Goal: Task Accomplishment & Management: Use online tool/utility

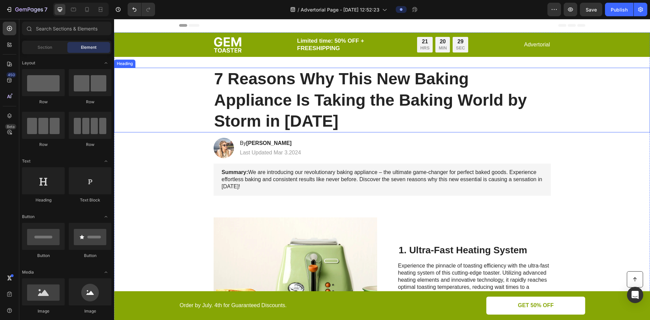
scroll to position [34, 0]
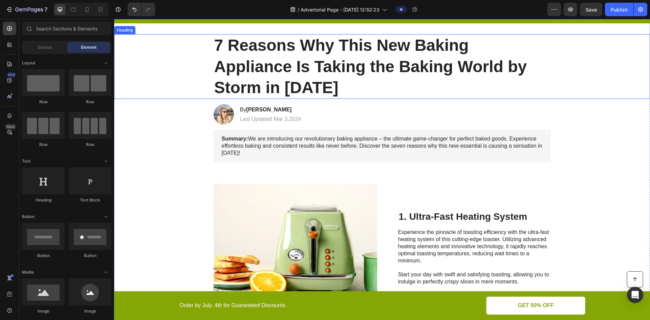
click at [336, 46] on h1 "7 Reasons Why This New Baking Appliance Is Taking the Baking World by Storm in …" at bounding box center [382, 66] width 337 height 65
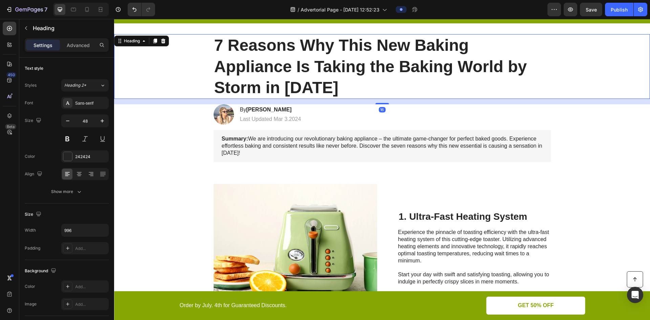
click at [336, 46] on h1 "7 Reasons Why This New Baking Appliance Is Taking the Baking World by Storm in …" at bounding box center [382, 66] width 337 height 65
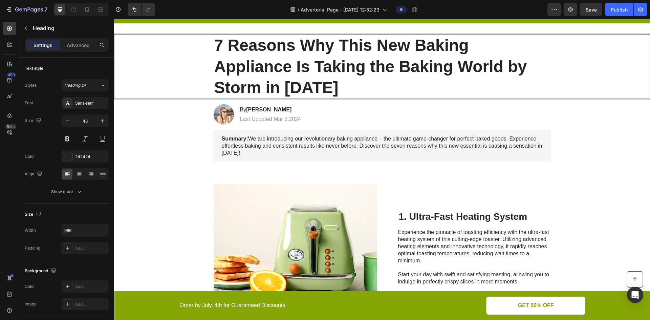
click at [336, 46] on p "7 Reasons Why This New Baking Appliance Is Taking the Baking World by Storm in …" at bounding box center [382, 66] width 336 height 63
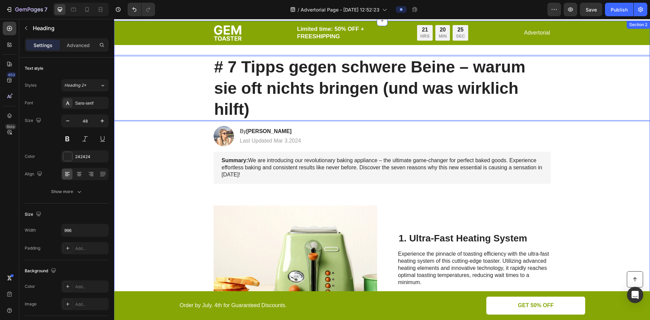
scroll to position [0, 0]
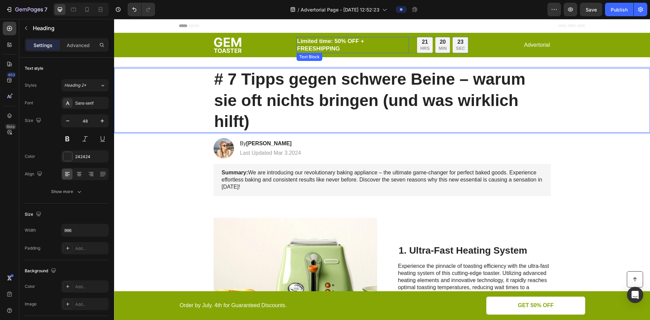
click at [369, 45] on p "Limited time: 50% OFF + FREESHIPPING" at bounding box center [352, 45] width 111 height 15
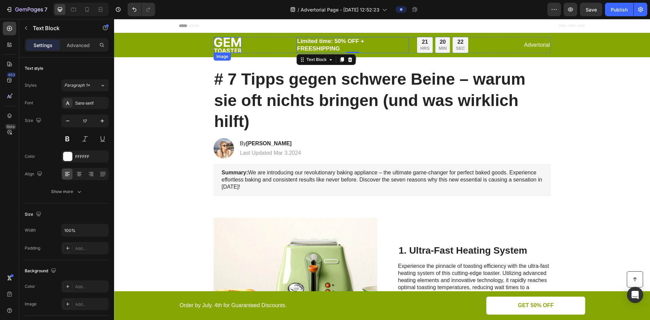
click at [222, 46] on img at bounding box center [228, 45] width 28 height 16
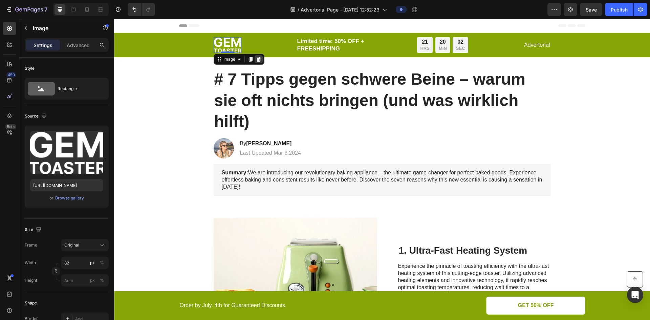
click at [255, 58] on div at bounding box center [259, 59] width 8 height 8
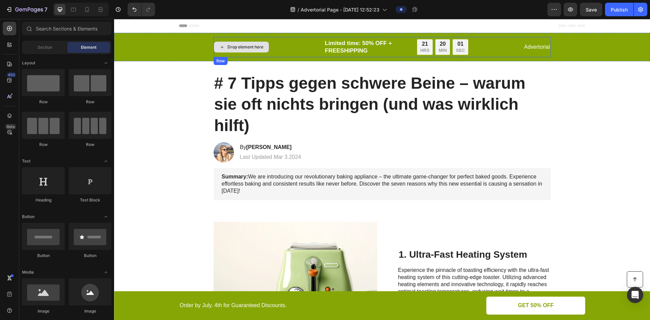
click at [236, 48] on div "Drop element here" at bounding box center [246, 46] width 36 height 5
click at [531, 48] on p "Advertorial" at bounding box center [537, 47] width 26 height 7
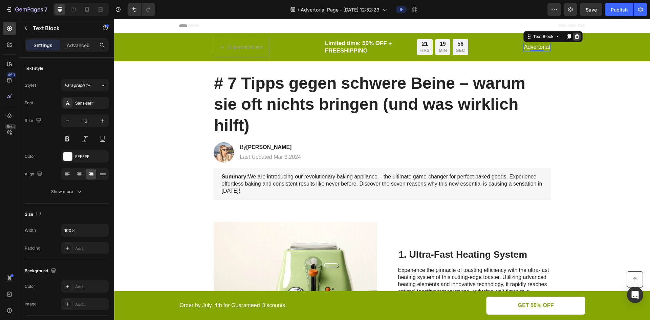
click at [575, 34] on icon at bounding box center [577, 36] width 5 height 5
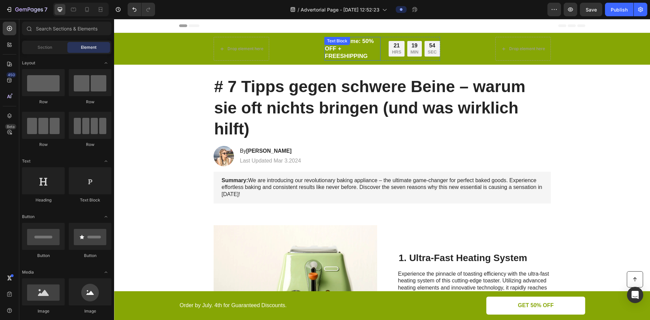
click at [349, 46] on div "Limited time: 50% OFF + FREESHIPPING Text Block" at bounding box center [353, 49] width 57 height 24
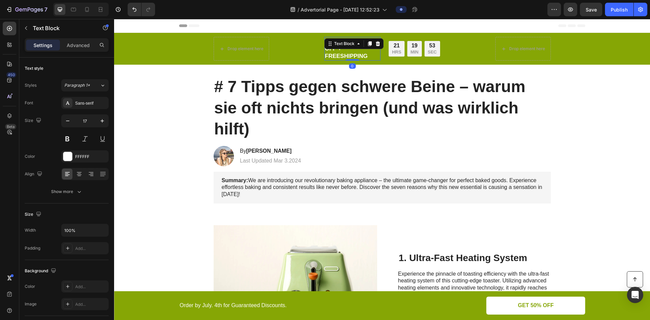
click at [361, 55] on p "Limited time: 50% OFF + FREESHIPPING" at bounding box center [352, 49] width 55 height 22
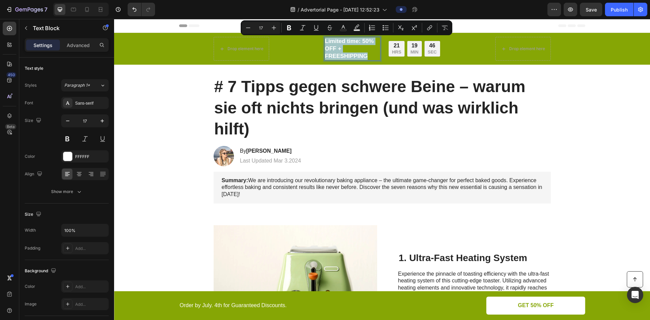
click at [359, 48] on p "Limited time: 50% OFF + FREESHIPPING" at bounding box center [352, 49] width 55 height 22
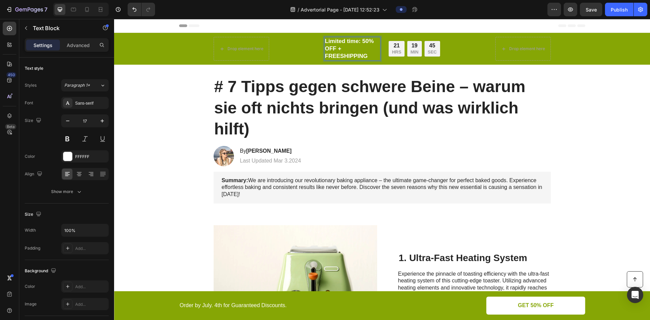
click at [369, 56] on p "Limited time: 50% OFF + FREESHIPPING" at bounding box center [352, 49] width 55 height 22
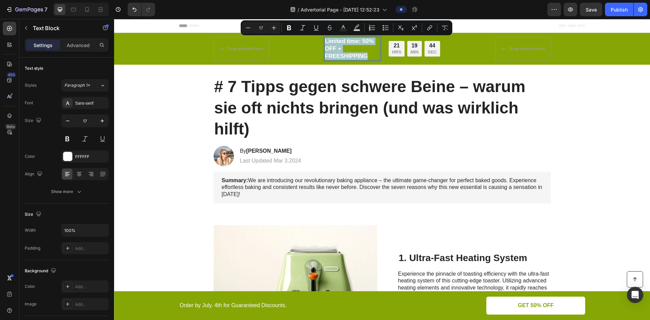
click at [369, 56] on p "Limited time: 50% OFF + FREESHIPPING" at bounding box center [352, 49] width 55 height 22
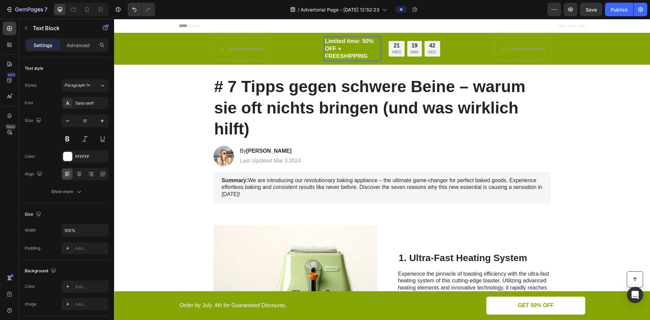
click at [368, 56] on p "Limited time: 50% OFF + FREESHIPPING" at bounding box center [352, 49] width 55 height 22
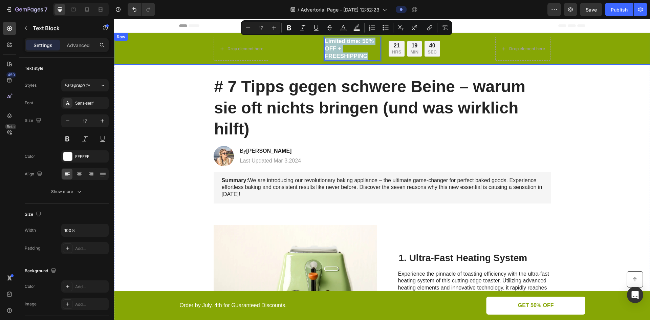
copy p "Limited time: 50% OFF + FREESHIPPING"
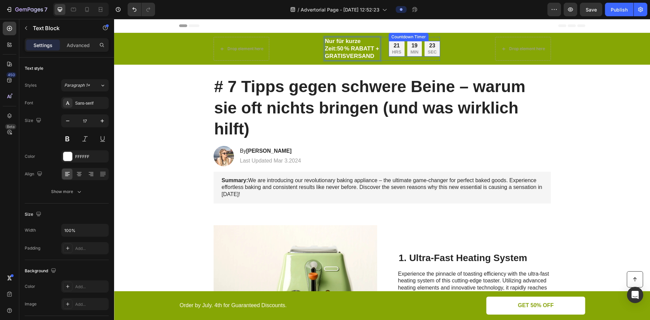
click at [389, 50] on div "21 HRS" at bounding box center [397, 49] width 16 height 16
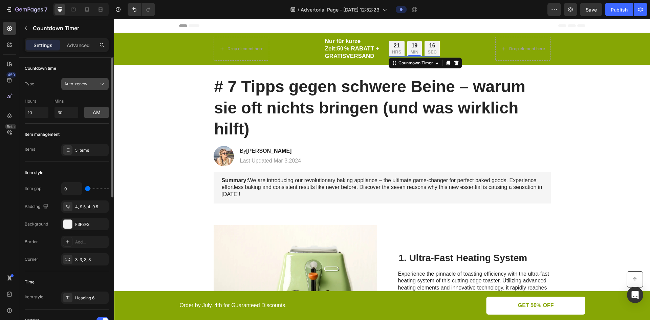
click at [77, 81] on span "Auto-renew" at bounding box center [75, 84] width 23 height 6
click at [95, 114] on button "am" at bounding box center [96, 112] width 24 height 11
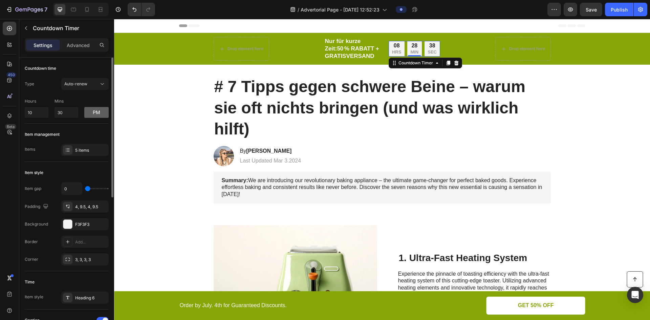
click at [95, 114] on button "pm" at bounding box center [96, 112] width 24 height 11
click at [95, 114] on button "am" at bounding box center [96, 112] width 24 height 11
click at [95, 114] on button "pm" at bounding box center [96, 112] width 24 height 11
click at [95, 114] on button "am" at bounding box center [96, 112] width 24 height 11
click at [95, 114] on button "pm" at bounding box center [96, 112] width 24 height 11
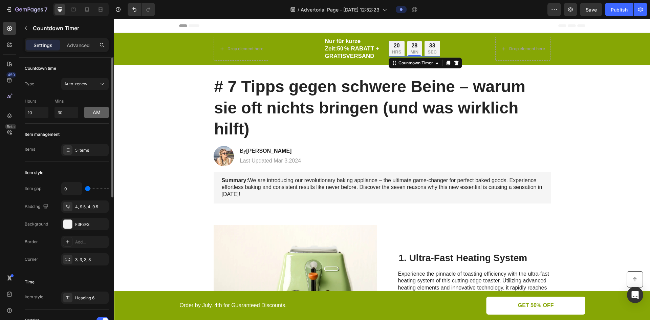
click at [95, 114] on button "am" at bounding box center [96, 112] width 24 height 11
click at [75, 151] on div "5 items" at bounding box center [84, 150] width 47 height 12
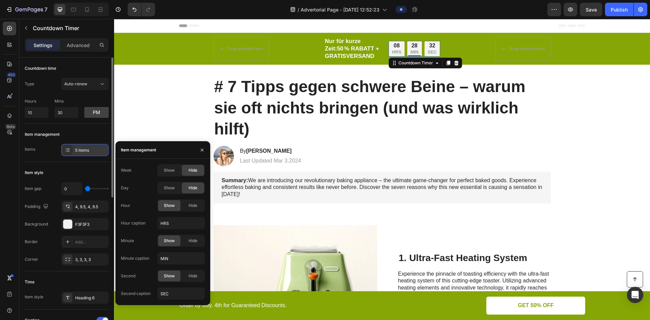
click at [75, 151] on div "5 items" at bounding box center [84, 150] width 47 height 12
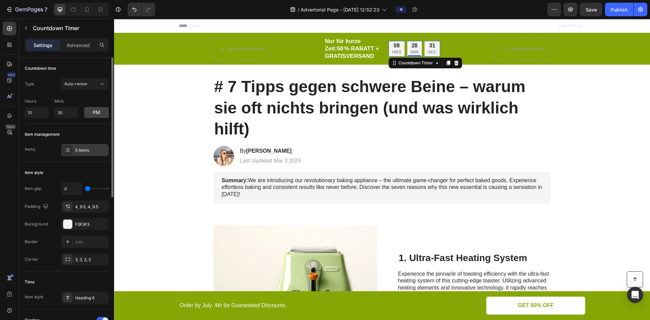
click at [75, 151] on div "5 items" at bounding box center [84, 150] width 47 height 12
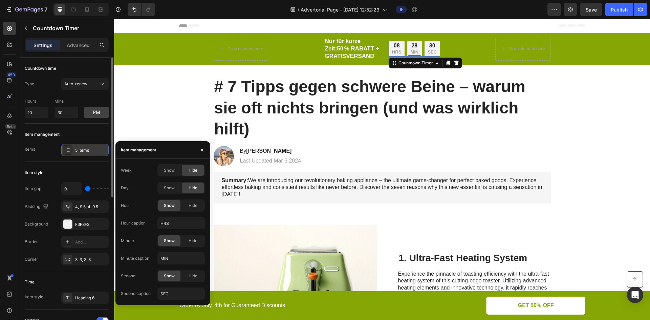
click at [75, 151] on div "5 items" at bounding box center [84, 150] width 47 height 12
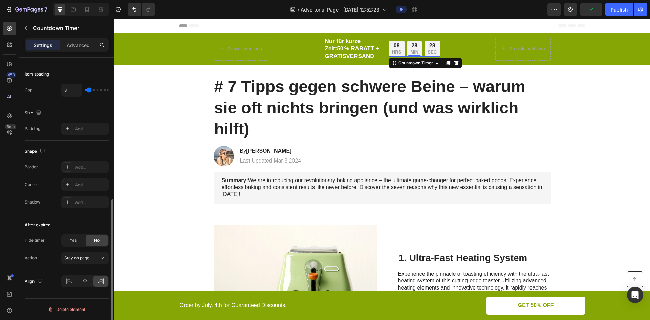
scroll to position [117, 0]
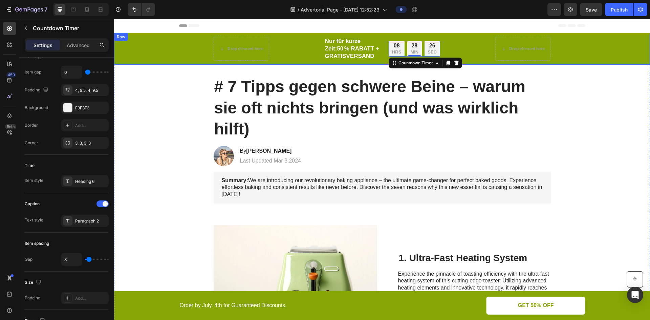
click at [599, 46] on div "Drop element here Nur für kurze Zeit: 50 % RABATT + GRATISVERSAND Text Block 08…" at bounding box center [382, 49] width 523 height 24
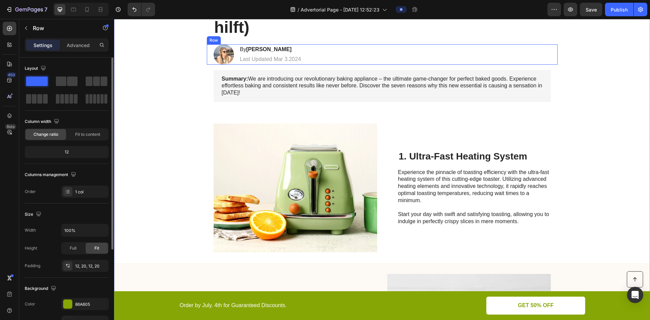
scroll to position [0, 0]
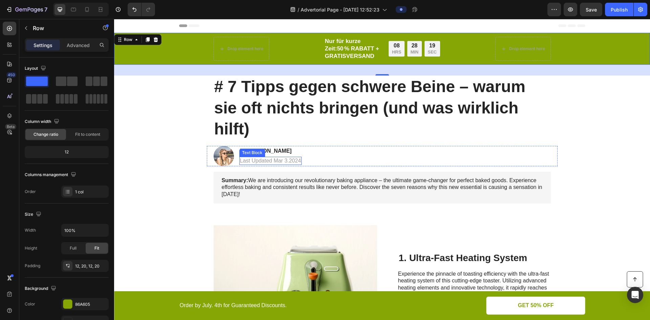
click at [289, 159] on p "Last Updated Mar 3.2024" at bounding box center [270, 161] width 61 height 7
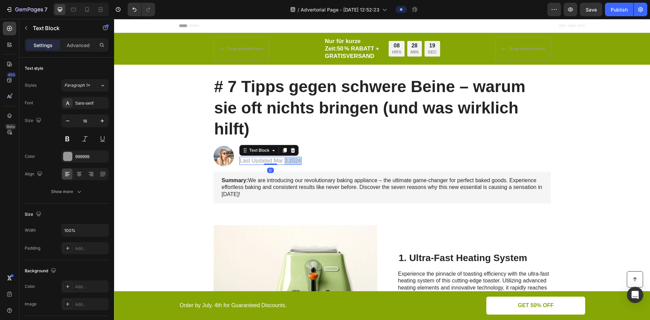
click at [289, 159] on p "Last Updated Mar 3.2024" at bounding box center [270, 161] width 61 height 7
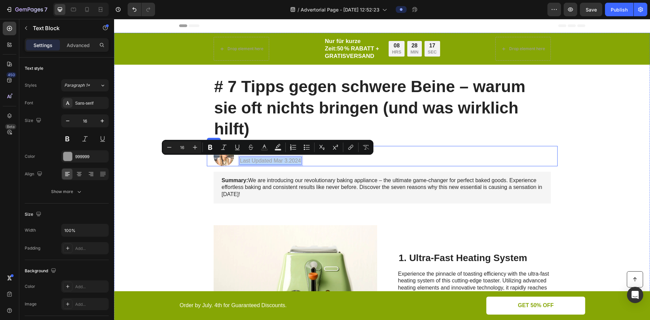
click at [366, 161] on div "Image By Jessica M. Heading Last Updated Mar 3.2024 Text Block 0 Row" at bounding box center [382, 156] width 351 height 20
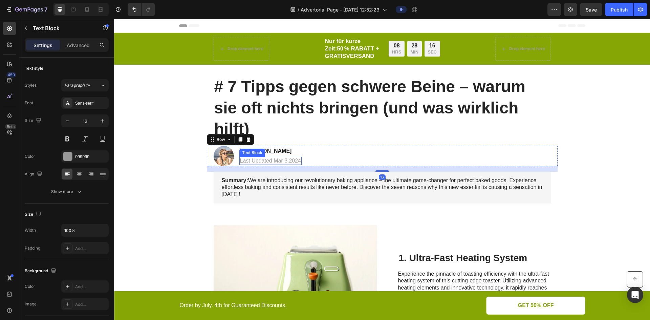
click at [265, 160] on p "Last Updated Mar 3.2024" at bounding box center [270, 161] width 61 height 7
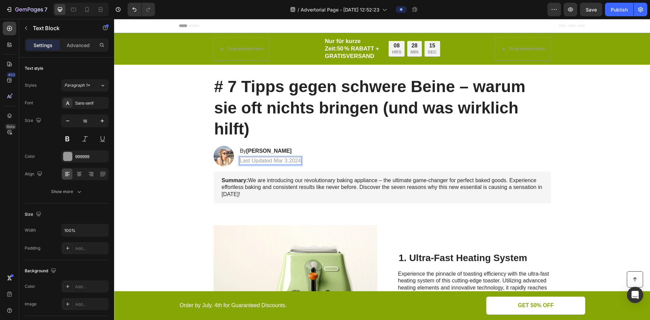
click at [265, 160] on p "Last Updated Mar 3.2024" at bounding box center [270, 161] width 61 height 7
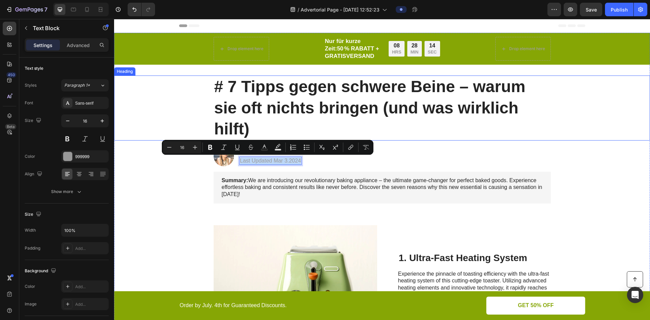
copy p "Last Updated Mar 3.2024"
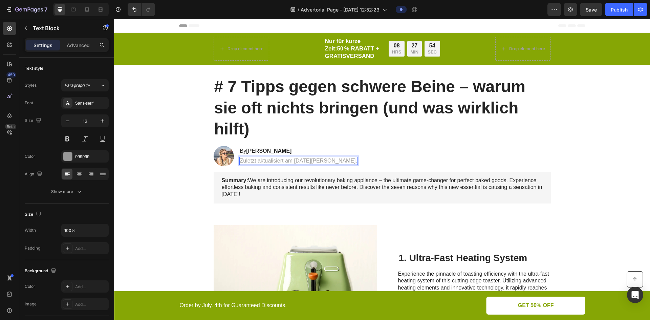
click at [310, 157] on div "Zuletzt aktualisiert am 3. März 2024." at bounding box center [299, 161] width 119 height 8
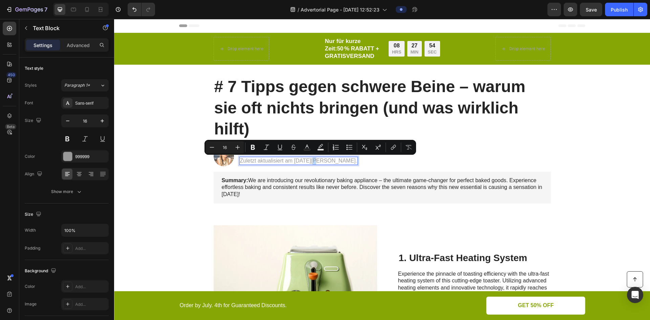
click at [309, 158] on p "Zuletzt aktualisiert am 3. März 2024." at bounding box center [298, 161] width 117 height 7
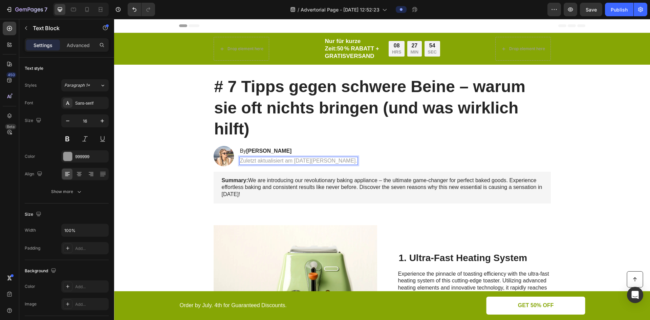
click at [304, 158] on p "Zuletzt aktualisiert am 3. März 2024." at bounding box center [298, 161] width 117 height 7
click at [310, 158] on p "Zuletzt aktualisiert am 3. März 2024." at bounding box center [298, 161] width 117 height 7
click at [299, 159] on p "Zuletzt aktualisiert am 3. März 2024." at bounding box center [298, 161] width 117 height 7
click at [296, 159] on p "Zuletzt aktualisiert am 3. März 2024." at bounding box center [298, 161] width 117 height 7
click at [294, 158] on p "Zuletzt aktualisiert am 3. März 2024." at bounding box center [298, 161] width 117 height 7
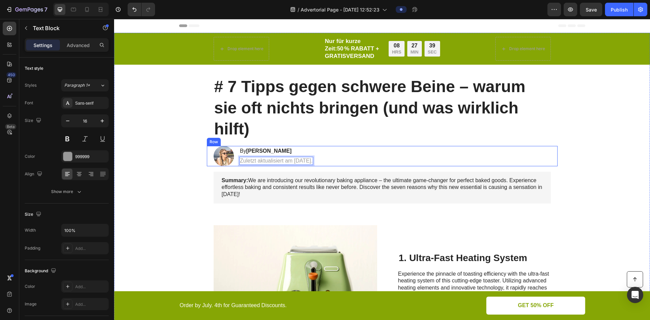
click at [367, 162] on div "Image By Jessica M. Heading Zuletzt aktualisiert am 27. September 2024. Text Bl…" at bounding box center [382, 156] width 351 height 20
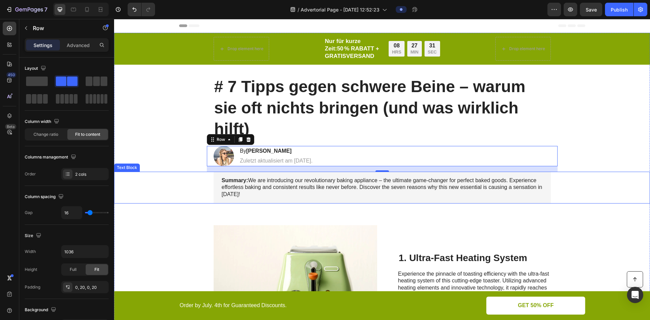
click at [369, 187] on p "Summary: We are introducing our revolutionary baking appliance – the ultimate g…" at bounding box center [382, 187] width 321 height 21
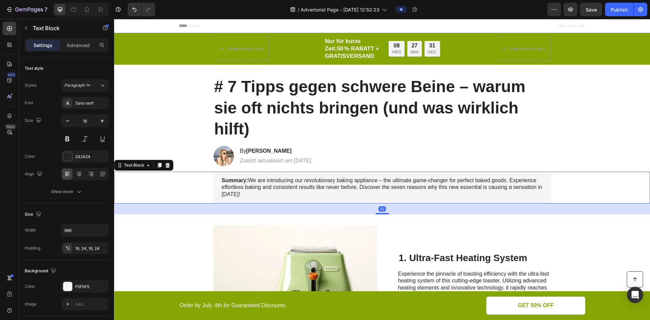
click at [369, 187] on p "Summary: We are introducing our revolutionary baking appliance – the ultimate g…" at bounding box center [382, 187] width 321 height 21
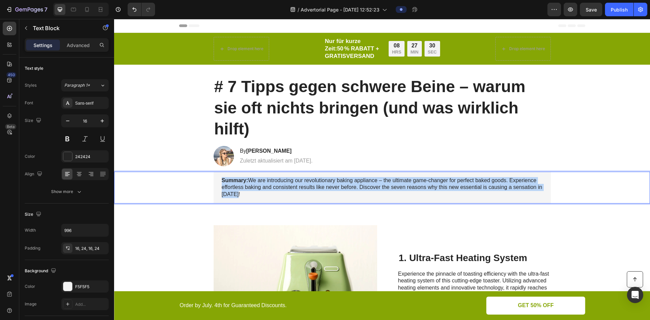
click at [369, 187] on p "Summary: We are introducing our revolutionary baking appliance – the ultimate g…" at bounding box center [382, 187] width 321 height 21
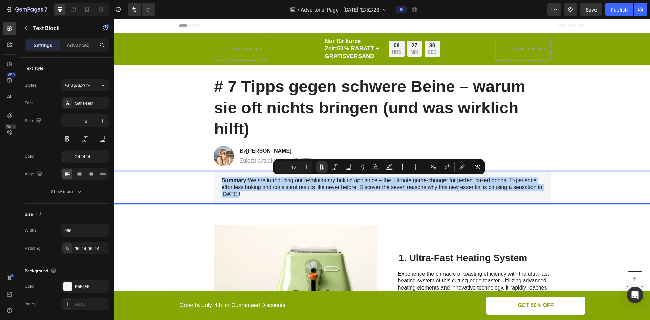
copy p "Summary: We are introducing our revolutionary baking appliance – the ultimate g…"
click at [519, 172] on div "Summary: We are introducing our revolutionary baking appliance – the ultimate g…" at bounding box center [382, 188] width 337 height 32
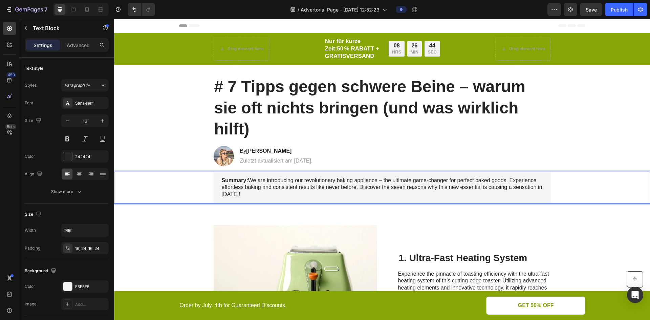
click at [381, 198] on div "Summary: We are introducing our revolutionary baking appliance – the ultimate g…" at bounding box center [382, 188] width 337 height 32
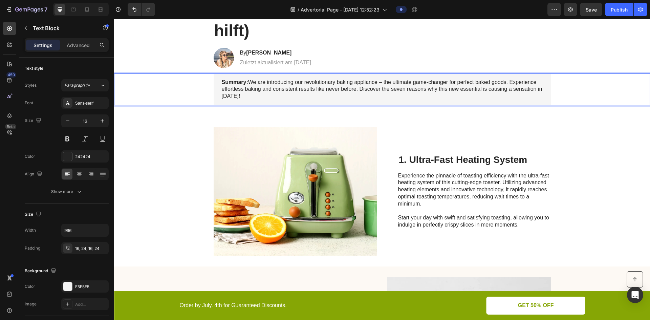
scroll to position [102, 0]
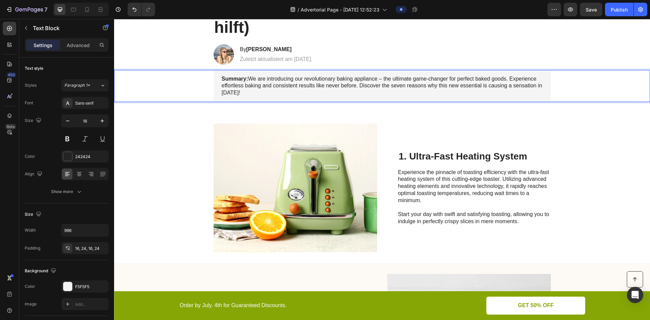
click at [365, 98] on div "Summary: We are introducing our revolutionary baking appliance – the ultimate g…" at bounding box center [382, 86] width 337 height 32
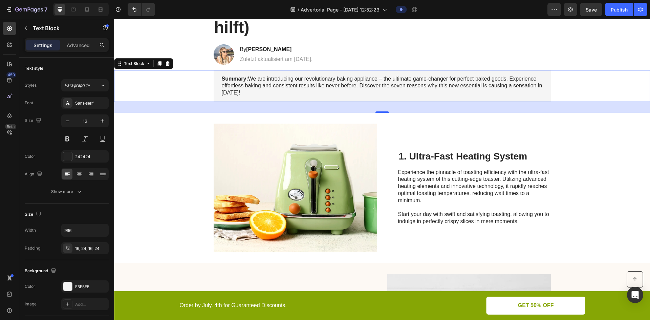
click at [181, 83] on div "Summary: We are introducing our revolutionary baking appliance – the ultimate g…" at bounding box center [382, 86] width 523 height 32
click at [150, 63] on icon at bounding box center [148, 63] width 5 height 5
click at [167, 64] on icon at bounding box center [168, 63] width 4 height 5
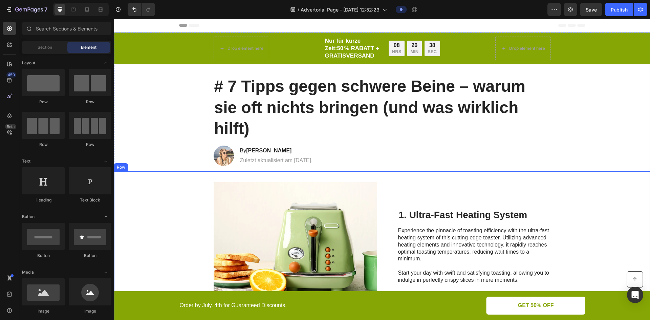
scroll to position [34, 0]
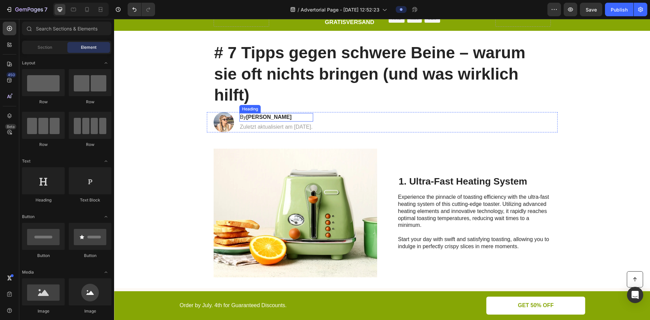
click at [261, 119] on strong "[PERSON_NAME]" at bounding box center [268, 117] width 45 height 6
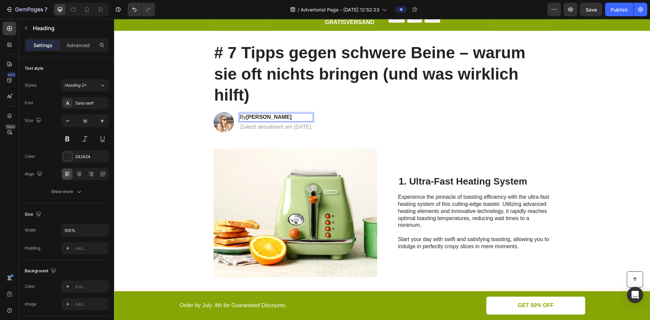
click at [244, 114] on p "By Jessica M." at bounding box center [276, 117] width 73 height 7
click at [313, 114] on p "Von [PERSON_NAME]" at bounding box center [276, 117] width 73 height 7
click at [222, 123] on img at bounding box center [224, 122] width 20 height 20
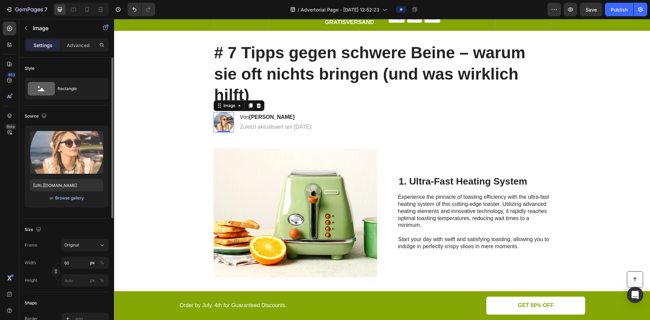
click at [59, 196] on div "Browse gallery" at bounding box center [69, 198] width 29 height 6
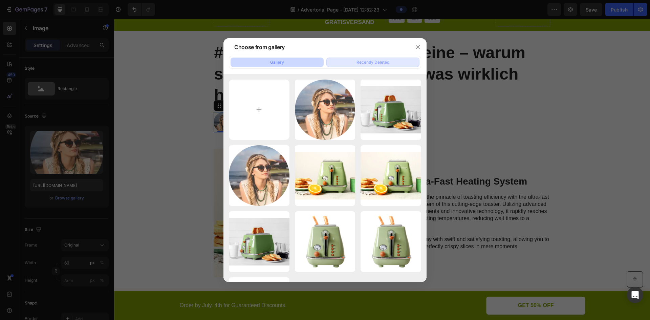
click at [366, 65] on div "Recently Deleted" at bounding box center [373, 62] width 33 height 6
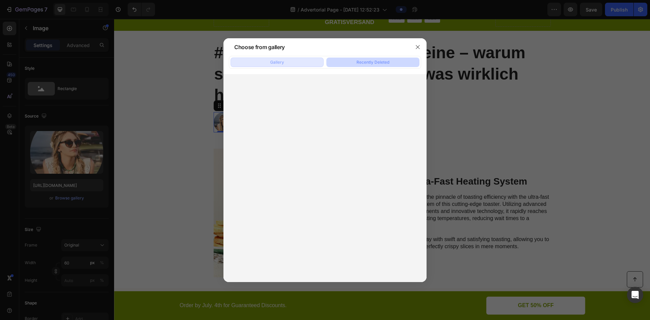
click at [302, 66] on button "Gallery" at bounding box center [277, 62] width 93 height 9
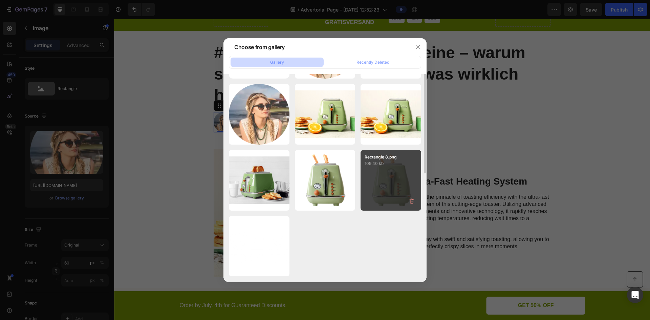
scroll to position [0, 0]
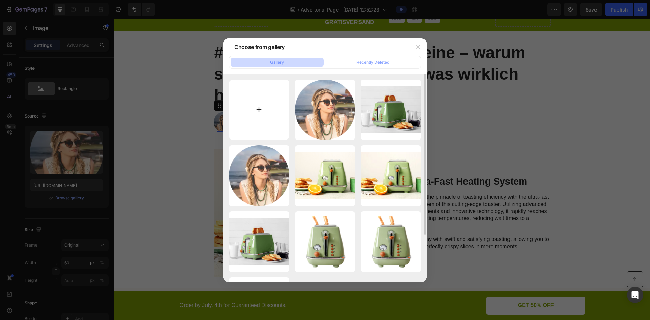
click at [259, 120] on input "file" at bounding box center [259, 110] width 61 height 61
type input "C:\fakepath\WhatsApp Image 2025-09-25 at 15.17.22.jpeg"
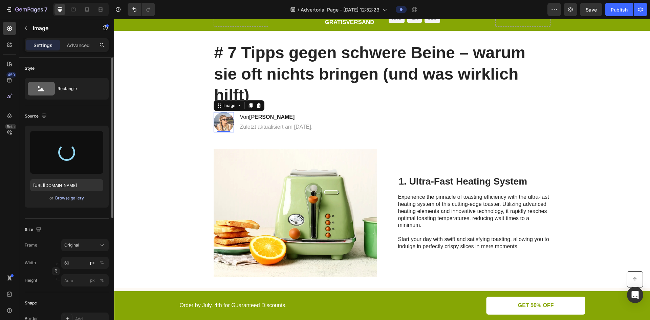
click at [76, 198] on div "Browse gallery" at bounding box center [69, 198] width 29 height 6
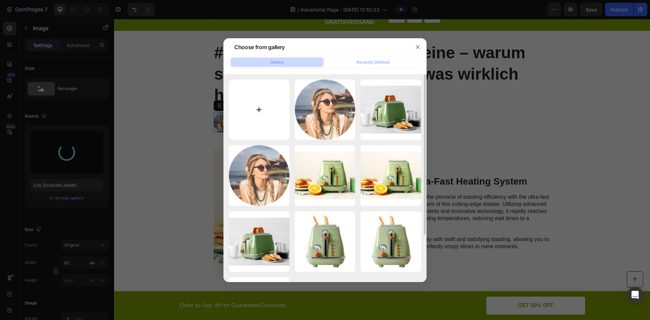
click at [261, 118] on input "file" at bounding box center [259, 110] width 61 height 61
type input "https://cdn.shopify.com/s/files/1/0957/2925/4664/files/gempages_586119134987682…"
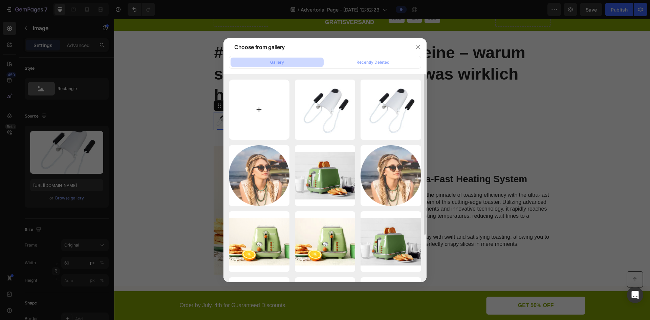
type input "C:\fakepath\Mevery Bild Ads (39).png"
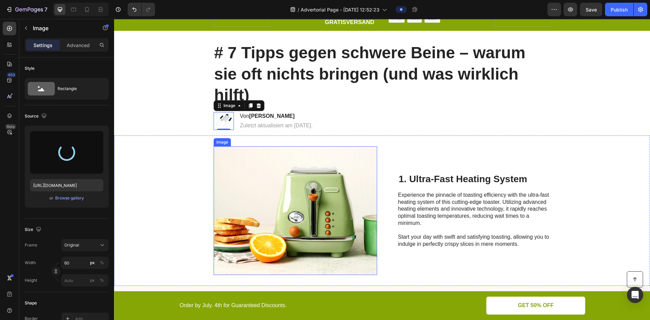
type input "https://cdn.shopify.com/s/files/1/0957/2925/4664/files/gempages_586119134987682…"
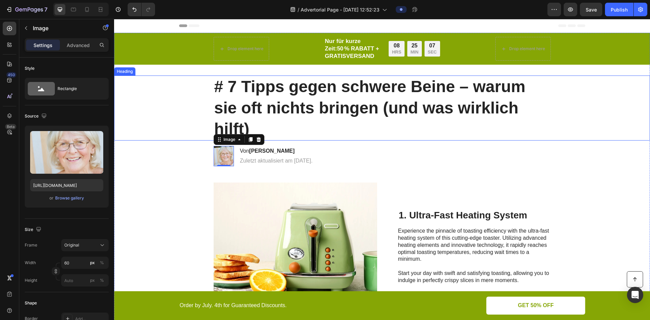
click at [369, 127] on p "# 7 Tipps gegen schwere Beine – warum sie oft nichts bringen (und was wirklich …" at bounding box center [382, 107] width 336 height 63
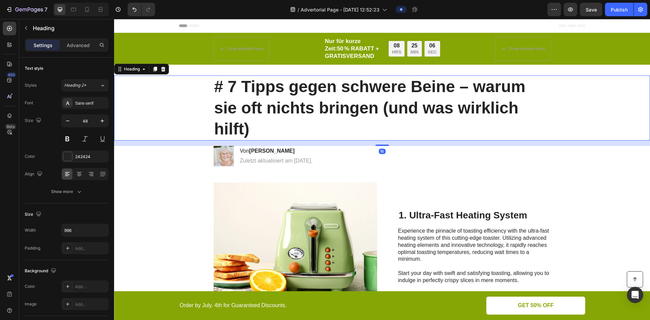
click at [344, 131] on p "# 7 Tipps gegen schwere Beine – warum sie oft nichts bringen (und was wirklich …" at bounding box center [382, 107] width 336 height 63
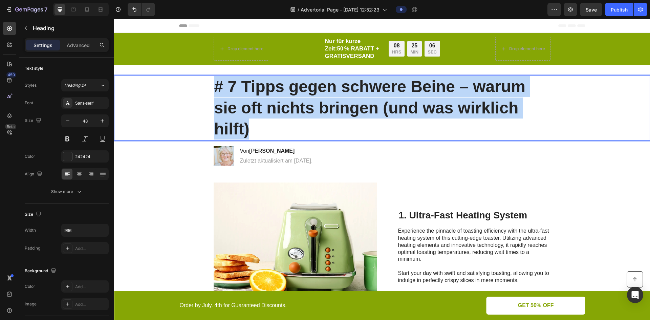
click at [344, 131] on p "# 7 Tipps gegen schwere Beine – warum sie oft nichts bringen (und was wirklich …" at bounding box center [382, 107] width 336 height 63
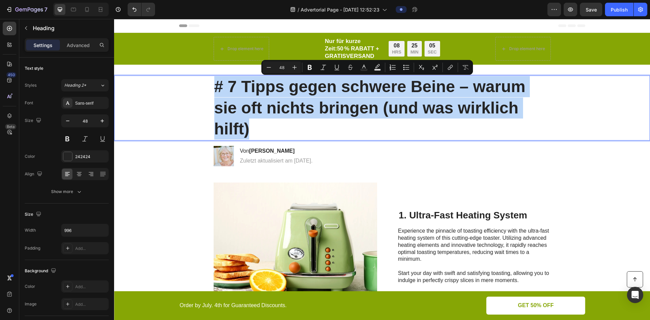
copy p "# 7 Tipps gegen schwere Beine – warum sie oft nichts bringen (und was wirklich …"
click at [292, 175] on div "Image 1. Ultra-Fast Heating System Heading Experience the pinnacle of toasting …" at bounding box center [382, 247] width 536 height 150
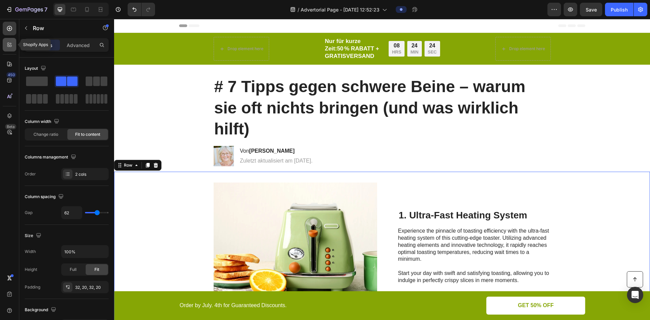
click at [12, 46] on icon at bounding box center [11, 46] width 2 height 2
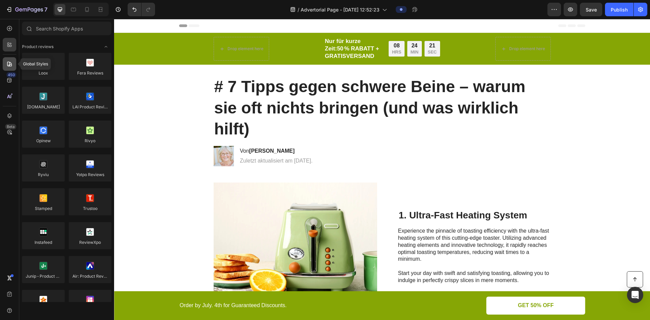
click at [9, 63] on icon at bounding box center [9, 64] width 5 height 5
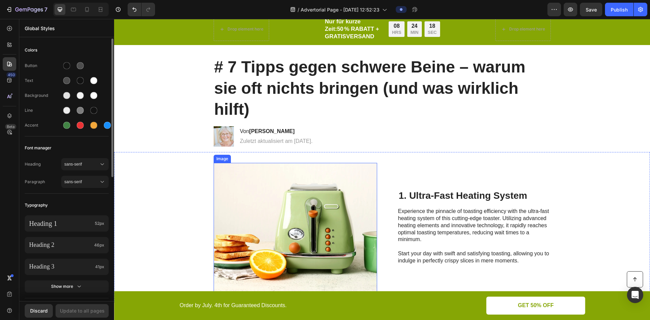
scroll to position [102, 0]
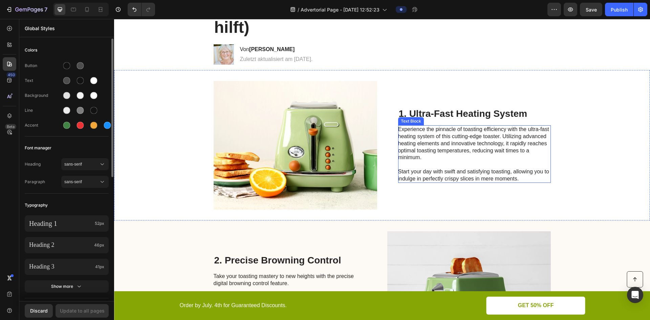
click at [437, 147] on p "Experience the pinnacle of toasting efficiency with the ultra-fast heating syst…" at bounding box center [474, 154] width 152 height 56
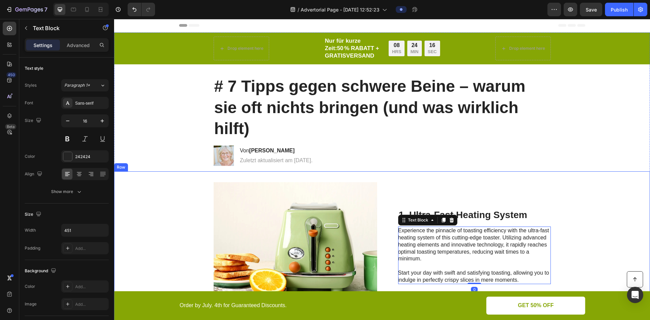
scroll to position [0, 0]
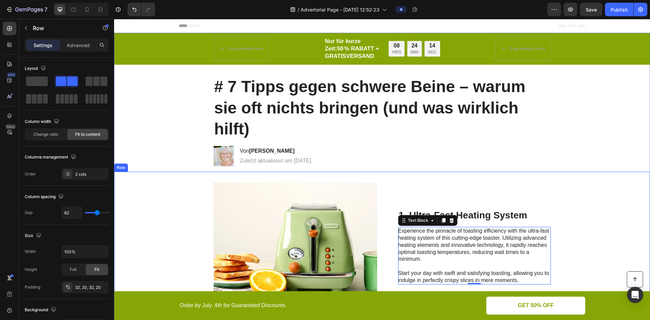
click at [212, 173] on div "Image 1. Ultra-Fast Heating System Heading Experience the pinnacle of toasting …" at bounding box center [382, 247] width 536 height 150
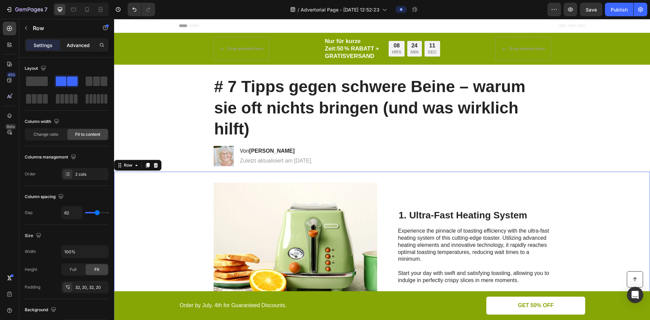
click at [68, 48] on p "Advanced" at bounding box center [78, 45] width 23 height 7
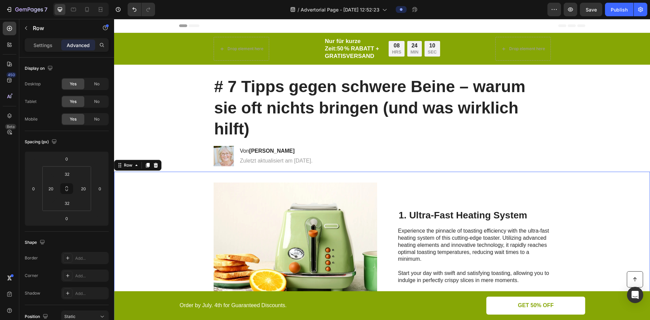
click at [39, 51] on div "Settings Advanced" at bounding box center [67, 45] width 84 height 14
click at [44, 46] on p "Settings" at bounding box center [43, 45] width 19 height 7
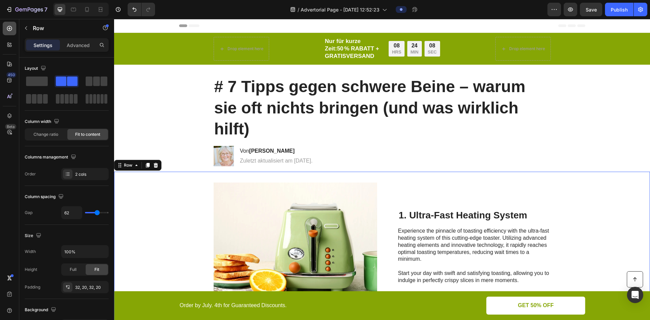
click at [7, 27] on icon at bounding box center [9, 28] width 7 height 7
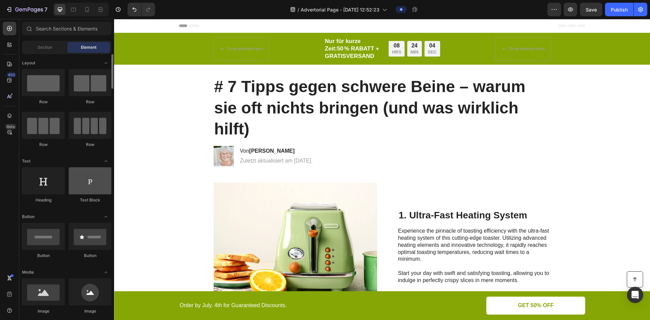
scroll to position [102, 0]
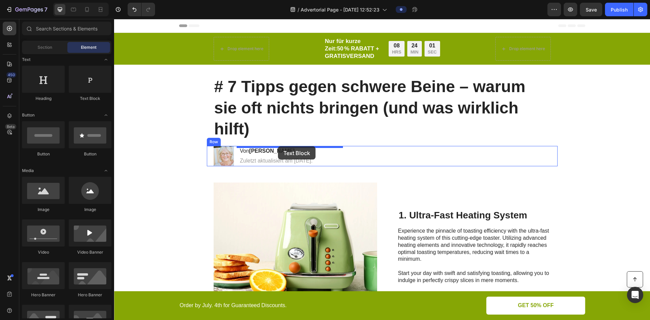
drag, startPoint x: 215, startPoint y: 109, endPoint x: 278, endPoint y: 146, distance: 73.1
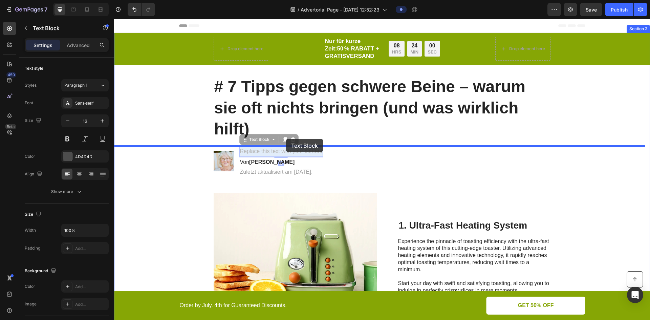
drag, startPoint x: 276, startPoint y: 149, endPoint x: 281, endPoint y: 144, distance: 7.2
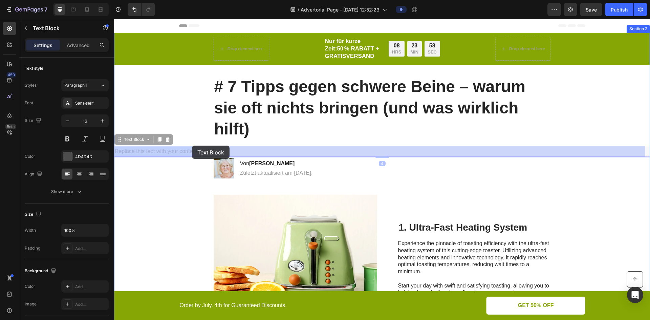
drag, startPoint x: 183, startPoint y: 152, endPoint x: 207, endPoint y: 144, distance: 26.0
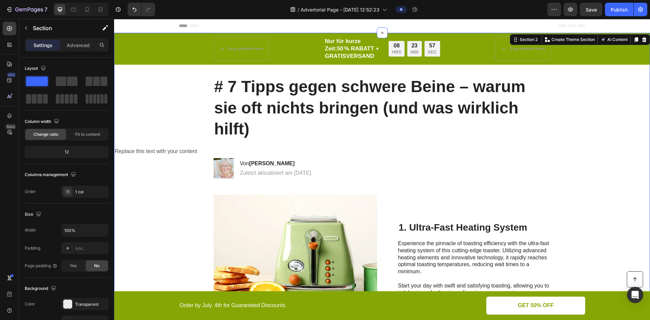
click at [163, 149] on p "Replace this text with your content" at bounding box center [382, 152] width 535 height 10
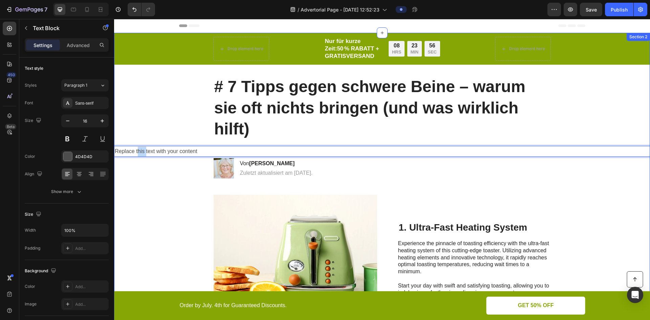
drag, startPoint x: 138, startPoint y: 153, endPoint x: 147, endPoint y: 145, distance: 12.2
click at [196, 149] on p "Replace this text with your content" at bounding box center [382, 152] width 535 height 10
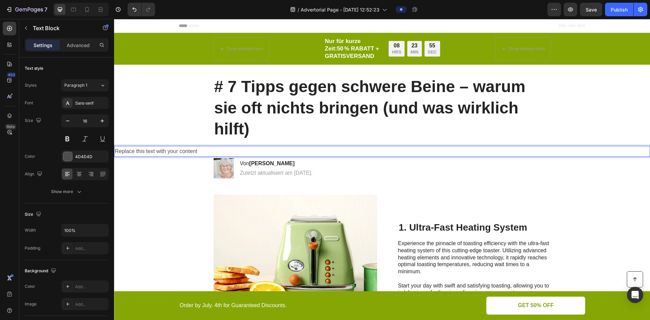
click at [226, 119] on p "# 7 Tipps gegen schwere Beine – warum sie oft nichts bringen (und was wirklich …" at bounding box center [382, 107] width 336 height 63
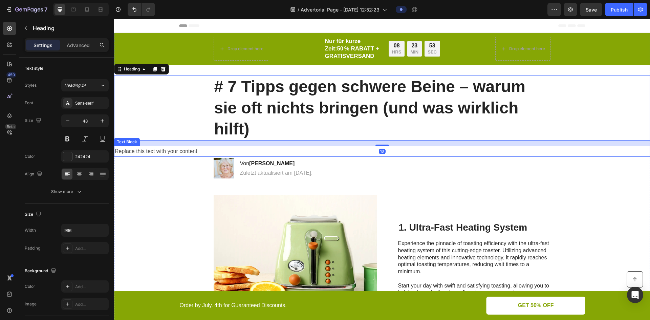
click at [174, 150] on p "Replace this text with your content" at bounding box center [382, 152] width 535 height 10
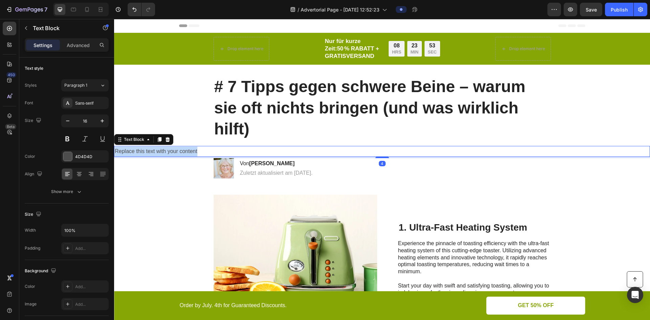
click at [174, 150] on p "Replace this text with your content" at bounding box center [382, 152] width 535 height 10
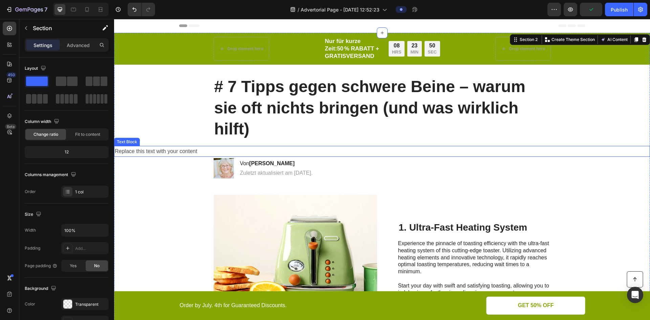
click at [170, 153] on p "Replace this text with your content" at bounding box center [382, 152] width 535 height 10
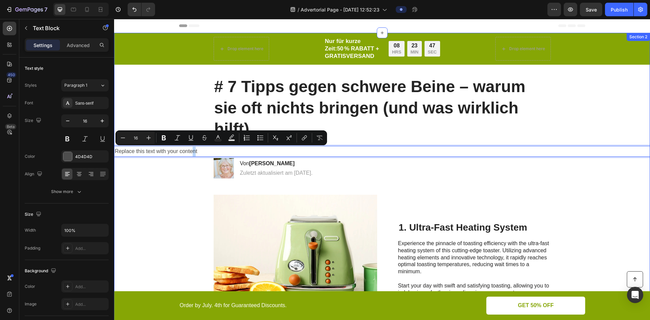
drag, startPoint x: 194, startPoint y: 151, endPoint x: 194, endPoint y: 158, distance: 6.5
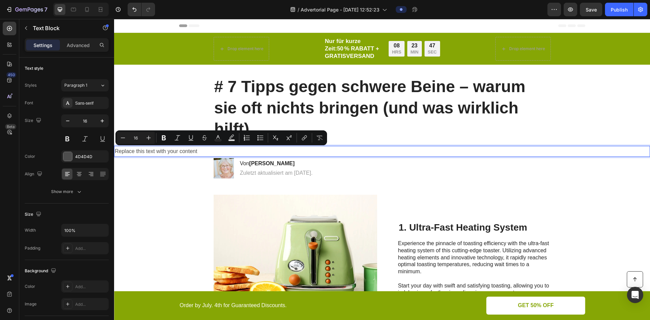
click at [189, 151] on p "Replace this text with your content" at bounding box center [382, 152] width 535 height 10
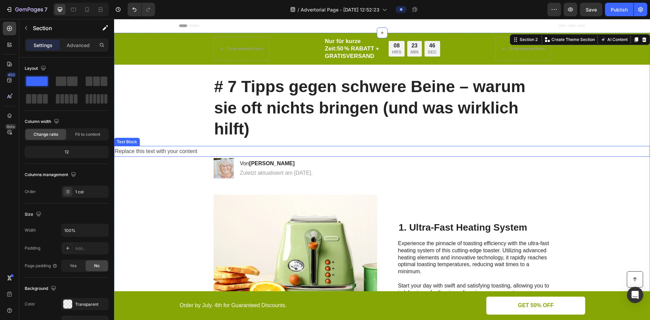
click at [165, 154] on p "Replace this text with your content" at bounding box center [382, 152] width 535 height 10
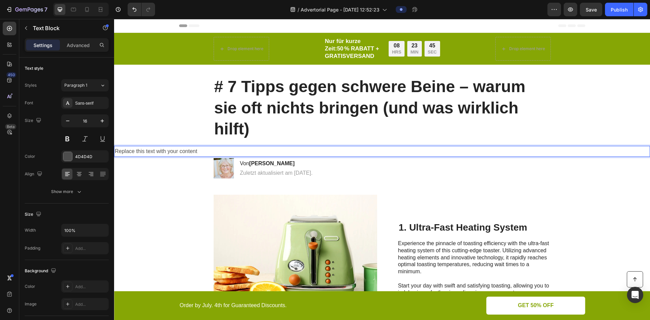
drag, startPoint x: 138, startPoint y: 151, endPoint x: 143, endPoint y: 147, distance: 5.8
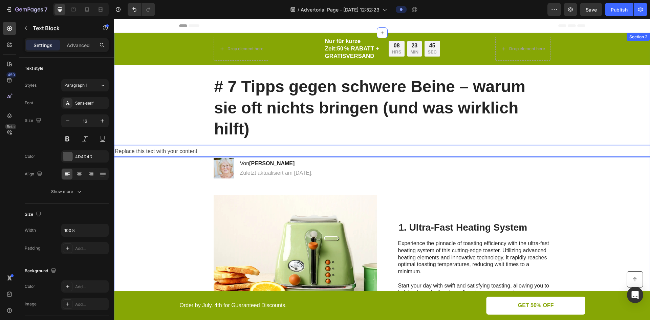
click at [150, 134] on div "# 7 Tipps gegen schwere Beine – warum sie oft nichts bringen (und was wirklich …" at bounding box center [382, 108] width 523 height 65
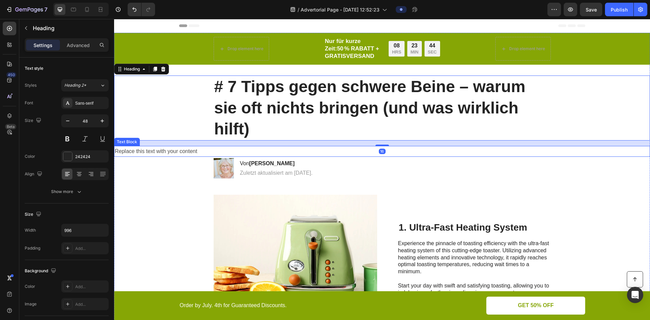
click at [148, 148] on p "Replace this text with your content" at bounding box center [382, 152] width 535 height 10
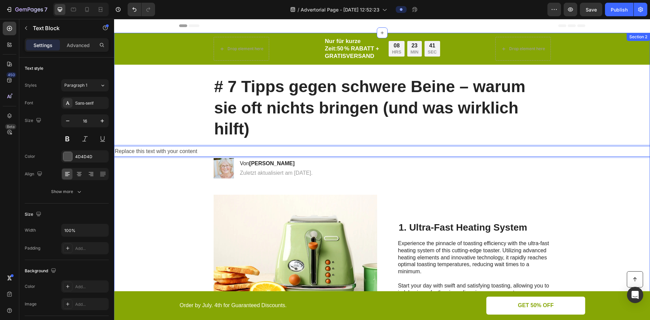
drag, startPoint x: 189, startPoint y: 153, endPoint x: 189, endPoint y: 169, distance: 15.9
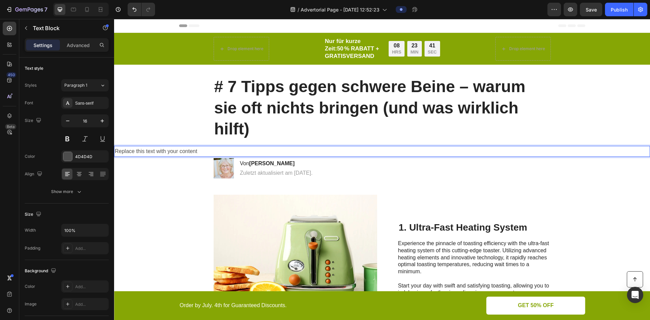
click at [202, 149] on p "Replace this text with your content" at bounding box center [382, 152] width 535 height 10
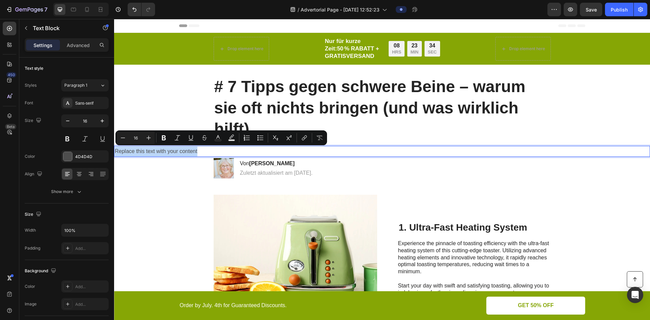
click at [195, 151] on p "Replace this text with your content" at bounding box center [382, 152] width 535 height 10
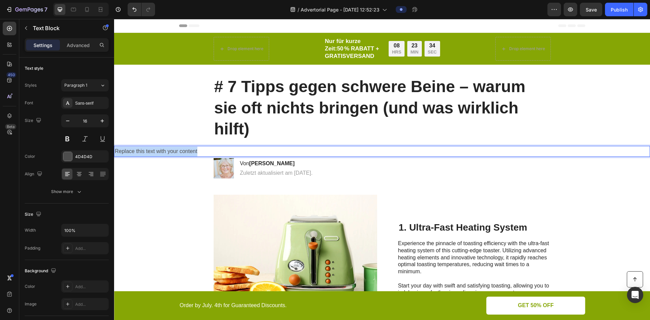
click at [195, 151] on p "Replace this text with your content" at bounding box center [382, 152] width 535 height 10
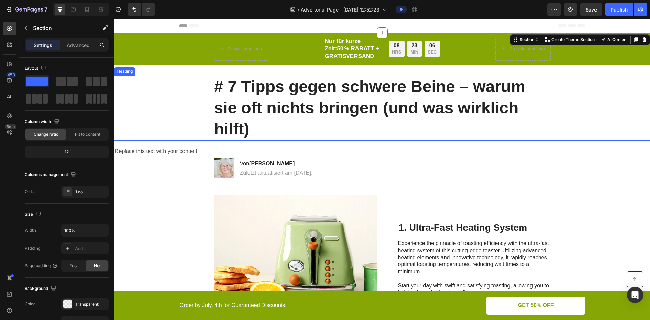
click at [438, 116] on p "# 7 Tipps gegen schwere Beine – warum sie oft nichts bringen (und was wirklich …" at bounding box center [382, 107] width 336 height 63
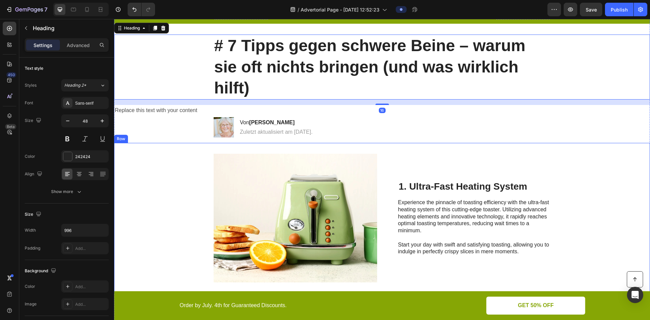
scroll to position [0, 0]
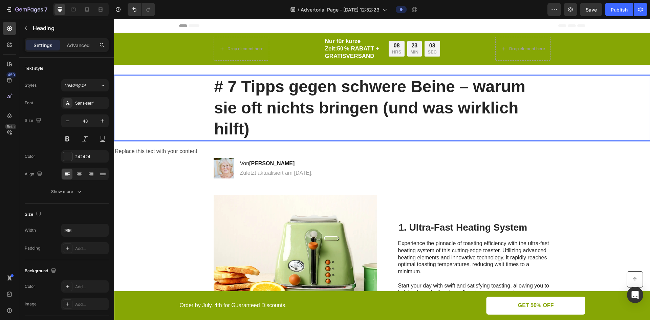
click at [335, 113] on p "# 7 Tipps gegen schwere Beine – warum sie oft nichts bringen (und was wirklich …" at bounding box center [382, 107] width 336 height 63
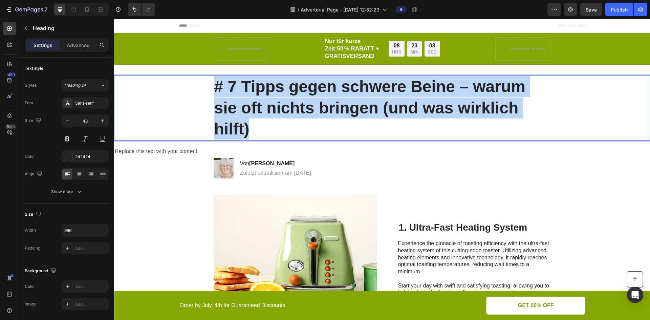
click at [335, 113] on p "# 7 Tipps gegen schwere Beine – warum sie oft nichts bringen (und was wirklich …" at bounding box center [382, 107] width 336 height 63
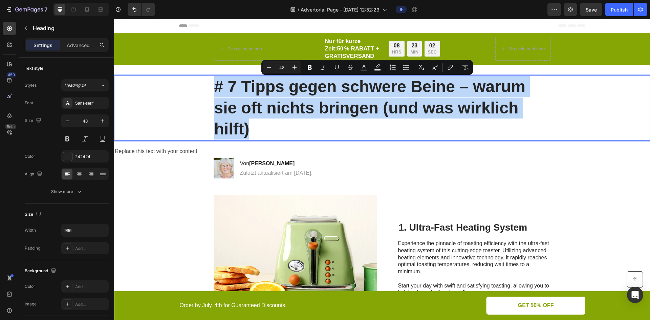
click at [357, 110] on p "# 7 Tipps gegen schwere Beine – warum sie oft nichts bringen (und was wirklich …" at bounding box center [382, 107] width 336 height 63
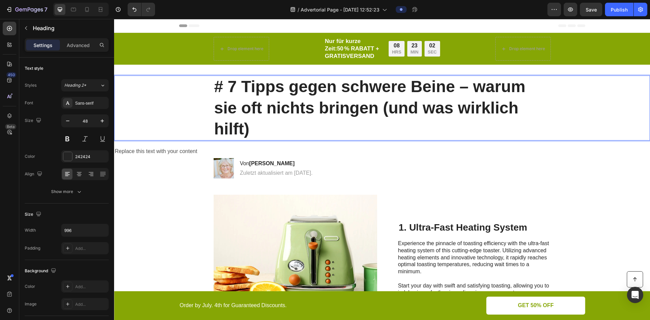
click at [386, 107] on p "# 7 Tipps gegen schwere Beine – warum sie oft nichts bringen (und was wirklich …" at bounding box center [382, 107] width 336 height 63
click at [380, 105] on p "# 7 Tipps gegen schwere Beine – warum sie oft nichts bringen (und was wirklich …" at bounding box center [382, 107] width 336 height 63
click at [389, 104] on p "# 7 Tipps gegen schwere Beine – warum sie oft nichts bringen (und was wirklich …" at bounding box center [382, 107] width 336 height 63
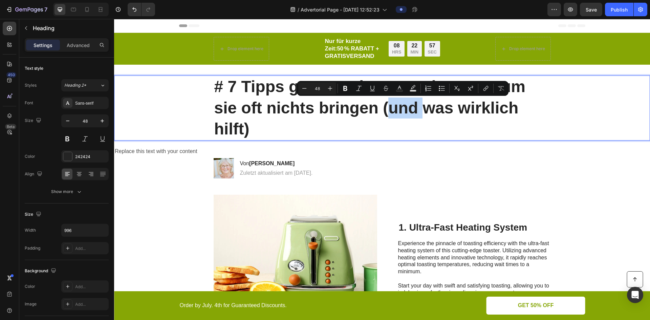
click at [409, 108] on p "# 7 Tipps gegen schwere Beine – warum sie oft nichts bringen (und was wirklich …" at bounding box center [382, 107] width 336 height 63
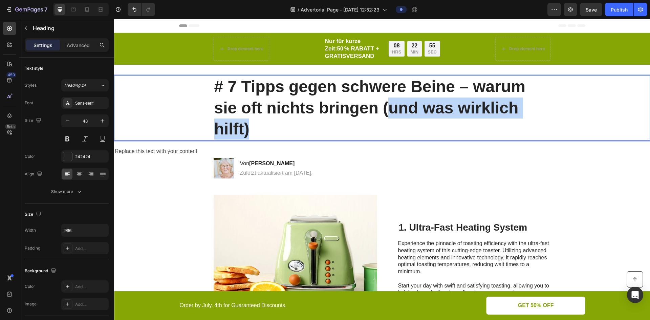
drag, startPoint x: 388, startPoint y: 107, endPoint x: 473, endPoint y: 122, distance: 86.0
click at [473, 122] on p "# 7 Tipps gegen schwere Beine – warum sie oft nichts bringen (und was wirklich …" at bounding box center [382, 107] width 336 height 63
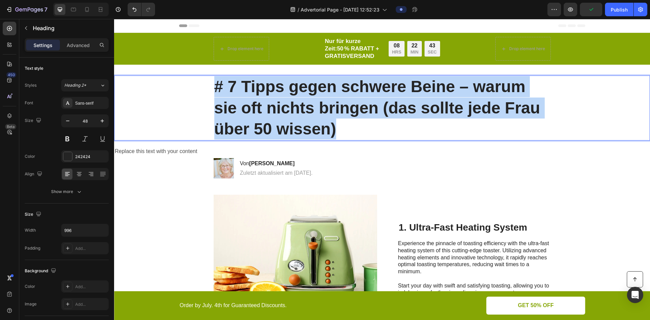
drag, startPoint x: 372, startPoint y: 121, endPoint x: 208, endPoint y: 89, distance: 166.7
click at [208, 89] on div "# 7 Tipps gegen schwere Beine – warum sie oft nichts bringen (das sollte jede F…" at bounding box center [382, 108] width 523 height 65
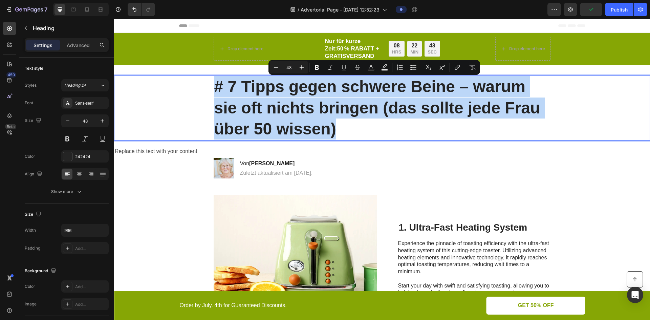
copy p "# 7 Tipps gegen schwere Beine – warum sie oft nichts bringen (das sollte jede F…"
click at [414, 131] on p "# 7 Tipps gegen schwere Beine – warum sie oft nichts bringen (das sollte jede F…" at bounding box center [382, 107] width 336 height 63
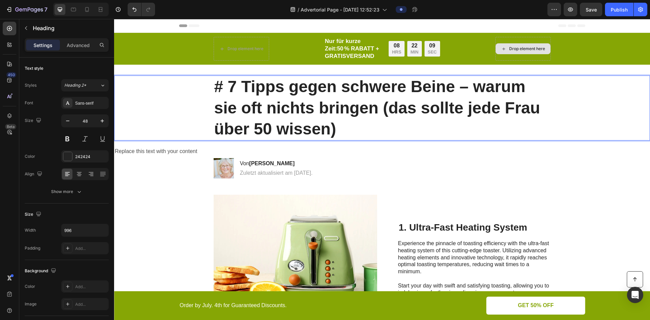
click at [322, 119] on p "# 7 Tipps gegen schwere Beine – warum sie oft nichts bringen (das sollte jede F…" at bounding box center [382, 107] width 336 height 63
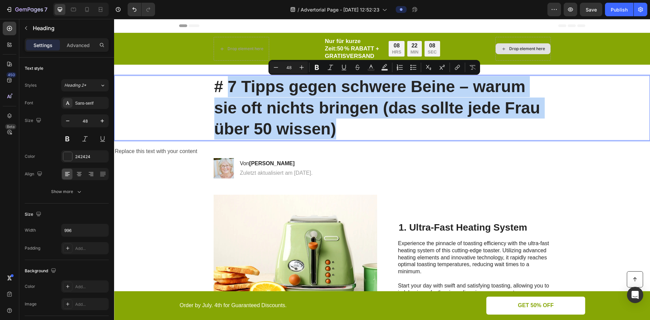
drag, startPoint x: 355, startPoint y: 129, endPoint x: 230, endPoint y: 95, distance: 129.8
click at [230, 95] on p "# 7 Tipps gegen schwere Beine – warum sie oft nichts bringen (das sollte jede F…" at bounding box center [382, 107] width 336 height 63
click at [364, 117] on p "# 7 Tipps gegen schwere Beine – warum sie oft nichts bringen (das sollte jede F…" at bounding box center [382, 107] width 336 height 63
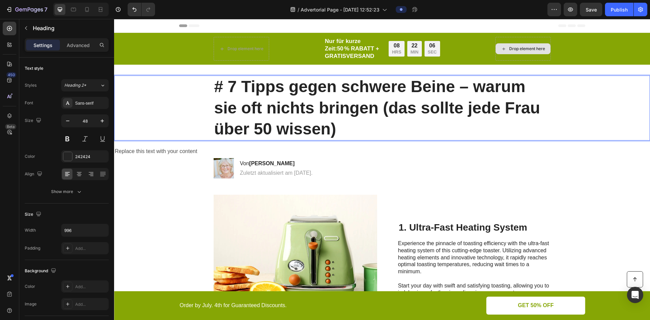
click at [371, 130] on p "# 7 Tipps gegen schwere Beine – warum sie oft nichts bringen (das sollte jede F…" at bounding box center [382, 107] width 336 height 63
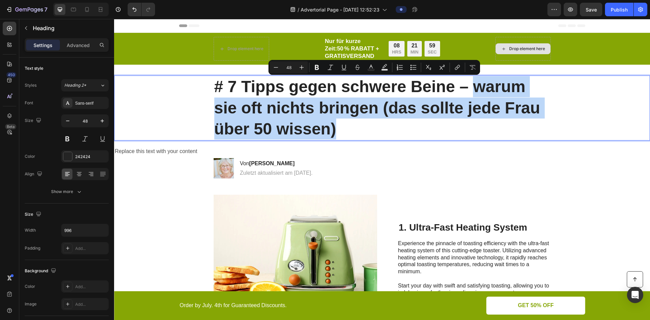
drag, startPoint x: 472, startPoint y: 87, endPoint x: 440, endPoint y: 125, distance: 49.4
click at [440, 125] on p "# 7 Tipps gegen schwere Beine – warum sie oft nichts bringen (das sollte jede F…" at bounding box center [382, 107] width 336 height 63
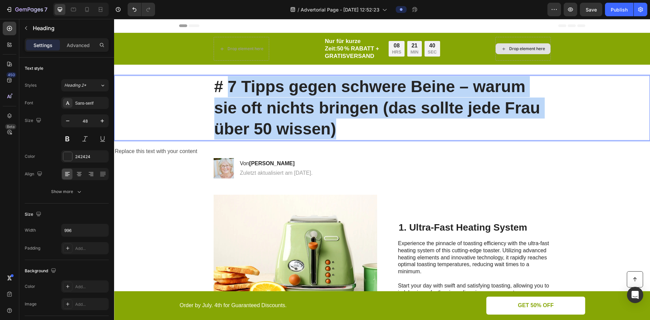
drag, startPoint x: 358, startPoint y: 126, endPoint x: 229, endPoint y: 90, distance: 133.6
click at [229, 91] on p "# 7 Tipps gegen schwere Beine – warum sie oft nichts bringen (das sollte jede F…" at bounding box center [382, 107] width 336 height 63
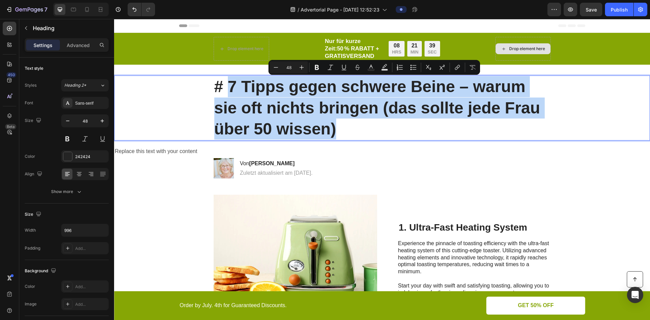
click at [360, 113] on p "# 7 Tipps gegen schwere Beine – warum sie oft nichts bringen (das sollte jede F…" at bounding box center [382, 107] width 336 height 63
drag, startPoint x: 362, startPoint y: 134, endPoint x: 181, endPoint y: 79, distance: 189.9
click at [181, 79] on div "# 7 Tipps gegen schwere Beine – warum sie oft nichts bringen (das sollte jede F…" at bounding box center [382, 108] width 523 height 65
click at [418, 128] on p "# 7 Tipps gegen schwere Beine – warum sie oft nichts bringen (das sollte jede F…" at bounding box center [382, 107] width 336 height 63
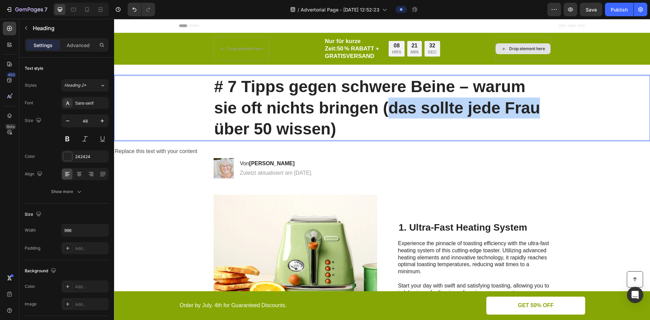
drag, startPoint x: 385, startPoint y: 108, endPoint x: 571, endPoint y: 95, distance: 186.8
click at [571, 95] on div "# 7 Tipps gegen schwere Beine – warum sie oft nichts bringen (das sollte jede F…" at bounding box center [382, 108] width 523 height 65
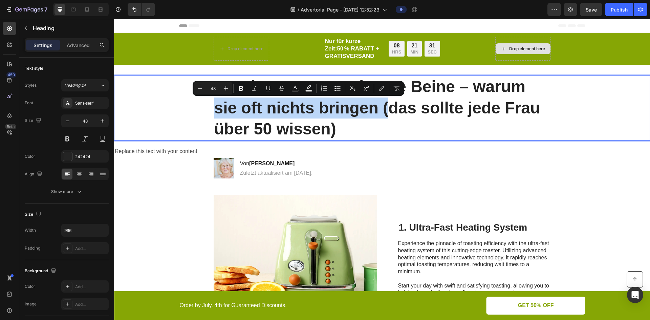
click at [384, 112] on p "# 7 Tipps gegen schwere Beine – warum sie oft nichts bringen (das sollte jede F…" at bounding box center [382, 107] width 336 height 63
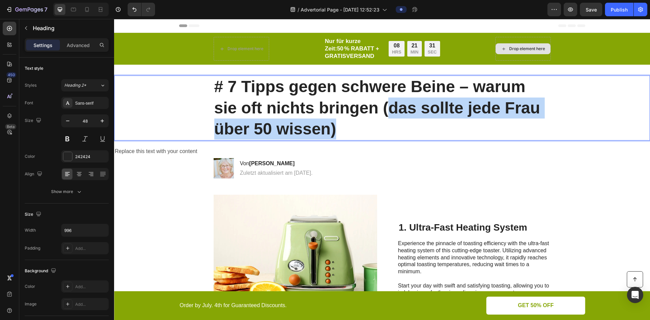
drag, startPoint x: 388, startPoint y: 109, endPoint x: 500, endPoint y: 138, distance: 115.7
click at [510, 133] on p "# 7 Tipps gegen schwere Beine – warum sie oft nichts bringen (das sollte jede F…" at bounding box center [382, 107] width 336 height 63
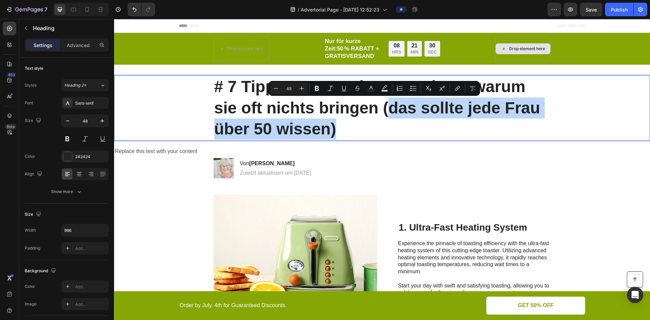
click at [432, 118] on p "# 7 Tipps gegen schwere Beine – warum sie oft nichts bringen (das sollte jede F…" at bounding box center [382, 107] width 336 height 63
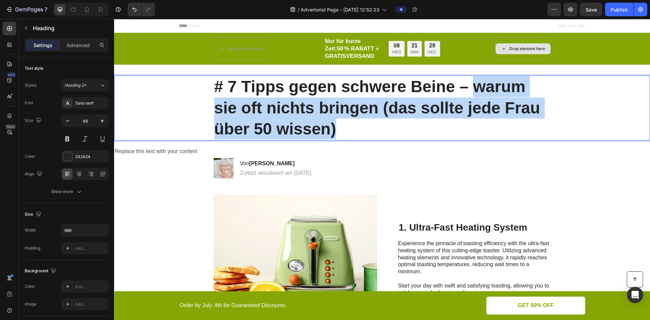
drag, startPoint x: 477, startPoint y: 88, endPoint x: 440, endPoint y: 126, distance: 52.9
click at [439, 126] on p "# 7 Tipps gegen schwere Beine – warum sie oft nichts bringen (das sollte jede F…" at bounding box center [382, 107] width 336 height 63
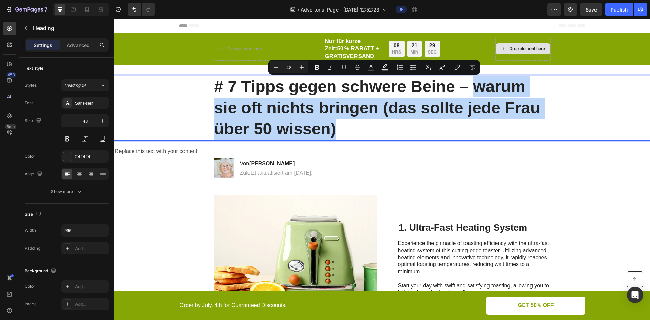
click at [461, 127] on p "# 7 Tipps gegen schwere Beine – warum sie oft nichts bringen (das sollte jede F…" at bounding box center [382, 107] width 336 height 63
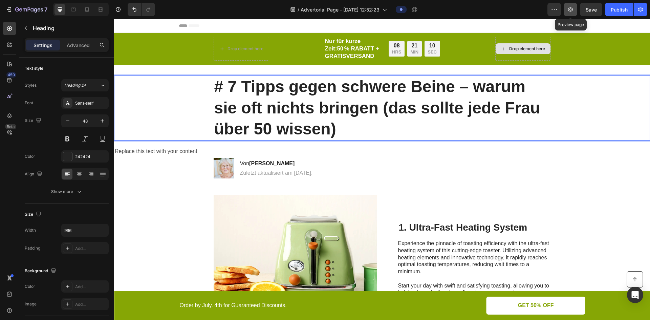
click at [574, 10] on icon "button" at bounding box center [570, 9] width 7 height 7
click at [349, 96] on p "# 7 Tipps gegen schwere Beine – warum sie oft nichts bringen (das sollte jede F…" at bounding box center [382, 107] width 336 height 63
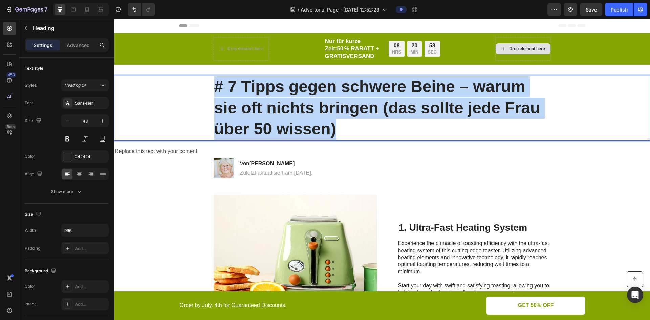
click at [349, 96] on p "# 7 Tipps gegen schwere Beine – warum sie oft nichts bringen (das sollte jede F…" at bounding box center [382, 107] width 336 height 63
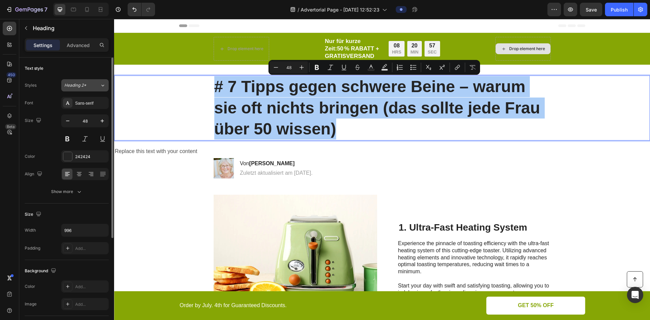
click at [101, 89] on button "Heading 2*" at bounding box center [84, 85] width 47 height 12
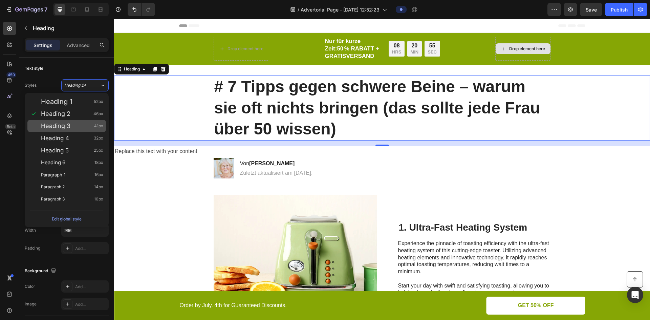
click at [75, 126] on div "Heading 3 41px" at bounding box center [72, 126] width 62 height 7
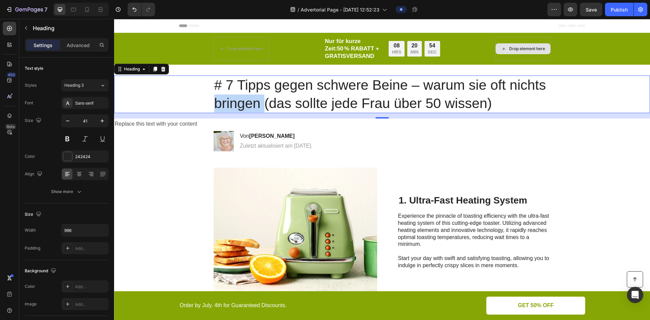
click at [244, 95] on p "# 7 Tipps gegen schwere Beine – warum sie oft nichts bringen (das sollte jede F…" at bounding box center [382, 94] width 336 height 36
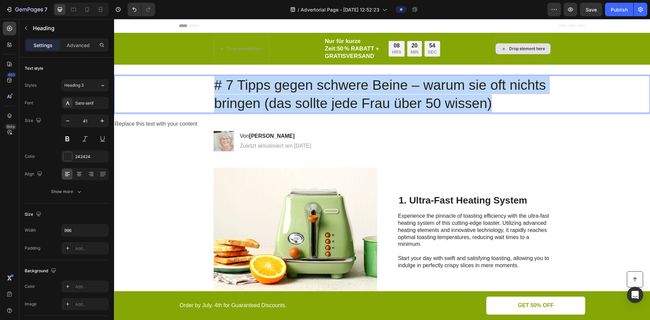
click at [244, 95] on p "# 7 Tipps gegen schwere Beine – warum sie oft nichts bringen (das sollte jede F…" at bounding box center [382, 94] width 336 height 36
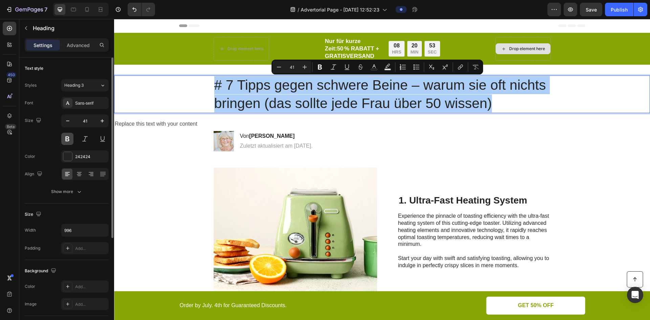
click at [66, 142] on button at bounding box center [67, 139] width 12 height 12
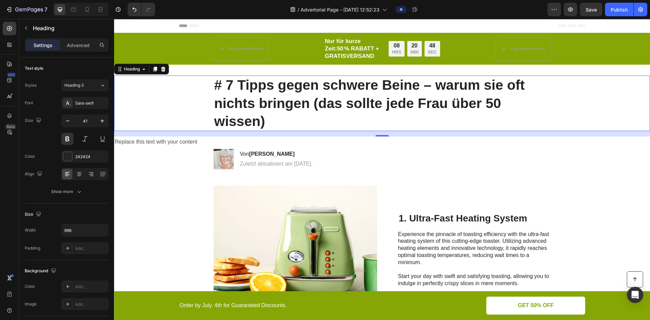
click at [376, 105] on p "# 7 Tipps gegen schwere Beine – warum sie oft nichts bringen (das sollte jede F…" at bounding box center [382, 103] width 336 height 54
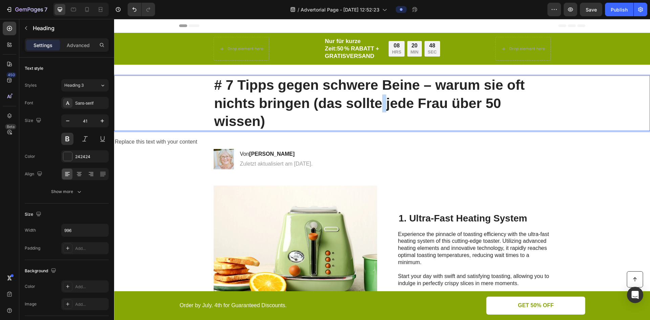
click at [376, 105] on p "# 7 Tipps gegen schwere Beine – warum sie oft nichts bringen (das sollte jede F…" at bounding box center [382, 103] width 336 height 54
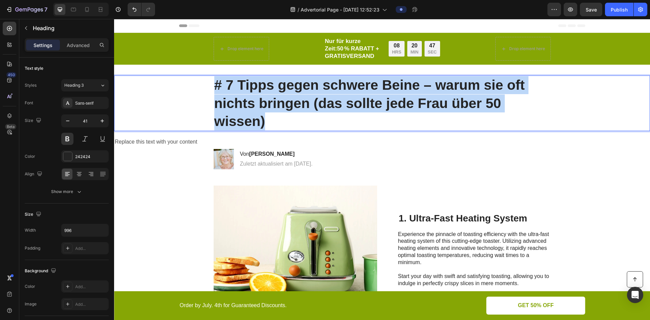
click at [376, 105] on p "# 7 Tipps gegen schwere Beine – warum sie oft nichts bringen (das sollte jede F…" at bounding box center [382, 103] width 336 height 54
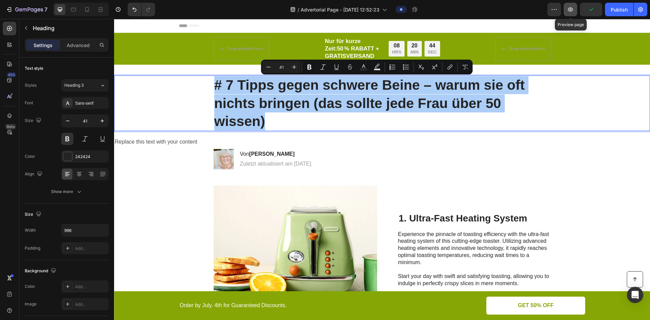
click at [573, 14] on button "button" at bounding box center [571, 10] width 14 height 14
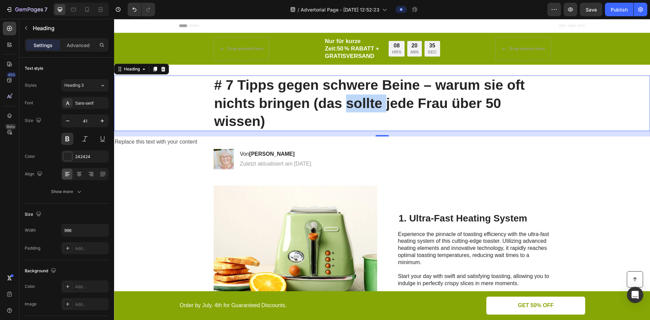
click at [370, 97] on p "# 7 Tipps gegen schwere Beine – warum sie oft nichts bringen (das sollte jede F…" at bounding box center [382, 103] width 336 height 54
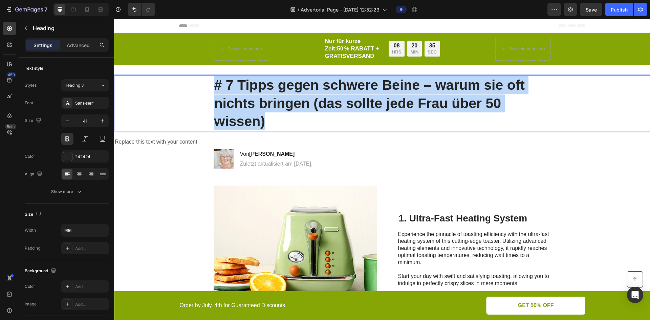
click at [370, 97] on p "# 7 Tipps gegen schwere Beine – warum sie oft nichts bringen (das sollte jede F…" at bounding box center [382, 103] width 336 height 54
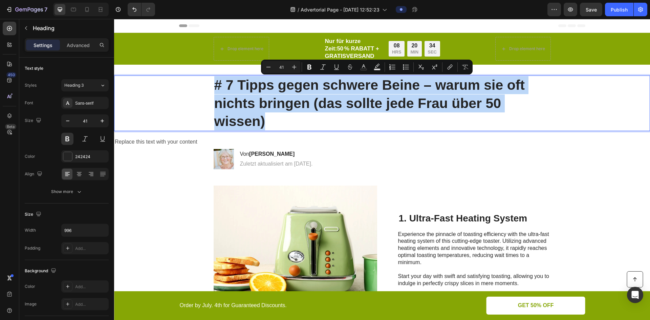
click at [361, 117] on p "# 7 Tipps gegen schwere Beine – warum sie oft nichts bringen (das sollte jede F…" at bounding box center [382, 103] width 336 height 54
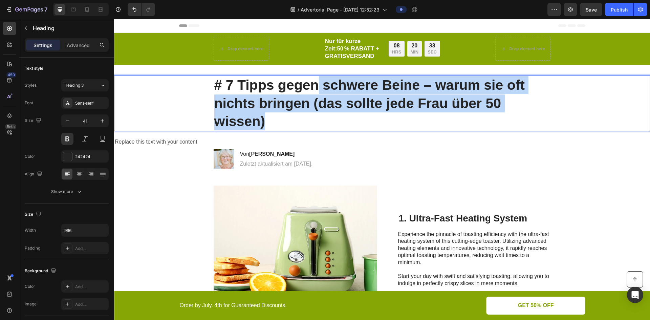
drag, startPoint x: 334, startPoint y: 116, endPoint x: 320, endPoint y: 87, distance: 32.6
click at [320, 87] on p "# 7 Tipps gegen schwere Beine – warum sie oft nichts bringen (das sollte jede F…" at bounding box center [382, 103] width 336 height 54
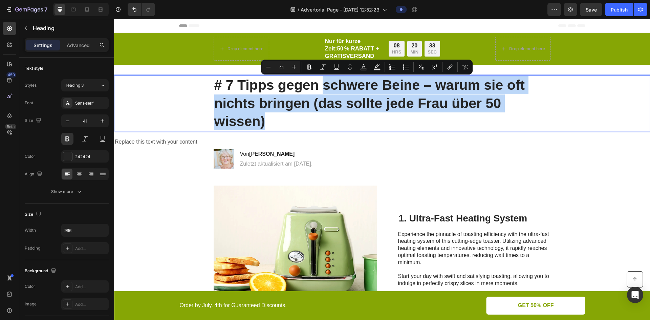
click at [353, 81] on p "# 7 Tipps gegen schwere Beine – warum sie oft nichts bringen (das sollte jede F…" at bounding box center [382, 103] width 336 height 54
drag, startPoint x: 433, startPoint y: 83, endPoint x: 521, endPoint y: 122, distance: 96.0
click at [521, 122] on p "# 7 Tipps gegen schwere Beine – warum sie oft nichts bringen (das sollte jede F…" at bounding box center [382, 103] width 336 height 54
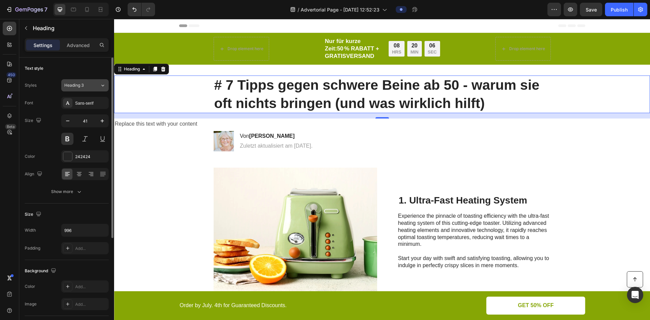
click at [103, 88] on icon at bounding box center [103, 85] width 6 height 7
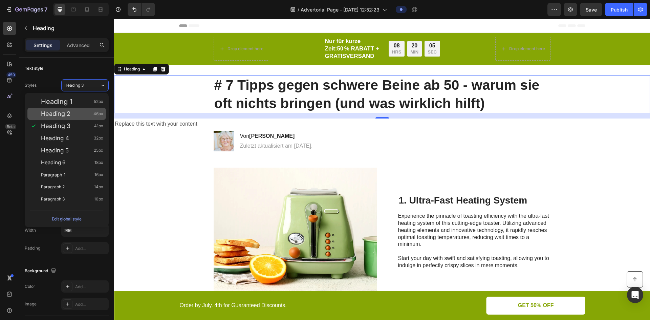
click at [88, 110] on div "Heading 2 46px" at bounding box center [66, 114] width 79 height 12
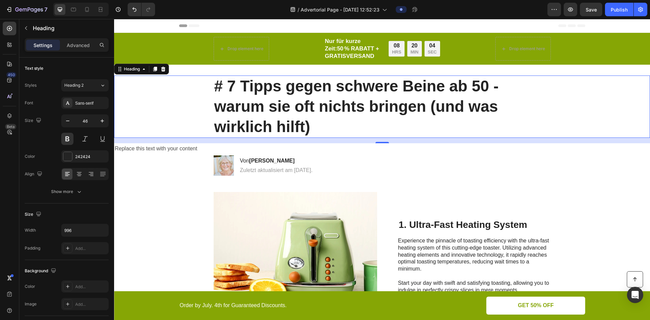
click at [553, 98] on div "# 7 Tipps gegen schwere Beine ab 50 - warum sie oft nichts bringen (und was wir…" at bounding box center [382, 107] width 523 height 62
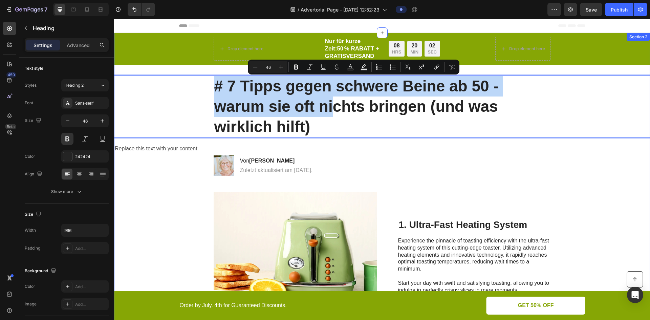
drag, startPoint x: 331, startPoint y: 114, endPoint x: 147, endPoint y: 68, distance: 189.4
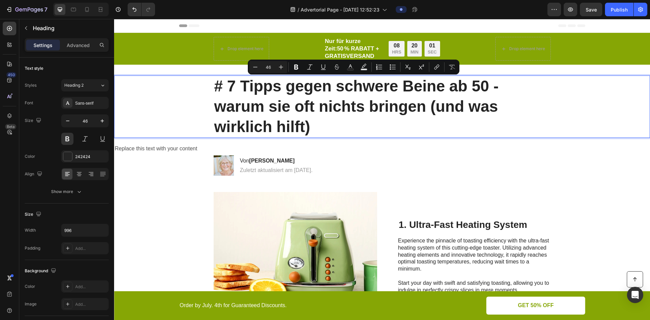
click at [427, 104] on p "# 7 Tipps gegen schwere Beine ab 50 - warum sie oft nichts bringen (und was wir…" at bounding box center [382, 106] width 336 height 61
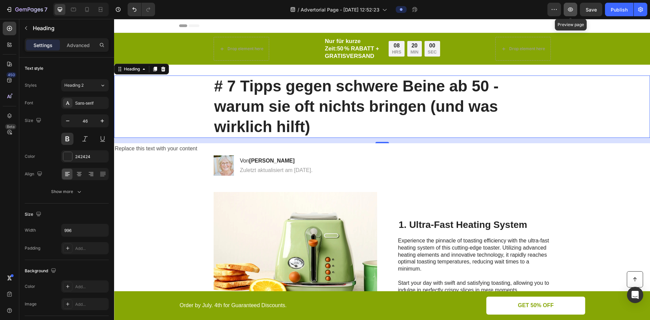
click at [574, 14] on button "button" at bounding box center [571, 10] width 14 height 14
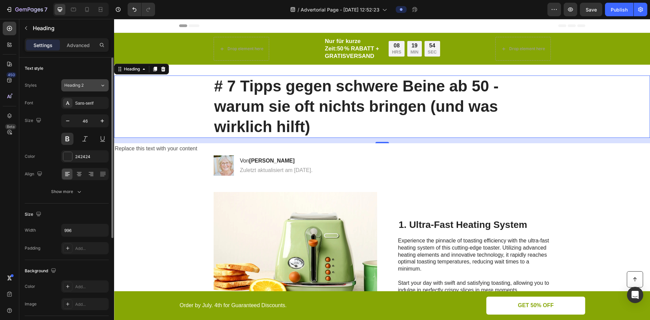
click at [94, 80] on button "Heading 2" at bounding box center [84, 85] width 47 height 12
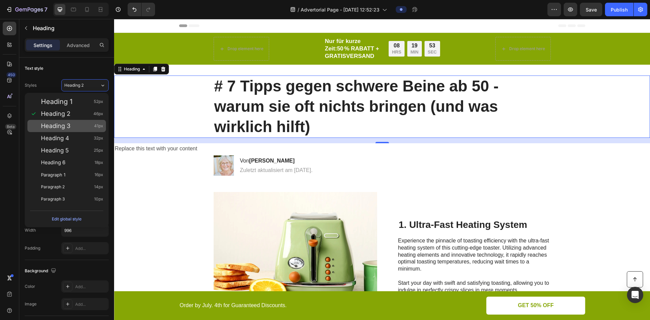
click at [78, 124] on div "Heading 3 41px" at bounding box center [72, 126] width 62 height 7
type input "41"
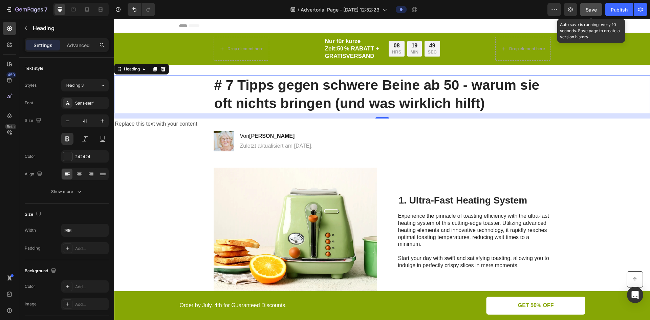
click at [584, 5] on button "Save" at bounding box center [591, 10] width 22 height 14
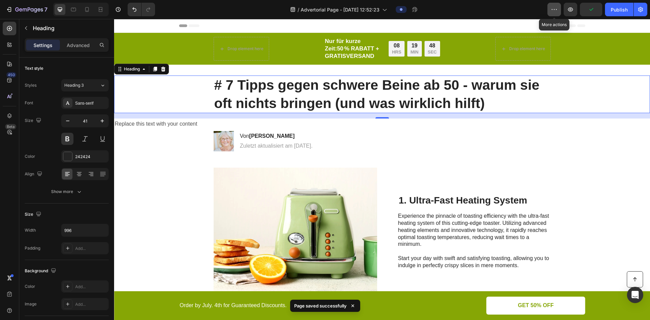
click at [554, 10] on icon "button" at bounding box center [554, 9] width 7 height 7
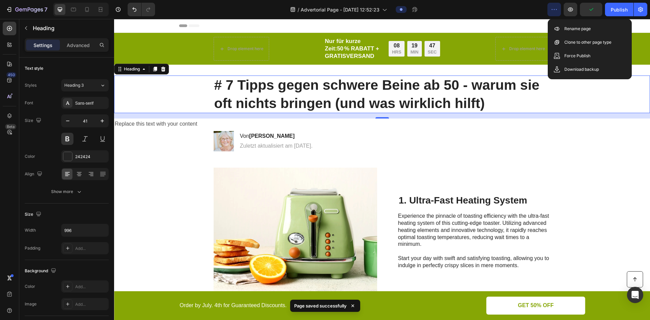
click at [526, 20] on div "Header" at bounding box center [382, 26] width 407 height 14
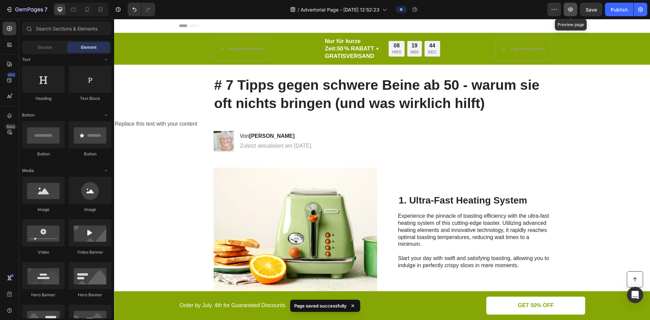
click at [575, 11] on button "button" at bounding box center [571, 10] width 14 height 14
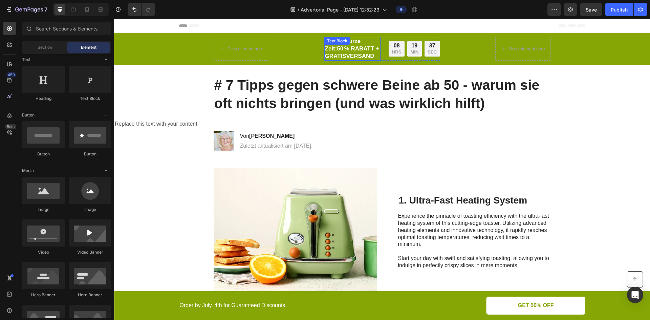
click at [281, 91] on p "# 7 Tipps gegen schwere Beine ab 50 - warum sie oft nichts bringen (und was wir…" at bounding box center [382, 94] width 336 height 36
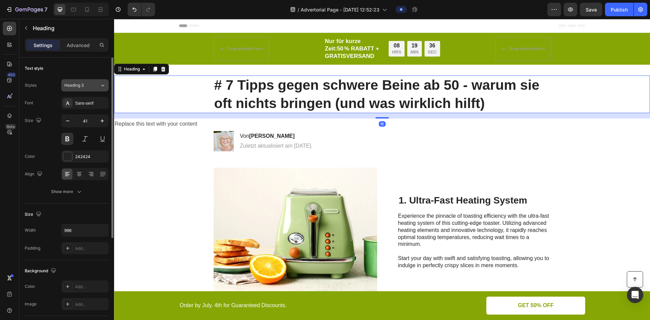
click at [104, 85] on icon at bounding box center [103, 85] width 6 height 7
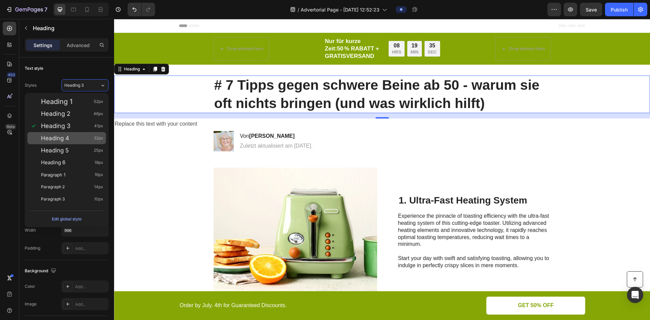
click at [86, 139] on div "Heading 4 32px" at bounding box center [72, 138] width 62 height 7
type input "32"
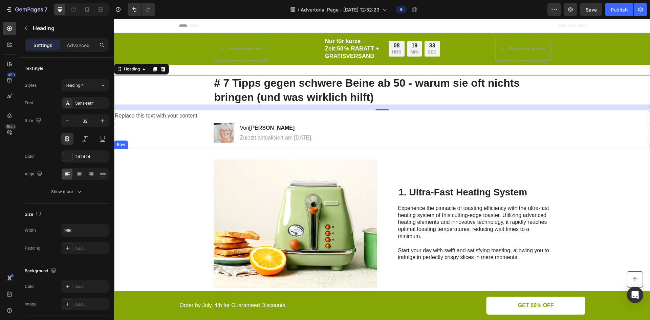
click at [423, 158] on div "Image 1. Ultra-Fast Heating System Heading Experience the pinnacle of toasting …" at bounding box center [382, 224] width 536 height 150
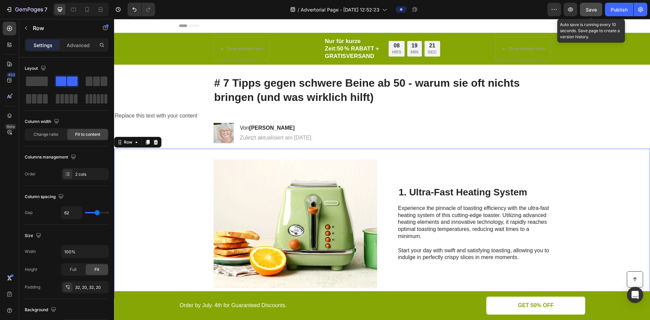
click at [593, 14] on button "Save" at bounding box center [591, 10] width 22 height 14
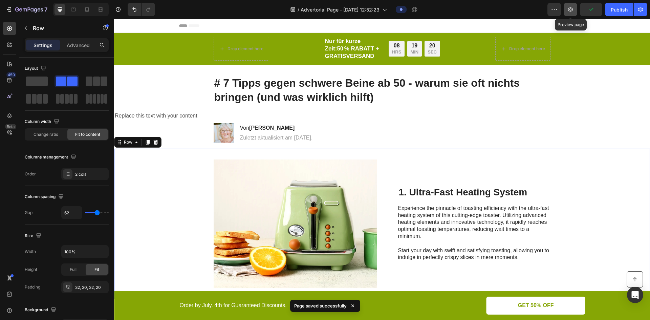
click at [575, 13] on button "button" at bounding box center [571, 10] width 14 height 14
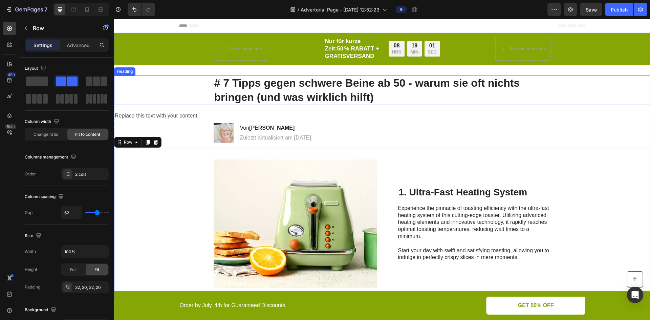
click at [200, 84] on div "# 7 Tipps gegen schwere Beine ab 50 - warum sie oft nichts bringen (und was wir…" at bounding box center [382, 90] width 523 height 29
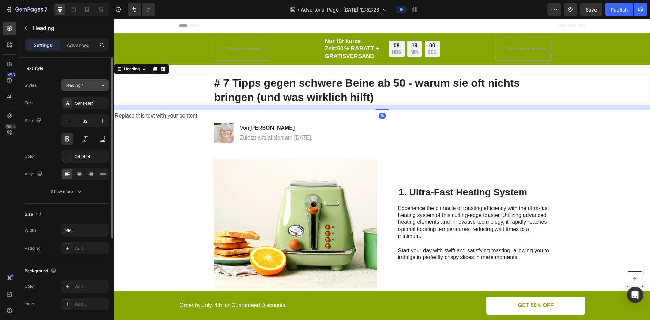
click at [92, 87] on div "Heading 4" at bounding box center [82, 85] width 36 height 6
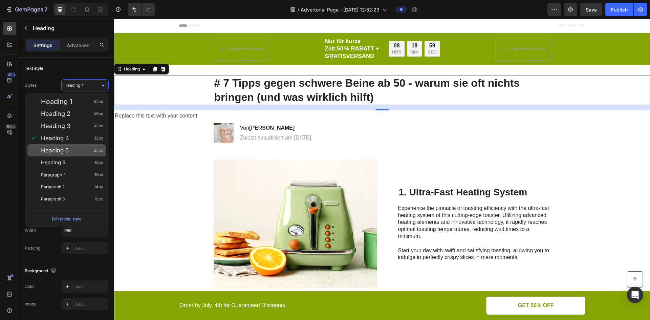
click at [81, 149] on div "Heading 5 25px" at bounding box center [72, 150] width 62 height 7
type input "25"
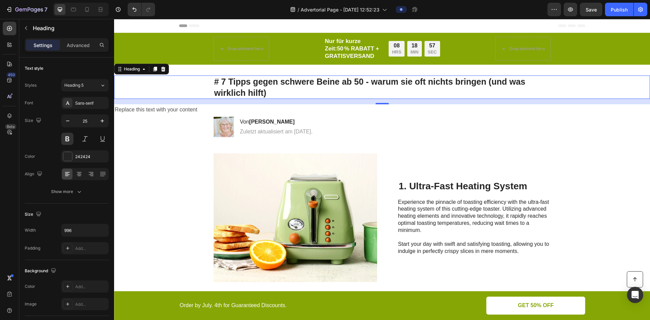
click at [196, 85] on div "# 7 Tipps gegen schwere Beine ab 50 - warum sie oft nichts bringen (und was wir…" at bounding box center [382, 87] width 523 height 23
click at [204, 85] on div "# 7 Tipps gegen schwere Beine ab 50 - warum sie oft nichts bringen (und was wir…" at bounding box center [382, 87] width 523 height 23
click at [222, 84] on p "# 7 Tipps gegen schwere Beine ab 50 - warum sie oft nichts bringen (und was wir…" at bounding box center [382, 87] width 336 height 22
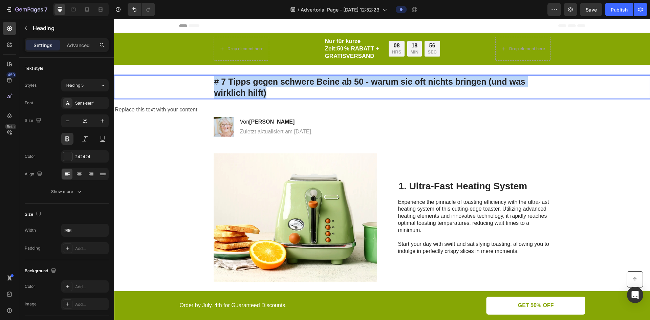
click at [222, 84] on p "# 7 Tipps gegen schwere Beine ab 50 - warum sie oft nichts bringen (und was wir…" at bounding box center [382, 87] width 336 height 22
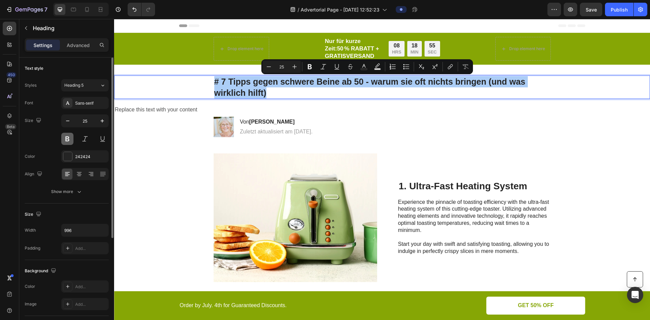
click at [65, 140] on button at bounding box center [67, 139] width 12 height 12
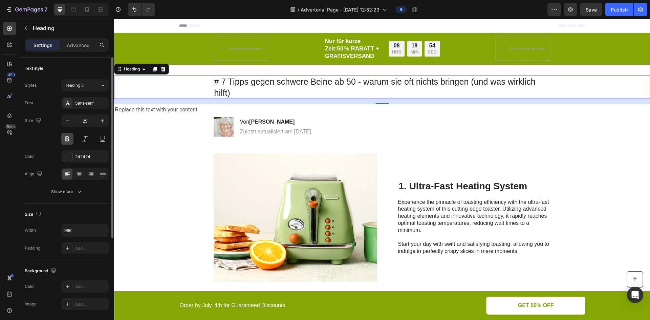
click at [66, 140] on button at bounding box center [67, 139] width 12 height 12
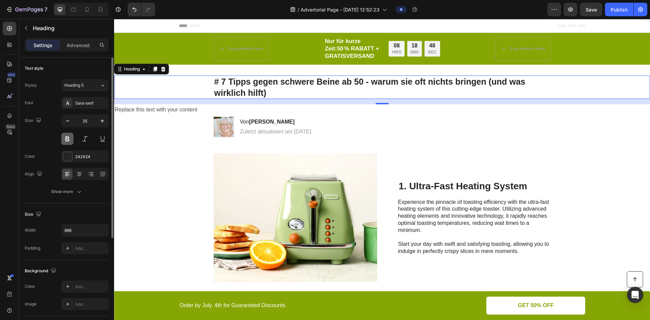
click at [70, 140] on button at bounding box center [67, 139] width 12 height 12
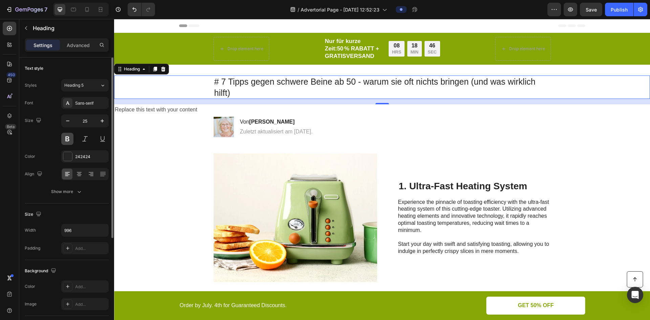
click at [70, 144] on button at bounding box center [67, 139] width 12 height 12
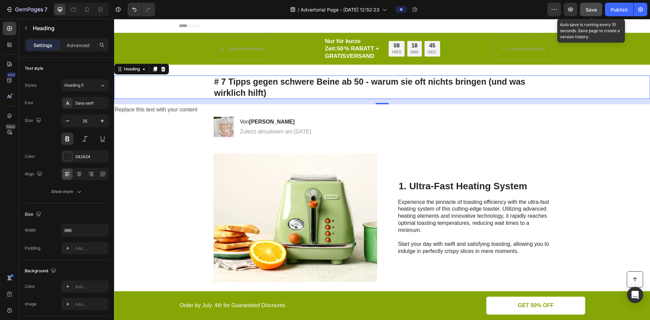
click at [592, 9] on span "Save" at bounding box center [591, 10] width 11 height 6
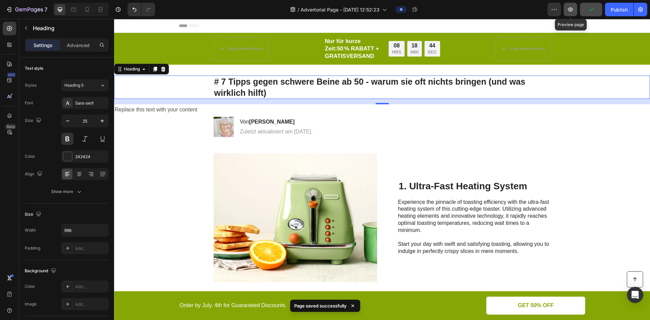
click at [574, 13] on button "button" at bounding box center [571, 10] width 14 height 14
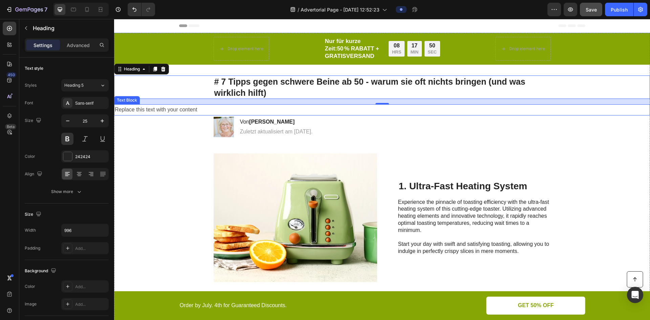
click at [144, 111] on p "Replace this text with your content" at bounding box center [382, 110] width 535 height 10
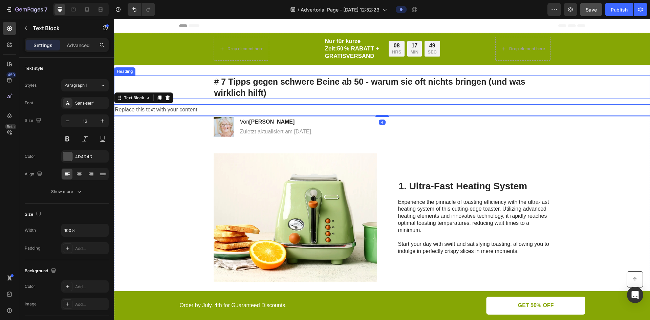
click at [187, 96] on div "# 7 Tipps gegen schwere Beine ab 50 - warum sie oft nichts bringen (und was wir…" at bounding box center [382, 87] width 523 height 23
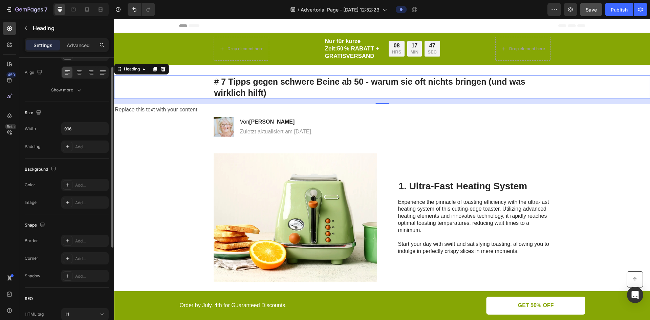
scroll to position [68, 0]
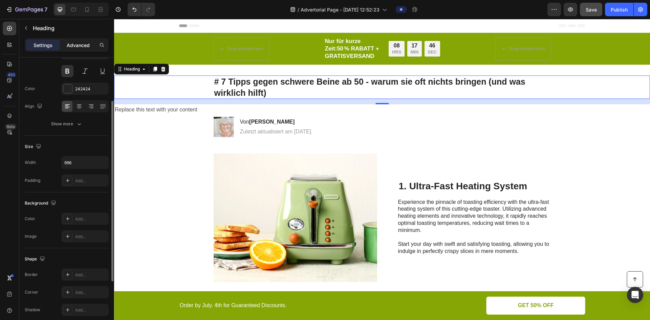
click at [88, 45] on p "Advanced" at bounding box center [78, 45] width 23 height 7
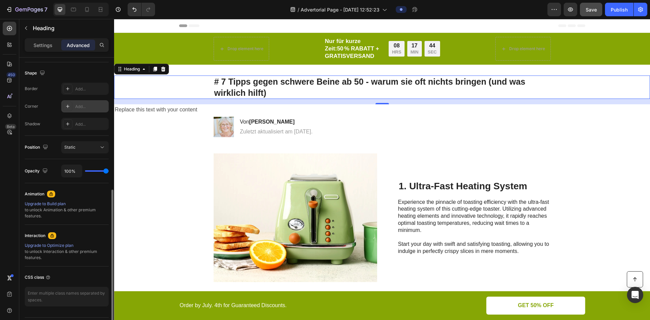
scroll to position [188, 0]
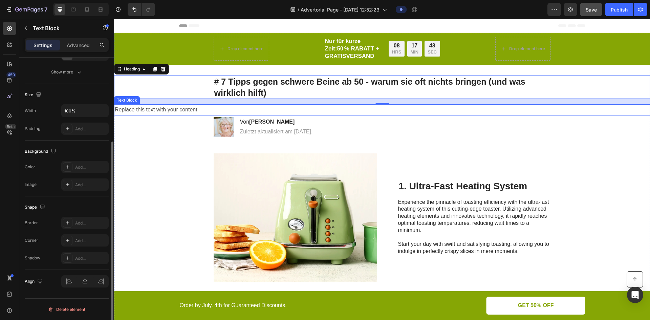
click at [182, 111] on p "Replace this text with your content" at bounding box center [382, 110] width 535 height 10
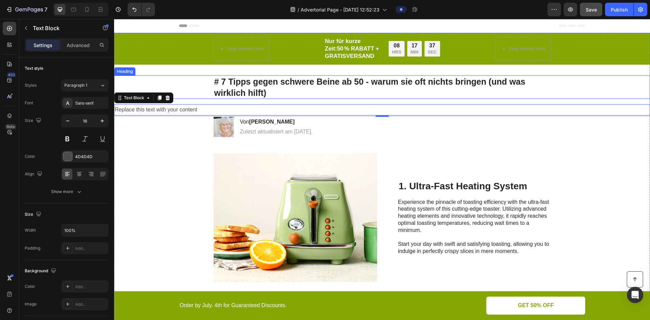
click at [307, 92] on p "# 7 Tipps gegen schwere Beine ab 50 - warum sie oft nichts bringen (und was wir…" at bounding box center [382, 87] width 336 height 22
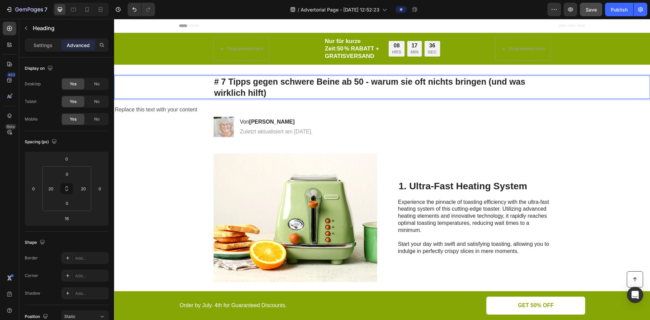
click at [307, 92] on p "# 7 Tipps gegen schwere Beine ab 50 - warum sie oft nichts bringen (und was wir…" at bounding box center [382, 87] width 336 height 22
click at [291, 85] on p "# 7 Tipps gegen schwere Beine ab 50 - warum sie oft nichts bringen (und was wir…" at bounding box center [382, 87] width 336 height 22
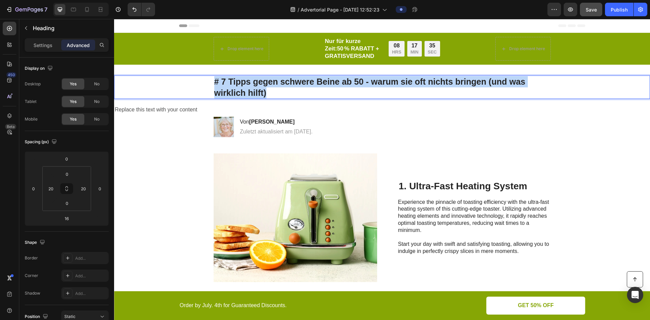
click at [291, 85] on p "# 7 Tipps gegen schwere Beine ab 50 - warum sie oft nichts bringen (und was wir…" at bounding box center [382, 87] width 336 height 22
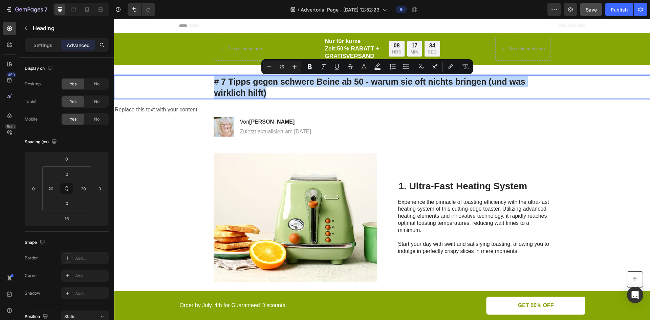
click at [247, 79] on p "# 7 Tipps gegen schwere Beine ab 50 - warum sie oft nichts bringen (und was wir…" at bounding box center [382, 87] width 336 height 22
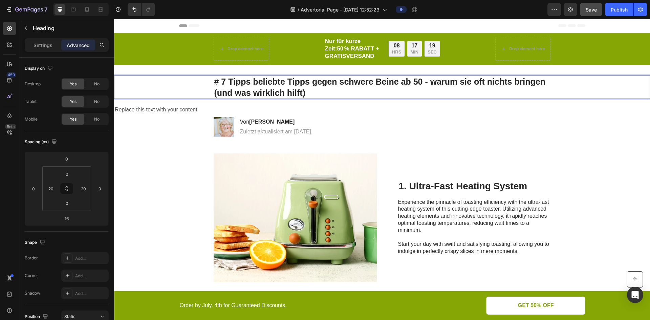
click at [243, 80] on p "# 7 Tipps beliebte Tipps gegen schwere Beine ab 50 - warum sie oft nichts bring…" at bounding box center [382, 87] width 336 height 22
click at [249, 79] on p "# 7 Tipps beliebte Tipps gegen schwere Beine ab 50 - warum sie oft nichts bring…" at bounding box center [382, 87] width 336 height 22
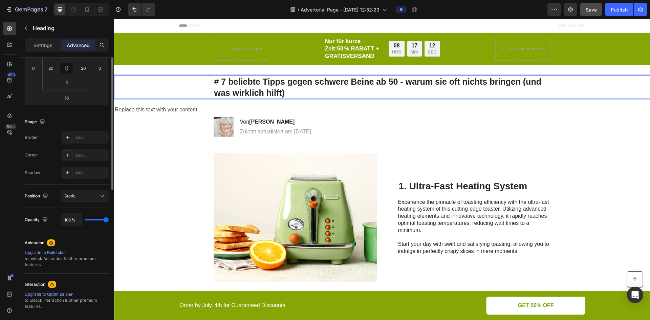
scroll to position [53, 0]
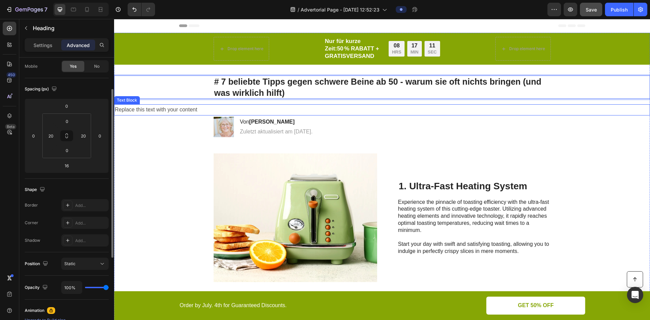
click at [192, 107] on p "Replace this text with your content" at bounding box center [382, 110] width 535 height 10
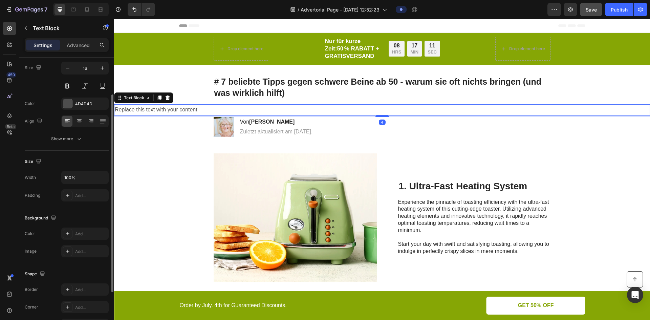
scroll to position [0, 0]
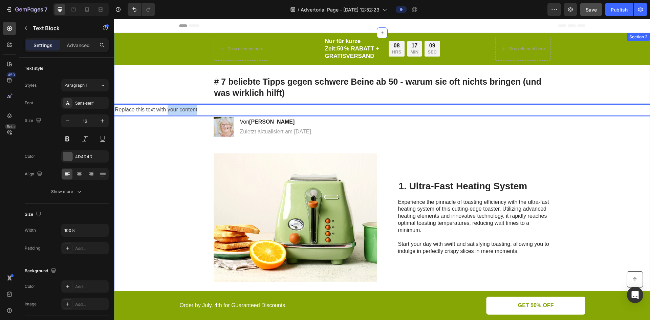
drag, startPoint x: 167, startPoint y: 108, endPoint x: 258, endPoint y: 116, distance: 91.1
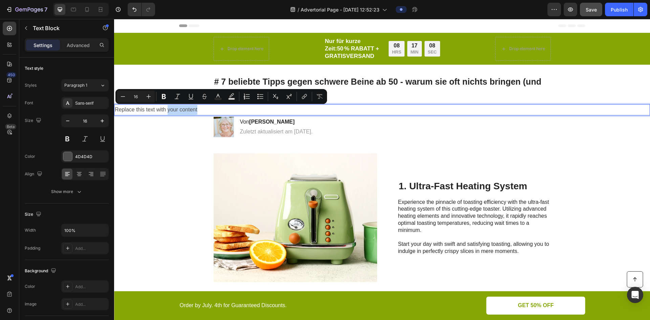
click at [279, 108] on p "Replace this text with your content" at bounding box center [382, 110] width 535 height 10
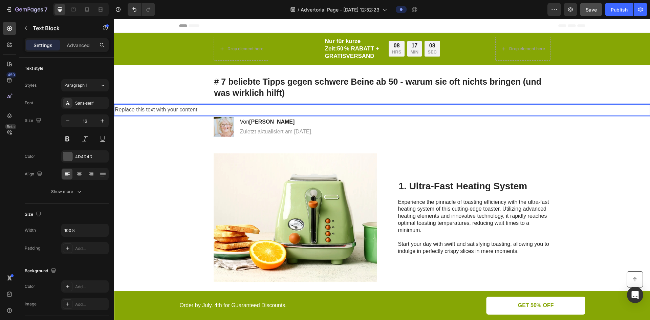
click at [162, 109] on p "Replace this text with your content" at bounding box center [382, 110] width 535 height 10
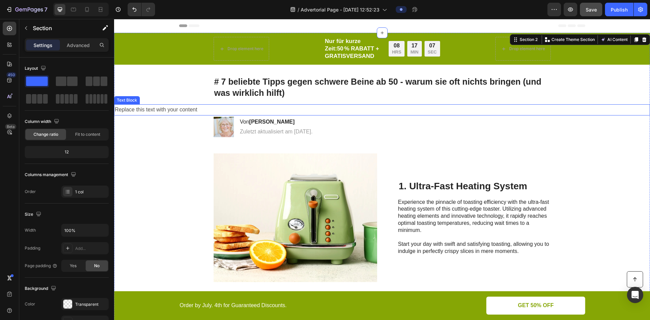
click at [164, 110] on p "Replace this text with your content" at bounding box center [382, 110] width 535 height 10
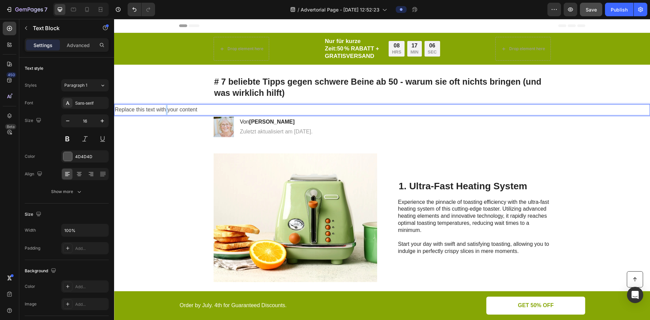
drag, startPoint x: 166, startPoint y: 107, endPoint x: 182, endPoint y: 123, distance: 22.5
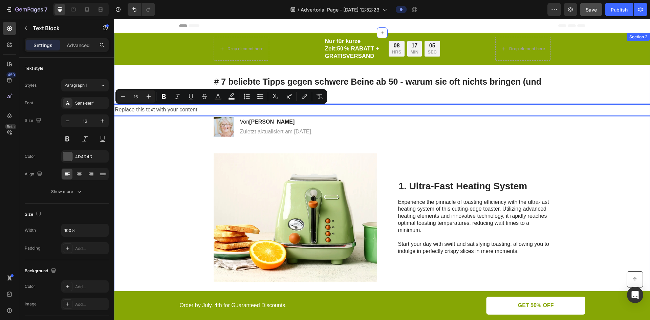
click at [203, 109] on p "Replace this text with your content" at bounding box center [382, 110] width 535 height 10
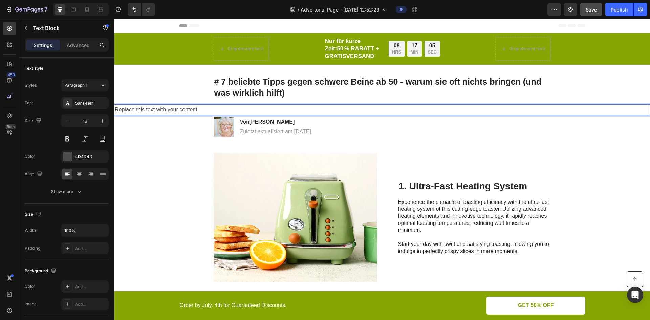
click at [203, 109] on p "Replace this text with your content" at bounding box center [382, 110] width 535 height 10
click at [157, 156] on div "Image 1. Ultra-Fast Heating System Heading Experience the pinnacle of toasting …" at bounding box center [382, 218] width 536 height 150
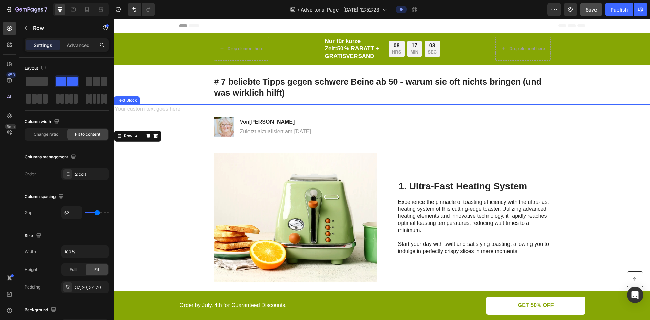
click at [169, 108] on div "Rich Text Editor. Editing area: main" at bounding box center [382, 109] width 536 height 11
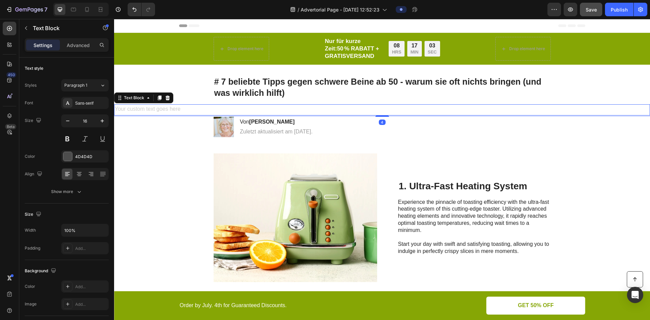
click at [169, 108] on div "Rich Text Editor. Editing area: main" at bounding box center [382, 109] width 536 height 11
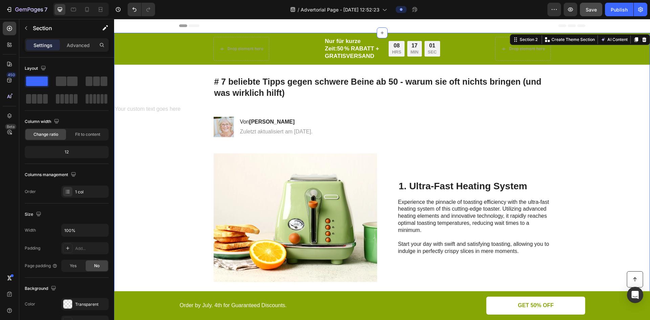
drag, startPoint x: 172, startPoint y: 105, endPoint x: 172, endPoint y: 109, distance: 3.4
click at [172, 109] on div "Rich Text Editor. Editing area: main" at bounding box center [382, 109] width 536 height 11
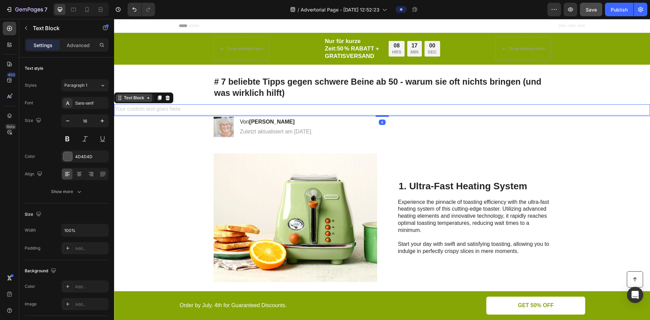
click at [138, 98] on div "Text Block" at bounding box center [134, 98] width 23 height 6
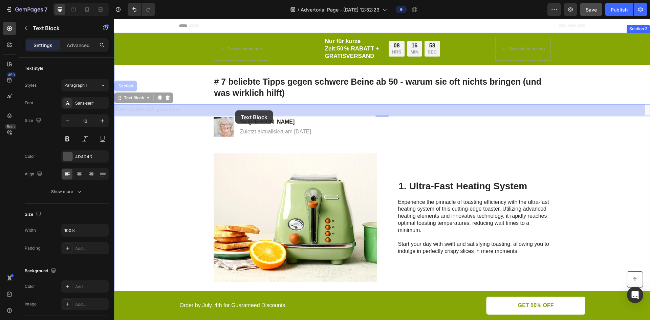
drag, startPoint x: 121, startPoint y: 100, endPoint x: 235, endPoint y: 110, distance: 115.3
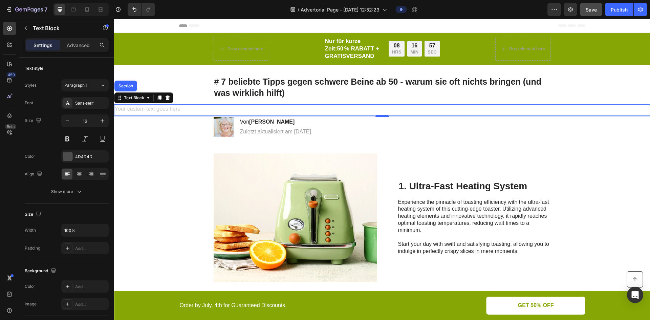
click at [156, 108] on div "Rich Text Editor. Editing area: main" at bounding box center [382, 109] width 536 height 11
click at [289, 96] on p "# 7 beliebte Tipps gegen schwere Beine ab 50 - warum sie oft nichts bringen (un…" at bounding box center [382, 87] width 336 height 22
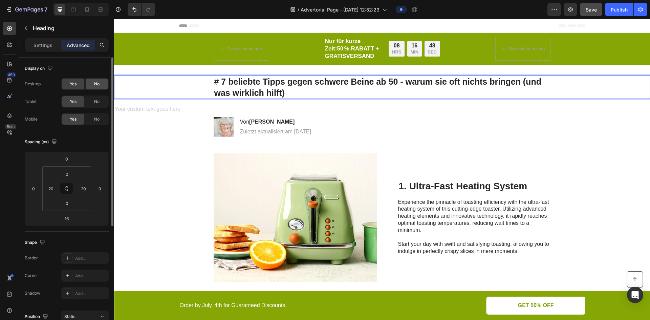
click at [96, 83] on span "No" at bounding box center [96, 84] width 5 height 6
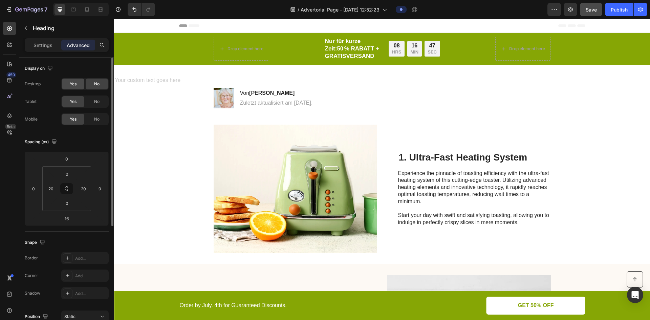
click at [82, 85] on div "Yes" at bounding box center [73, 84] width 22 height 11
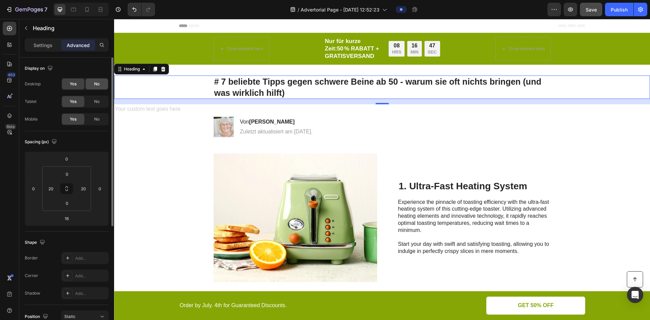
click at [101, 83] on div "No" at bounding box center [97, 84] width 22 height 11
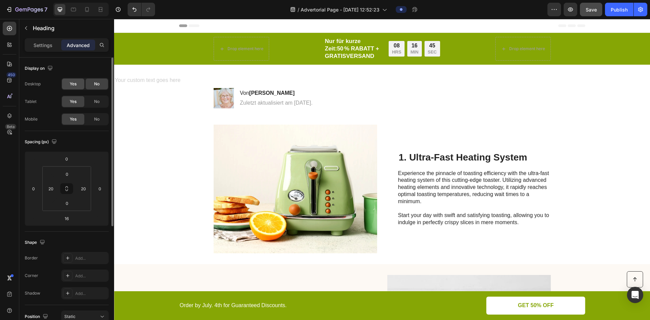
click at [70, 81] on div "Yes" at bounding box center [73, 84] width 22 height 11
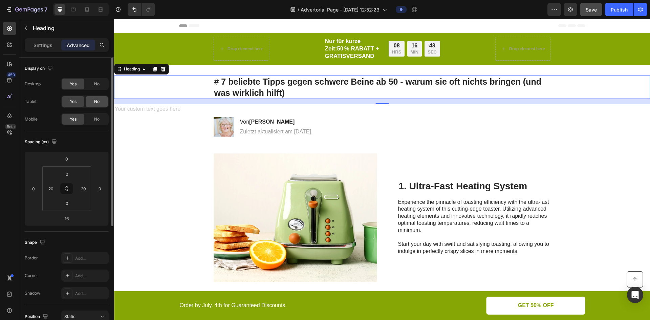
click at [95, 102] on span "No" at bounding box center [96, 102] width 5 height 6
click at [79, 103] on div "Yes" at bounding box center [73, 101] width 22 height 11
click at [66, 100] on div "Yes" at bounding box center [73, 101] width 22 height 11
click at [258, 111] on div "Rich Text Editor. Editing area: main" at bounding box center [382, 109] width 536 height 11
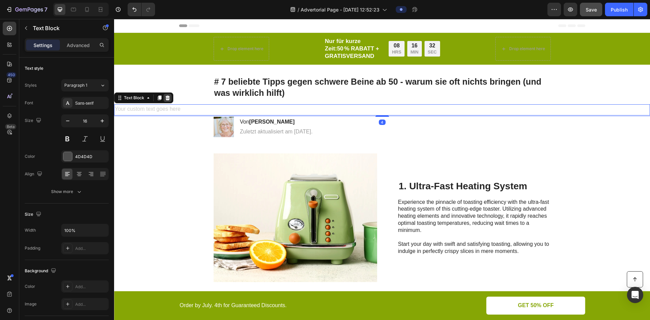
click at [167, 94] on div at bounding box center [168, 98] width 8 height 8
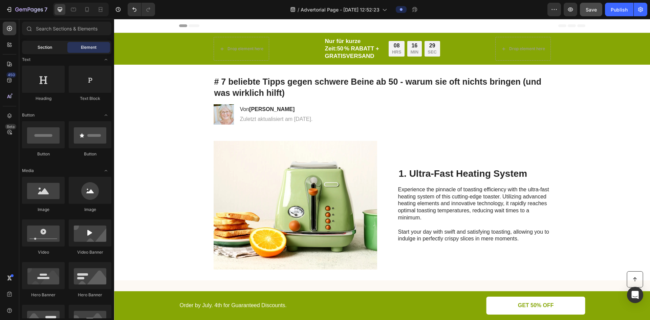
click at [51, 46] on span "Section" at bounding box center [45, 47] width 15 height 6
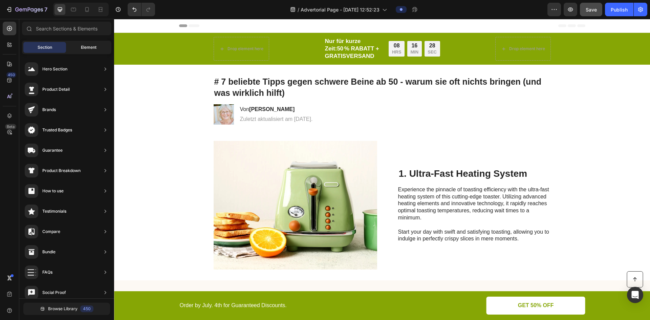
click at [81, 45] on span "Element" at bounding box center [89, 47] width 16 height 6
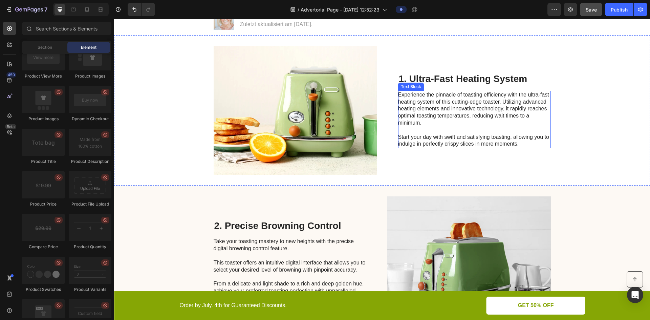
scroll to position [68, 0]
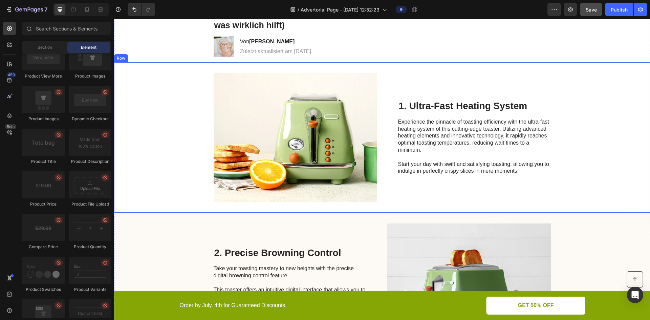
click at [469, 98] on div "1. Ultra-Fast Heating System Heading Experience the pinnacle of toasting effici…" at bounding box center [474, 137] width 153 height 129
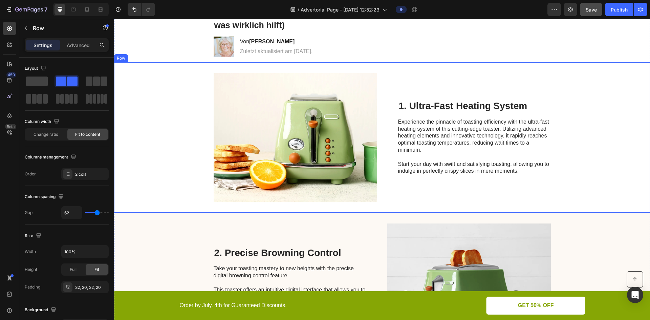
click at [469, 98] on div "1. Ultra-Fast Heating System Heading Experience the pinnacle of toasting effici…" at bounding box center [474, 137] width 153 height 129
click at [465, 103] on h2 "1. Ultra-Fast Heating System" at bounding box center [474, 106] width 153 height 13
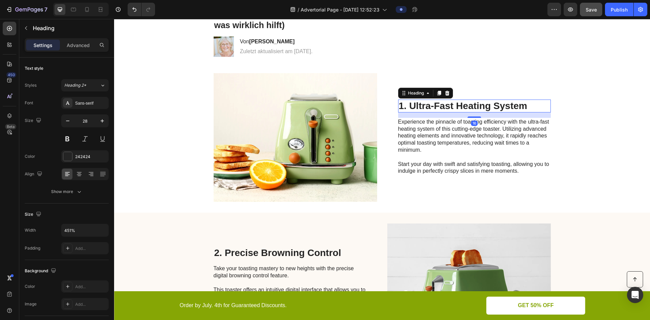
click at [465, 103] on h2 "1. Ultra-Fast Heating System" at bounding box center [474, 106] width 153 height 13
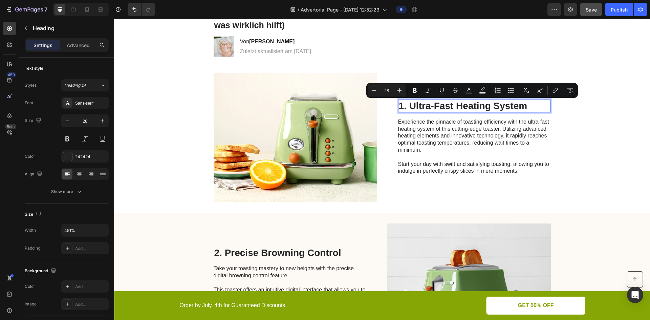
click at [465, 103] on p "1. Ultra-Fast Heating System" at bounding box center [474, 106] width 151 height 12
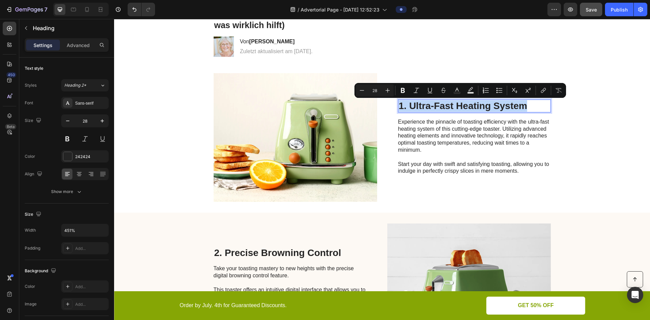
click at [493, 103] on p "1. Ultra-Fast Heating System" at bounding box center [474, 106] width 151 height 12
drag, startPoint x: 529, startPoint y: 105, endPoint x: 408, endPoint y: 106, distance: 120.9
click at [408, 106] on p "1. Ultra-Fast Heating System" at bounding box center [474, 106] width 151 height 12
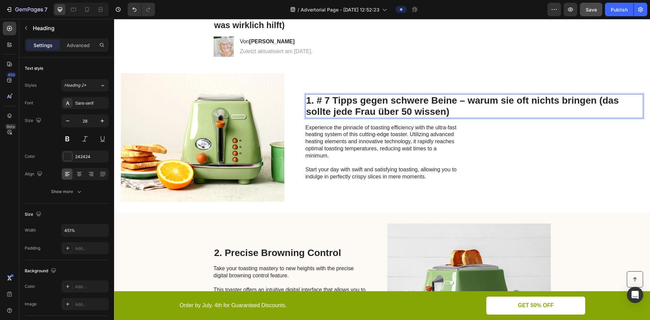
scroll to position [62, 0]
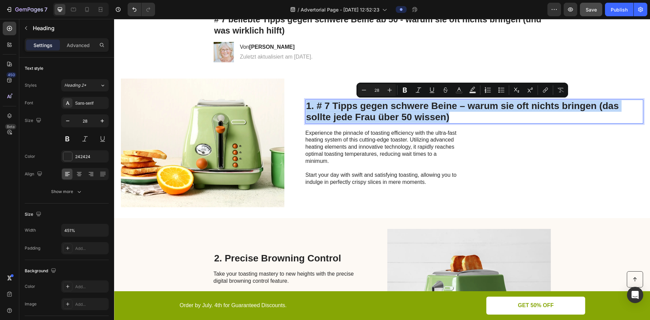
click at [447, 104] on p "1. # 7 Tipps gegen schwere Beine – warum sie oft nichts bringen (das sollte jed…" at bounding box center [474, 111] width 337 height 23
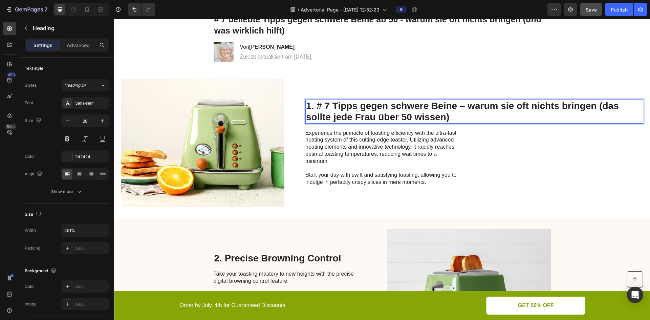
click at [444, 115] on p "1. # 7 Tipps gegen schwere Beine – warum sie oft nichts bringen (das sollte jed…" at bounding box center [474, 111] width 337 height 23
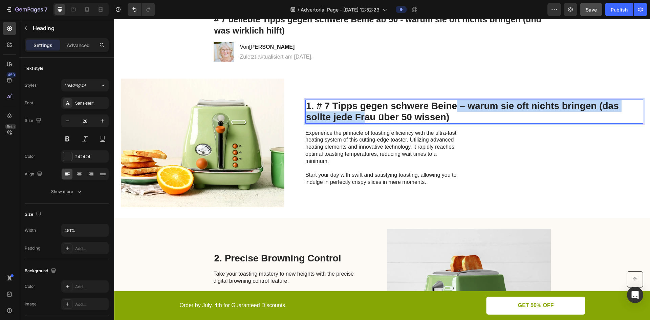
drag, startPoint x: 458, startPoint y: 110, endPoint x: 360, endPoint y: 114, distance: 98.0
click at [360, 114] on p "1. # 7 Tipps gegen schwere Beine – warum sie oft nichts bringen (das sollte jed…" at bounding box center [474, 111] width 337 height 23
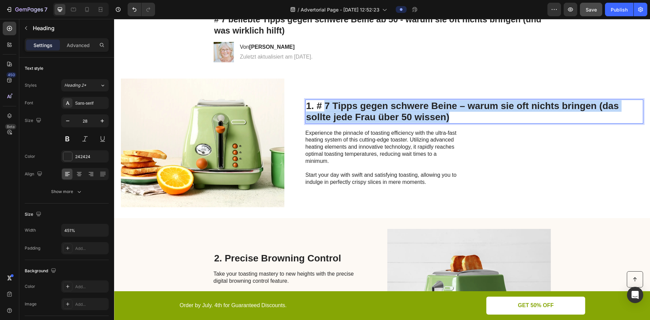
drag, startPoint x: 461, startPoint y: 116, endPoint x: 327, endPoint y: 109, distance: 134.6
click at [327, 109] on p "1. # 7 Tipps gegen schwere Beine – warum sie oft nichts bringen (das sollte jed…" at bounding box center [474, 111] width 337 height 23
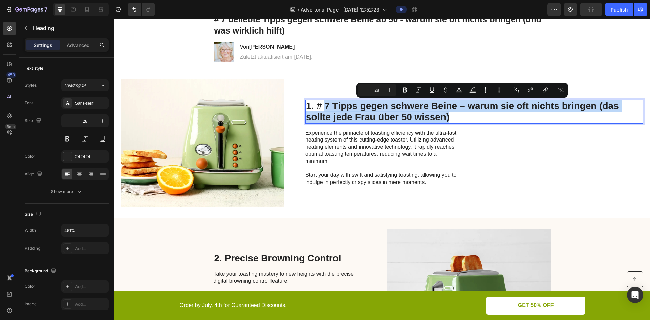
copy p "7 Tipps gegen schwere Beine – warum sie oft nichts bringen (das sollte jede Fra…"
drag, startPoint x: 464, startPoint y: 117, endPoint x: 327, endPoint y: 107, distance: 136.9
click at [327, 107] on p "1. # 7 Tipps gegen schwere Beine – warum sie oft nichts bringen (das sollte jed…" at bounding box center [474, 111] width 337 height 23
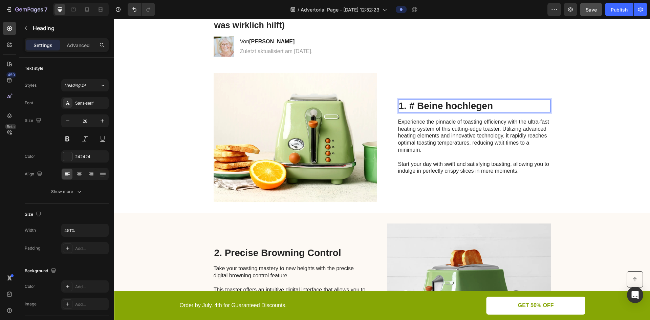
click at [410, 103] on p "1. # Beine hochlegen" at bounding box center [474, 106] width 151 height 12
click at [414, 104] on p "1. # Beine hochlegen" at bounding box center [474, 106] width 151 height 12
click at [479, 146] on p "Experience the pinnacle of toasting efficiency with the ultra-fast heating syst…" at bounding box center [474, 147] width 152 height 56
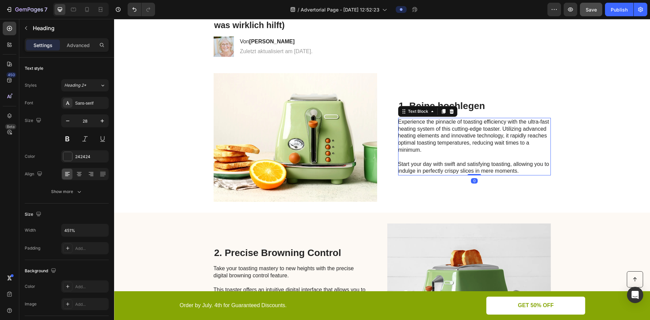
click at [479, 144] on p "Experience the pinnacle of toasting efficiency with the ultra-fast heating syst…" at bounding box center [474, 147] width 152 height 56
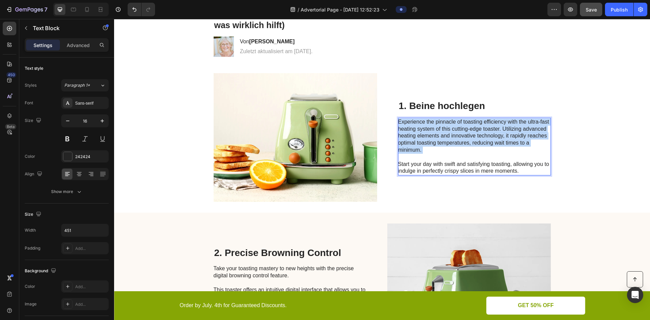
click at [479, 144] on p "Experience the pinnacle of toasting efficiency with the ultra-fast heating syst…" at bounding box center [474, 147] width 152 height 56
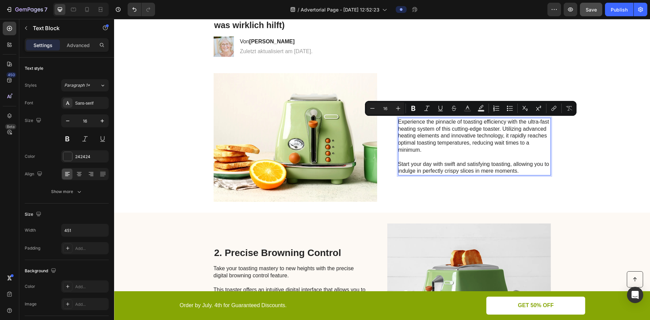
click at [536, 175] on p "Experience the pinnacle of toasting efficiency with the ultra-fast heating syst…" at bounding box center [474, 147] width 152 height 56
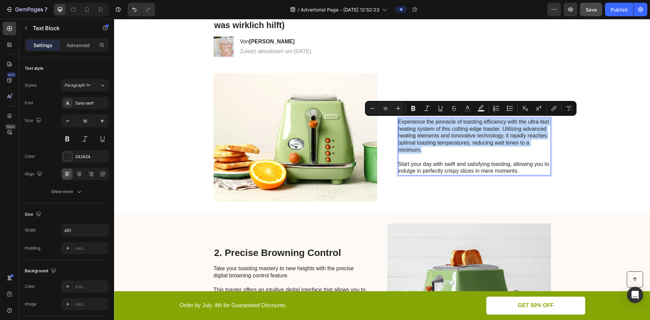
drag, startPoint x: 427, startPoint y: 152, endPoint x: 396, endPoint y: 123, distance: 42.2
click at [398, 123] on p "Experience the pinnacle of toasting efficiency with the ultra-fast heating syst…" at bounding box center [474, 147] width 152 height 56
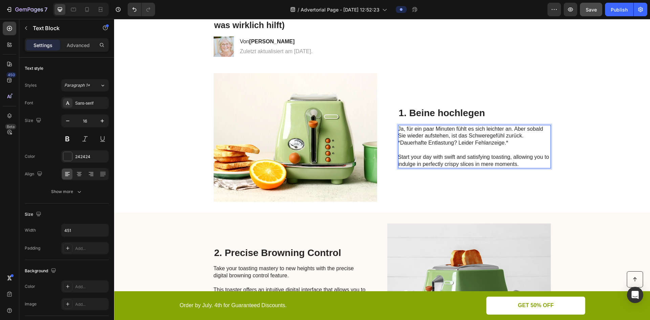
scroll to position [75, 0]
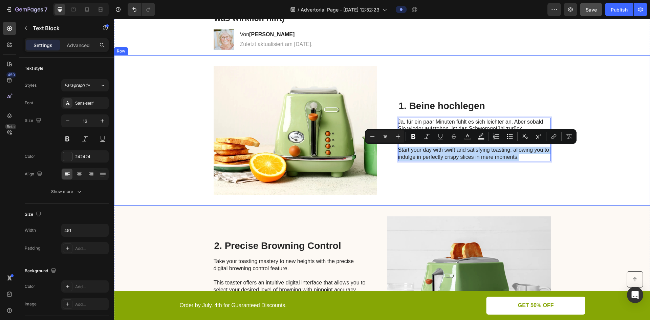
drag, startPoint x: 522, startPoint y: 155, endPoint x: 387, endPoint y: 147, distance: 135.4
click at [387, 147] on div "Image 1. Beine hochlegen Heading Ja, für ein paar Minuten fühlt es sich leichte…" at bounding box center [382, 130] width 536 height 150
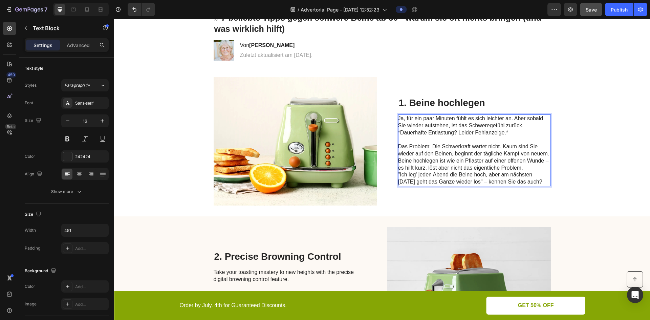
scroll to position [61, 0]
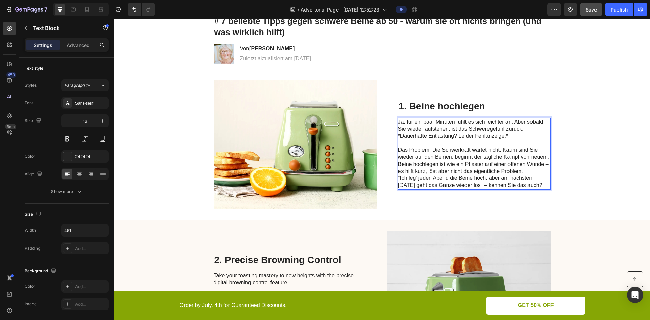
click at [528, 166] on p "Ja, für ein paar Minuten fühlt es sich leichter an. Aber sobald Sie wieder aufs…" at bounding box center [474, 147] width 152 height 56
click at [524, 173] on p "Ja, für ein paar Minuten fühlt es sich leichter an. Aber sobald Sie wieder aufs…" at bounding box center [474, 147] width 152 height 56
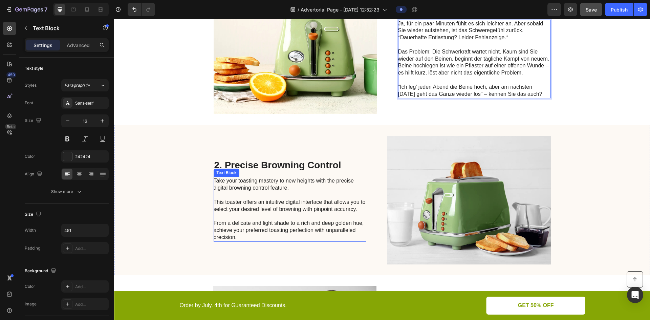
scroll to position [159, 0]
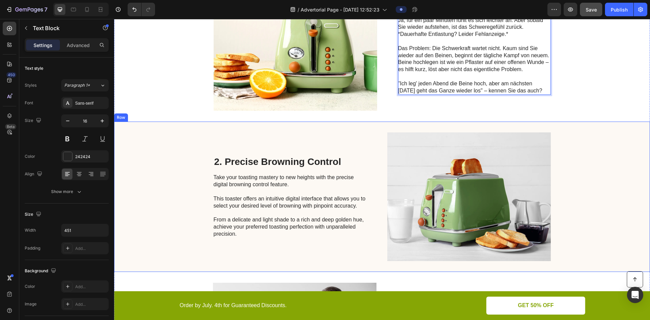
click at [297, 165] on h2 "2. Precise Browning Control" at bounding box center [290, 161] width 153 height 13
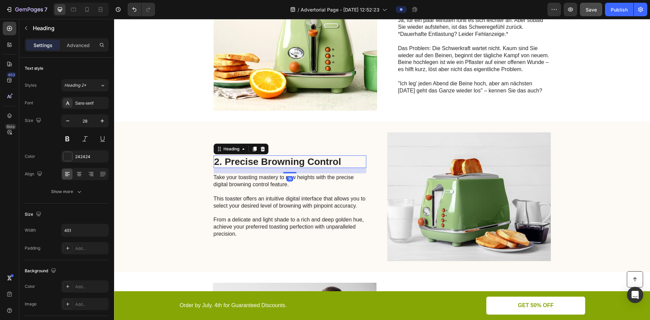
click at [297, 165] on h2 "2. Precise Browning Control" at bounding box center [290, 161] width 153 height 13
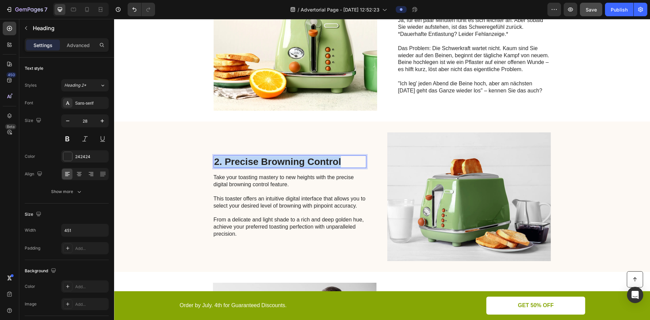
click at [297, 165] on p "2. Precise Browning Control" at bounding box center [289, 162] width 151 height 12
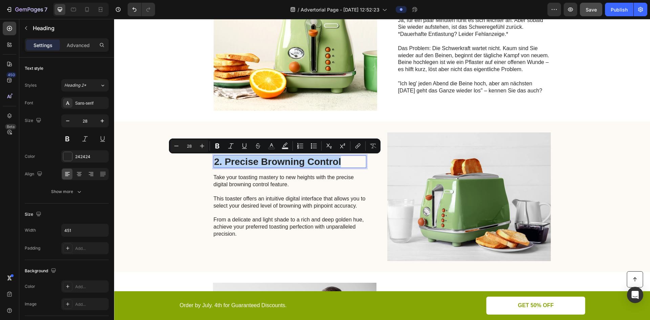
click at [339, 153] on div "Minus 28 Plus Bold Italic Underline Strikethrough Text Color Text Background Co…" at bounding box center [275, 146] width 212 height 15
click at [361, 162] on p "2. Precise Browning Control" at bounding box center [289, 162] width 151 height 12
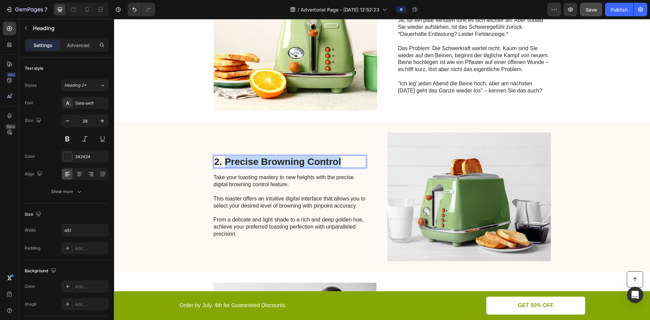
drag, startPoint x: 308, startPoint y: 161, endPoint x: 225, endPoint y: 162, distance: 83.4
click at [225, 162] on p "2. Precise Browning Control" at bounding box center [289, 162] width 151 height 12
click at [300, 203] on p "Take your toasting mastery to new heights with the precise digital browning con…" at bounding box center [290, 205] width 152 height 63
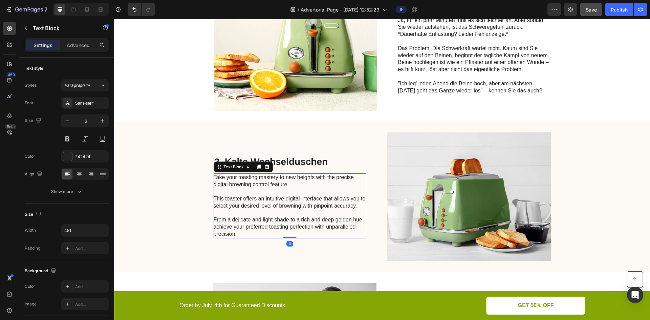
click at [300, 203] on p "Take your toasting mastery to new heights with the precise digital browning con…" at bounding box center [290, 205] width 152 height 63
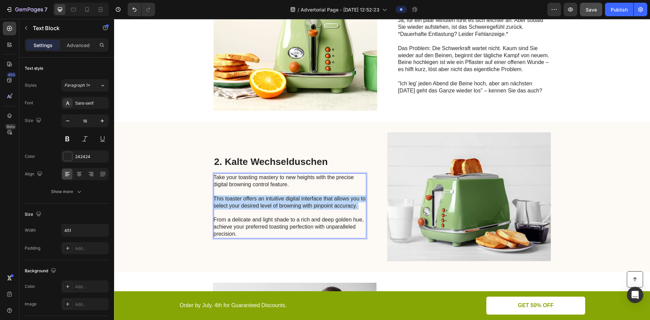
click at [300, 203] on p "Take your toasting mastery to new heights with the precise digital browning con…" at bounding box center [290, 205] width 152 height 63
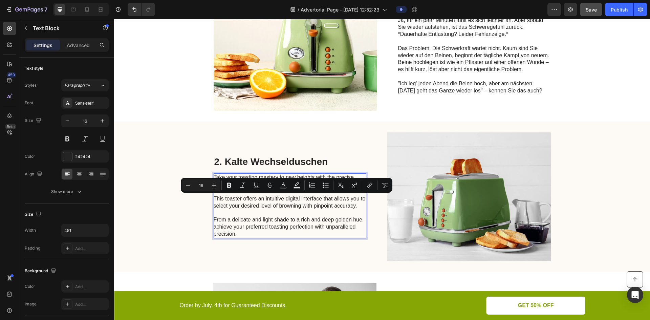
click at [296, 219] on p "Take your toasting mastery to new heights with the precise digital browning con…" at bounding box center [290, 205] width 152 height 63
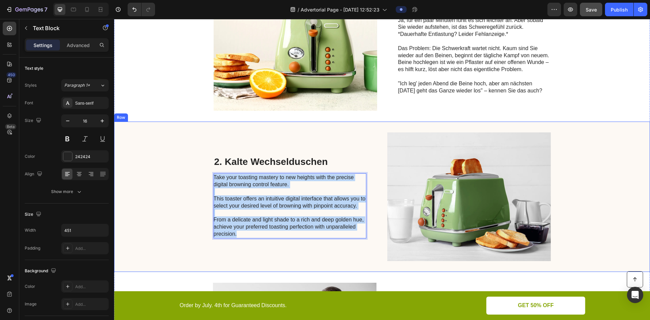
drag, startPoint x: 269, startPoint y: 236, endPoint x: 210, endPoint y: 173, distance: 86.1
click at [210, 173] on div "2. Kalte Wechselduschen Heading Take your toasting mastery to new heights with …" at bounding box center [382, 197] width 536 height 150
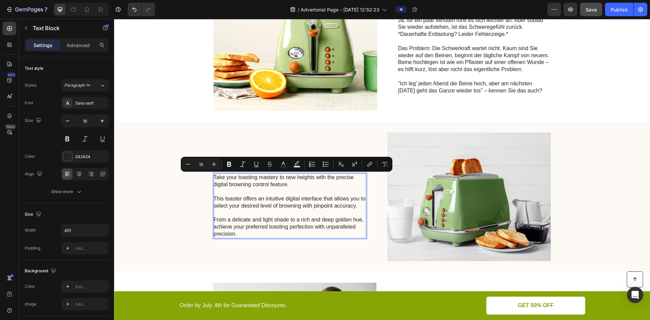
click at [314, 193] on p "Take your toasting mastery to new heights with the precise digital browning con…" at bounding box center [290, 205] width 152 height 63
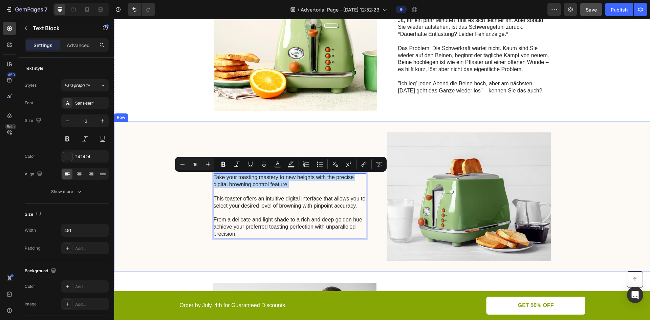
drag, startPoint x: 292, startPoint y: 185, endPoint x: 207, endPoint y: 181, distance: 85.2
click at [207, 181] on div "2. Kalte Wechselduschen Heading Take your toasting mastery to new heights with …" at bounding box center [382, 197] width 536 height 150
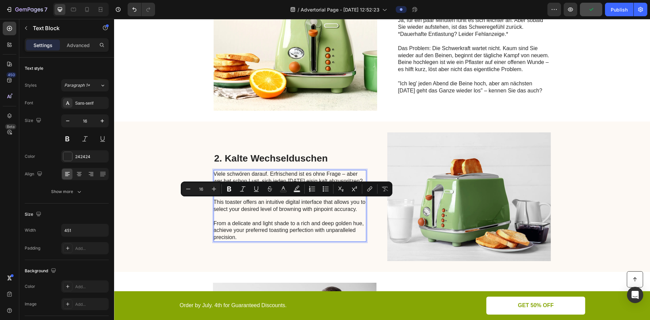
drag, startPoint x: 360, startPoint y: 211, endPoint x: 212, endPoint y: 201, distance: 148.4
click at [214, 201] on p "Viele schwören darauf. Erfrischend ist es ohne Frage – aber wer hat schon Lust,…" at bounding box center [290, 206] width 152 height 70
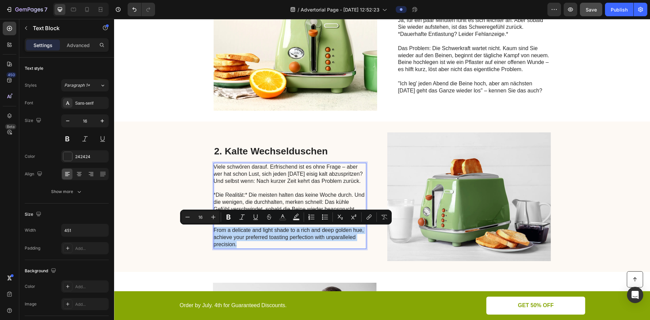
drag, startPoint x: 281, startPoint y: 246, endPoint x: 209, endPoint y: 230, distance: 73.1
click at [209, 230] on div "2. Kalte Wechselduschen Heading Viele schwören darauf. Erfrischend ist es ohne …" at bounding box center [382, 197] width 536 height 150
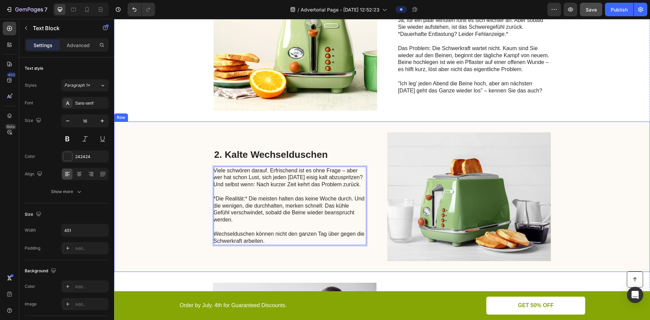
click at [306, 160] on p "2. Kalte Wechselduschen" at bounding box center [289, 155] width 151 height 12
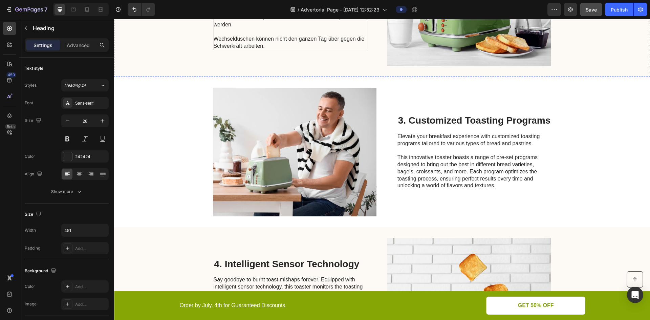
scroll to position [396, 0]
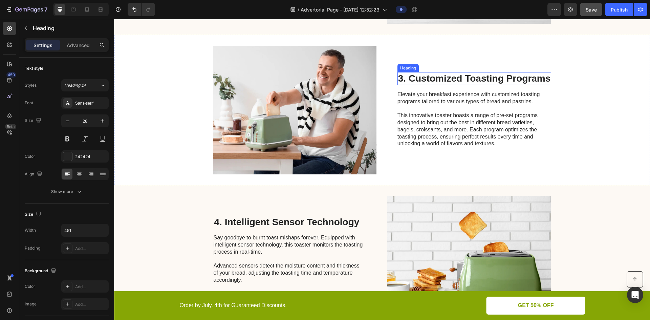
click at [484, 75] on h2 "3. Customized Toasting Programs" at bounding box center [475, 78] width 154 height 13
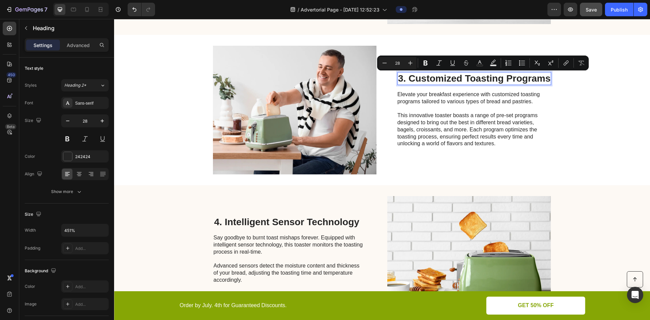
click at [512, 75] on p "3. Customized Toasting Programs" at bounding box center [474, 79] width 153 height 12
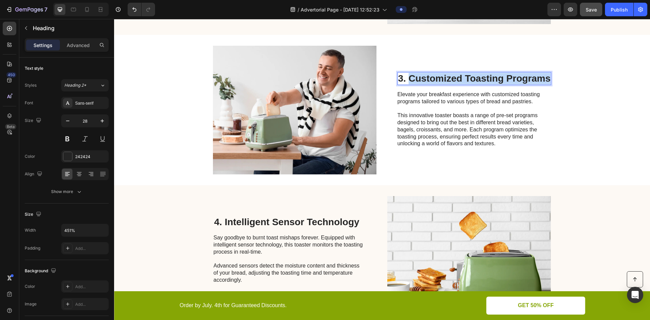
drag, startPoint x: 547, startPoint y: 78, endPoint x: 409, endPoint y: 80, distance: 137.6
click at [409, 80] on p "3. Customized Toasting Programs" at bounding box center [474, 79] width 153 height 12
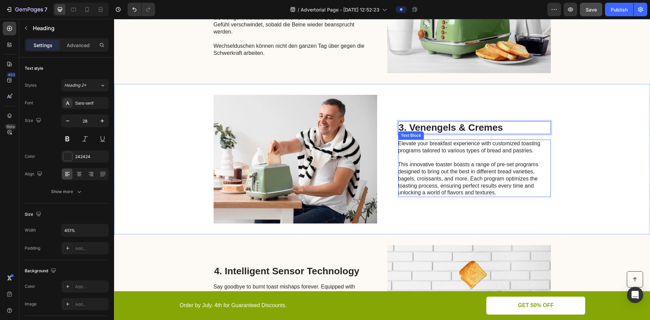
scroll to position [373, 0]
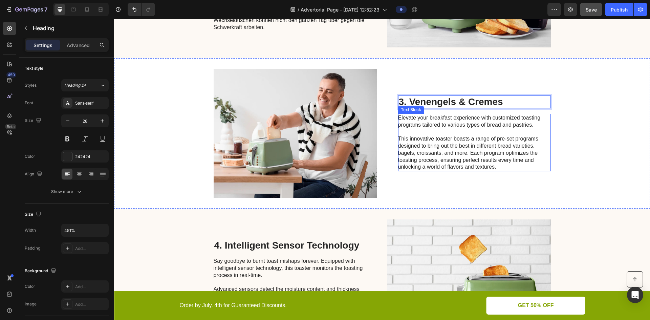
click at [462, 113] on div "3. Venengels & Cremes Heading 16 Elevate your breakfast experience with customi…" at bounding box center [474, 133] width 153 height 129
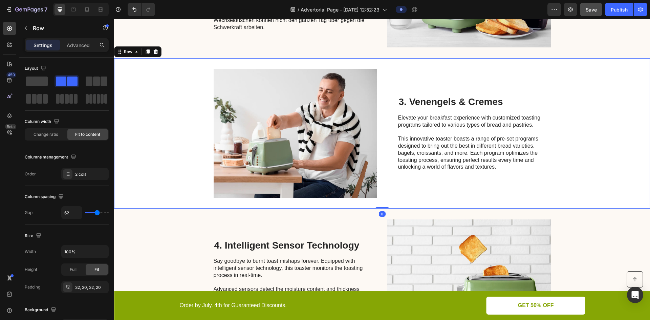
click at [462, 117] on p "Elevate your breakfast experience with customized toasting programs tailored to…" at bounding box center [474, 122] width 152 height 14
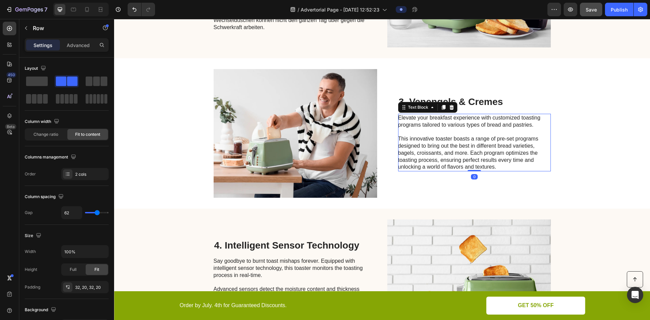
click at [462, 117] on p "Elevate your breakfast experience with customized toasting programs tailored to…" at bounding box center [474, 122] width 152 height 14
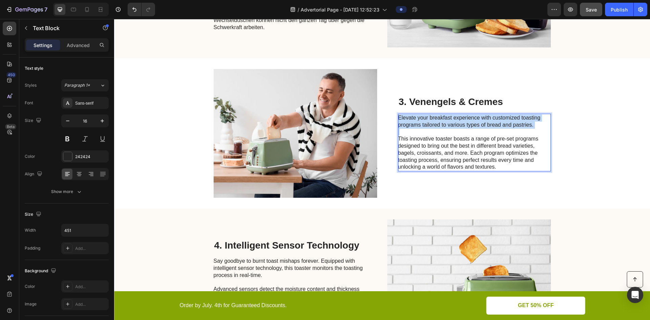
click at [462, 117] on p "Elevate your breakfast experience with customized toasting programs tailored to…" at bounding box center [474, 122] width 152 height 14
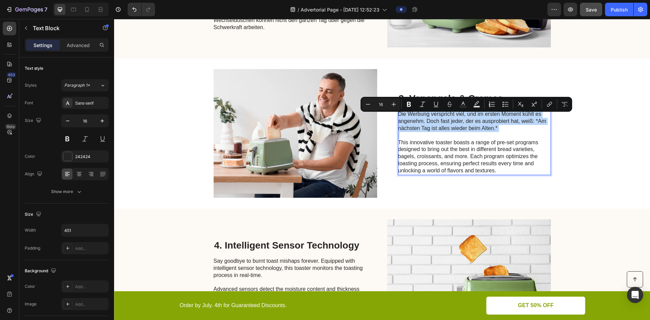
scroll to position [369, 0]
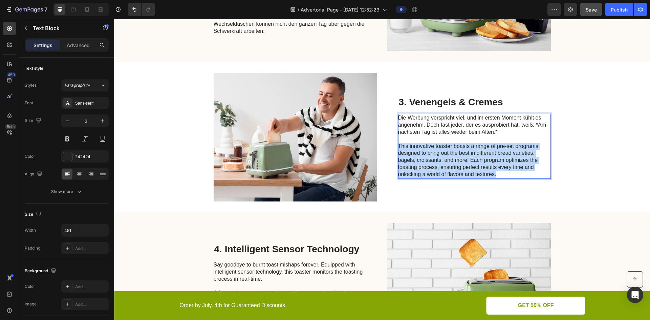
drag, startPoint x: 496, startPoint y: 176, endPoint x: 396, endPoint y: 144, distance: 104.7
click at [398, 144] on p "This innovative toaster boasts a range of pre-set programs designed to bring ou…" at bounding box center [474, 160] width 152 height 35
drag, startPoint x: 510, startPoint y: 175, endPoint x: 390, endPoint y: 146, distance: 123.7
click at [390, 146] on div "Image 3. Venengels & Cremes Heading Die Werbung verspricht viel, und im ersten …" at bounding box center [382, 137] width 536 height 150
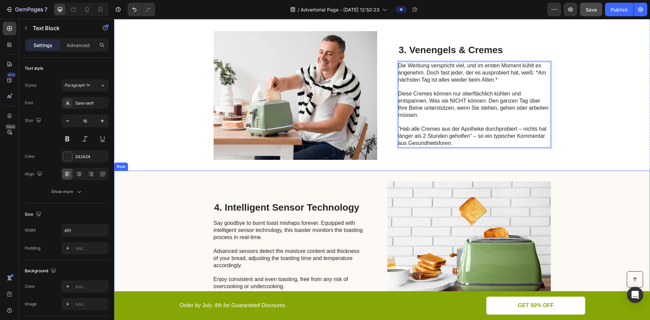
click at [316, 220] on p "Say goodbye to burnt toast mishaps forever. Equipped with intelligent sensor te…" at bounding box center [290, 255] width 152 height 70
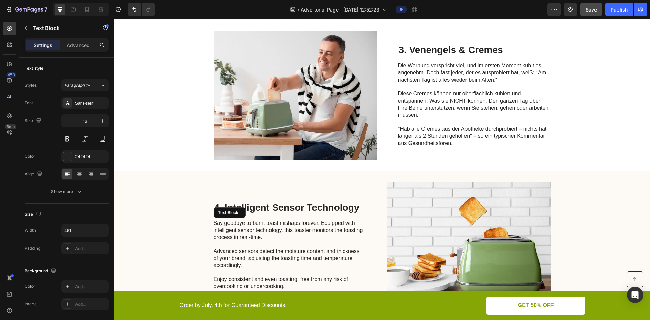
click at [316, 220] on p "Say goodbye to burnt toast mishaps forever. Equipped with intelligent sensor te…" at bounding box center [290, 255] width 152 height 70
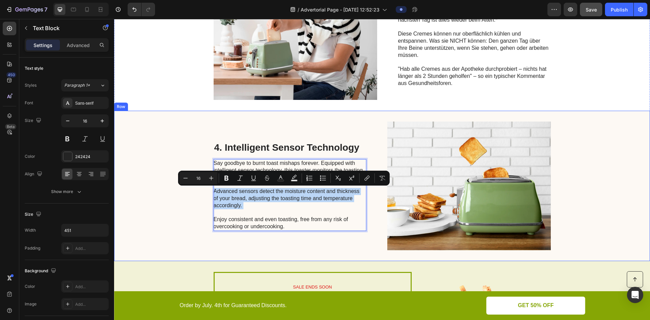
click at [323, 153] on h2 "4. Intelligent Sensor Technology" at bounding box center [290, 147] width 153 height 13
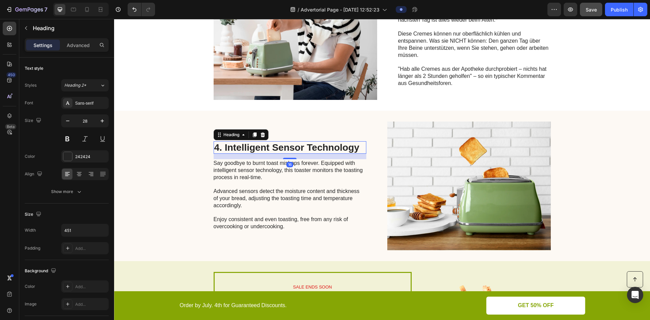
click at [323, 153] on h2 "4. Intelligent Sensor Technology" at bounding box center [290, 147] width 153 height 13
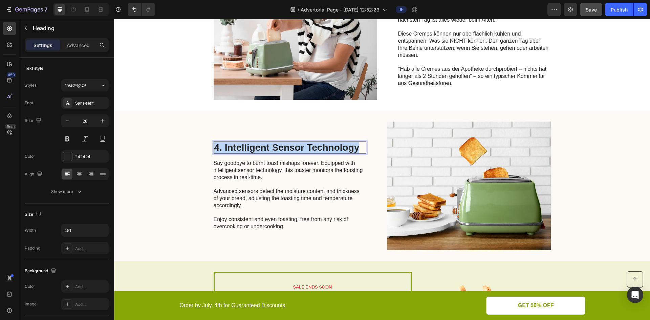
click at [323, 153] on p "4. Intelligent Sensor Technology" at bounding box center [289, 148] width 151 height 12
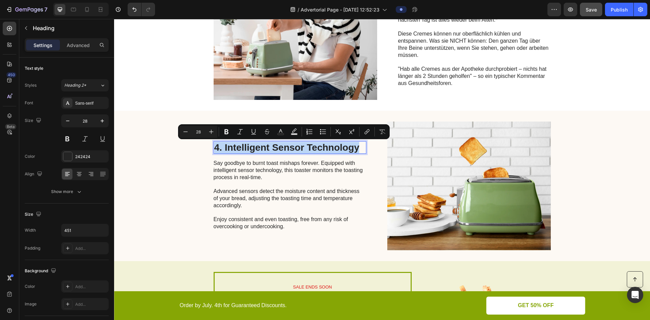
click at [328, 149] on p "4. Intelligent Sensor Technology" at bounding box center [289, 148] width 151 height 12
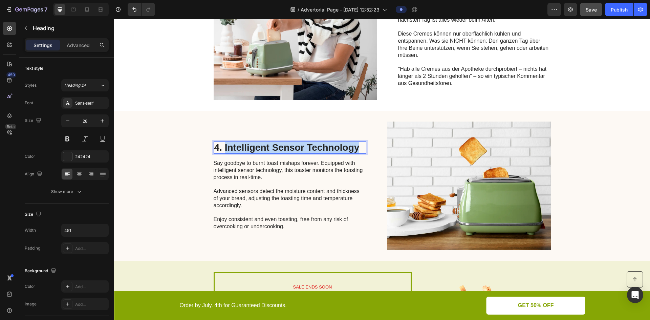
drag, startPoint x: 360, startPoint y: 144, endPoint x: 223, endPoint y: 143, distance: 137.5
click at [223, 143] on p "4. Intelligent Sensor Technology" at bounding box center [289, 148] width 151 height 12
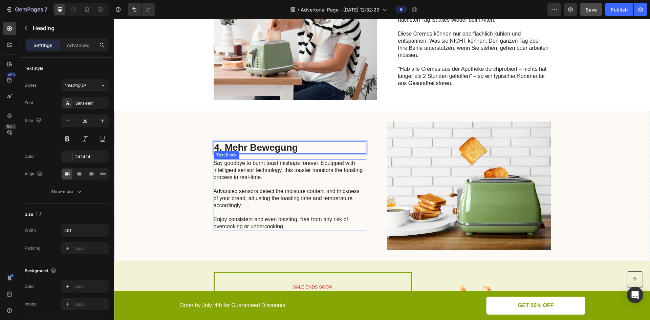
click at [335, 174] on p "Say goodbye to burnt toast mishaps forever. Equipped with intelligent sensor te…" at bounding box center [290, 195] width 152 height 70
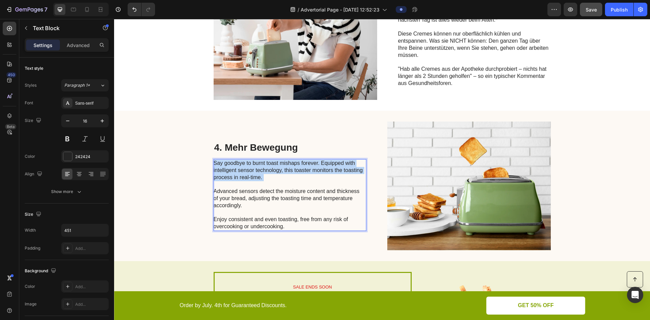
click at [335, 174] on p "Say goodbye to burnt toast mishaps forever. Equipped with intelligent sensor te…" at bounding box center [290, 195] width 152 height 70
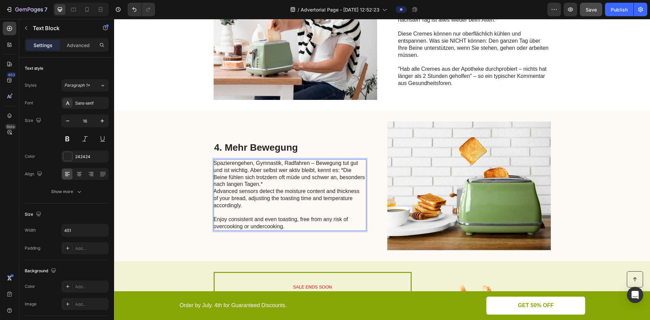
click at [332, 203] on p "Spazierengehen, Gymnastik, Radfahren – Bewegung tut gut und ist wichtig. Aber s…" at bounding box center [290, 195] width 152 height 70
click at [324, 185] on p "Spazierengehen, Gymnastik, Radfahren – Bewegung tut gut und ist wichtig. Aber s…" at bounding box center [290, 195] width 152 height 70
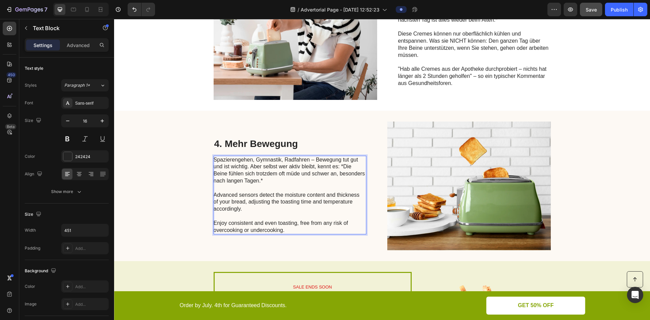
scroll to position [467, 0]
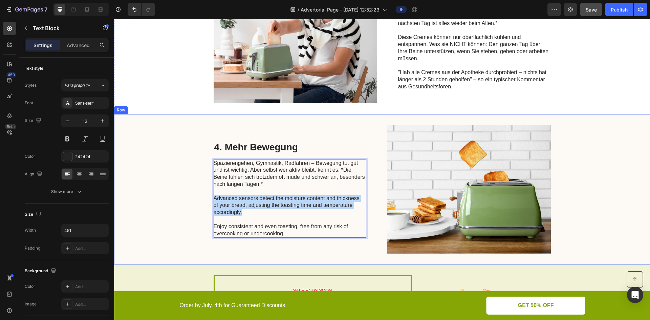
drag, startPoint x: 278, startPoint y: 211, endPoint x: 207, endPoint y: 198, distance: 72.4
click at [207, 198] on div "4. Mehr Bewegung Heading Spazierengehen, Gymnastik, Radfahren – Bewegung tut gu…" at bounding box center [382, 189] width 536 height 150
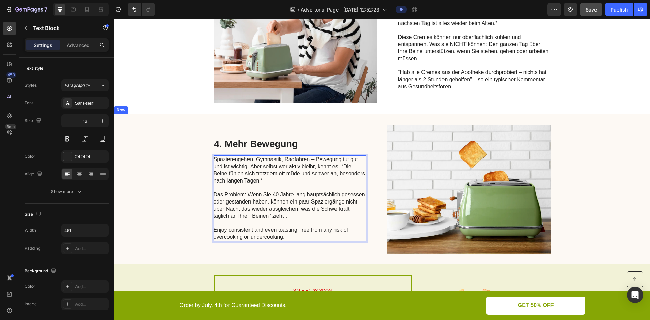
scroll to position [463, 0]
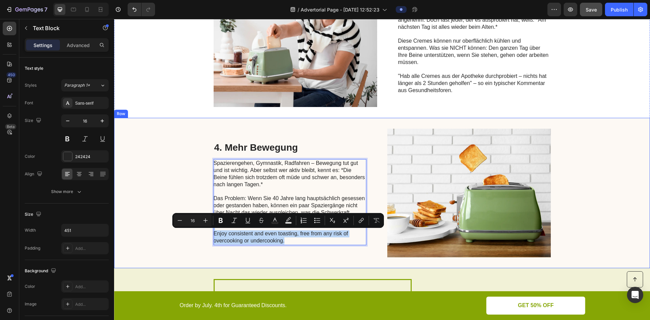
drag, startPoint x: 316, startPoint y: 241, endPoint x: 201, endPoint y: 228, distance: 115.9
click at [201, 228] on div "4. Mehr Bewegung Heading Spazierengehen, Gymnastik, Radfahren – Bewegung tut gu…" at bounding box center [382, 193] width 536 height 150
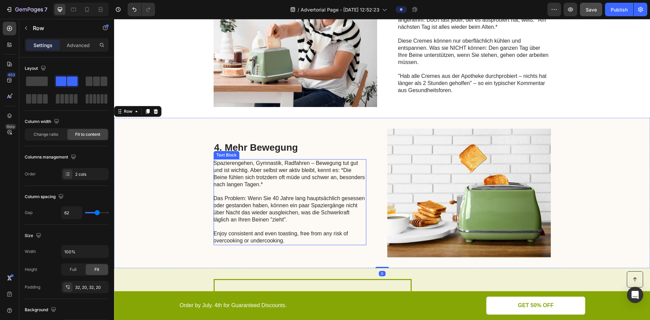
click at [303, 243] on p "Das Problem: Wenn Sie 40 Jahre lang hauptsächlich gesessen oder gestanden haben…" at bounding box center [290, 216] width 152 height 56
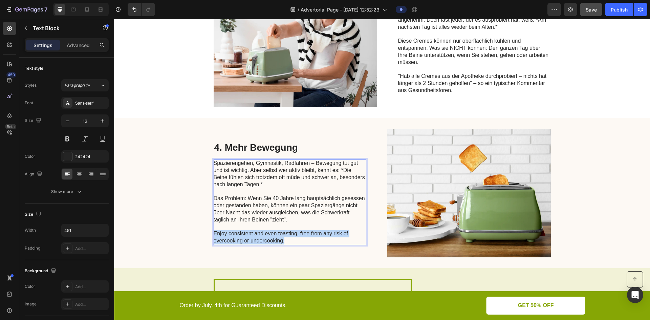
drag, startPoint x: 299, startPoint y: 243, endPoint x: 211, endPoint y: 233, distance: 88.3
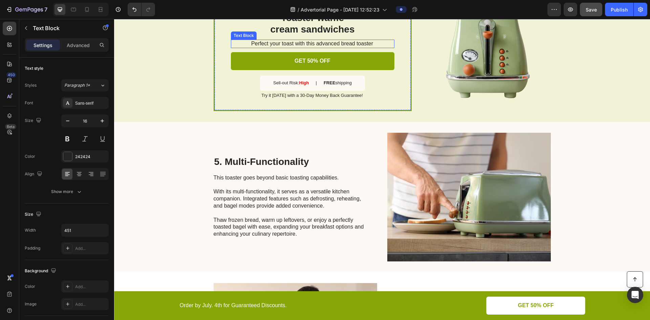
scroll to position [836, 0]
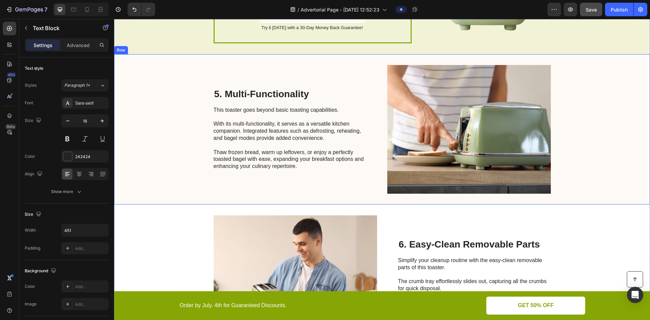
click at [285, 98] on h2 "5. Multi-Functionality" at bounding box center [290, 94] width 153 height 13
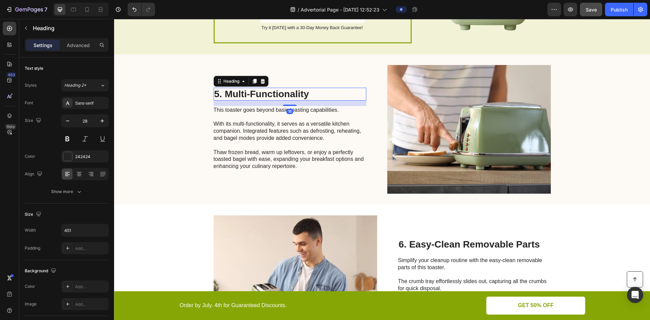
click at [285, 98] on h2 "5. Multi-Functionality" at bounding box center [290, 94] width 153 height 13
click at [285, 98] on p "5. Multi-Functionality" at bounding box center [289, 94] width 151 height 12
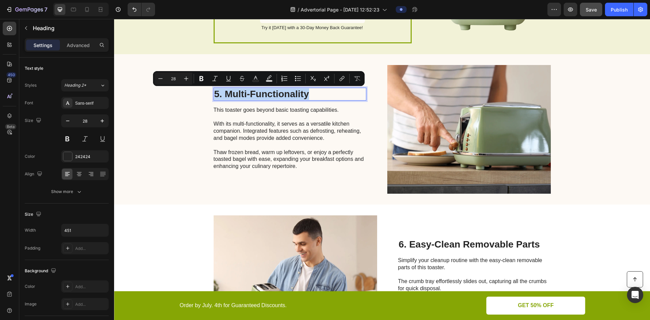
click at [303, 96] on p "5. Multi-Functionality" at bounding box center [289, 94] width 151 height 12
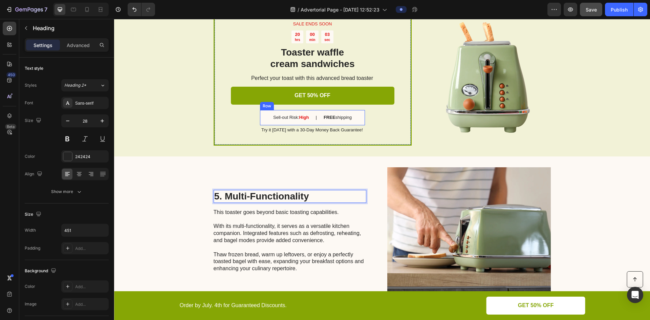
scroll to position [734, 0]
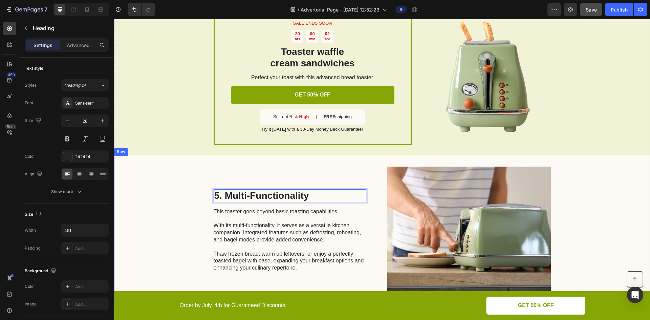
click at [314, 200] on p "5. Multi-Functionality" at bounding box center [289, 196] width 151 height 12
drag, startPoint x: 314, startPoint y: 200, endPoint x: 224, endPoint y: 195, distance: 89.9
click at [224, 195] on p "5. Multi-Functionality" at bounding box center [289, 196] width 151 height 12
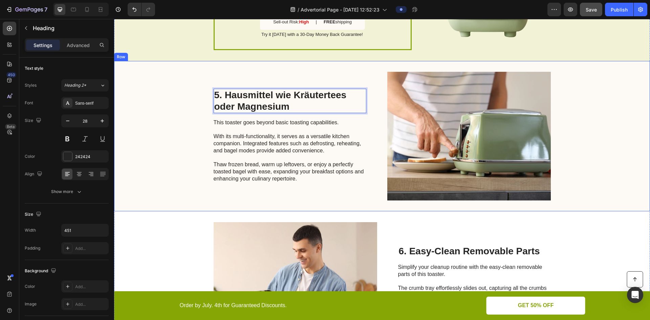
scroll to position [831, 0]
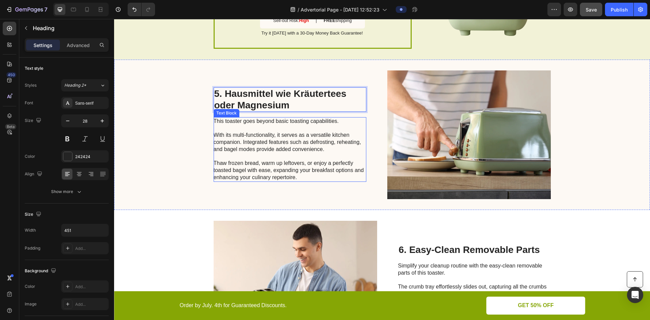
click at [313, 119] on p "This toaster goes beyond basic toasting capabilities. With its multi-functional…" at bounding box center [290, 149] width 152 height 63
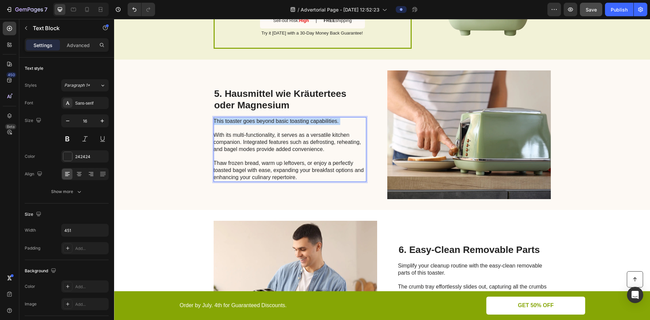
click at [313, 119] on p "This toaster goes beyond basic toasting capabilities. With its multi-functional…" at bounding box center [290, 149] width 152 height 63
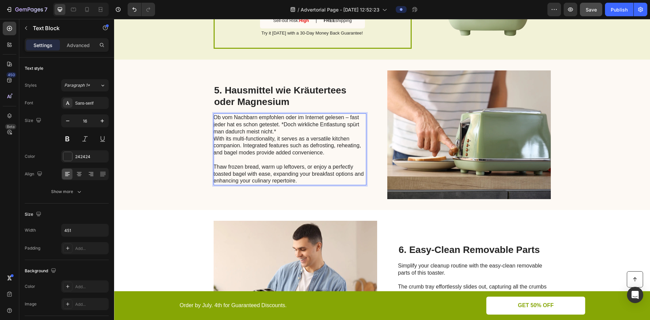
scroll to position [827, 0]
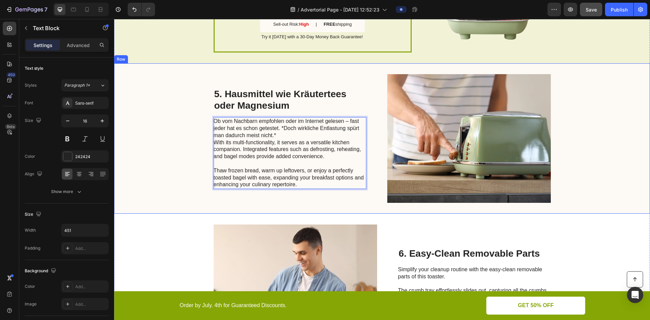
drag, startPoint x: 324, startPoint y: 157, endPoint x: 198, endPoint y: 143, distance: 127.4
click at [198, 143] on div "5. Hausmittel wie Kräutertees oder Magnesium Heading Ob vom Nachbarn empfohlen …" at bounding box center [382, 138] width 536 height 150
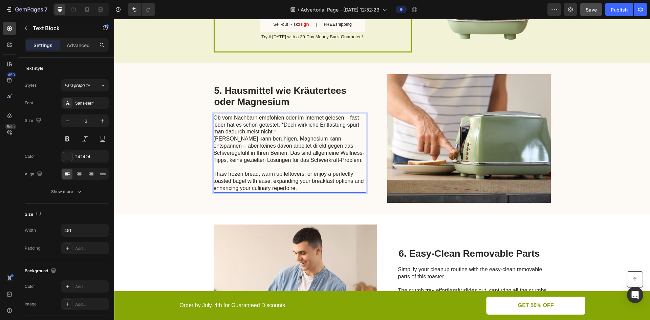
click at [305, 125] on p "Ob vom Nachbarn empfohlen oder im Internet gelesen – fast jeder hat es schon ge…" at bounding box center [290, 154] width 152 height 78
click at [296, 131] on p "Ob vom Nachbarn empfohlen oder im Internet gelesen – fast jeder hat es schon ge…" at bounding box center [290, 154] width 152 height 78
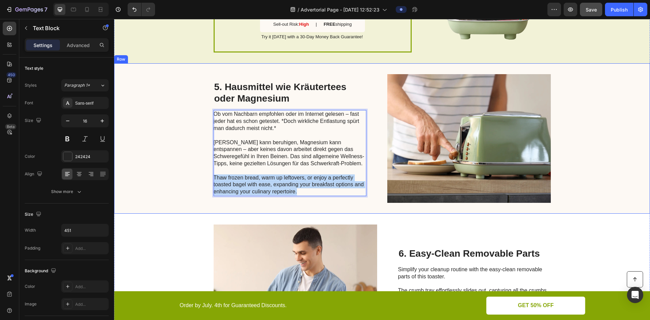
drag, startPoint x: 295, startPoint y: 190, endPoint x: 204, endPoint y: 180, distance: 91.0
click at [204, 180] on div "5. Hausmittel wie Kräutertees oder Magnesium Heading Ob vom Nachbarn empfohlen …" at bounding box center [382, 138] width 536 height 150
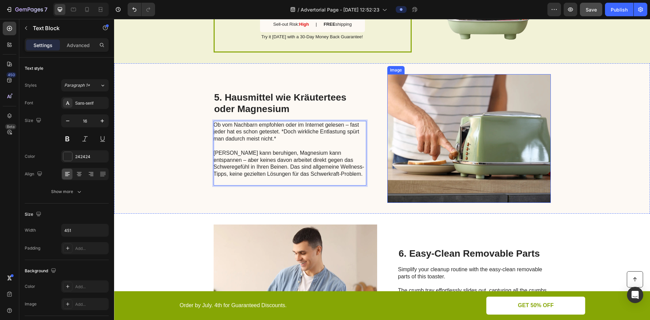
scroll to position [929, 0]
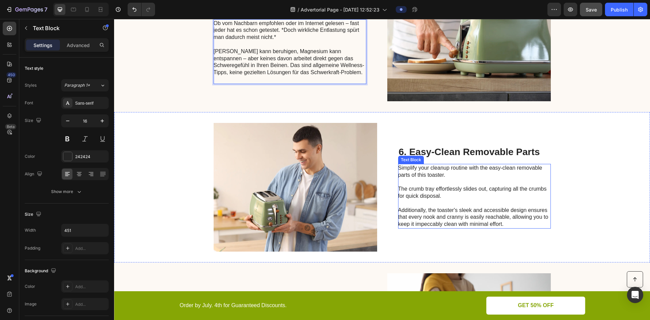
click at [452, 155] on h2 "6. Easy-Clean Removable Parts" at bounding box center [474, 152] width 153 height 13
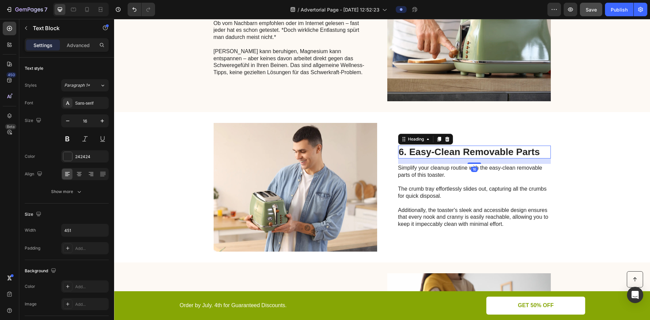
click at [452, 155] on h2 "6. Easy-Clean Removable Parts" at bounding box center [474, 152] width 153 height 13
click at [452, 155] on p "6. Easy-Clean Removable Parts" at bounding box center [474, 152] width 151 height 12
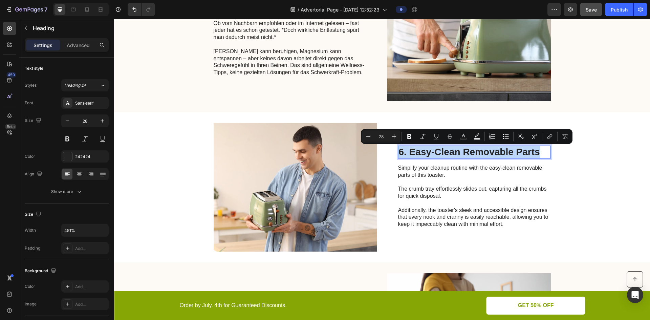
click at [464, 146] on p "6. Easy-Clean Removable Parts" at bounding box center [474, 152] width 151 height 12
drag, startPoint x: 546, startPoint y: 150, endPoint x: 408, endPoint y: 150, distance: 137.9
click at [408, 150] on p "6. Easy-Clean Removable Parts" at bounding box center [474, 152] width 151 height 12
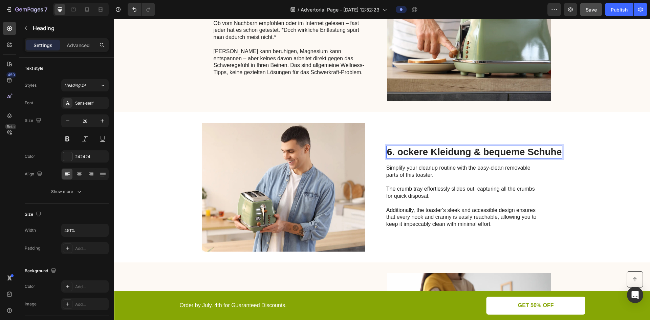
click at [400, 150] on p "6. ockere Kleidung & bequeme Schuhe" at bounding box center [474, 152] width 175 height 12
click at [396, 149] on p "6. ockere Kleidung & bequeme Schuhe" at bounding box center [474, 152] width 175 height 12
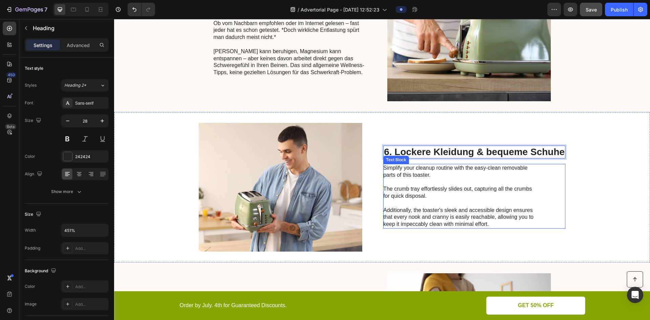
click at [472, 176] on p "Simplify your cleanup routine with the easy-clean removable parts of this toast…" at bounding box center [459, 196] width 152 height 63
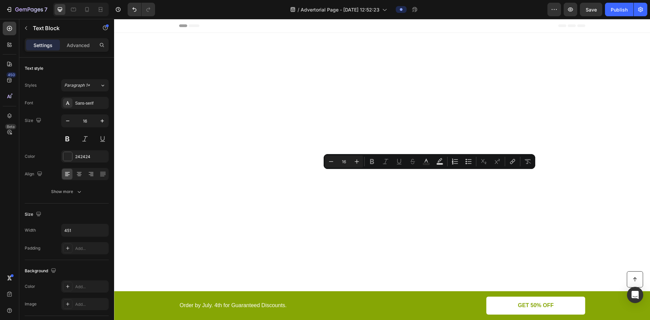
scroll to position [929, 0]
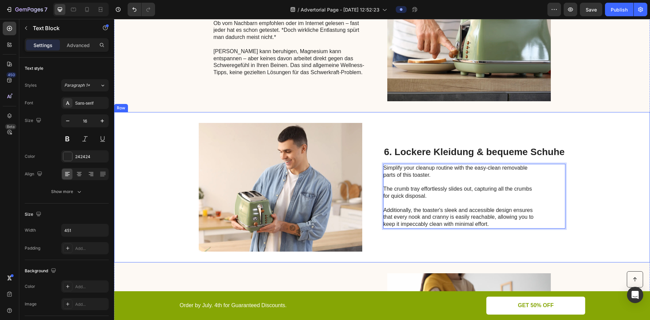
drag, startPoint x: 431, startPoint y: 174, endPoint x: 373, endPoint y: 165, distance: 58.2
click at [373, 165] on div "Image 6. Lockere Kleidung & bequeme Schuhe Heading Simplify your cleanup routin…" at bounding box center [382, 187] width 536 height 150
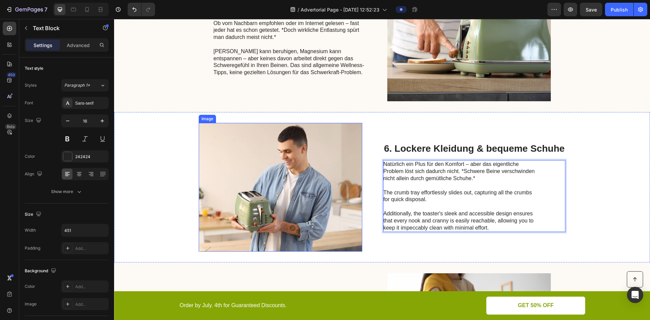
scroll to position [925, 0]
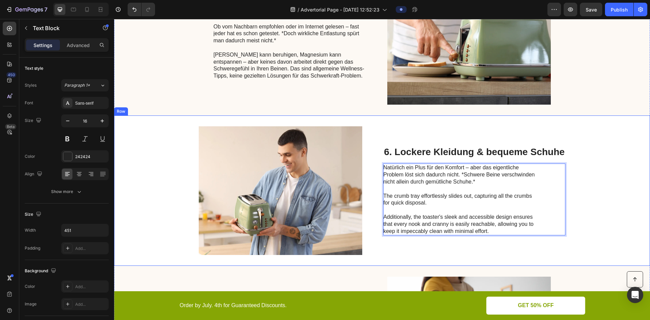
drag, startPoint x: 466, startPoint y: 200, endPoint x: 376, endPoint y: 196, distance: 90.2
click at [376, 196] on div "Image 6. Lockere Kleidung & bequeme Schuhe Heading Natürlich ein Plus für den K…" at bounding box center [382, 191] width 536 height 150
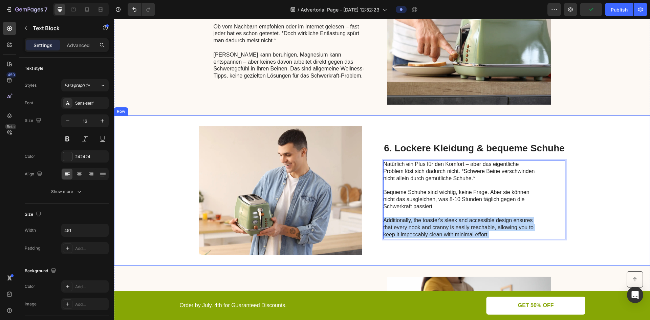
drag, startPoint x: 496, startPoint y: 233, endPoint x: 378, endPoint y: 224, distance: 117.6
click at [378, 224] on div "Image 6. Lockere Kleidung & bequeme Schuhe Heading Natürlich ein Plus für den K…" at bounding box center [382, 191] width 536 height 150
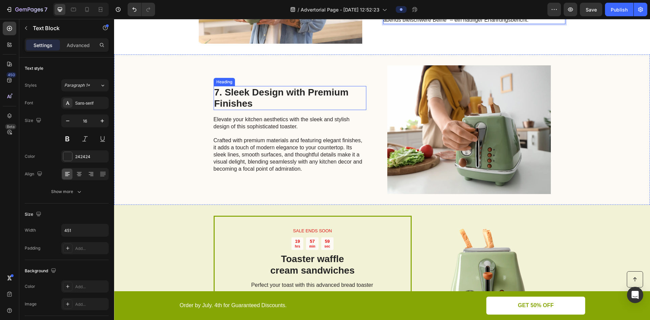
scroll to position [1124, 0]
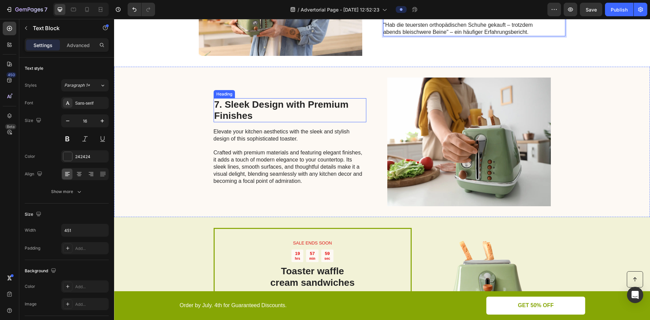
click at [273, 118] on h2 "7. Sleek Design with Premium Finishes" at bounding box center [290, 110] width 153 height 24
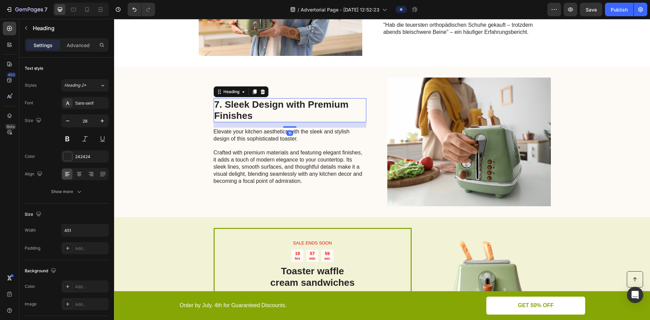
click at [273, 118] on h2 "7. Sleek Design with Premium Finishes" at bounding box center [290, 110] width 153 height 24
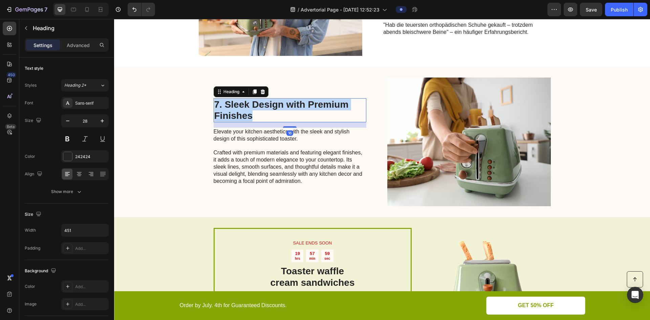
click at [273, 118] on p "7. Sleek Design with Premium Finishes" at bounding box center [289, 110] width 151 height 23
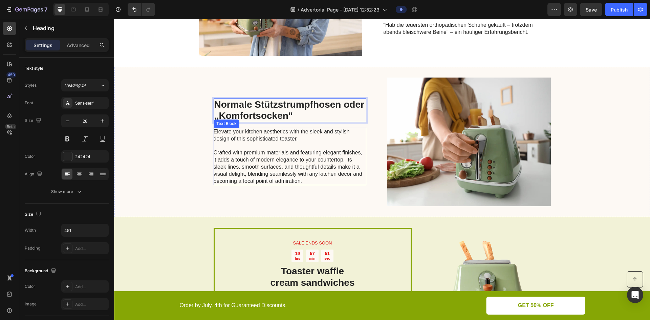
click at [338, 168] on p "Elevate your kitchen aesthetics with the sleek and stylish design of this sophi…" at bounding box center [290, 156] width 152 height 56
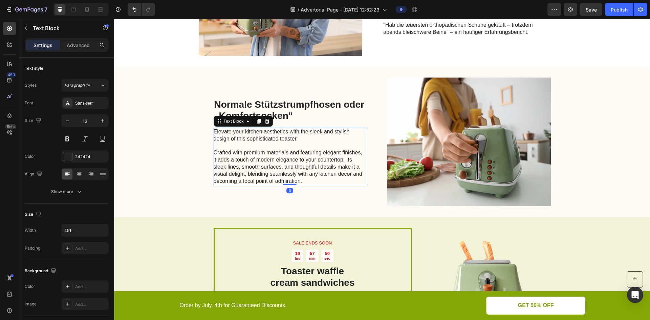
click at [338, 168] on p "Elevate your kitchen aesthetics with the sleek and stylish design of this sophi…" at bounding box center [290, 156] width 152 height 56
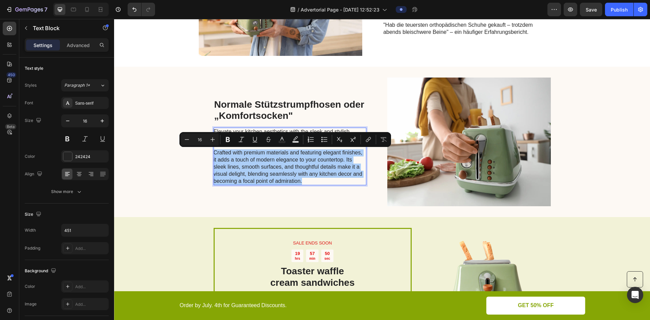
click at [331, 137] on div "Minus 16 Plus Bold Italic Underline Strikethrough Text Color Text Background Co…" at bounding box center [285, 139] width 209 height 12
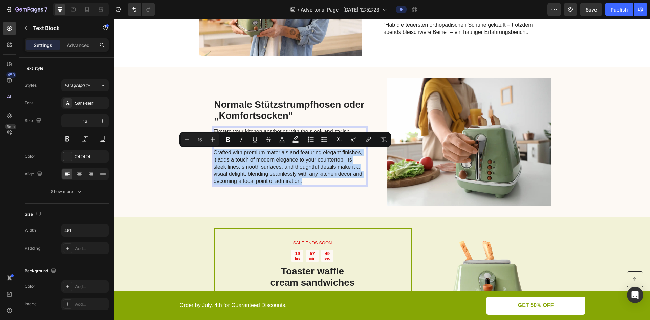
click at [317, 164] on p "Elevate your kitchen aesthetics with the sleek and stylish design of this sophi…" at bounding box center [290, 156] width 152 height 56
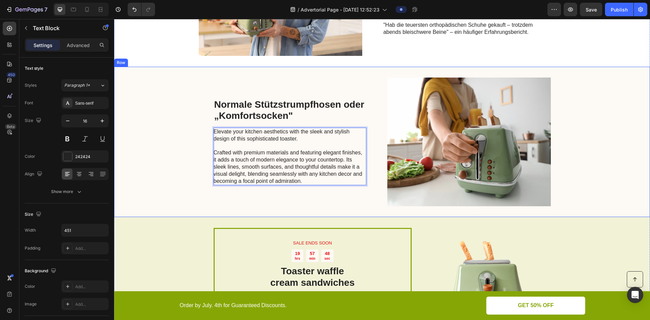
drag, startPoint x: 302, startPoint y: 139, endPoint x: 205, endPoint y: 133, distance: 96.7
click at [205, 133] on div "Normale Stützstrumpfhosen oder „Komfortsocken" Heading Elevate your kitchen aes…" at bounding box center [382, 142] width 536 height 150
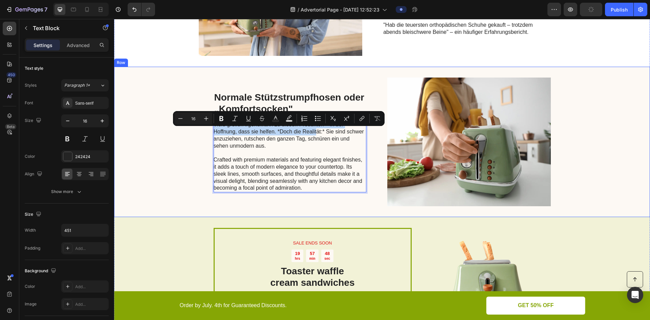
scroll to position [1117, 0]
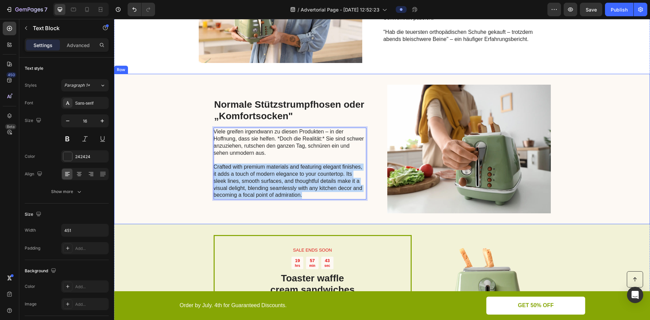
drag, startPoint x: 310, startPoint y: 196, endPoint x: 202, endPoint y: 165, distance: 112.5
click at [202, 165] on div "Normale Stützstrumpfhosen oder „Komfortsocken" Heading Viele greifen irgendwann…" at bounding box center [382, 149] width 536 height 150
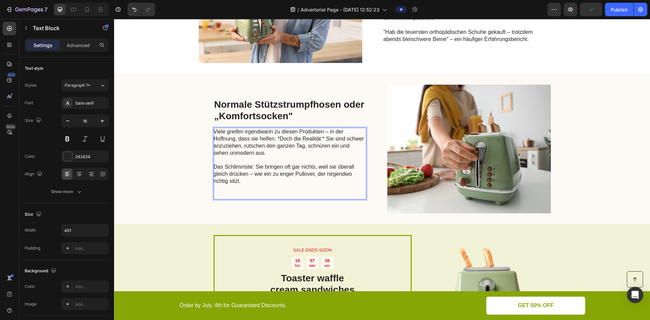
click at [248, 185] on p "Rich Text Editor. Editing area: main" at bounding box center [290, 188] width 152 height 7
click at [230, 198] on p "Rich Text Editor. Editing area: main" at bounding box center [290, 195] width 152 height 7
click at [215, 188] on p "Rich Text Editor. Editing area: main" at bounding box center [290, 188] width 152 height 7
click at [214, 188] on p "Rich Text Editor. Editing area: main" at bounding box center [290, 188] width 152 height 7
click at [246, 181] on p "Viele greifen irgendwann zu diesen Produkten – in der Hoffnung, dass sie helfen…" at bounding box center [290, 156] width 152 height 56
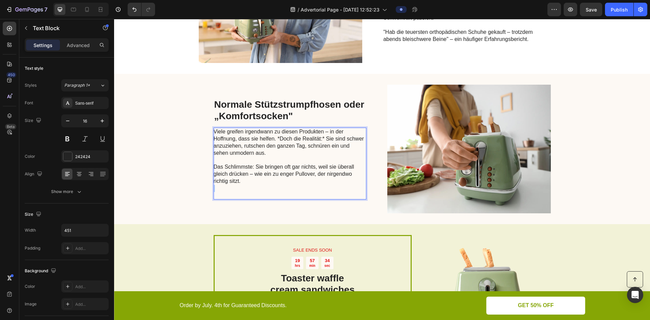
click at [246, 181] on p "Viele greifen irgendwann zu diesen Produkten – in der Hoffnung, dass sie helfen…" at bounding box center [290, 156] width 152 height 56
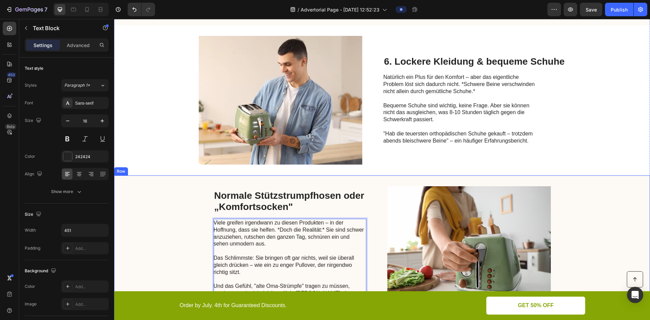
click at [296, 206] on p "Normale Stützstrumpfhosen oder „Komfortsocken"" at bounding box center [289, 201] width 151 height 23
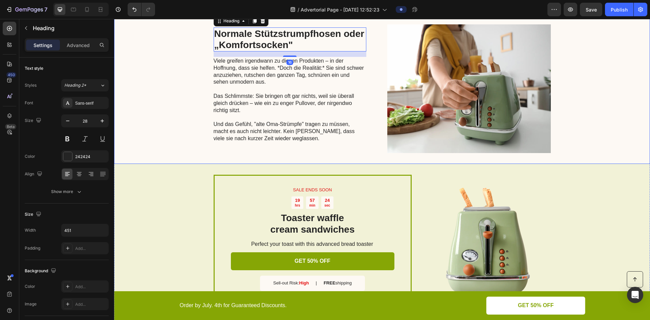
scroll to position [1185, 0]
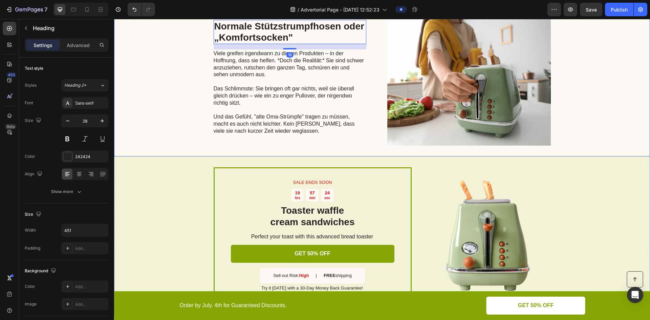
click at [438, 127] on img at bounding box center [470, 81] width 164 height 129
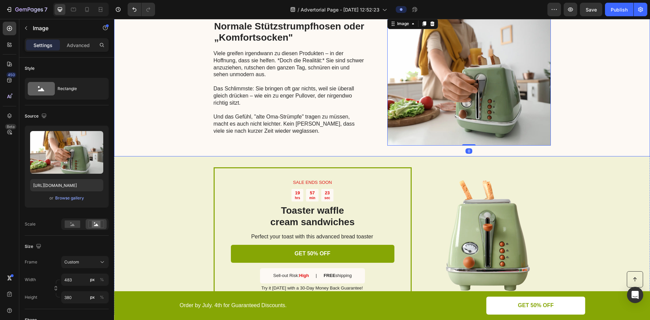
click at [364, 114] on div "Normale Stützstrumpfhosen oder „Komfortsocken" Heading Viele greifen irgendwann…" at bounding box center [382, 81] width 536 height 150
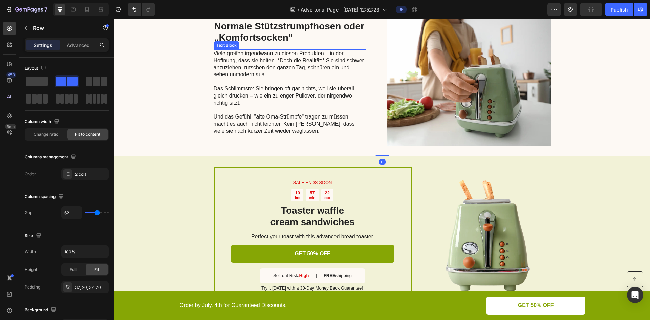
click at [353, 105] on p "Viele greifen irgendwann zu diesen Produkten – in der Hoffnung, dass sie helfen…" at bounding box center [290, 78] width 152 height 56
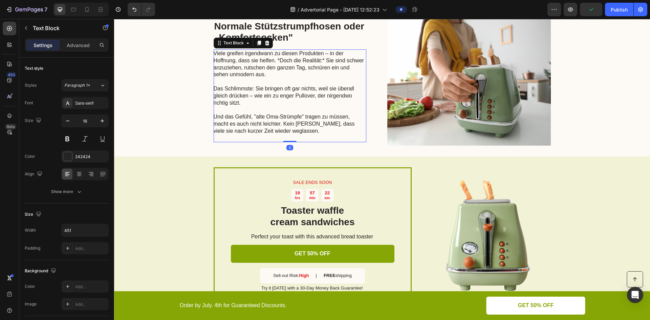
click at [350, 44] on h2 "Normale Stützstrumpfhosen oder „Komfortsocken"" at bounding box center [290, 32] width 153 height 24
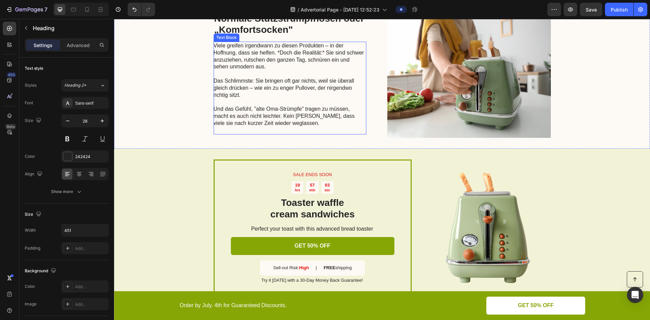
scroll to position [1226, 0]
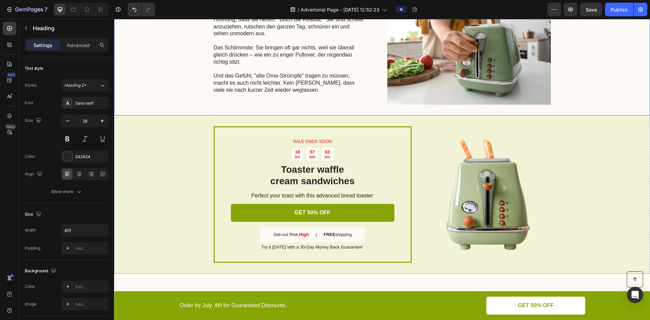
click at [345, 113] on div "Normale Stützstrumpfhosen oder „Komfortsocken" Heading Viele greifen irgendwann…" at bounding box center [382, 40] width 536 height 150
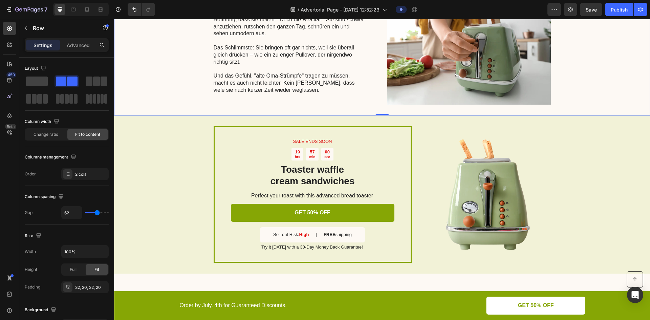
drag, startPoint x: 182, startPoint y: 99, endPoint x: 306, endPoint y: 115, distance: 124.7
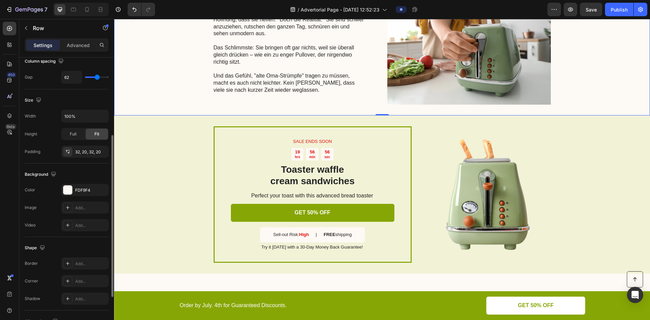
scroll to position [0, 0]
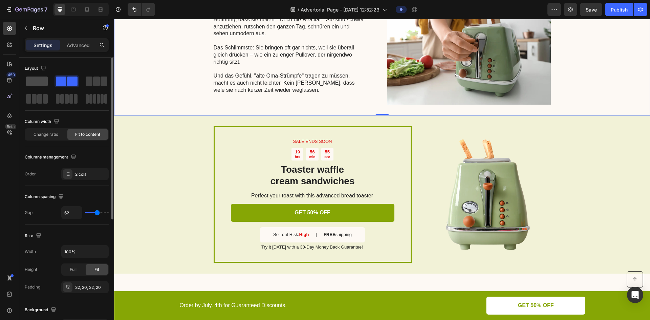
click at [40, 82] on span at bounding box center [37, 81] width 22 height 9
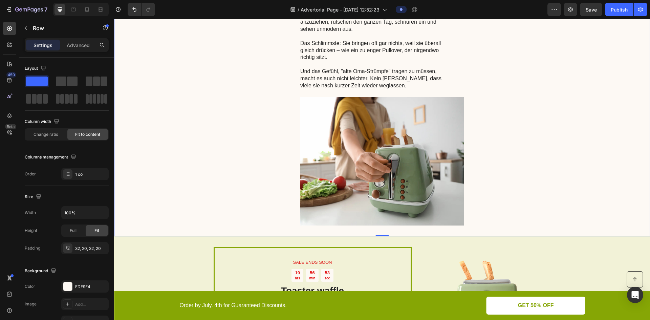
scroll to position [1223, 0]
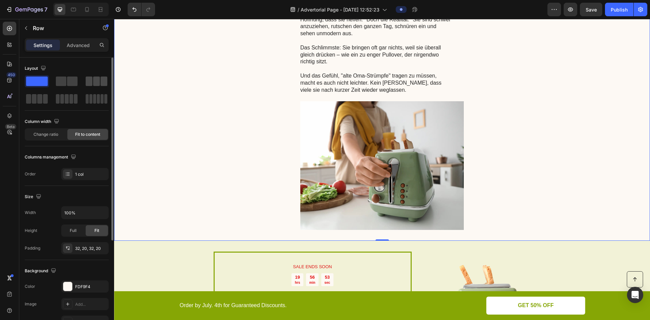
click at [75, 84] on span at bounding box center [72, 81] width 11 height 9
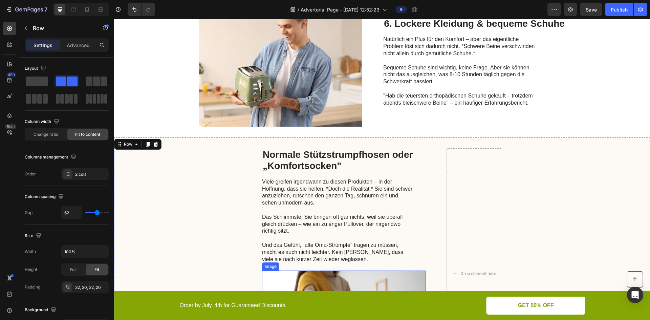
scroll to position [1020, 0]
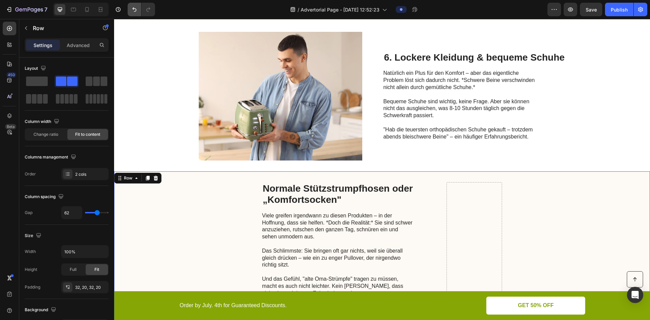
click at [135, 5] on button "Undo/Redo" at bounding box center [135, 10] width 14 height 14
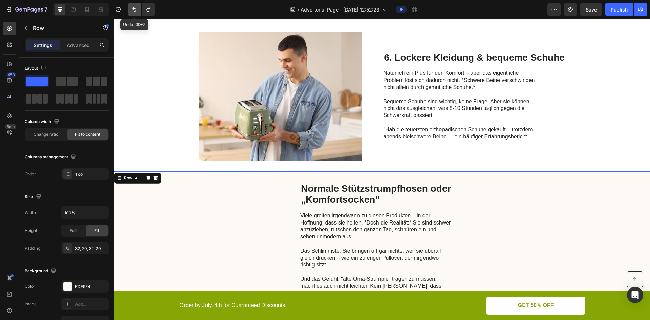
click at [135, 5] on button "Undo/Redo" at bounding box center [135, 10] width 14 height 14
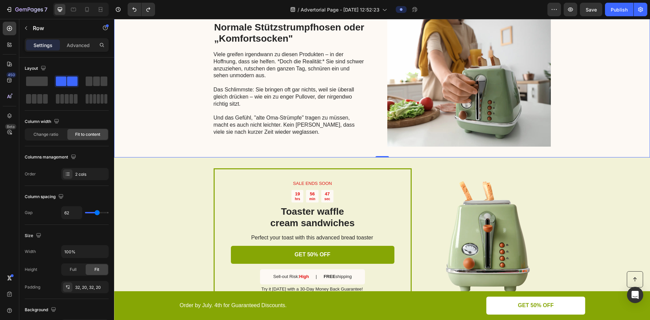
scroll to position [1223, 0]
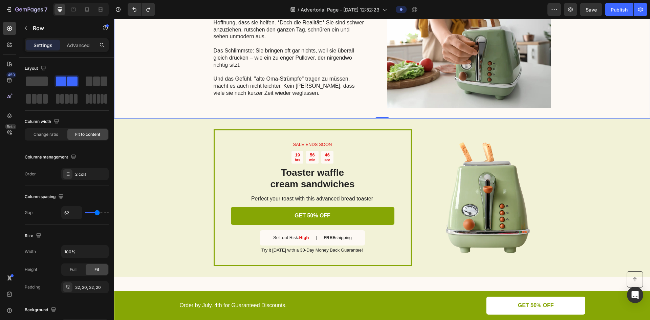
click at [300, 116] on div "Normale Stützstrumpfhosen oder „Komfortsocken" Heading Viele greifen irgendwann…" at bounding box center [382, 43] width 536 height 150
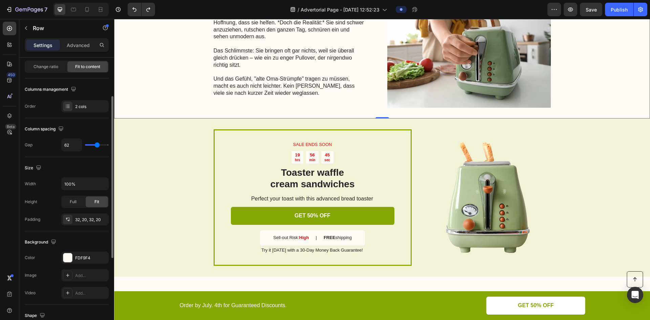
scroll to position [0, 0]
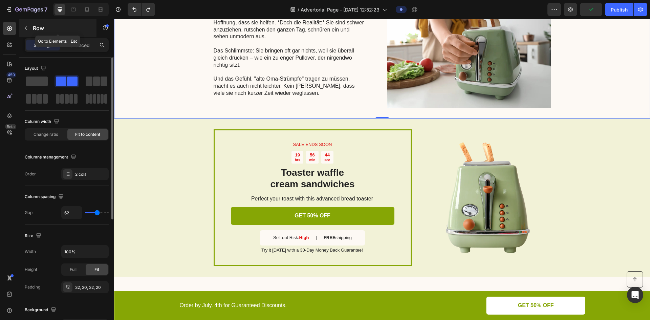
click at [33, 29] on p "Row" at bounding box center [62, 28] width 58 height 8
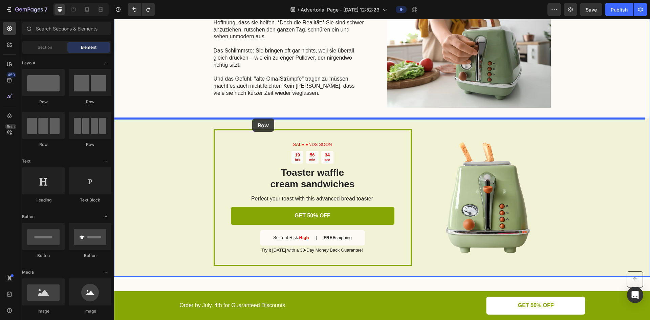
drag, startPoint x: 162, startPoint y: 105, endPoint x: 252, endPoint y: 119, distance: 91.2
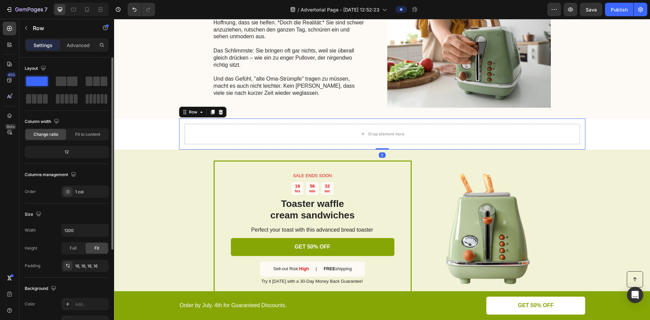
scroll to position [102, 0]
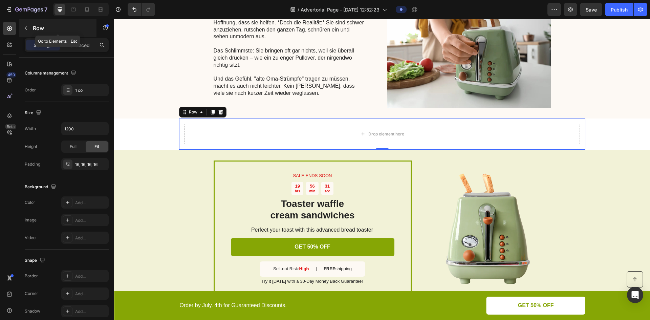
click at [29, 28] on button "button" at bounding box center [26, 28] width 11 height 11
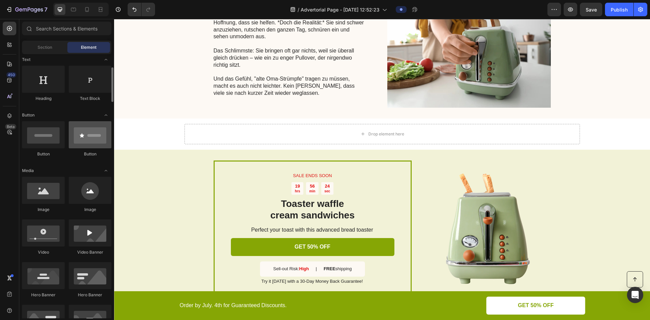
scroll to position [68, 0]
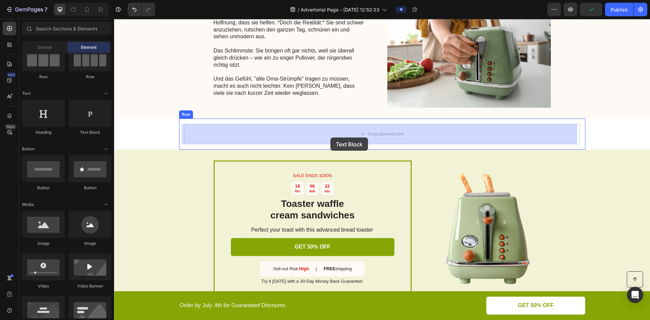
drag, startPoint x: 210, startPoint y: 141, endPoint x: 331, endPoint y: 138, distance: 120.6
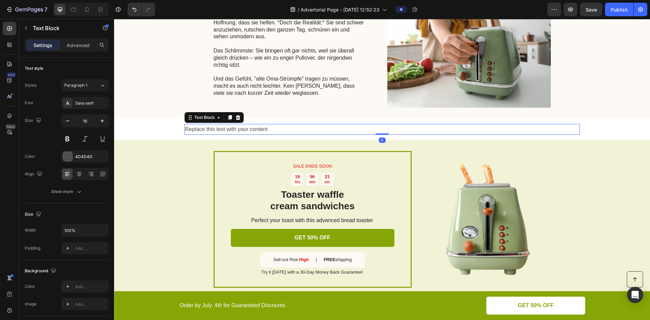
click at [334, 135] on div "Replace this text with your content" at bounding box center [383, 129] width 396 height 11
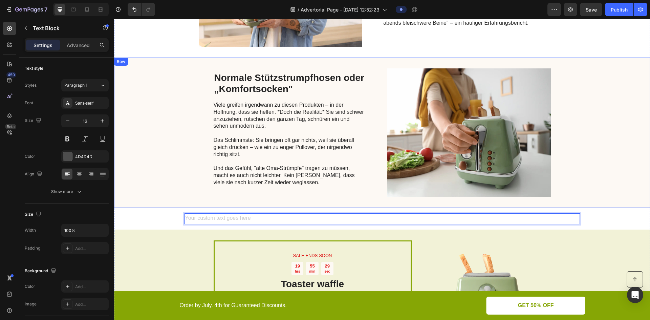
scroll to position [1121, 0]
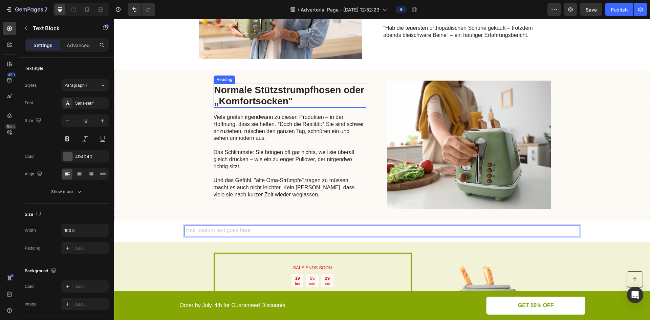
click at [256, 98] on h2 "Normale Stützstrumpfhosen oder „Komfortsocken"" at bounding box center [290, 96] width 153 height 24
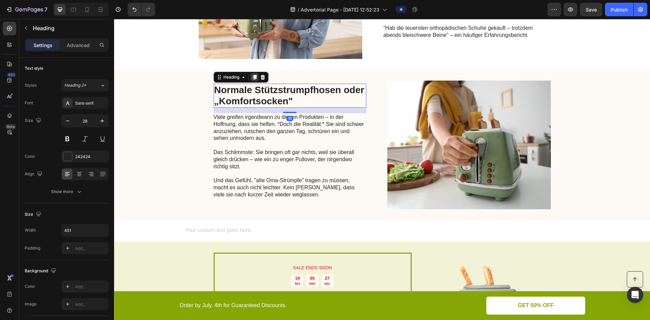
click at [253, 78] on icon at bounding box center [255, 77] width 4 height 5
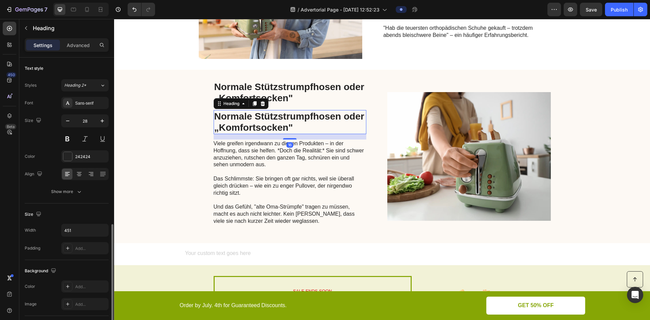
scroll to position [102, 0]
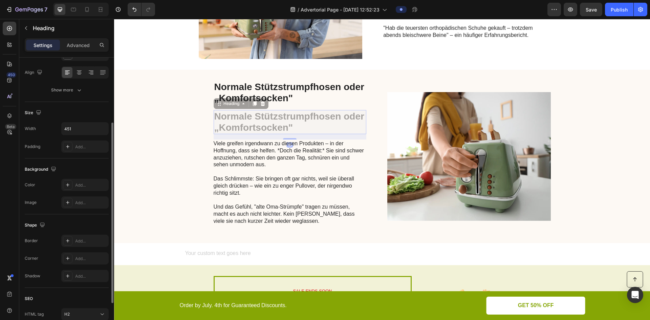
drag, startPoint x: 261, startPoint y: 120, endPoint x: 290, endPoint y: 123, distance: 28.6
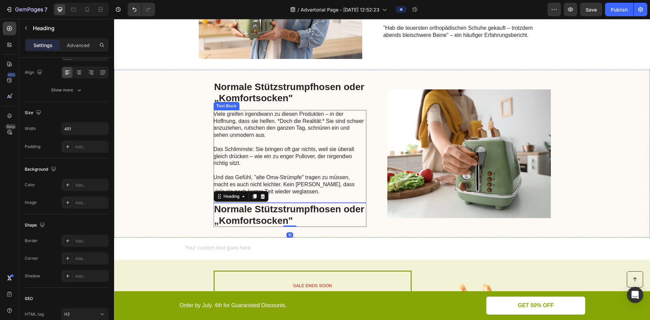
click at [295, 125] on p "Viele greifen irgendwann zu diesen Produkten – in der Hoffnung, dass sie helfen…" at bounding box center [290, 139] width 152 height 56
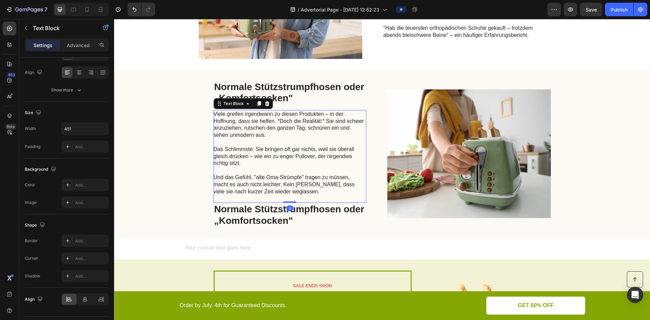
scroll to position [0, 0]
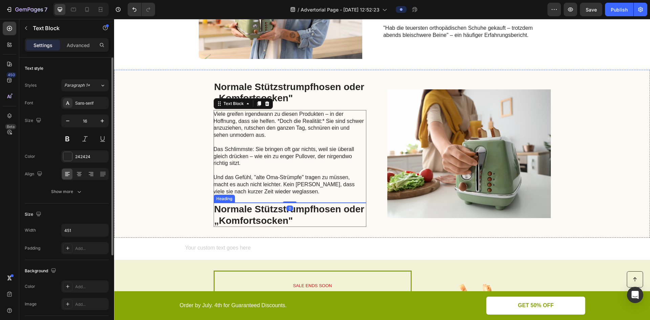
click at [255, 225] on p "Normale Stützstrumpfhosen oder „Komfortsocken"" at bounding box center [289, 215] width 151 height 23
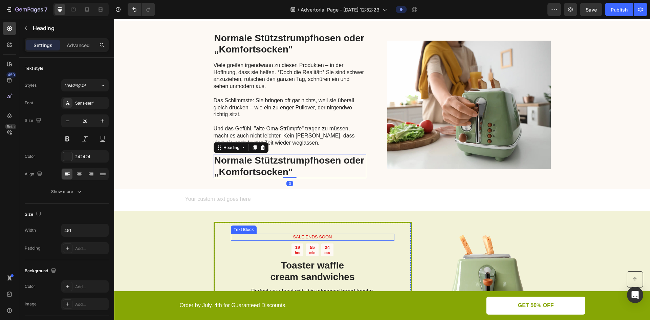
scroll to position [1223, 0]
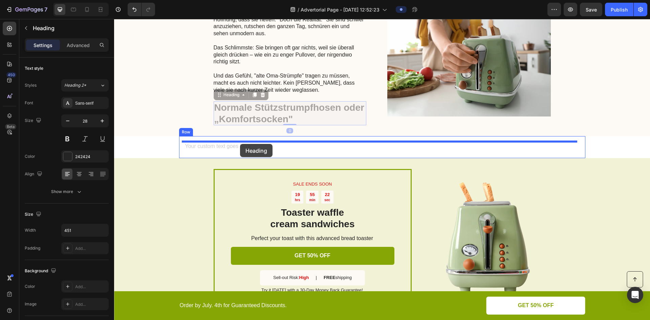
drag, startPoint x: 219, startPoint y: 95, endPoint x: 240, endPoint y: 144, distance: 53.1
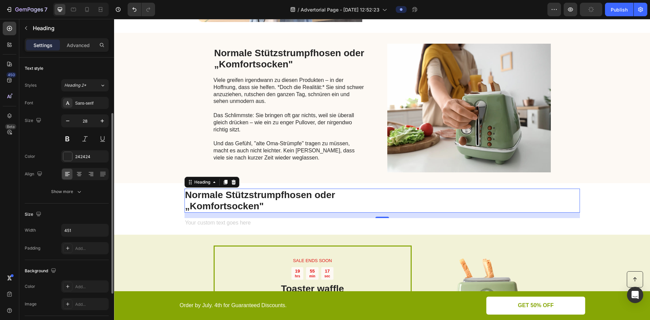
scroll to position [34, 0]
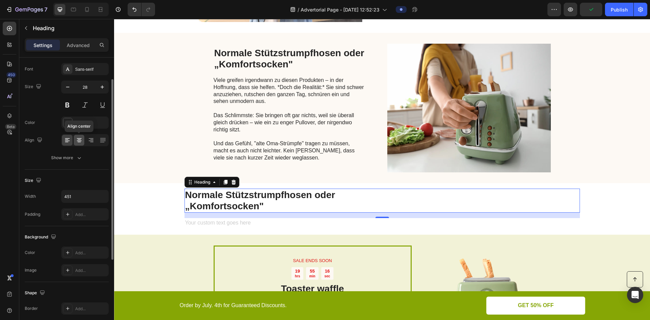
click at [80, 141] on icon at bounding box center [79, 140] width 7 height 7
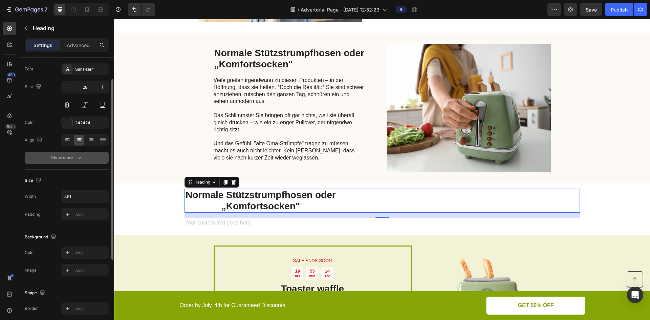
click at [76, 156] on icon "button" at bounding box center [79, 157] width 7 height 7
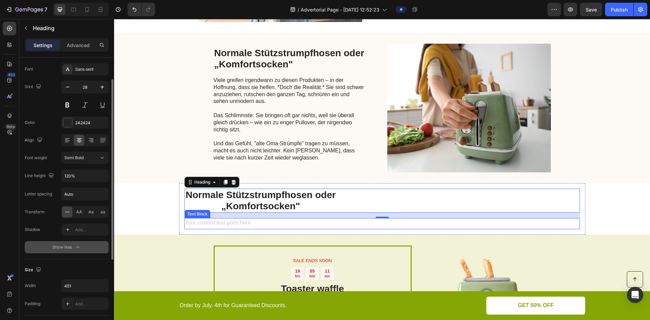
click at [374, 224] on div "Rich Text Editor. Editing area: main" at bounding box center [383, 223] width 396 height 11
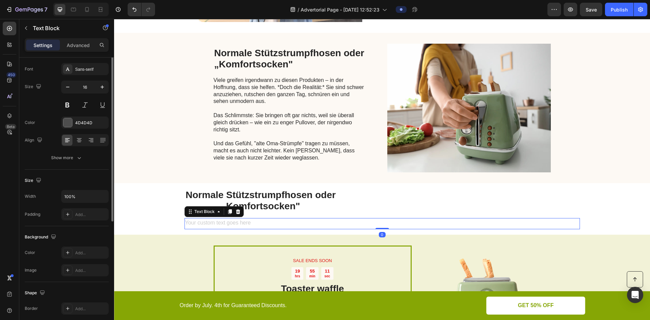
scroll to position [0, 0]
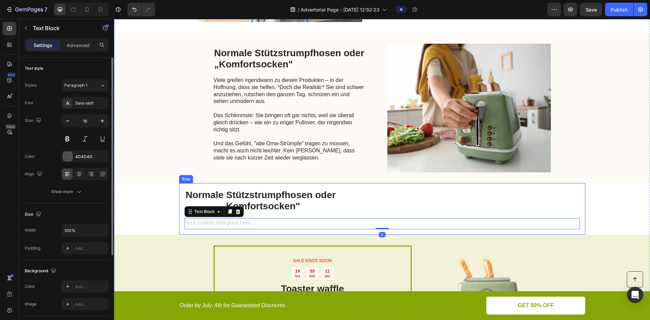
click at [368, 207] on div "Normale Stützstrumpfhosen oder „Komfortsocken"" at bounding box center [383, 201] width 396 height 24
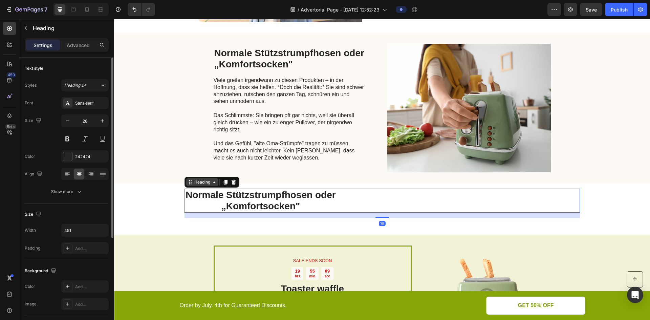
click at [208, 184] on div "Heading" at bounding box center [202, 182] width 19 height 6
click at [208, 185] on div "Heading" at bounding box center [202, 182] width 19 height 6
click at [302, 205] on h2 "Normale Stützstrumpfhosen oder „Komfortsocken"" at bounding box center [261, 201] width 153 height 24
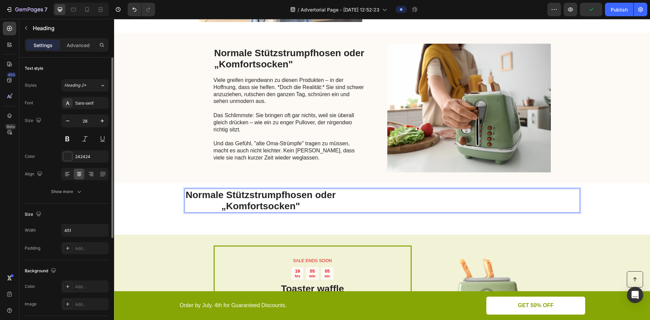
click at [352, 198] on div "Normale Stützstrumpfhosen oder „Komfortsocken"" at bounding box center [383, 201] width 396 height 24
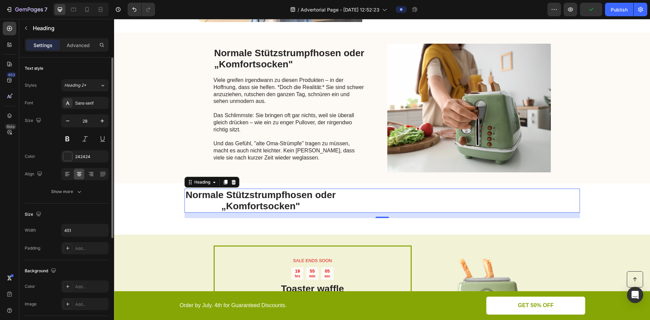
drag, startPoint x: 385, startPoint y: 196, endPoint x: 365, endPoint y: 195, distance: 19.3
click at [385, 196] on div "Normale Stützstrumpfhosen oder „Komfortsocken"" at bounding box center [383, 201] width 396 height 24
click at [224, 199] on p "Normale Stützstrumpfhosen oder „Komfortsocken"" at bounding box center [260, 200] width 151 height 23
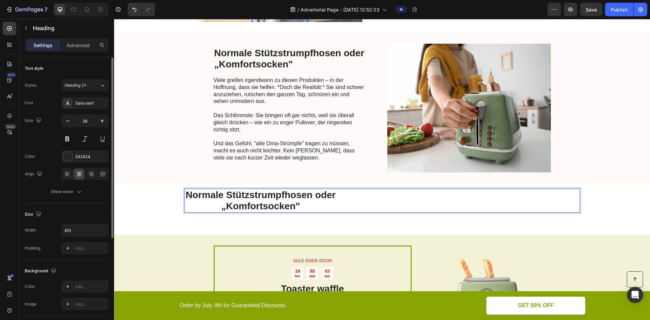
click at [220, 198] on p "Normale Stützstrumpfhosen oder „Komfortsocken"" at bounding box center [260, 200] width 151 height 23
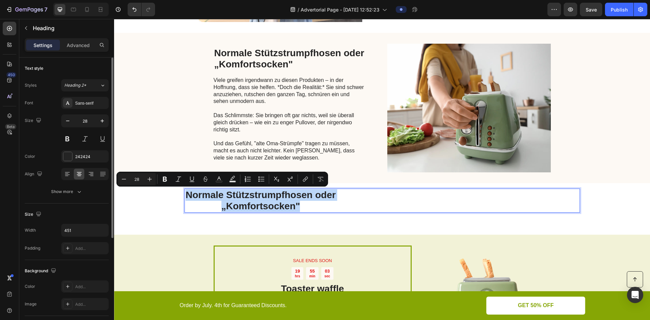
click at [220, 198] on p "Normale Stützstrumpfhosen oder „Komfortsocken"" at bounding box center [260, 200] width 151 height 23
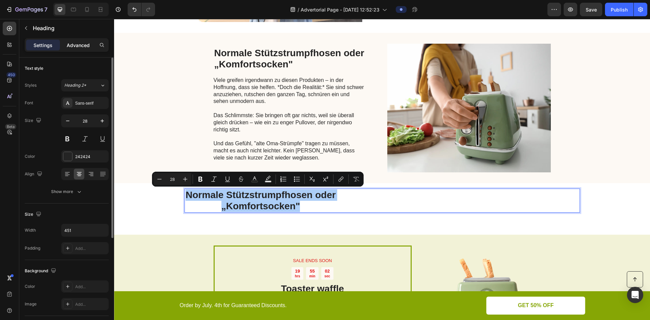
click at [66, 41] on div "Advanced" at bounding box center [78, 45] width 34 height 11
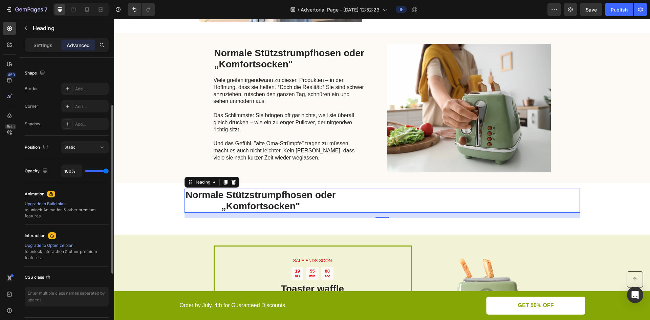
scroll to position [136, 0]
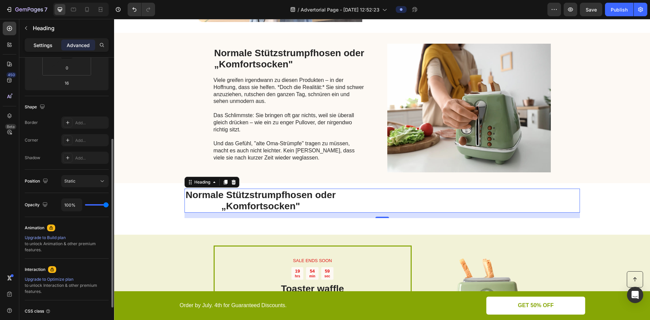
click at [45, 48] on p "Settings" at bounding box center [43, 45] width 19 height 7
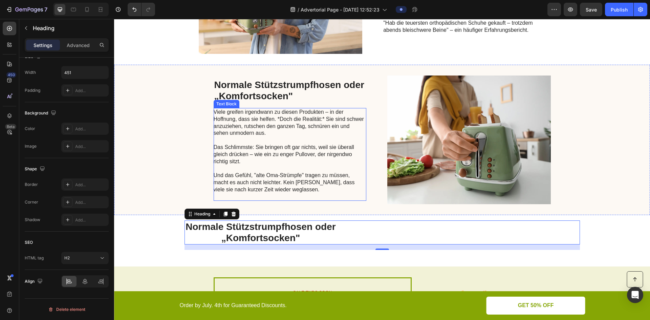
scroll to position [1192, 0]
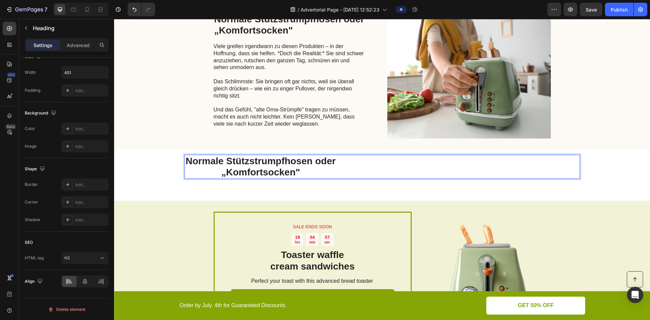
click at [293, 167] on p "Normale Stützstrumpfhosen oder „Komfortsocken"" at bounding box center [260, 166] width 151 height 23
click at [272, 168] on p "Normale Stützstrumpfhosen oder „Komfortsocken"" at bounding box center [260, 166] width 151 height 23
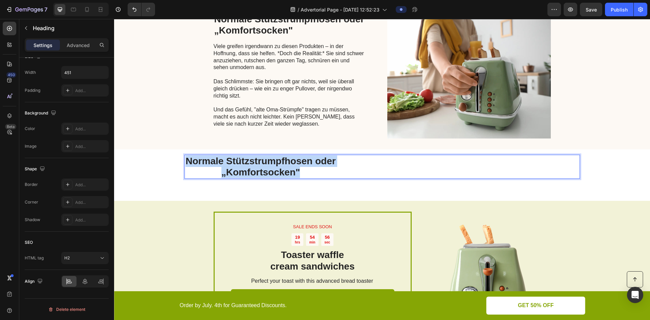
click at [272, 168] on p "Normale Stützstrumpfhosen oder „Komfortsocken"" at bounding box center [260, 166] width 151 height 23
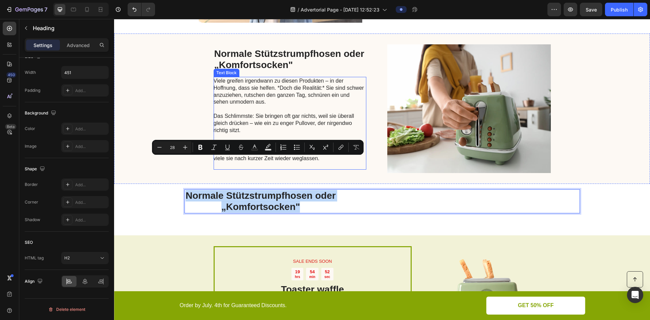
scroll to position [1124, 0]
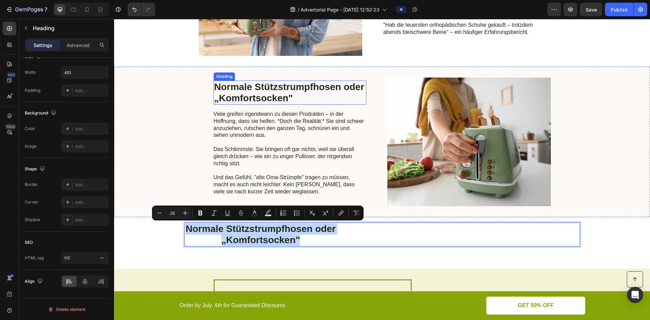
click at [276, 89] on h2 "Normale Stützstrumpfhosen oder „Komfortsocken"" at bounding box center [290, 93] width 153 height 24
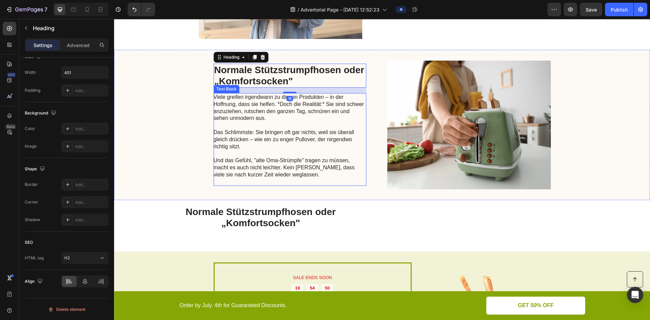
scroll to position [1192, 0]
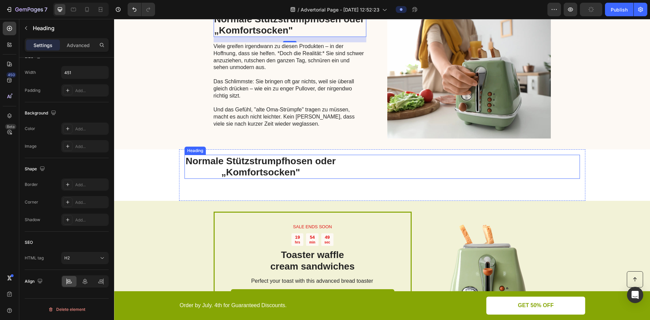
click at [252, 162] on p "Normale Stützstrumpfhosen oder „Komfortsocken"" at bounding box center [260, 166] width 151 height 23
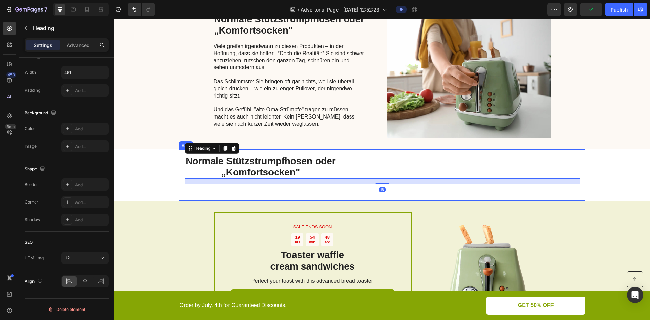
click at [182, 163] on div "Normale Stützstrumpfhosen oder „Komfortsocken" Heading 16 Text Block Row" at bounding box center [382, 174] width 407 height 51
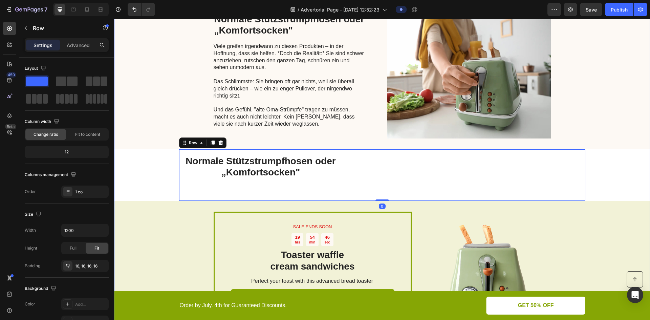
click at [234, 95] on p "Viele greifen irgendwann zu diesen Produkten – in der Hoffnung, dass sie helfen…" at bounding box center [290, 71] width 152 height 56
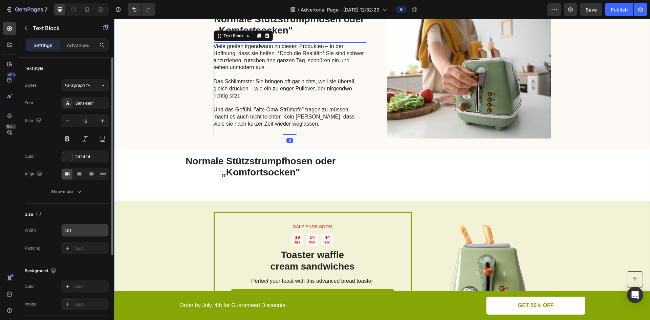
scroll to position [102, 0]
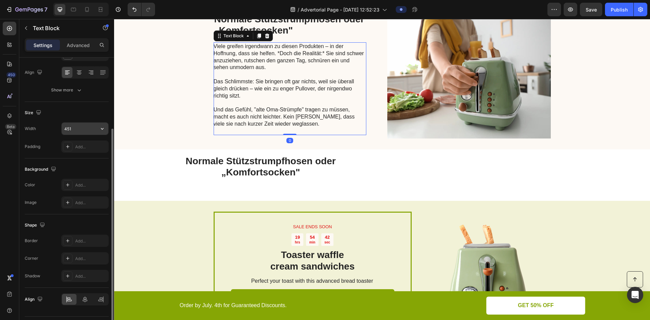
click at [88, 126] on input "451" at bounding box center [85, 129] width 47 height 12
click at [88, 8] on icon at bounding box center [87, 9] width 4 height 5
type input "14"
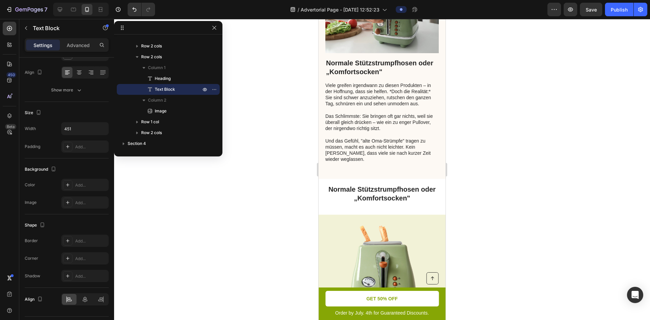
scroll to position [1677, 0]
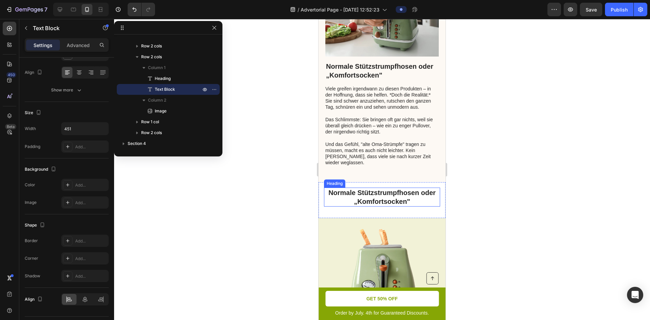
click at [377, 188] on h2 "Normale Stützstrumpfhosen oder „Komfortsocken"" at bounding box center [382, 197] width 116 height 19
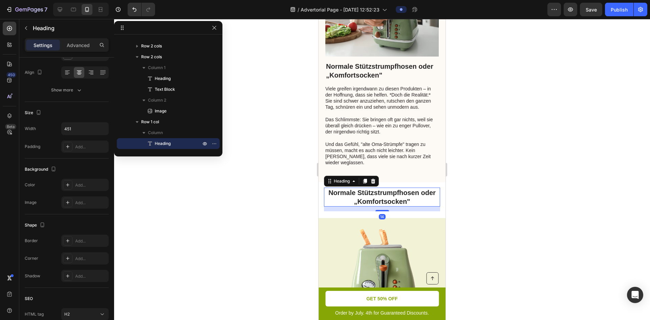
scroll to position [0, 0]
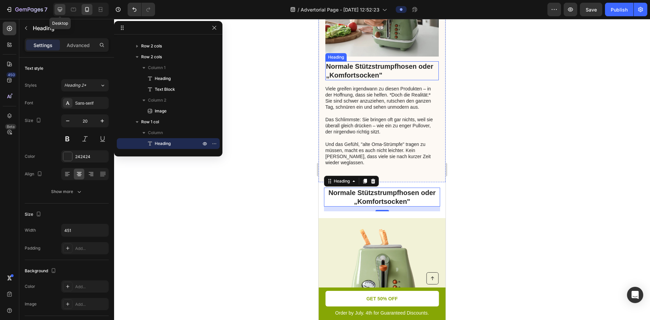
click at [61, 7] on icon at bounding box center [60, 9] width 4 height 4
type input "28"
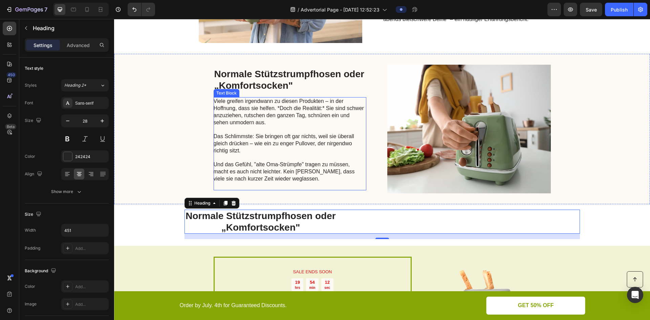
scroll to position [1407, 0]
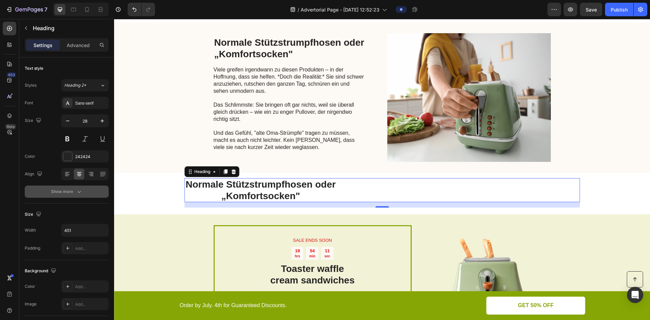
click at [78, 192] on icon "button" at bounding box center [79, 192] width 3 height 2
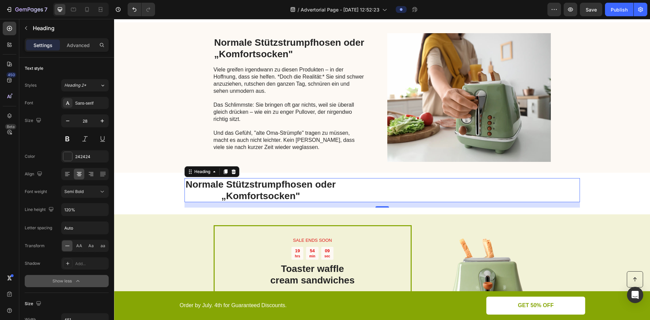
click at [207, 184] on h2 "Normale Stützstrumpfhosen oder „Komfortsocken"" at bounding box center [261, 190] width 153 height 24
click at [207, 184] on p "Normale Stützstrumpfhosen oder „Komfortsocken"" at bounding box center [260, 190] width 151 height 23
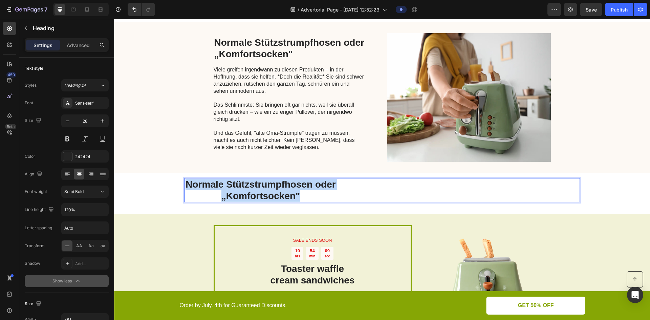
click at [207, 184] on p "Normale Stützstrumpfhosen oder „Komfortsocken"" at bounding box center [260, 190] width 151 height 23
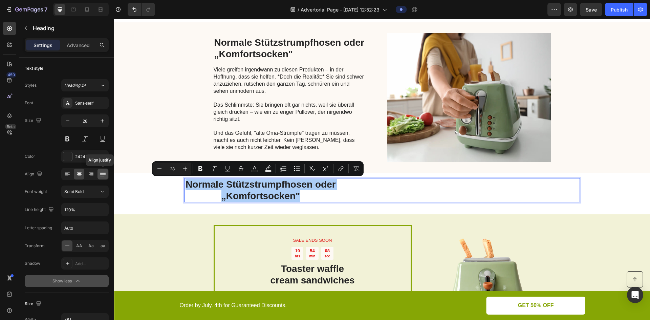
click at [106, 169] on div at bounding box center [103, 174] width 11 height 11
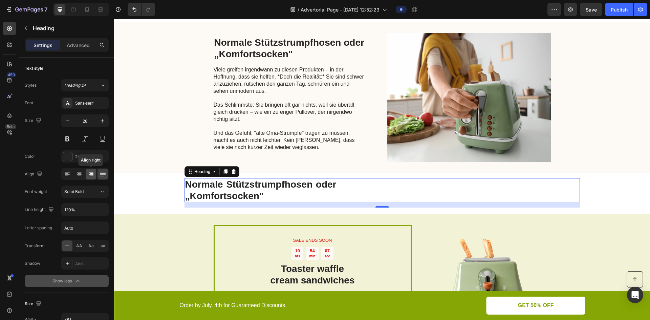
click at [88, 176] on icon at bounding box center [91, 174] width 7 height 7
click at [83, 177] on div at bounding box center [79, 174] width 11 height 11
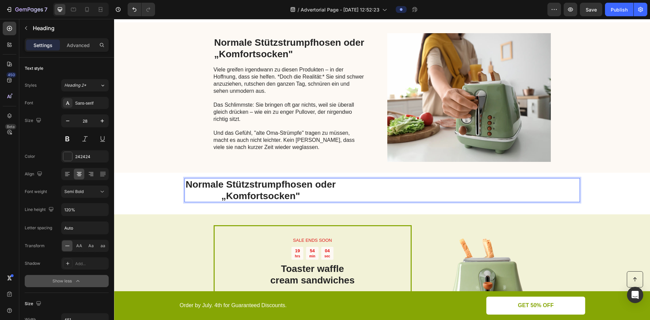
click at [195, 190] on p "Normale Stützstrumpfhosen oder „Komfortsocken"" at bounding box center [260, 190] width 151 height 23
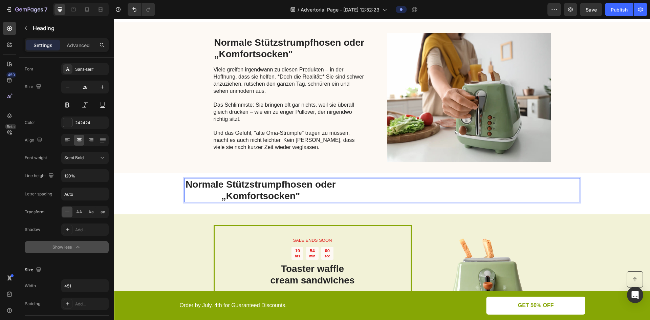
scroll to position [68, 0]
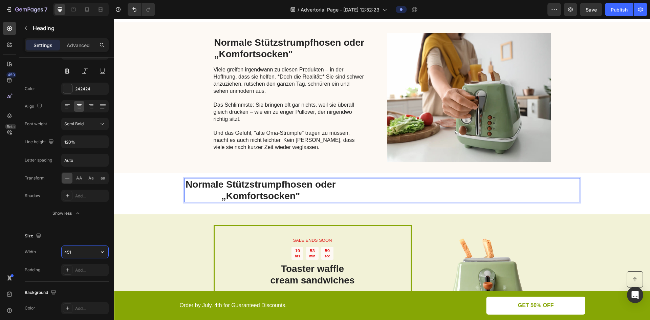
click at [80, 252] on input "451" at bounding box center [85, 252] width 47 height 12
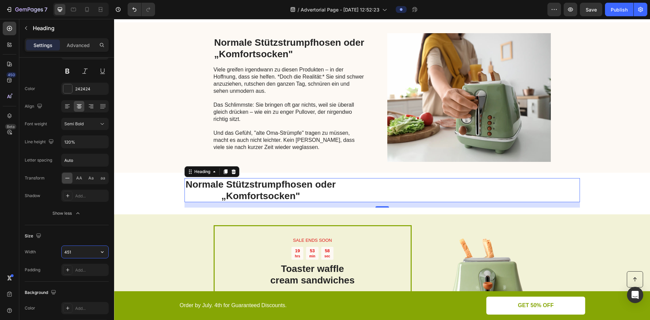
click at [80, 252] on input "451" at bounding box center [85, 252] width 47 height 12
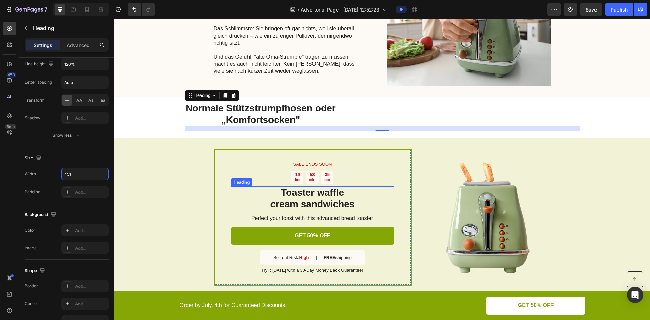
scroll to position [1441, 0]
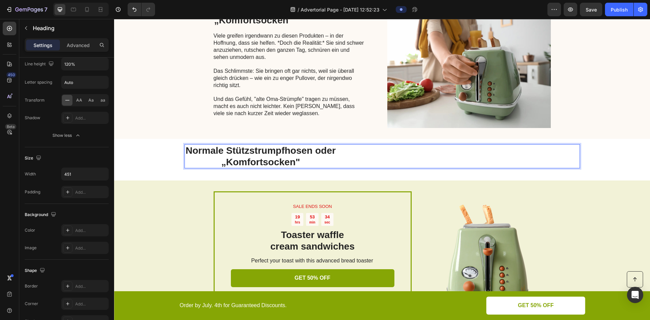
click at [270, 153] on p "Normale Stützstrumpfhosen oder „Komfortsocken"" at bounding box center [260, 156] width 151 height 23
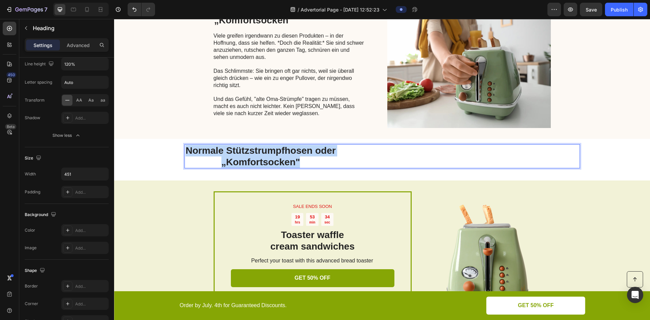
click at [270, 153] on p "Normale Stützstrumpfhosen oder „Komfortsocken"" at bounding box center [260, 156] width 151 height 23
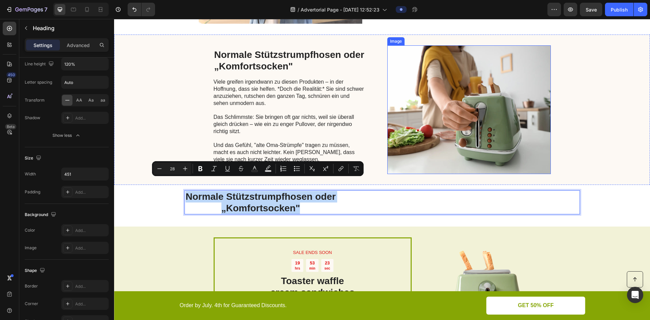
scroll to position [1407, 0]
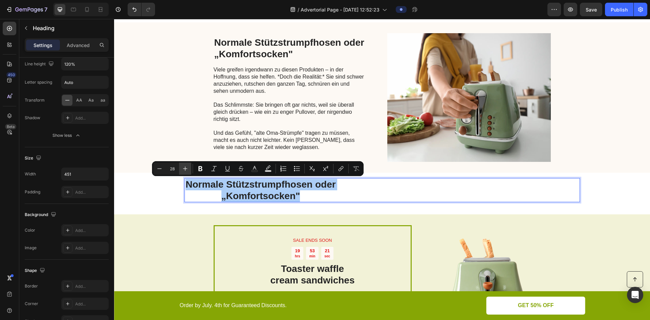
click at [186, 172] on button "Plus" at bounding box center [185, 169] width 12 height 12
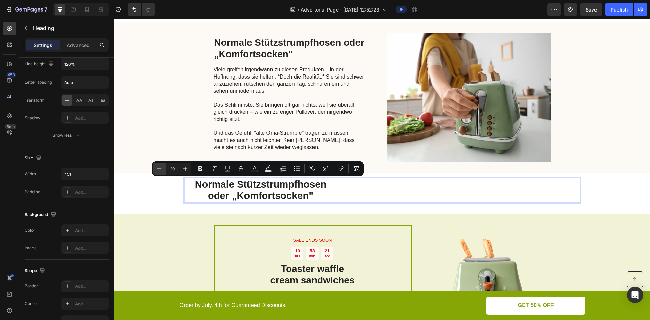
click at [158, 171] on icon "Editor contextual toolbar" at bounding box center [159, 168] width 7 height 7
type input "28"
click at [237, 103] on p "Viele greifen irgendwann zu diesen Produkten – in der Hoffnung, dass sie helfen…" at bounding box center [290, 94] width 152 height 56
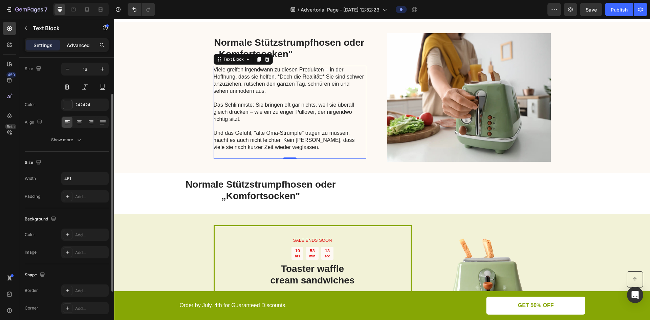
click at [90, 44] on div "Advanced" at bounding box center [78, 45] width 34 height 11
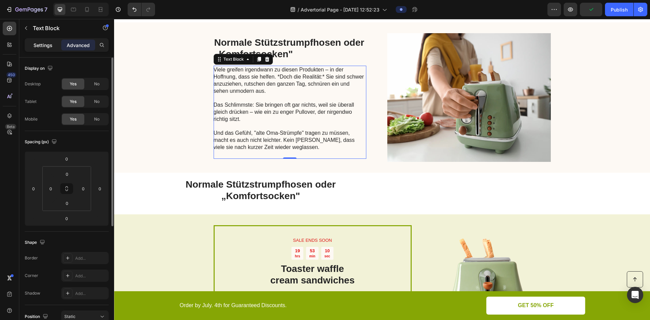
click at [48, 47] on p "Settings" at bounding box center [43, 45] width 19 height 7
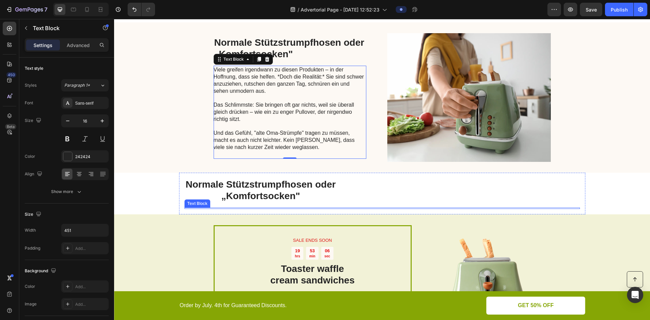
click at [275, 206] on div "⁠⁠⁠⁠⁠⁠⁠ Normale Stützstrumpfhosen oder „Komfortsocken" Heading Text Block" at bounding box center [383, 193] width 396 height 31
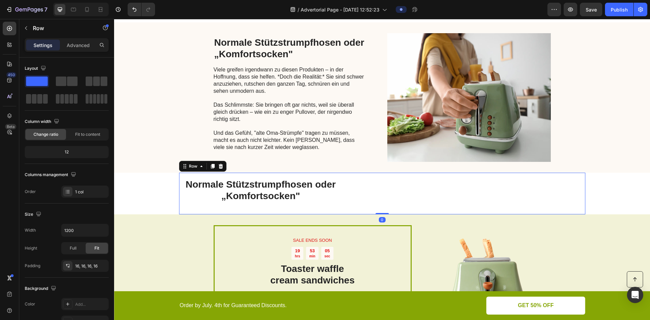
click at [272, 209] on div "⁠⁠⁠⁠⁠⁠⁠ Normale Stützstrumpfhosen oder „Komfortsocken" Heading Text Block Row 0" at bounding box center [382, 194] width 407 height 42
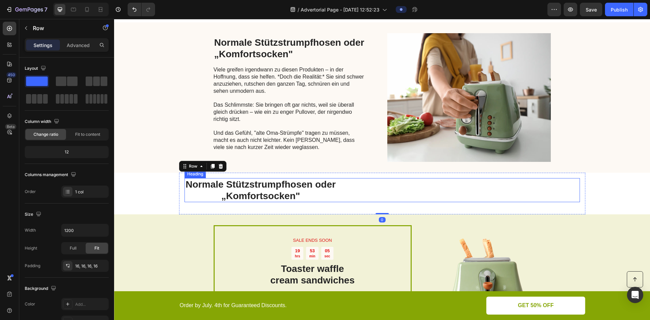
click at [265, 201] on span "Normale Stützstrumpfhosen oder „Komfortsocken"" at bounding box center [261, 190] width 150 height 22
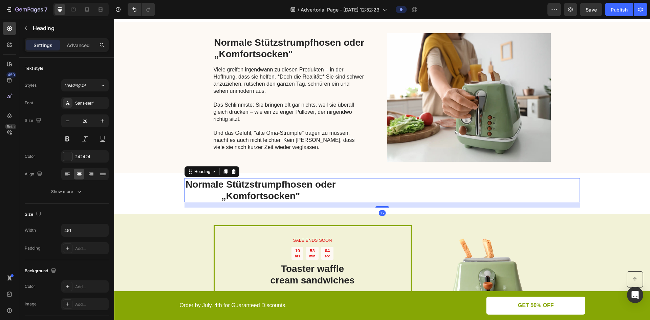
click at [263, 205] on div "16" at bounding box center [383, 204] width 396 height 5
click at [24, 27] on icon "button" at bounding box center [25, 27] width 5 height 5
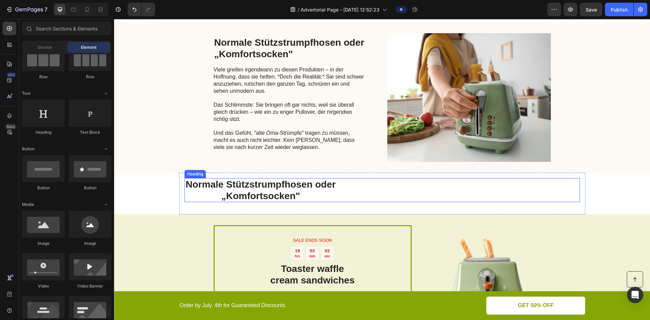
click at [230, 195] on span "Normale Stützstrumpfhosen oder „Komfortsocken"" at bounding box center [261, 190] width 150 height 22
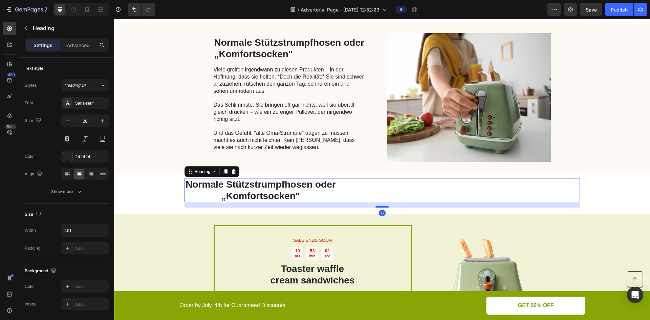
click at [224, 209] on div at bounding box center [383, 208] width 396 height 1
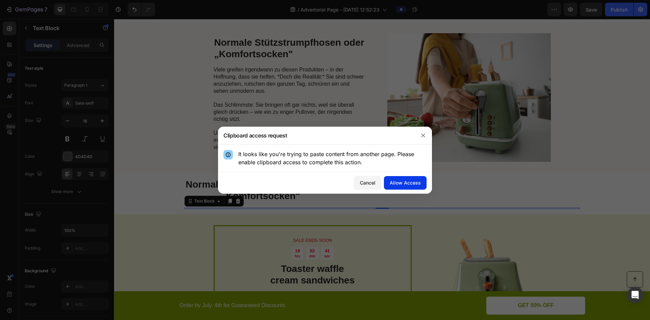
click at [407, 185] on div "Allow Access" at bounding box center [405, 182] width 31 height 7
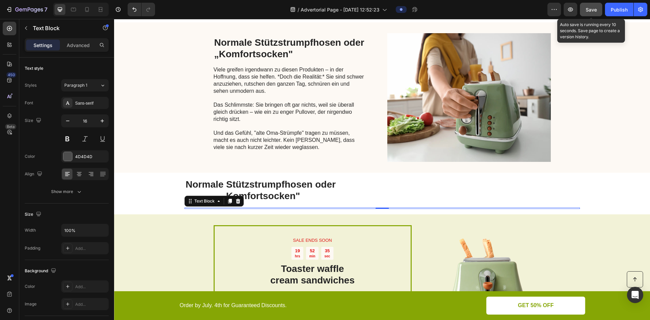
click at [595, 11] on span "Save" at bounding box center [591, 10] width 11 height 6
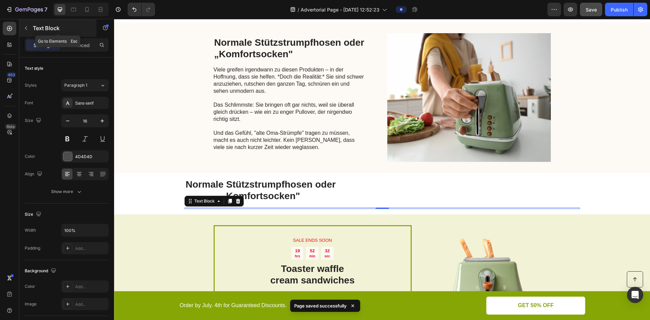
click at [24, 26] on icon "button" at bounding box center [25, 27] width 5 height 5
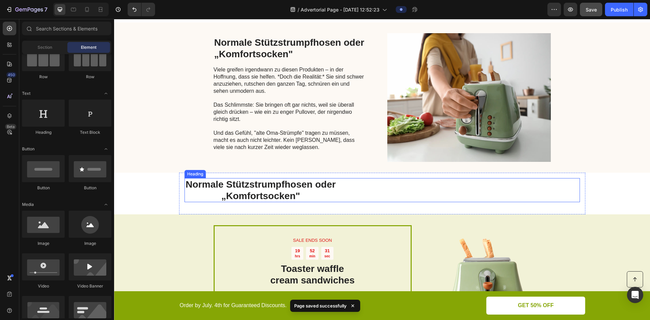
click at [260, 202] on div "⁠⁠⁠⁠⁠⁠⁠ Normale Stützstrumpfhosen oder „Komfortsocken" Heading" at bounding box center [383, 190] width 396 height 24
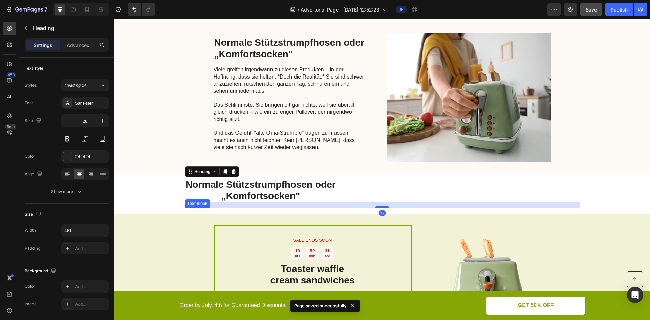
click at [256, 209] on div at bounding box center [383, 208] width 396 height 1
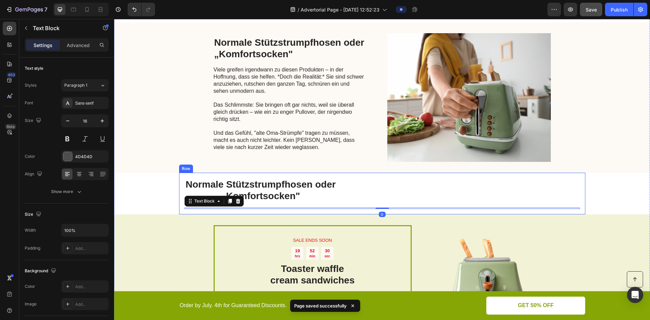
click at [255, 207] on div "⁠⁠⁠⁠⁠⁠⁠ Normale Stützstrumpfhosen oder „Komfortsocken" Heading Text Block 0" at bounding box center [383, 193] width 396 height 31
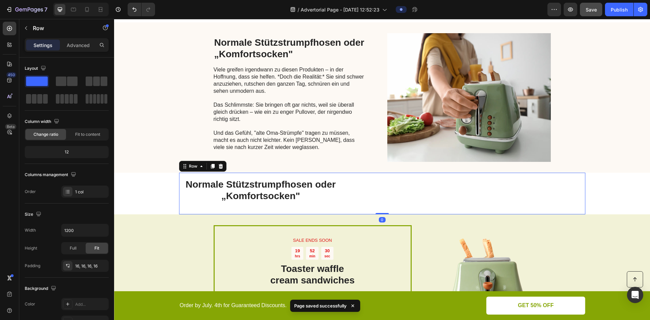
click at [255, 207] on div "⁠⁠⁠⁠⁠⁠⁠ Normale Stützstrumpfhosen oder „Komfortsocken" Heading Text Block" at bounding box center [383, 193] width 396 height 31
click at [250, 211] on div "⁠⁠⁠⁠⁠⁠⁠ Normale Stützstrumpfhosen oder „Komfortsocken" Heading Text Block Row 0" at bounding box center [382, 194] width 407 height 42
click at [241, 216] on div "SALE ENDS SOON Text Block 19 hrs 52 min 29 sec Countdown Timer Toaster waffle c…" at bounding box center [382, 293] width 536 height 158
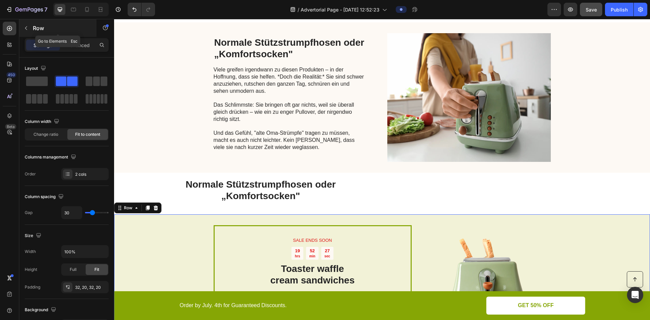
click at [26, 29] on icon "button" at bounding box center [25, 27] width 5 height 5
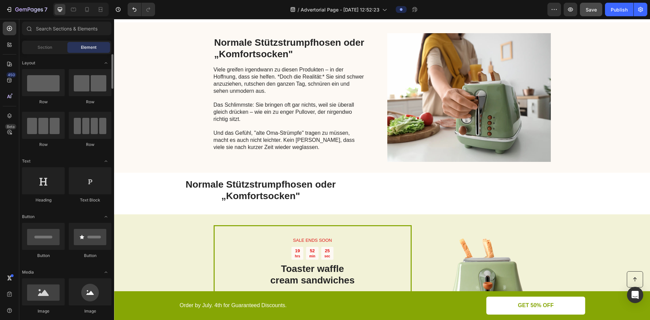
scroll to position [34, 0]
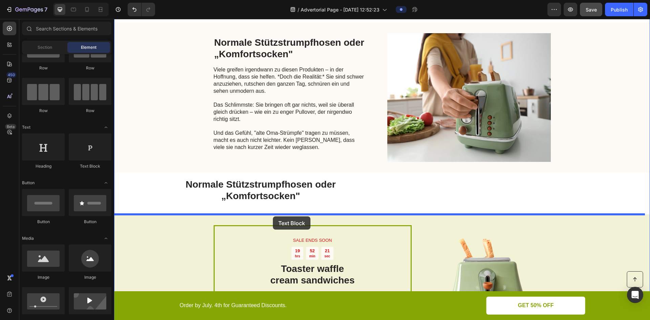
drag, startPoint x: 194, startPoint y: 168, endPoint x: 274, endPoint y: 210, distance: 90.9
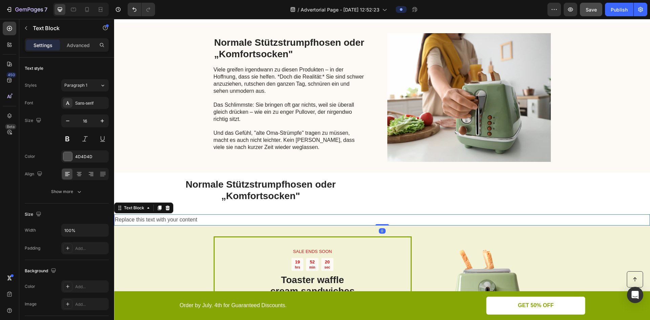
click at [248, 217] on div "Replace this text with your content" at bounding box center [382, 219] width 536 height 11
click at [248, 217] on p "Replace this text with your content" at bounding box center [382, 220] width 535 height 10
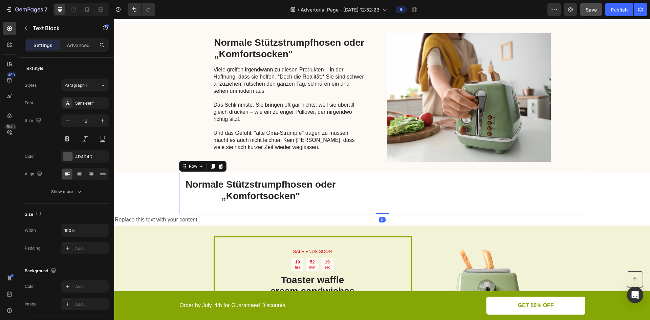
click at [198, 213] on div "⁠⁠⁠⁠⁠⁠⁠ Normale Stützstrumpfhosen oder „Komfortsocken" Heading Text Block Row 0" at bounding box center [382, 194] width 407 height 42
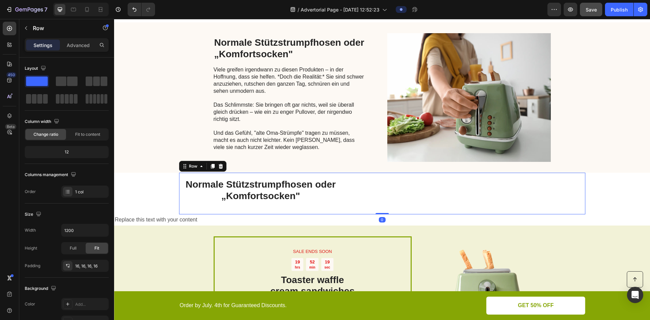
click at [192, 221] on p "Replace this text with your content" at bounding box center [382, 220] width 535 height 10
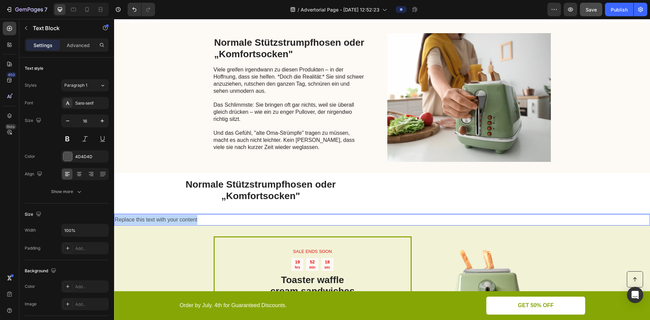
click at [192, 221] on p "Replace this text with your content" at bounding box center [382, 220] width 535 height 10
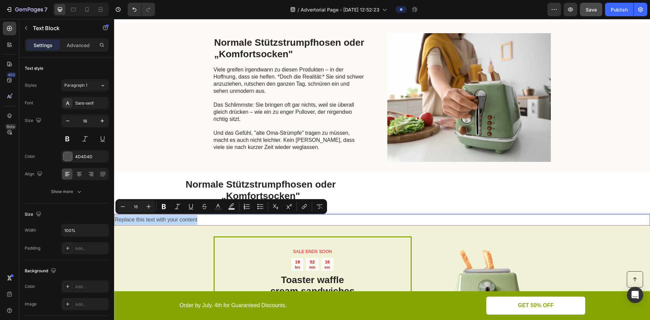
click at [152, 230] on div "SALE ENDS SOON Text Block 19 hrs 52 min 16 sec Countdown Timer Toaster waffle c…" at bounding box center [382, 305] width 536 height 158
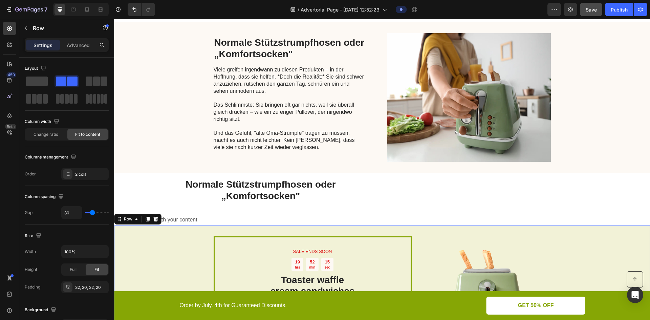
click at [171, 218] on p "Replace this text with your content" at bounding box center [382, 220] width 535 height 10
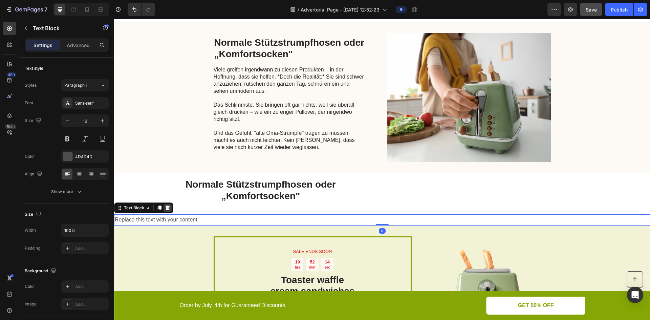
click at [169, 208] on icon at bounding box center [168, 208] width 4 height 5
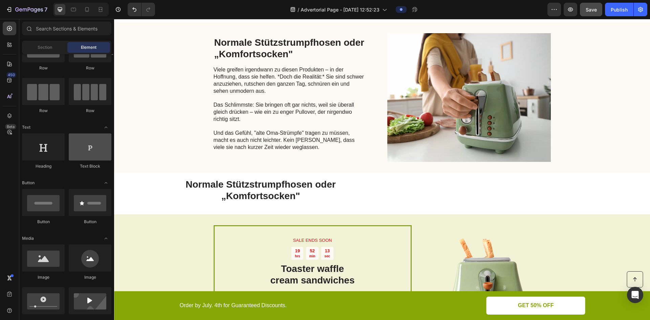
scroll to position [0, 0]
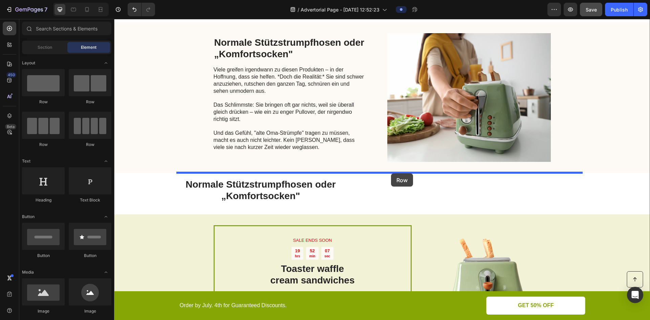
drag, startPoint x: 164, startPoint y: 114, endPoint x: 391, endPoint y: 173, distance: 235.2
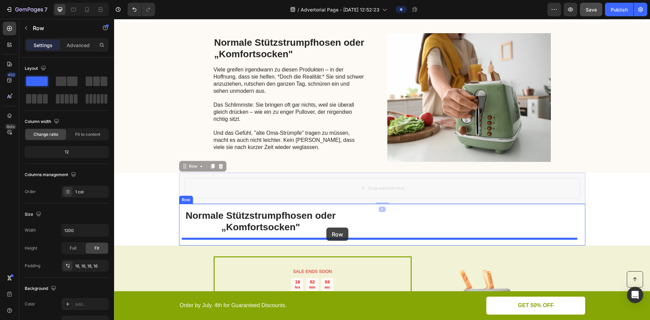
drag, startPoint x: 335, startPoint y: 189, endPoint x: 327, endPoint y: 228, distance: 39.6
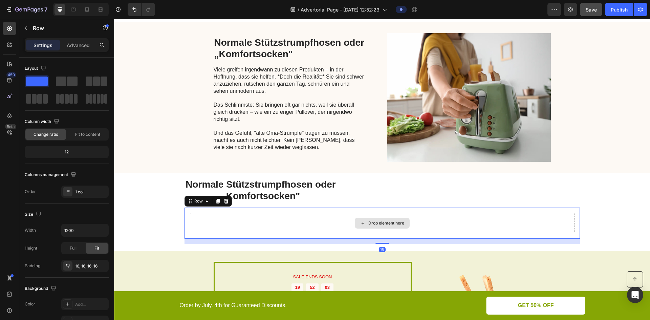
click at [314, 225] on div "Drop element here" at bounding box center [382, 223] width 385 height 20
click at [26, 26] on icon "button" at bounding box center [25, 27] width 5 height 5
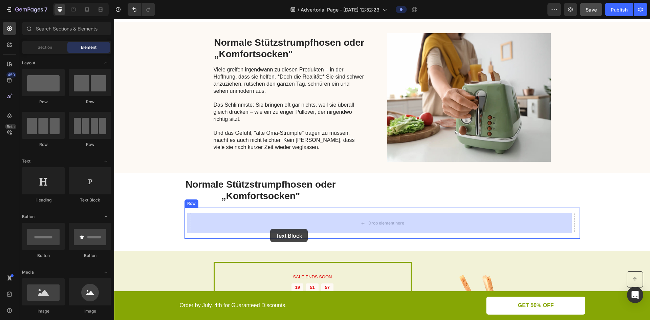
drag, startPoint x: 197, startPoint y: 199, endPoint x: 270, endPoint y: 229, distance: 79.1
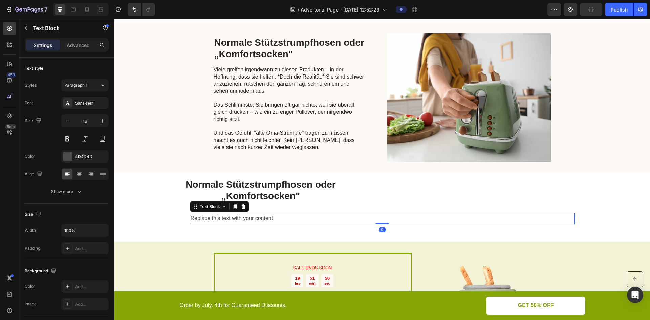
click at [344, 215] on div "Replace this text with your content" at bounding box center [382, 218] width 385 height 11
click at [344, 215] on p "Replace this text with your content" at bounding box center [382, 219] width 383 height 10
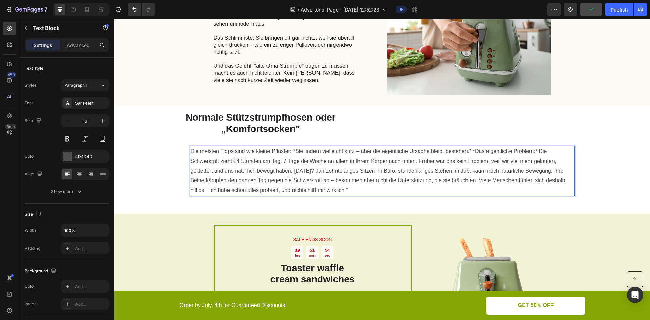
scroll to position [1475, 0]
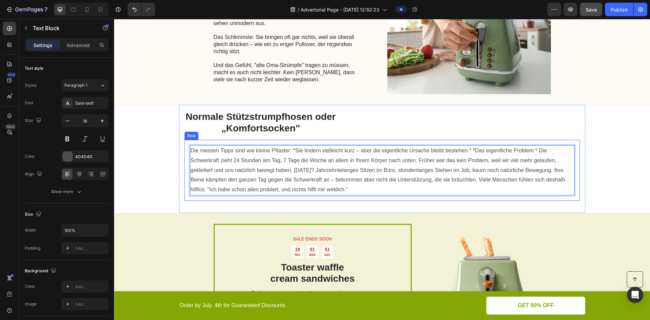
click at [281, 126] on span "Normale Stützstrumpfhosen oder „Komfortsocken"" at bounding box center [261, 122] width 150 height 22
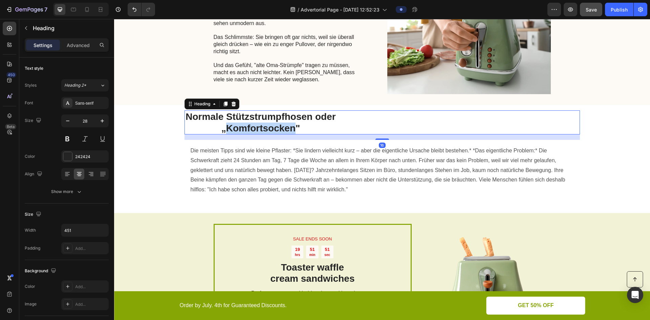
click at [283, 124] on span "Normale Stützstrumpfhosen oder „Komfortsocken"" at bounding box center [261, 122] width 150 height 22
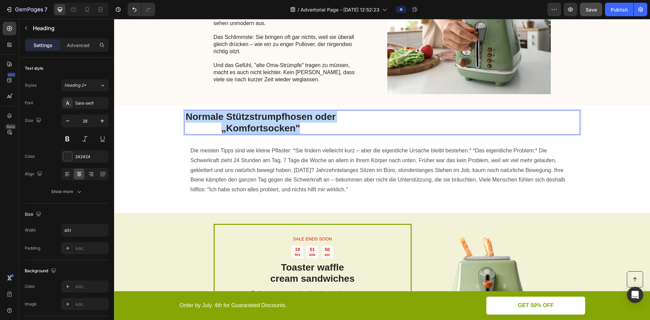
click at [283, 124] on span "Normale Stützstrumpfhosen oder „Komfortsocken"" at bounding box center [261, 122] width 150 height 22
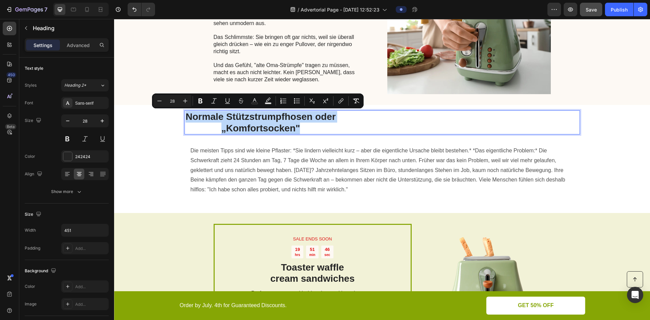
click at [417, 125] on div "Normale Stützstrumpfhosen oder „Komfortsocken"" at bounding box center [383, 122] width 396 height 24
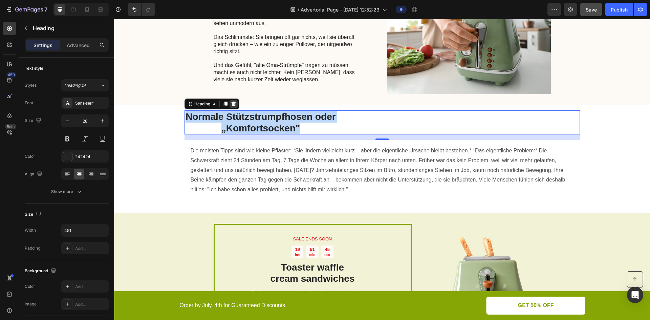
click at [231, 100] on div at bounding box center [234, 104] width 8 height 8
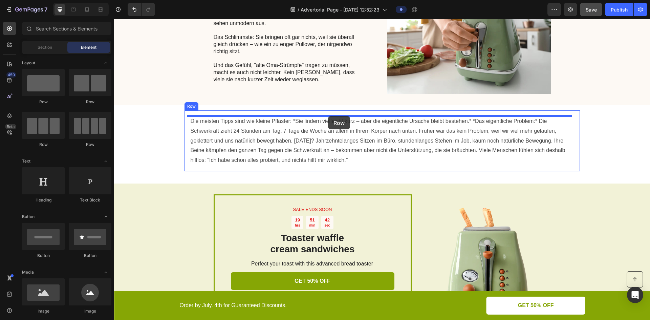
drag, startPoint x: 170, startPoint y: 100, endPoint x: 328, endPoint y: 116, distance: 159.0
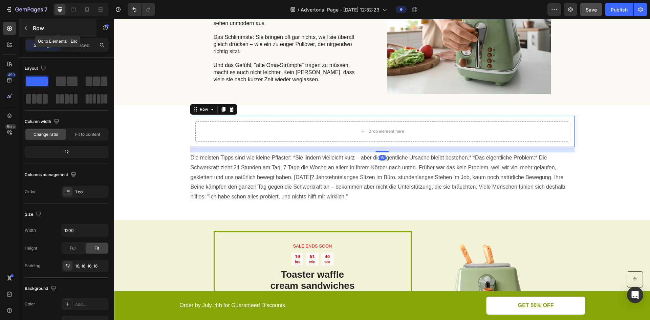
click at [34, 27] on p "Row" at bounding box center [62, 28] width 58 height 8
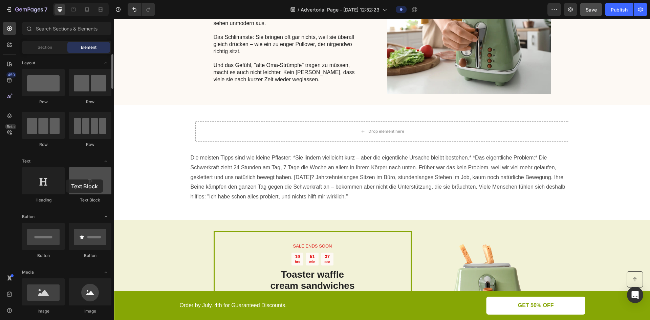
drag, startPoint x: 80, startPoint y: 189, endPoint x: 78, endPoint y: 176, distance: 13.0
click at [78, 176] on div at bounding box center [90, 180] width 43 height 27
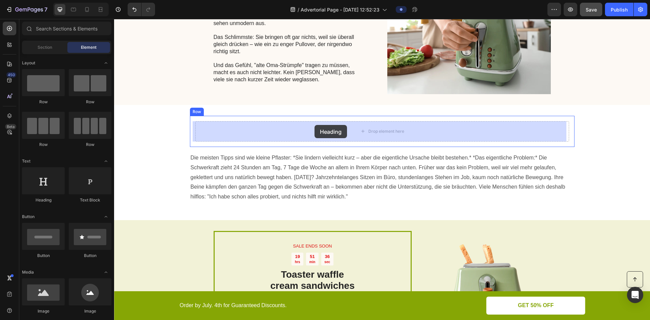
drag, startPoint x: 158, startPoint y: 199, endPoint x: 318, endPoint y: 127, distance: 175.3
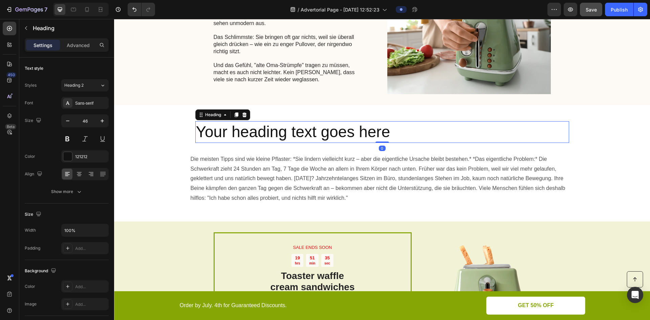
click at [361, 132] on h2 "Your heading text goes here" at bounding box center [382, 132] width 374 height 22
click at [361, 132] on p "Your heading text goes here" at bounding box center [382, 132] width 373 height 20
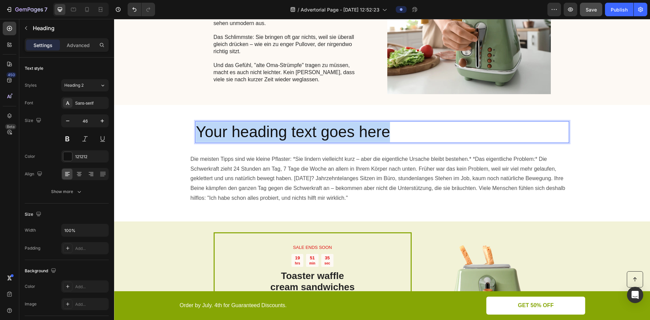
click at [361, 132] on p "Your heading text goes here" at bounding box center [382, 132] width 373 height 20
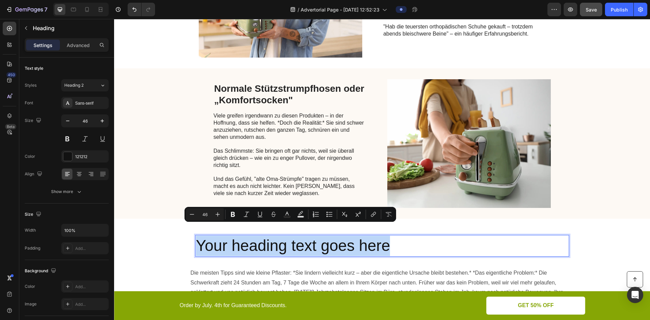
scroll to position [1373, 0]
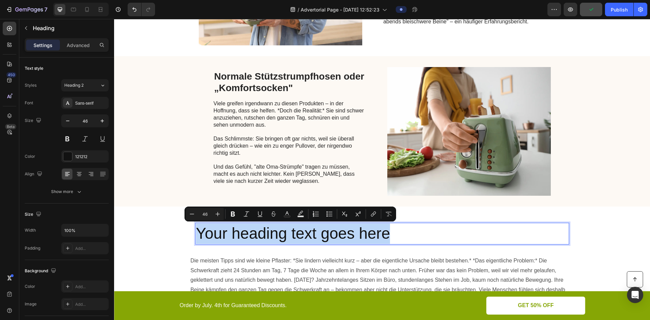
click at [328, 237] on p "Your heading text goes here" at bounding box center [382, 234] width 373 height 20
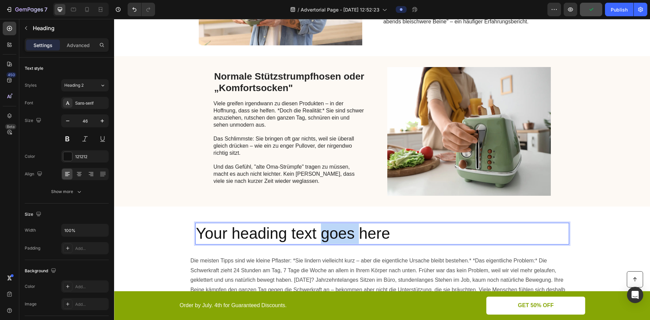
click at [328, 237] on p "Your heading text goes here" at bounding box center [382, 234] width 373 height 20
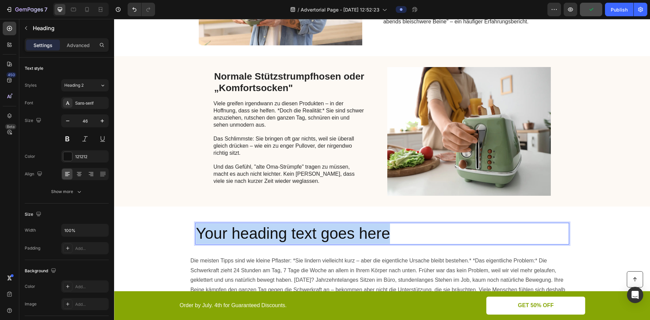
click at [328, 237] on p "Your heading text goes here" at bounding box center [382, 234] width 373 height 20
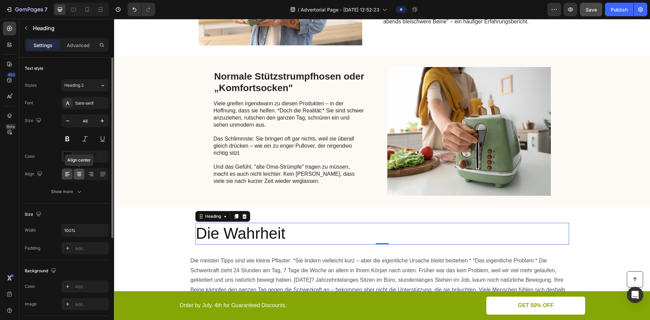
click at [80, 175] on icon at bounding box center [79, 174] width 7 height 7
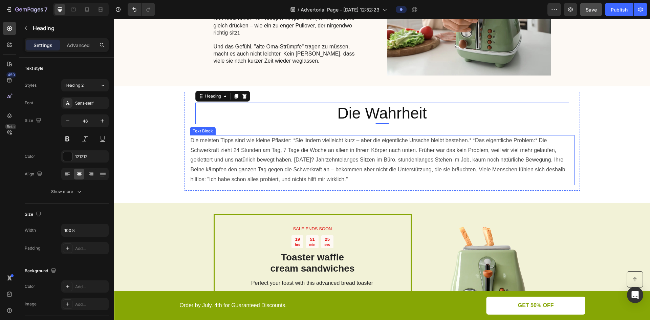
scroll to position [1509, 0]
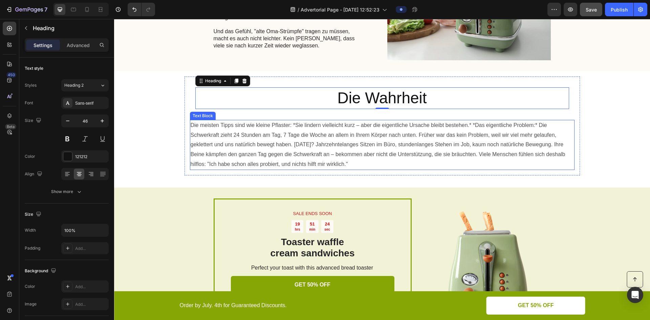
click at [410, 157] on p "Die meisten Tipps sind wie kleine Pflaster: *Sie lindern vielleicht kurz – aber…" at bounding box center [382, 145] width 383 height 49
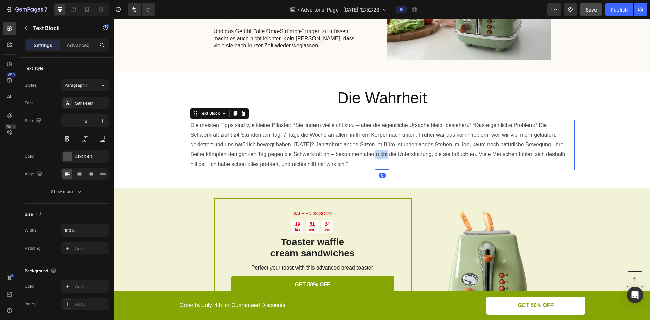
click at [381, 152] on p "Die meisten Tipps sind wie kleine Pflaster: *Sie lindern vielleicht kurz – aber…" at bounding box center [382, 145] width 383 height 49
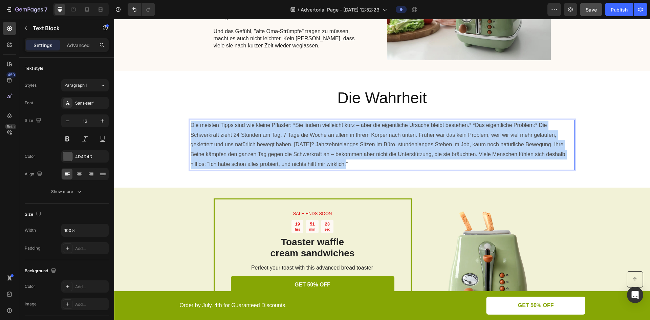
click at [381, 152] on p "Die meisten Tipps sind wie kleine Pflaster: *Sie lindern vielleicht kurz – aber…" at bounding box center [382, 145] width 383 height 49
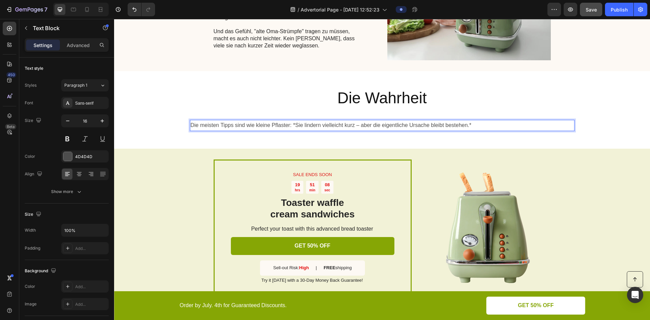
click at [479, 124] on p "Die meisten Tipps sind wie kleine Pflaster: *Sie lindern vielleicht kurz – aber…" at bounding box center [382, 126] width 383 height 10
click at [471, 125] on p "Die meisten Tipps sind wie kleine Pflaster: *Sie lindern vielleicht kurz – aber…" at bounding box center [382, 126] width 383 height 10
click at [77, 170] on div at bounding box center [79, 174] width 11 height 11
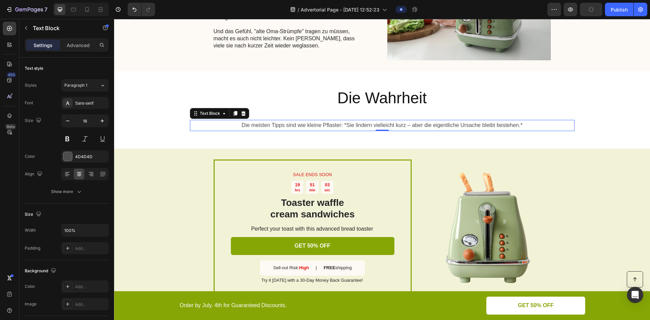
click at [520, 129] on p "Die meisten Tipps sind wie kleine Pflaster: *Sie lindern vielleicht kurz – aber…" at bounding box center [382, 126] width 383 height 10
click at [520, 127] on p "Die meisten Tipps sind wie kleine Pflaster: *Sie lindern vielleicht kurz – aber…" at bounding box center [382, 126] width 383 height 10
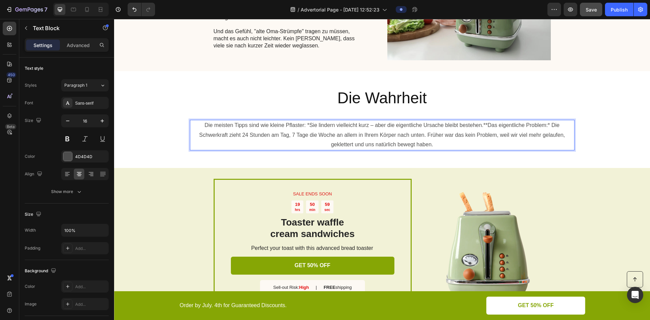
click at [485, 126] on p "Die meisten Tipps sind wie kleine Pflaster: *Sie lindern vielleicht kurz – aber…" at bounding box center [382, 135] width 383 height 29
click at [482, 123] on p "Die meisten Tipps sind wie kleine Pflaster: *Sie lindern vielleicht kurz – aber…" at bounding box center [382, 135] width 383 height 29
click at [480, 143] on p "**Das eigentliche Problem:* Die Schwerkraft zieht 24 Stunden am Tag, 7 Tage die…" at bounding box center [382, 140] width 383 height 20
click at [477, 143] on p "**Das eigentliche Problem:* Die Schwerkraft zieht 24 Stunden am Tag, 7 Tage die…" at bounding box center [382, 140] width 383 height 20
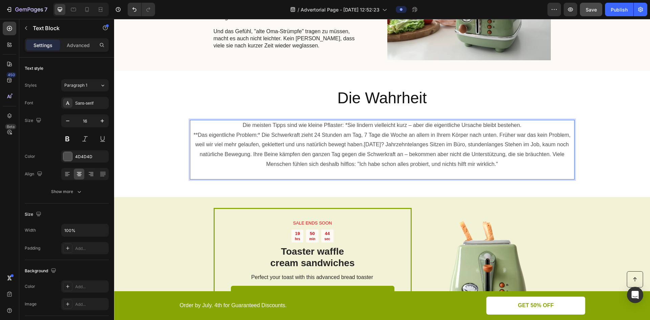
click at [364, 144] on p "**Das eigentliche Problem:* Die Schwerkraft zieht 24 Stunden am Tag, 7 Tage die…" at bounding box center [382, 149] width 383 height 39
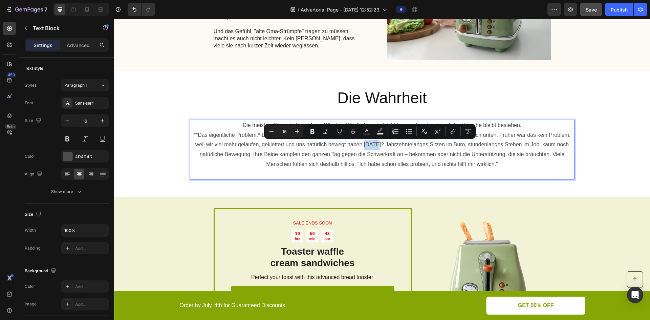
click at [362, 144] on p "**Das eigentliche Problem:* Die Schwerkraft zieht 24 Stunden am Tag, 7 Tage die…" at bounding box center [382, 149] width 383 height 39
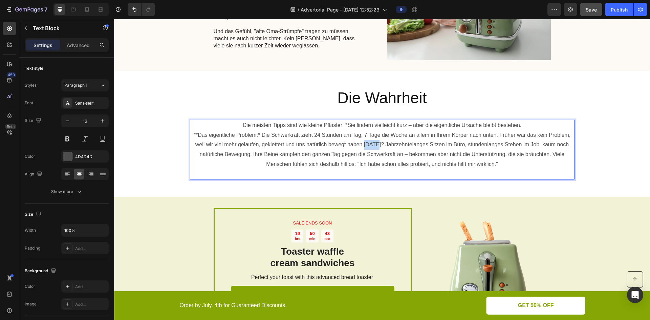
click at [362, 144] on p "**Das eigentliche Problem:* Die Schwerkraft zieht 24 Stunden am Tag, 7 Tage die…" at bounding box center [382, 149] width 383 height 39
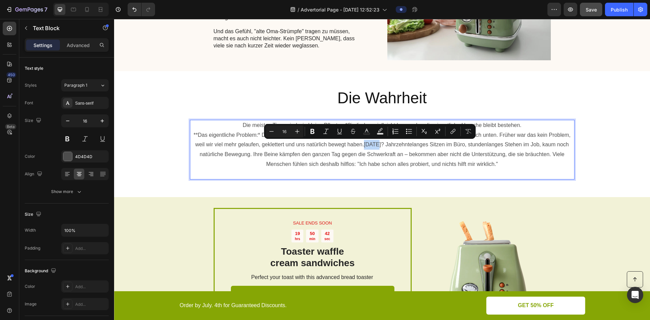
click at [366, 143] on p "**Das eigentliche Problem:* Die Schwerkraft zieht 24 Stunden am Tag, 7 Tage die…" at bounding box center [382, 149] width 383 height 39
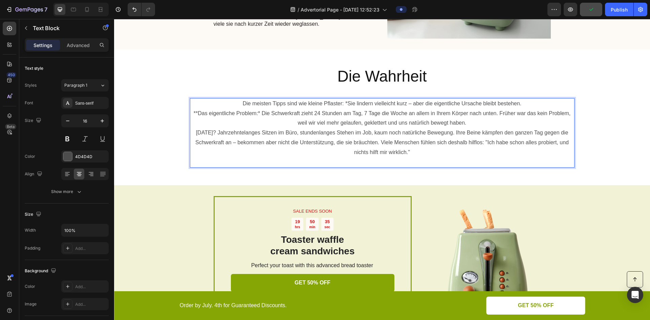
scroll to position [1542, 0]
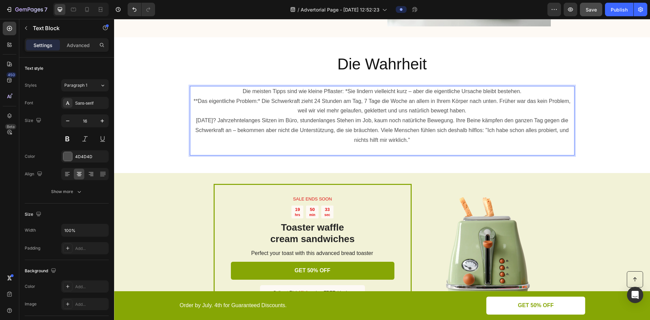
click at [466, 109] on p "**Das eigentliche Problem:* Die Schwerkraft zieht 24 Stunden am Tag, 7 Tage die…" at bounding box center [382, 107] width 383 height 20
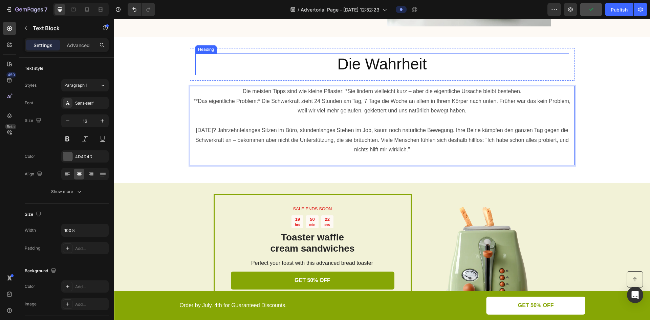
click at [381, 66] on p "Die Wahrheit" at bounding box center [382, 64] width 373 height 20
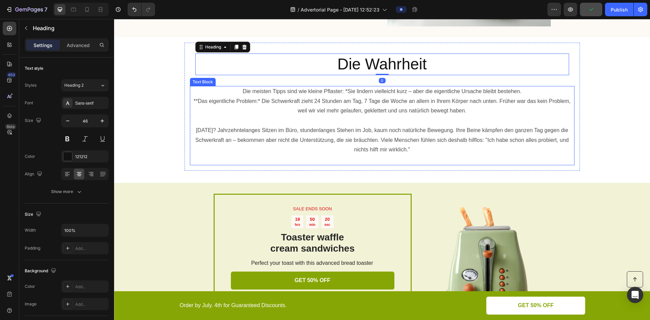
click at [249, 102] on p "**Das eigentliche Problem:* Die Schwerkraft zieht 24 Stunden am Tag, 7 Tage die…" at bounding box center [382, 107] width 383 height 20
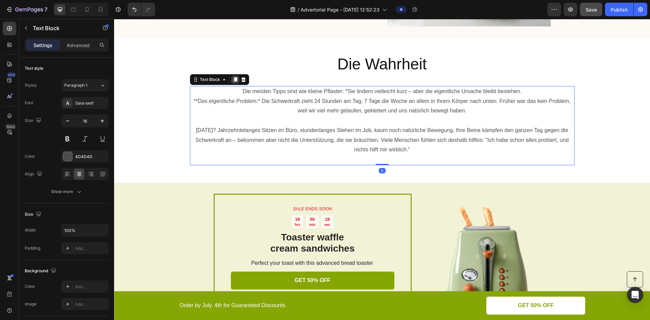
click at [233, 80] on icon at bounding box center [235, 79] width 4 height 5
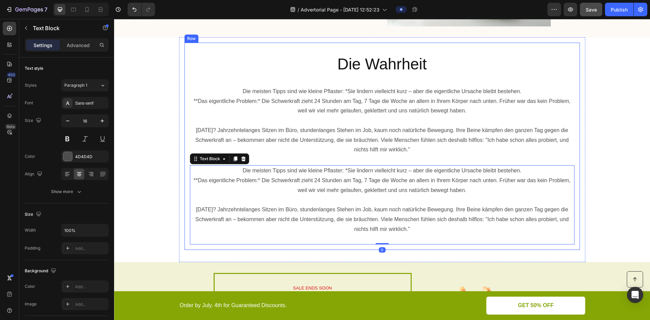
click at [348, 79] on div "Die Wahrheit Heading Row" at bounding box center [382, 64] width 385 height 33
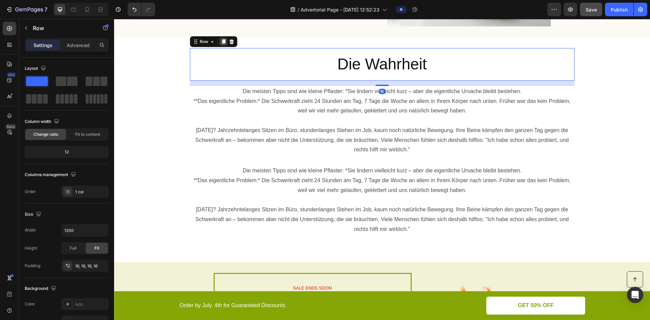
click at [220, 43] on div at bounding box center [224, 42] width 8 height 8
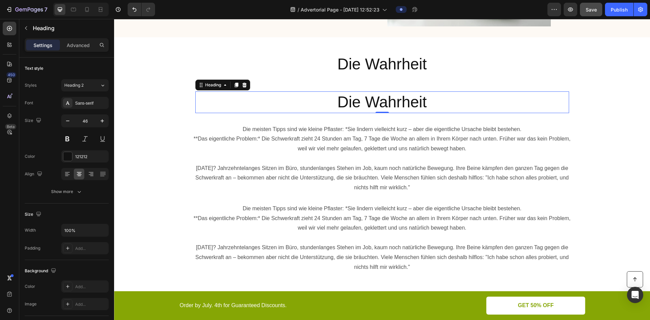
drag, startPoint x: 234, startPoint y: 88, endPoint x: 240, endPoint y: 91, distance: 6.9
click at [240, 91] on div "Die Wahrheit Heading 0" at bounding box center [382, 102] width 374 height 22
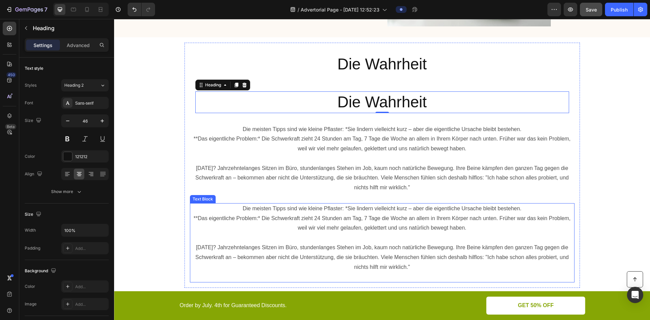
drag, startPoint x: 233, startPoint y: 83, endPoint x: 262, endPoint y: 206, distance: 126.7
click at [262, 206] on div "Die Wahrheit Heading Row Die Wahrheit Heading 0 Row Die meisten Tipps sind wie …" at bounding box center [382, 165] width 385 height 234
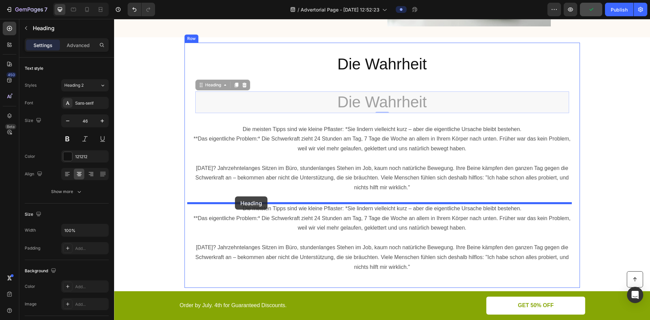
drag, startPoint x: 201, startPoint y: 87, endPoint x: 235, endPoint y: 196, distance: 115.0
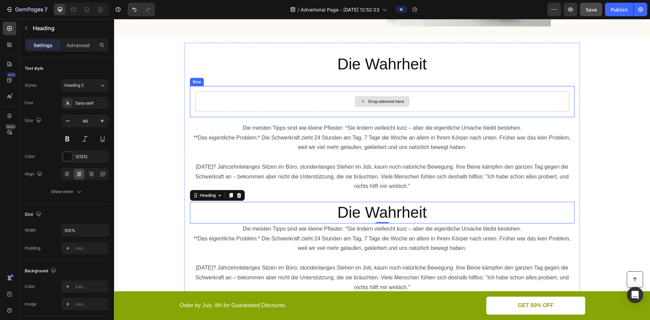
click at [243, 104] on div "Drop element here" at bounding box center [382, 101] width 374 height 20
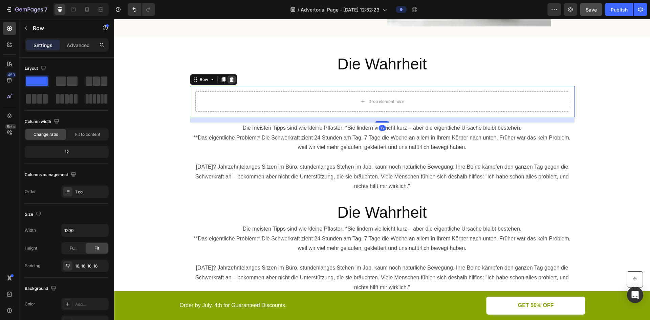
click at [229, 80] on icon at bounding box center [231, 79] width 4 height 5
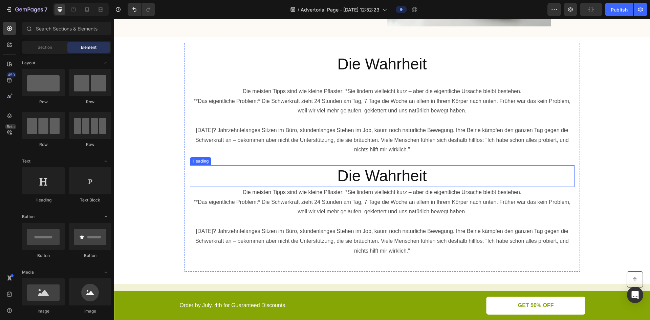
click at [378, 169] on h2 "Die Wahrheit" at bounding box center [382, 176] width 385 height 22
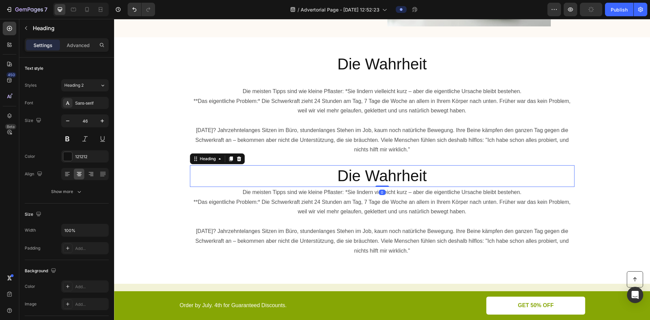
click at [378, 169] on h2 "Die Wahrheit" at bounding box center [382, 176] width 385 height 22
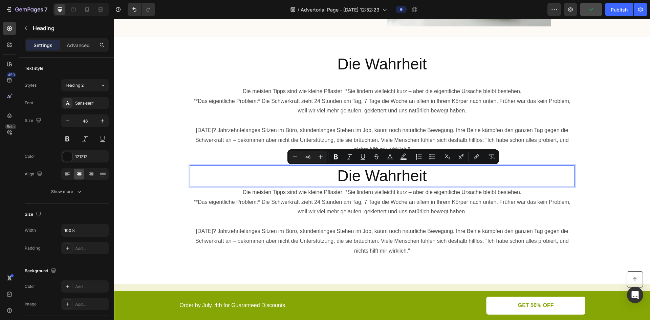
click at [378, 169] on p "Die Wahrheit" at bounding box center [382, 176] width 383 height 20
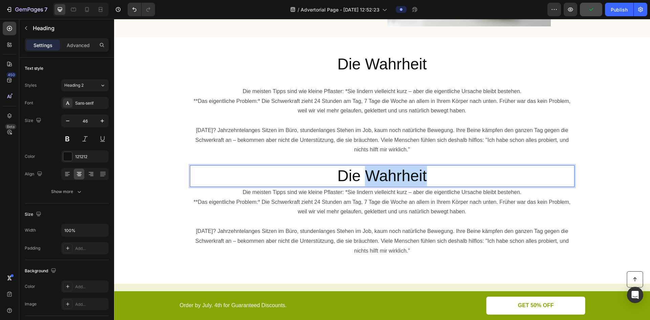
click at [378, 169] on p "Die Wahrheit" at bounding box center [382, 176] width 383 height 20
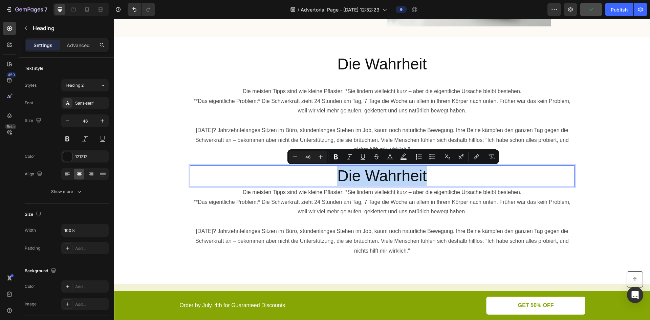
click at [378, 169] on p "Die Wahrheit" at bounding box center [382, 176] width 383 height 20
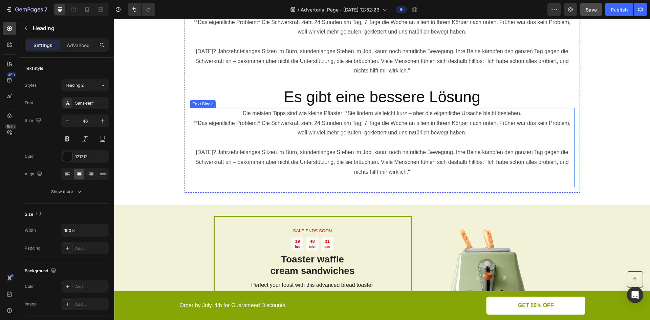
scroll to position [1643, 0]
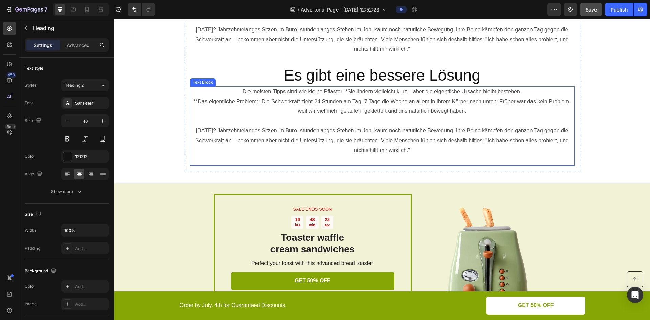
click at [360, 104] on p "**Das eigentliche Problem:* Die Schwerkraft zieht 24 Stunden am Tag, 7 Tage die…" at bounding box center [382, 107] width 383 height 20
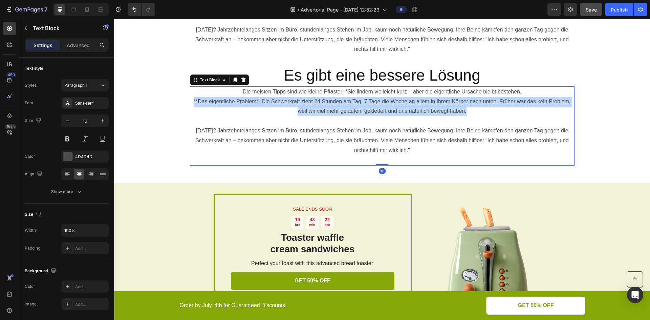
click at [360, 104] on p "**Das eigentliche Problem:* Die Schwerkraft zieht 24 Stunden am Tag, 7 Tage die…" at bounding box center [382, 107] width 383 height 20
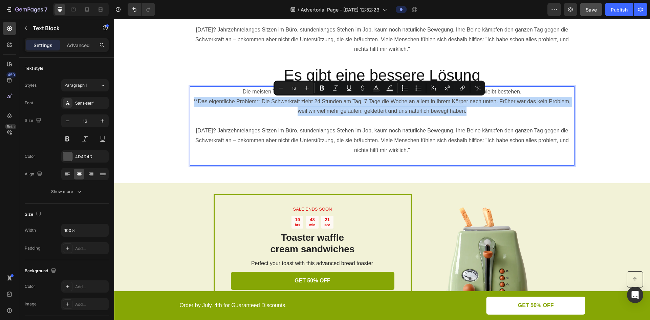
click at [473, 114] on p "**Das eigentliche Problem:* Die Schwerkraft zieht 24 Stunden am Tag, 7 Tage die…" at bounding box center [382, 107] width 383 height 20
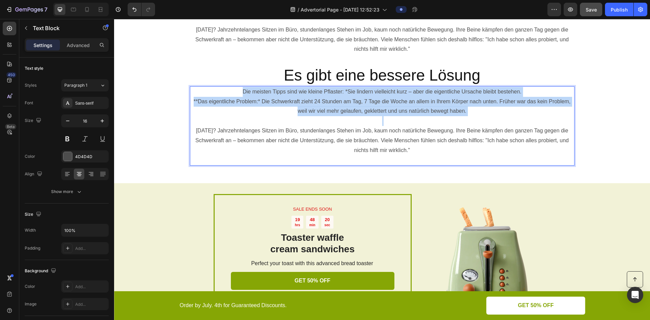
drag, startPoint x: 473, startPoint y: 114, endPoint x: 233, endPoint y: 92, distance: 240.2
click at [233, 92] on div "Die meisten Tipps sind wie kleine Pflaster: *Sie lindern vielleicht kurz – aber…" at bounding box center [382, 125] width 385 height 79
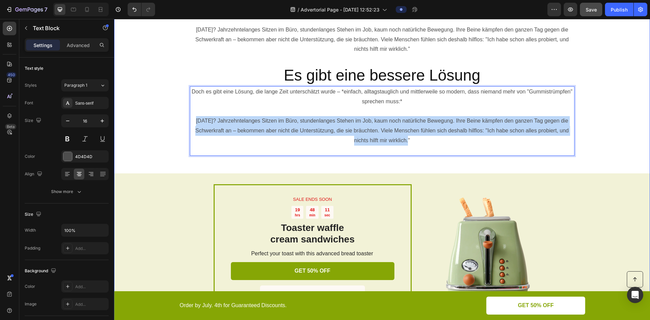
drag, startPoint x: 416, startPoint y: 140, endPoint x: 172, endPoint y: 119, distance: 244.8
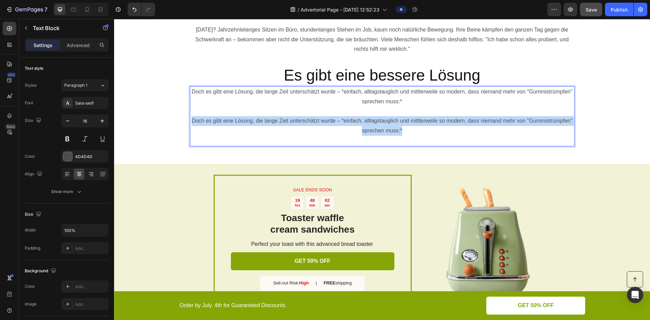
drag, startPoint x: 412, startPoint y: 134, endPoint x: 191, endPoint y: 119, distance: 222.1
click at [191, 119] on p "Doch es gibt eine Lösung, die lange Zeit unterschätzt wurde – *einfach, alltags…" at bounding box center [382, 126] width 383 height 20
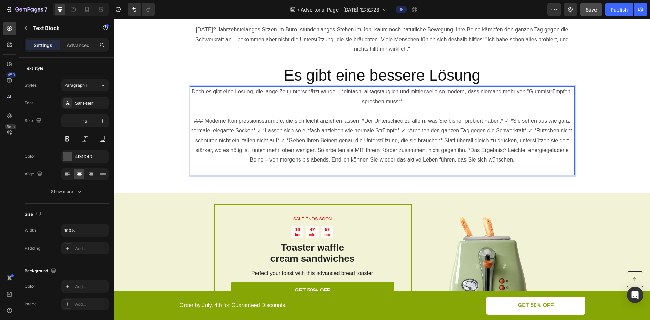
click at [504, 122] on p "### Moderne Kompressionsstrümpfe, die sich leicht anziehen lassen. *Der Untersc…" at bounding box center [382, 140] width 383 height 49
click at [328, 131] on p "✓ *Sie sehen aus wie ganz normale, elegante Socken* ✓ *Lassen sich so einfach a…" at bounding box center [382, 145] width 383 height 39
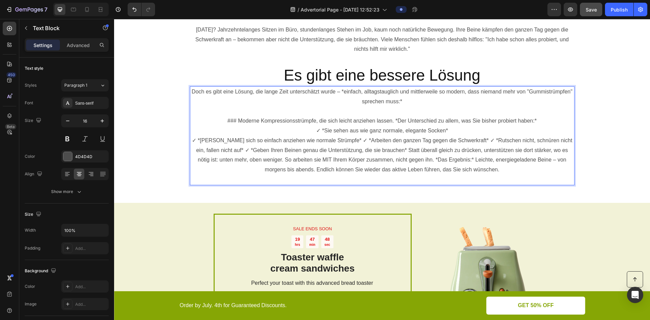
click at [336, 140] on p "✓ *Lassen sich so einfach anziehen wie normale Strümpfe* ✓ *Arbeiten den ganzen…" at bounding box center [382, 155] width 383 height 39
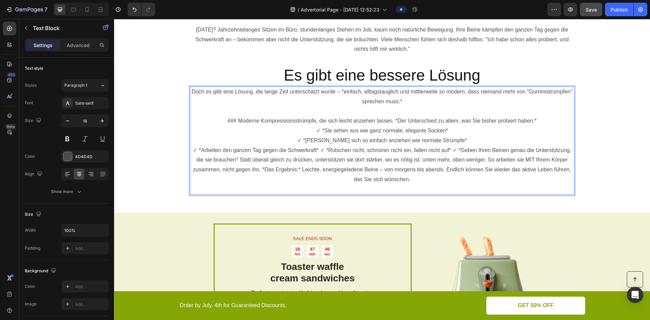
click at [319, 149] on p "✓ *Arbeiten den ganzen Tag gegen die Schwerkraft* ✓ *Rutschen nicht, schnüren n…" at bounding box center [382, 165] width 383 height 39
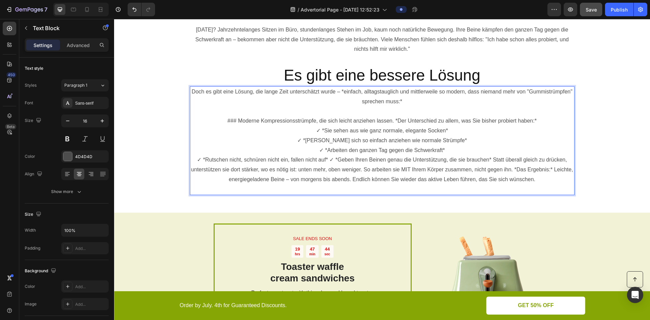
click at [327, 159] on p "✓ *Rutschen nicht, schnüren nicht ein, fallen nicht auf* ✓ *Geben Ihren Beinen …" at bounding box center [382, 169] width 383 height 29
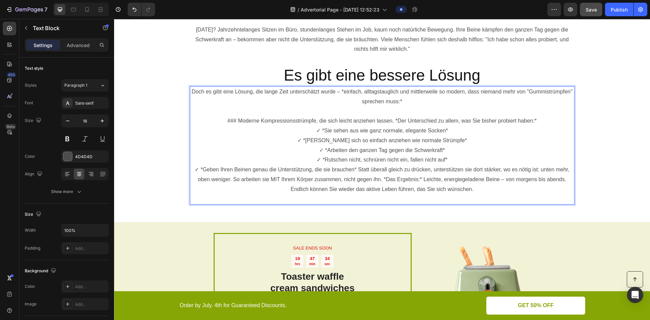
click at [354, 169] on p "✓ *Geben Ihren Beinen genau die Unterstützung, die sie brauchen* Statt überall …" at bounding box center [382, 179] width 383 height 29
click at [357, 168] on p "✓ *Geben Ihren Beinen genau die Unterstützung, die sie brauchen* Statt überall …" at bounding box center [382, 179] width 383 height 29
click at [356, 168] on p "✓ *Geben Ihren Beinen genau die Unterstützung, die sie brauchen* Statt überall …" at bounding box center [382, 179] width 383 height 29
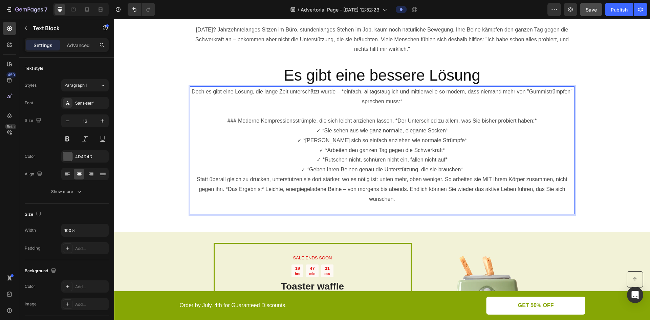
click at [465, 168] on p "✓ *Geben Ihren Beinen genau die Unterstützung, die sie brauchen*" at bounding box center [382, 170] width 383 height 10
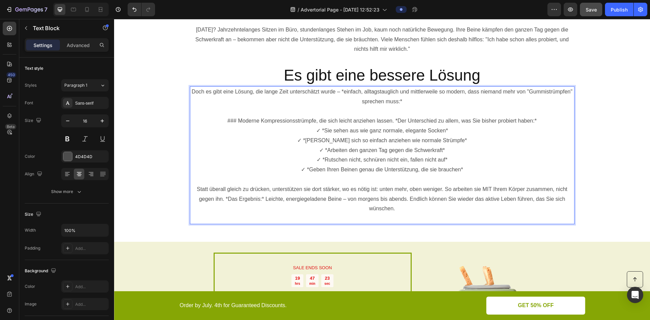
click at [223, 200] on p "Statt überall gleich zu drücken, unterstützen sie dort stärker, wo es nötig ist…" at bounding box center [382, 199] width 383 height 29
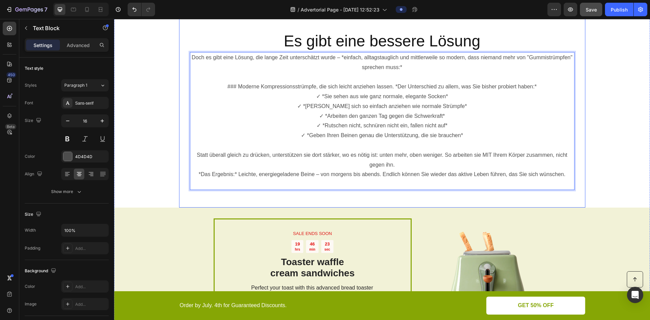
scroll to position [1677, 0]
click at [556, 166] on p "Statt überall gleich zu drücken, unterstützen sie dort stärker, wo es nötig ist…" at bounding box center [382, 161] width 383 height 20
click at [564, 174] on p "*Das Ergebnis:* Leichte, energiegeladene Beine – von morgens bis abends. Endlic…" at bounding box center [382, 175] width 383 height 10
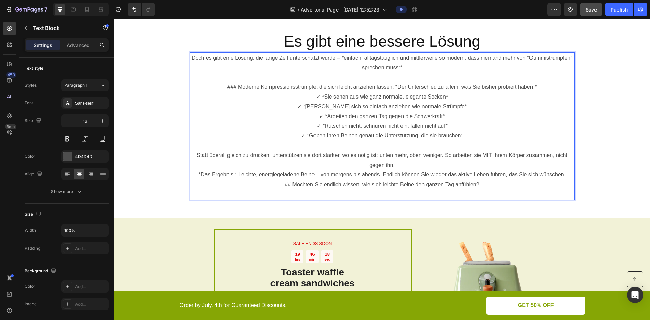
click at [563, 174] on p "*Das Ergebnis:* Leichte, energiegeladene Beine – von morgens bis abends. Endlic…" at bounding box center [382, 175] width 383 height 10
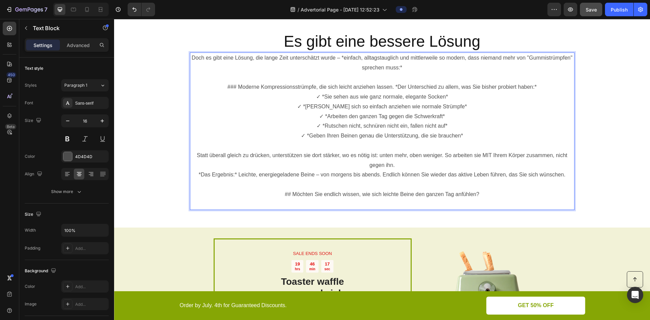
click at [290, 192] on p "## Möchten Sie endlich wissen, wie sich leichte Beine den ganzen Tag anfühlen?" at bounding box center [382, 195] width 383 height 10
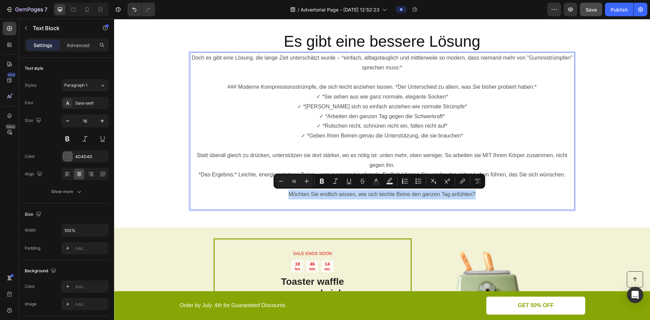
drag, startPoint x: 474, startPoint y: 192, endPoint x: 284, endPoint y: 197, distance: 190.1
click at [284, 197] on p "Möchten Sie endlich wissen, wie sich leichte Beine den ganzen Tag anfühlen?" at bounding box center [382, 195] width 383 height 10
click at [319, 183] on icon "Editor contextual toolbar" at bounding box center [322, 181] width 7 height 7
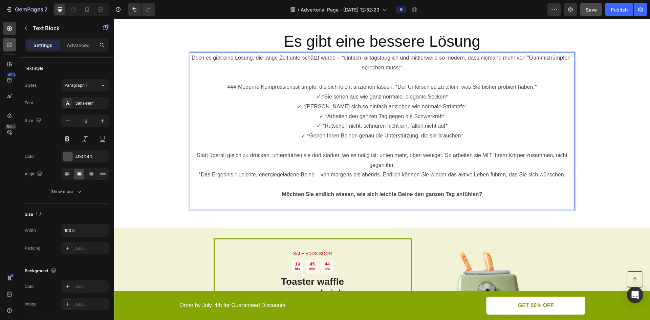
click at [13, 43] on icon at bounding box center [9, 44] width 7 height 7
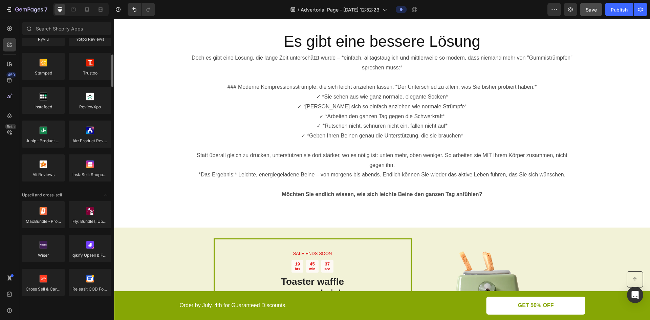
scroll to position [0, 0]
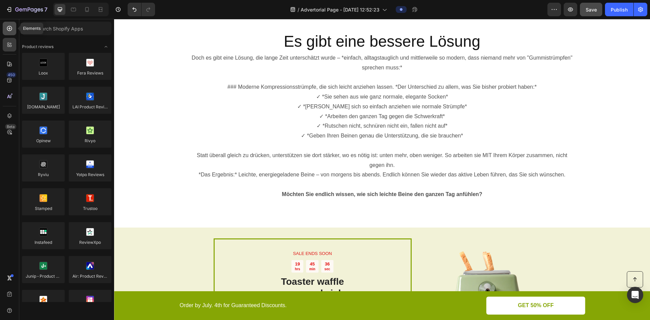
click at [15, 27] on div at bounding box center [10, 29] width 14 height 14
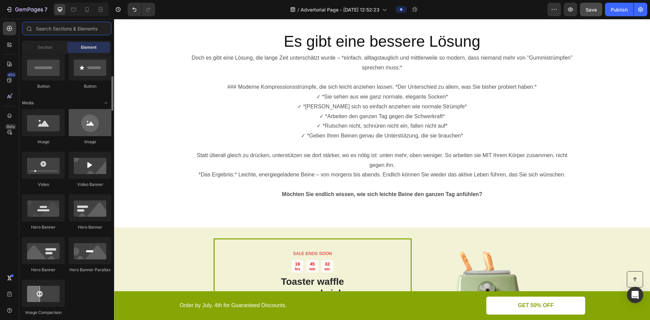
scroll to position [136, 0]
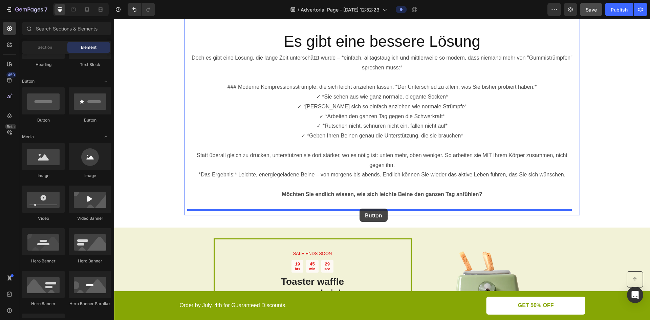
drag, startPoint x: 206, startPoint y: 130, endPoint x: 360, endPoint y: 209, distance: 172.9
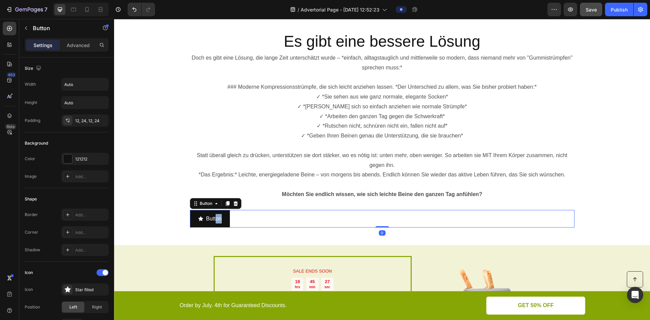
click at [256, 217] on div "Button Button 0" at bounding box center [382, 219] width 385 height 18
click at [22, 26] on button "button" at bounding box center [26, 28] width 11 height 11
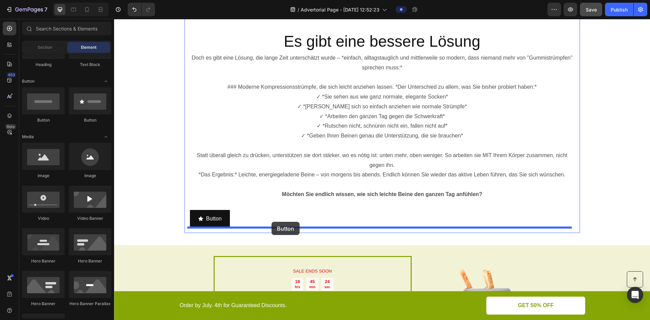
drag, startPoint x: 160, startPoint y: 121, endPoint x: 272, endPoint y: 222, distance: 150.6
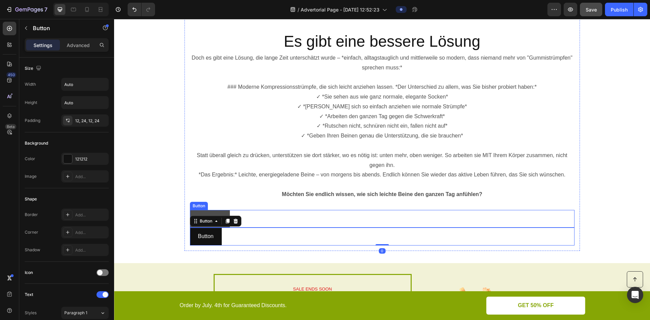
click at [204, 212] on button "Button" at bounding box center [210, 219] width 40 height 18
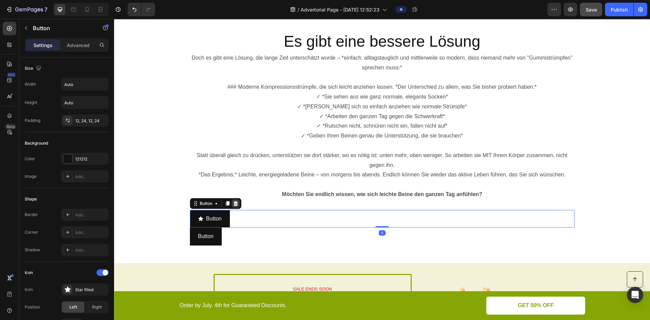
click at [234, 204] on icon at bounding box center [235, 203] width 5 height 5
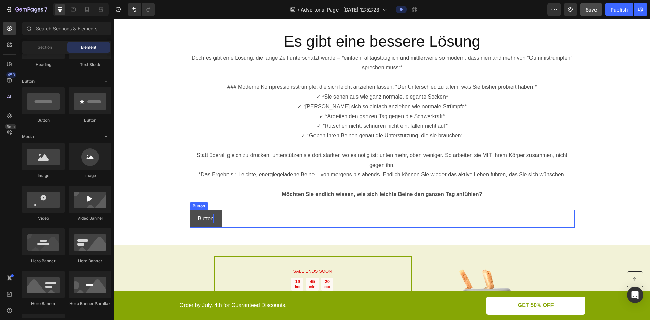
click at [209, 214] on p "Button" at bounding box center [206, 219] width 16 height 10
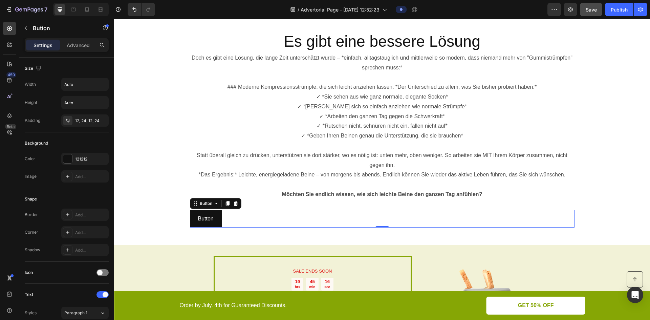
click at [267, 223] on div "Button Button 0" at bounding box center [382, 219] width 385 height 18
click at [232, 201] on div at bounding box center [236, 204] width 8 height 8
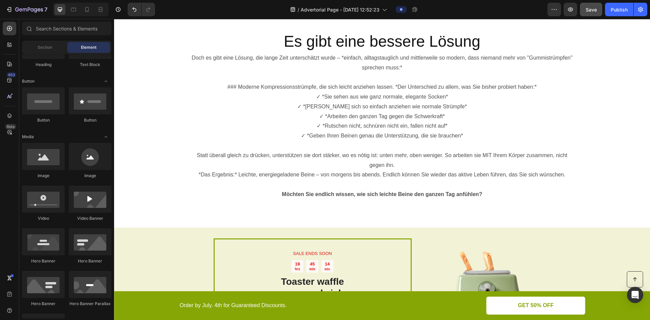
scroll to position [0, 0]
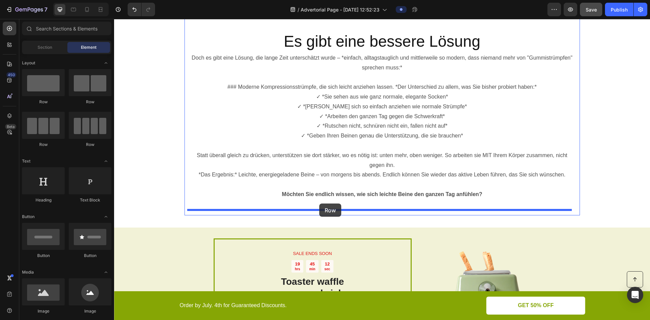
drag, startPoint x: 168, startPoint y: 104, endPoint x: 319, endPoint y: 204, distance: 181.3
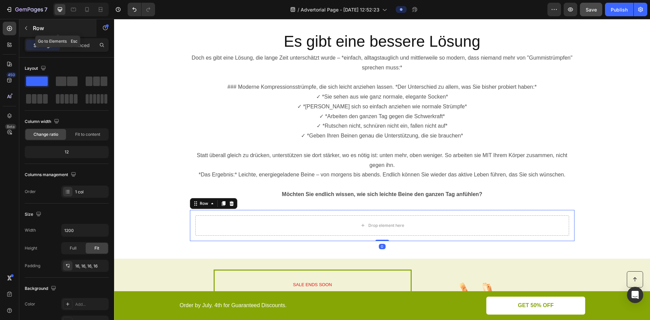
click at [35, 29] on p "Row" at bounding box center [62, 28] width 58 height 8
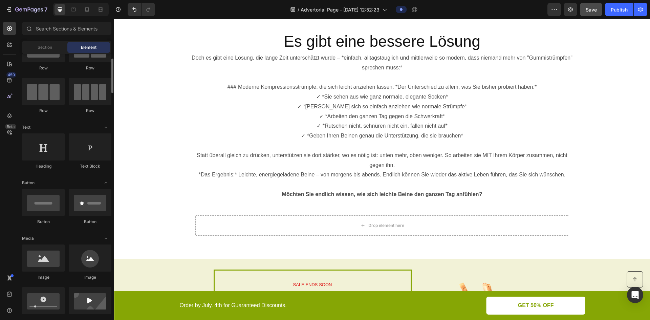
scroll to position [102, 0]
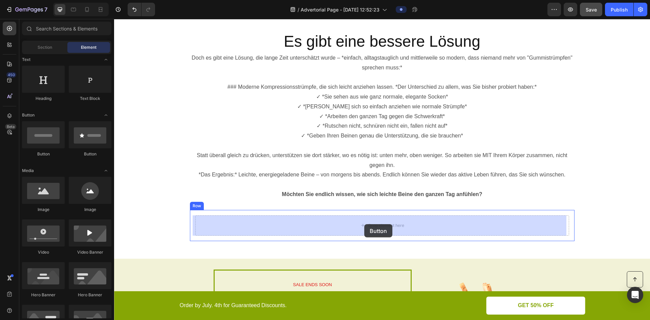
drag, startPoint x: 167, startPoint y: 160, endPoint x: 365, endPoint y: 224, distance: 207.9
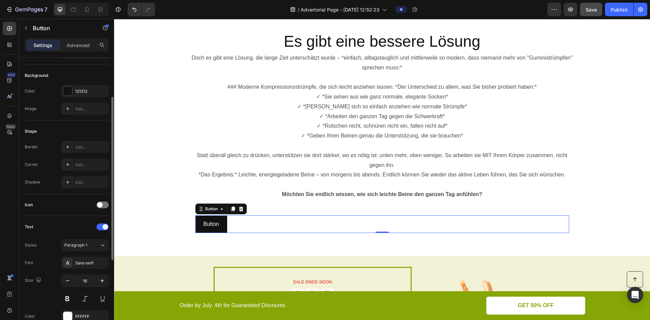
scroll to position [169, 0]
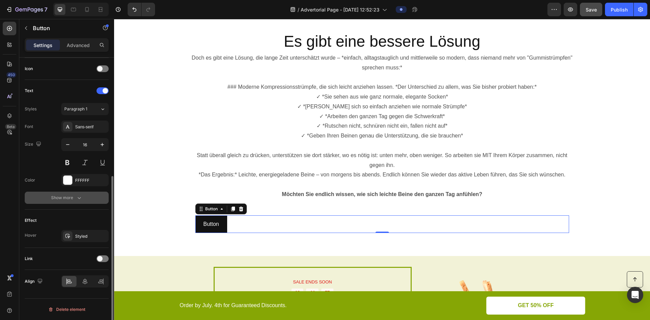
click at [76, 193] on button "Show more" at bounding box center [67, 198] width 84 height 12
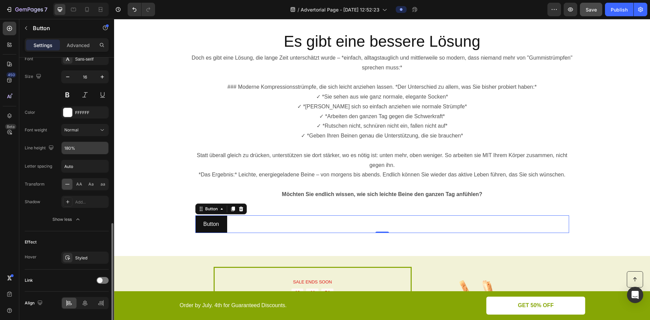
scroll to position [293, 0]
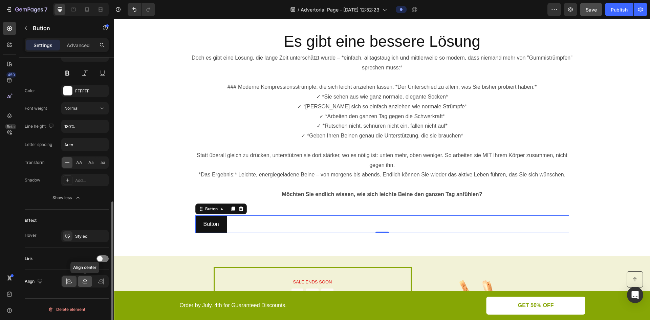
click at [86, 280] on icon at bounding box center [85, 281] width 5 height 6
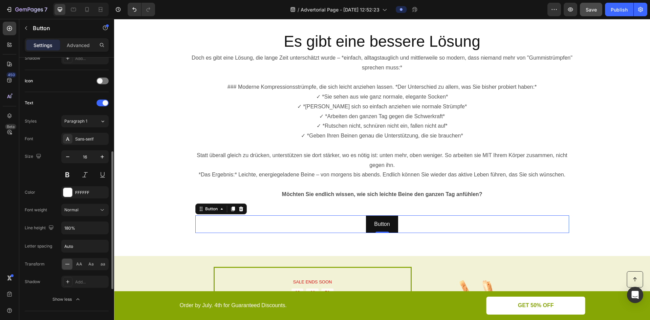
scroll to position [90, 0]
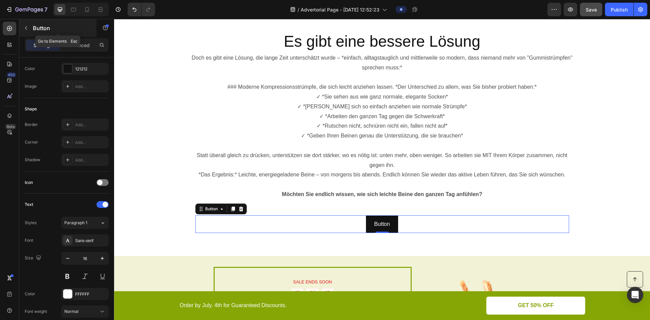
click at [32, 25] on div "Button" at bounding box center [57, 28] width 77 height 18
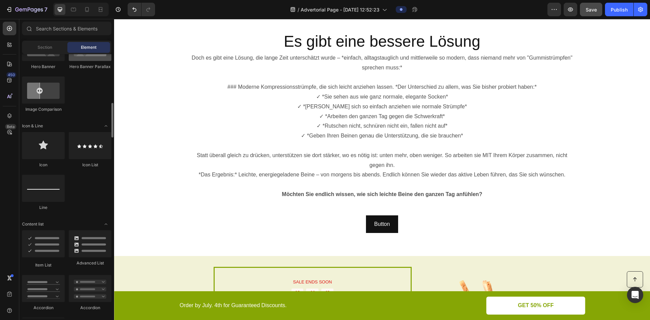
scroll to position [339, 0]
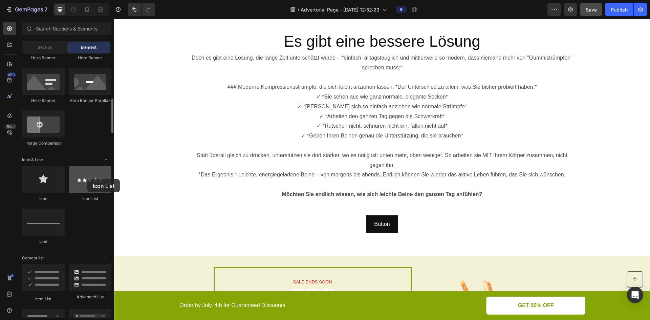
drag, startPoint x: 90, startPoint y: 187, endPoint x: 87, endPoint y: 179, distance: 8.6
click at [87, 179] on div at bounding box center [90, 179] width 43 height 27
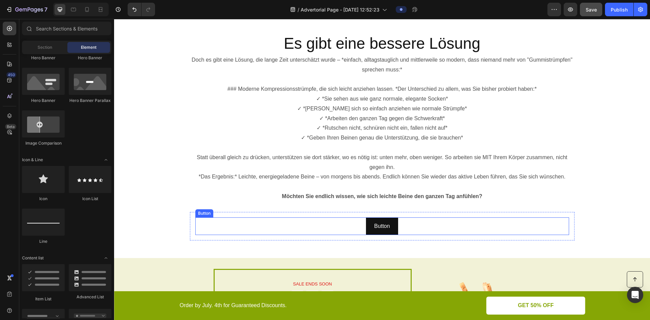
scroll to position [1609, 0]
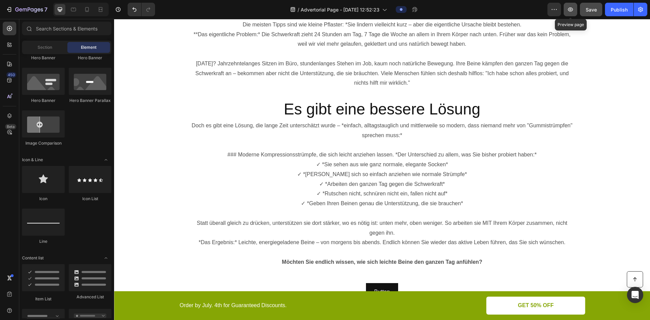
click at [572, 11] on icon "button" at bounding box center [570, 9] width 7 height 7
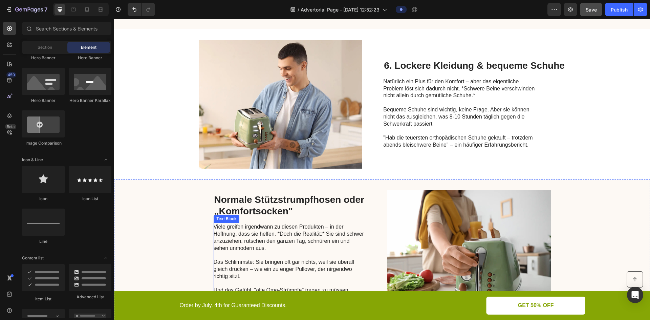
scroll to position [1304, 0]
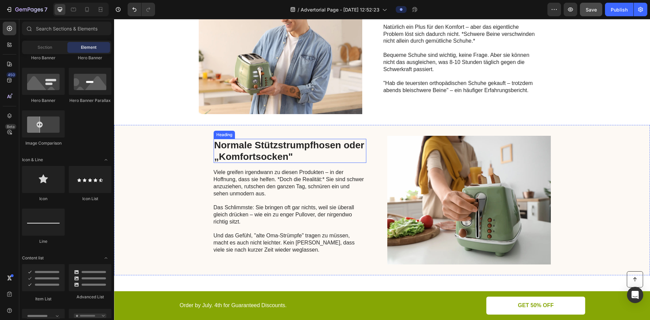
click at [235, 152] on h2 "Normale Stützstrumpfhosen oder „Komfortsocken"" at bounding box center [290, 151] width 153 height 24
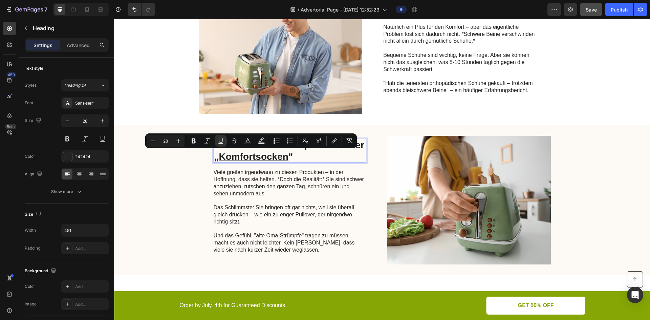
click at [216, 159] on p "Normale Stützstrumpfhosen oder „ Komfortsocken "" at bounding box center [289, 151] width 151 height 23
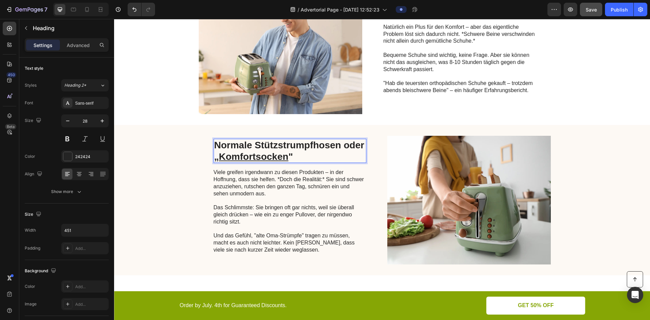
click at [214, 137] on div "Normale Stützstrumpfhosen oder „ Komfortsocken " Heading 16 Viele greifen irgen…" at bounding box center [290, 200] width 153 height 129
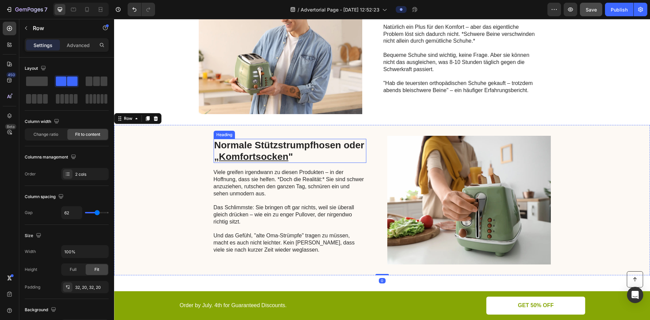
click at [224, 158] on u "Komfortsocken" at bounding box center [253, 156] width 69 height 11
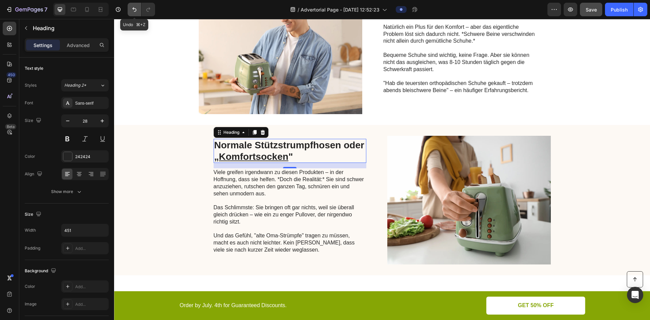
click at [138, 5] on button "Undo/Redo" at bounding box center [135, 10] width 14 height 14
click at [129, 14] on button "Undo/Redo" at bounding box center [135, 10] width 14 height 14
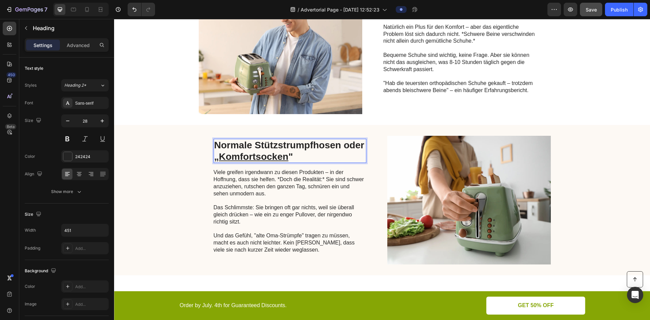
click at [217, 147] on p "Normale Stützstrumpfhosen oder „ Komfortsocken "" at bounding box center [289, 151] width 151 height 23
click at [214, 142] on p "Normale Stützstrumpfhosen oder „ Komfortsocken "" at bounding box center [289, 151] width 151 height 23
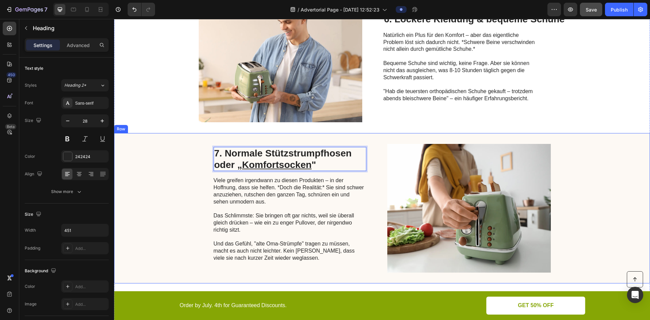
scroll to position [1338, 0]
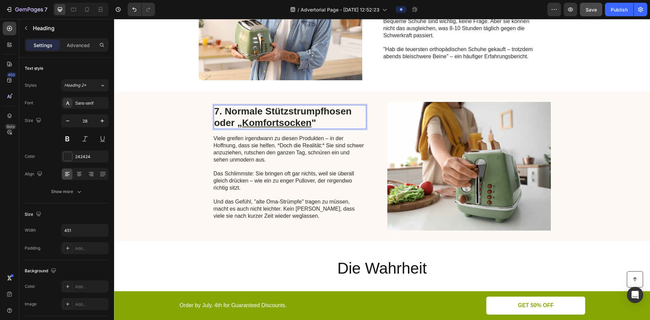
click at [309, 122] on p "7. Normale Stützstrumpfhosen oder „ Komfortsocken "" at bounding box center [289, 117] width 151 height 23
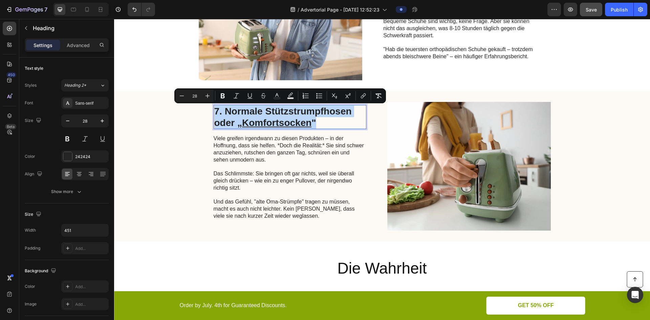
click at [309, 122] on p "7. Normale Stützstrumpfhosen oder „ Komfortsocken "" at bounding box center [289, 117] width 151 height 23
click at [318, 120] on p "7. Normale Stützstrumpfhosen oder „ Komfortsocken "" at bounding box center [289, 117] width 151 height 23
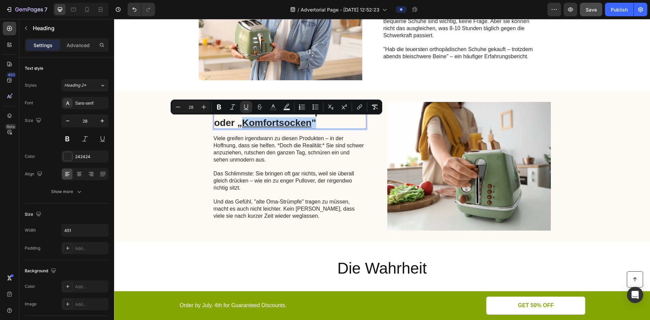
drag, startPoint x: 320, startPoint y: 122, endPoint x: 241, endPoint y: 123, distance: 78.9
click at [241, 123] on p "7. Normale Stützstrumpfhosen oder „ Komfortsocken "" at bounding box center [289, 117] width 151 height 23
click at [86, 140] on button at bounding box center [85, 139] width 12 height 12
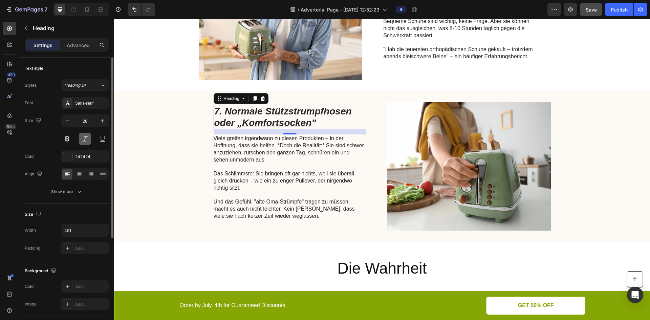
click at [86, 140] on button at bounding box center [85, 139] width 12 height 12
click at [69, 139] on button at bounding box center [67, 139] width 12 height 12
click at [71, 138] on button at bounding box center [67, 139] width 12 height 12
click at [104, 139] on button at bounding box center [103, 139] width 12 height 12
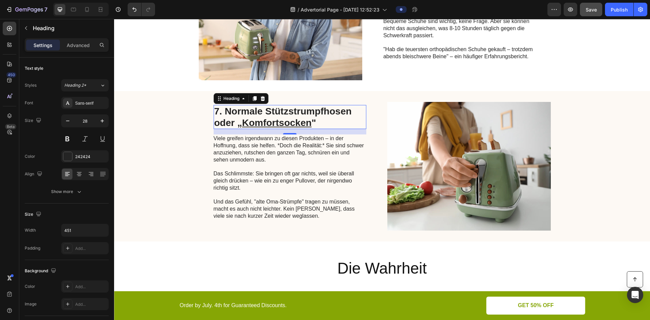
click at [288, 123] on u "Komfortsocken" at bounding box center [276, 123] width 69 height 11
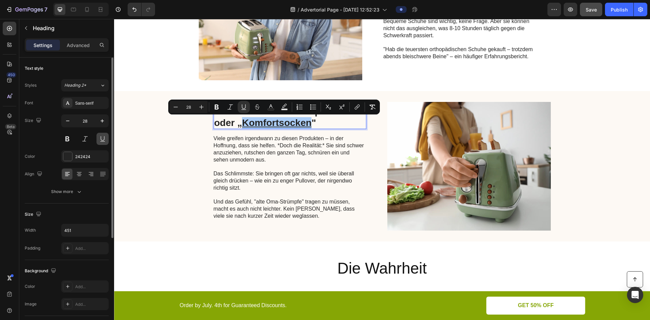
click at [108, 140] on button at bounding box center [103, 139] width 12 height 12
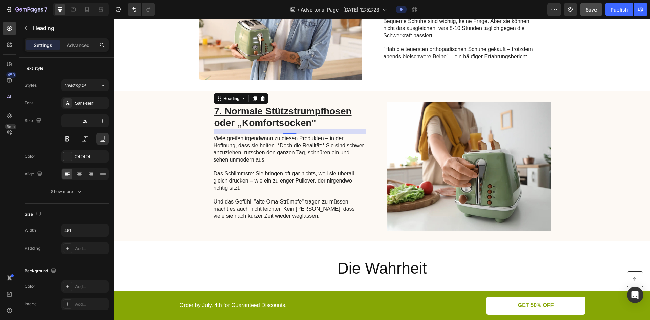
click at [291, 126] on u "Komfortsocken" at bounding box center [276, 123] width 69 height 11
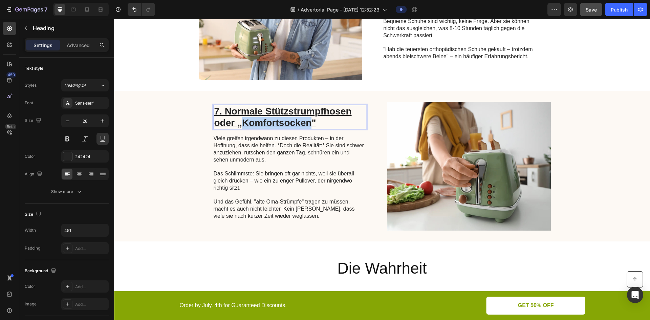
click at [291, 126] on u "Komfortsocken" at bounding box center [276, 123] width 69 height 11
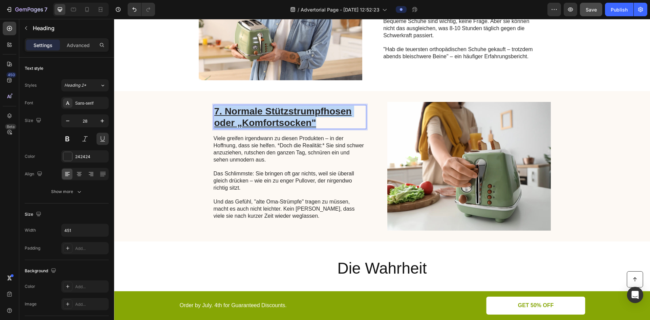
click at [291, 126] on u "Komfortsocken" at bounding box center [276, 123] width 69 height 11
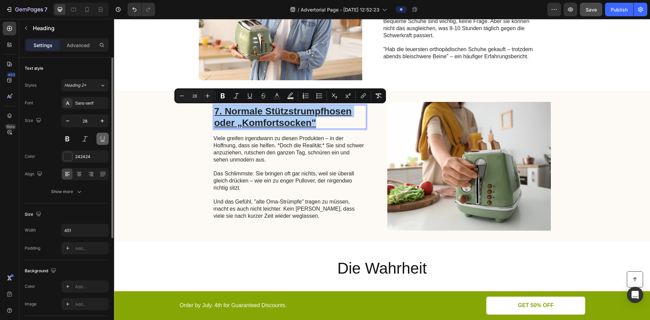
click at [101, 136] on button at bounding box center [103, 139] width 12 height 12
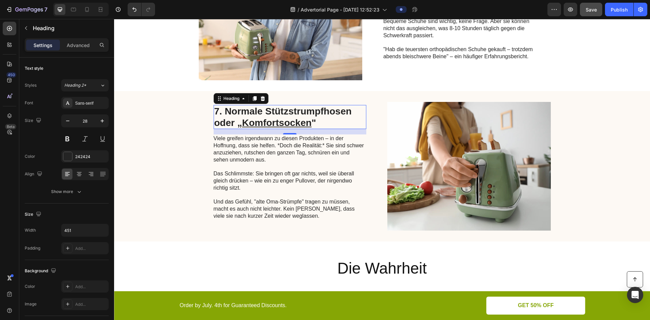
click at [317, 122] on p "7. Normale Stützstrumpfhosen oder „ Komfortsocken "" at bounding box center [289, 117] width 151 height 23
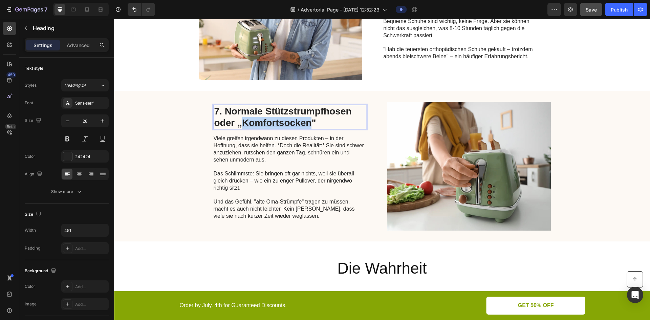
drag, startPoint x: 311, startPoint y: 121, endPoint x: 242, endPoint y: 122, distance: 69.1
click at [242, 122] on p "7. Normale Stützstrumpfhosen oder „ Komfortsocken "" at bounding box center [289, 117] width 151 height 23
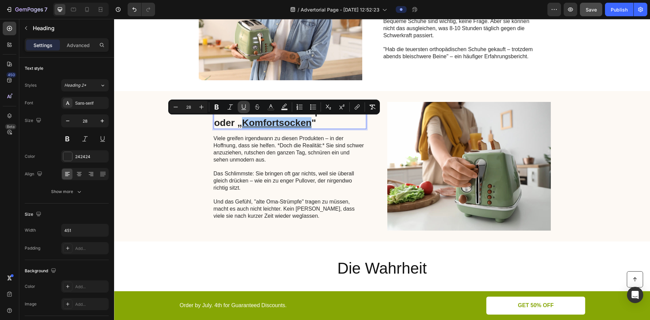
click at [245, 105] on icon "Editor contextual toolbar" at bounding box center [244, 107] width 7 height 7
click at [319, 127] on p "7. Normale Stützstrumpfhosen oder „Komfortsocken"" at bounding box center [289, 117] width 151 height 23
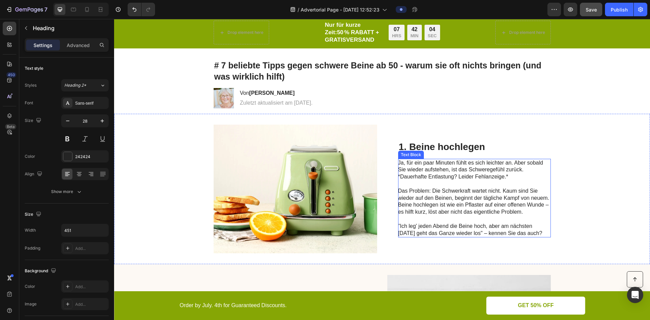
scroll to position [0, 0]
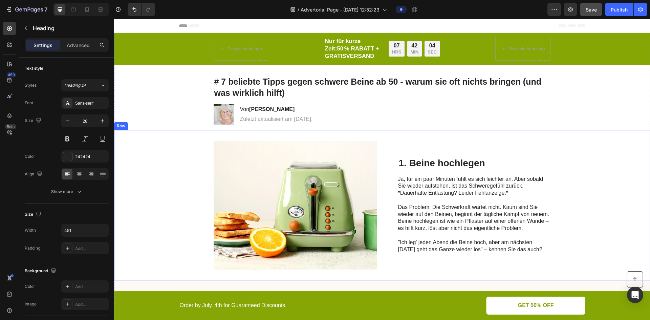
click at [459, 210] on p "Ja, für ein paar Minuten fühlt es sich leichter an. Aber sobald Sie wieder aufs…" at bounding box center [474, 204] width 152 height 56
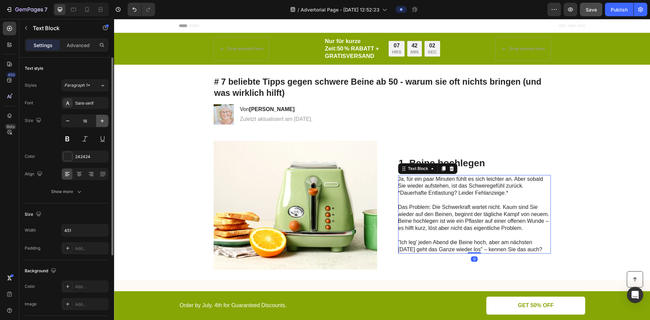
click at [101, 119] on icon "button" at bounding box center [102, 121] width 7 height 7
type input "17"
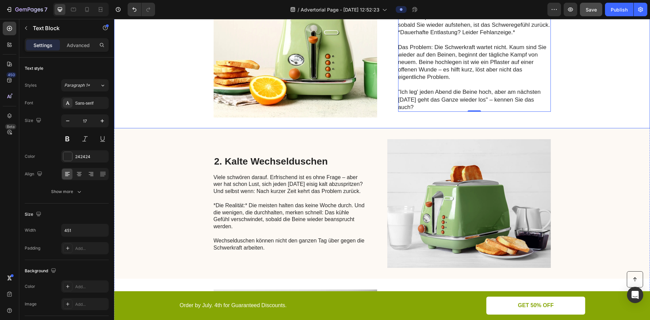
scroll to position [203, 0]
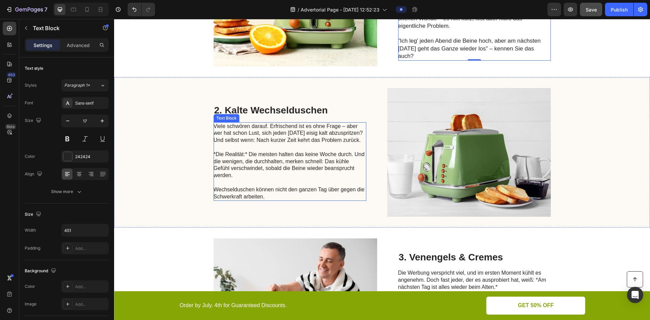
click at [300, 153] on p "Viele schwören darauf. Erfrischend ist es ohne Frage – aber wer hat schon Lust,…" at bounding box center [290, 162] width 152 height 78
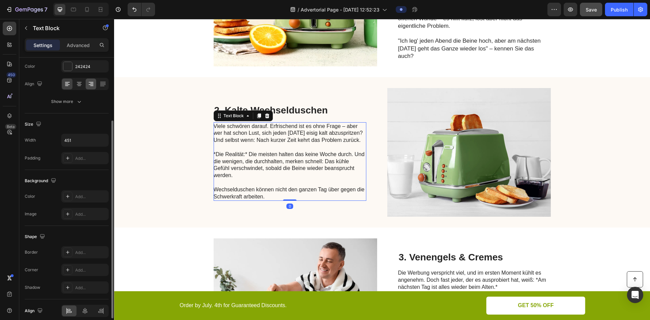
scroll to position [22, 0]
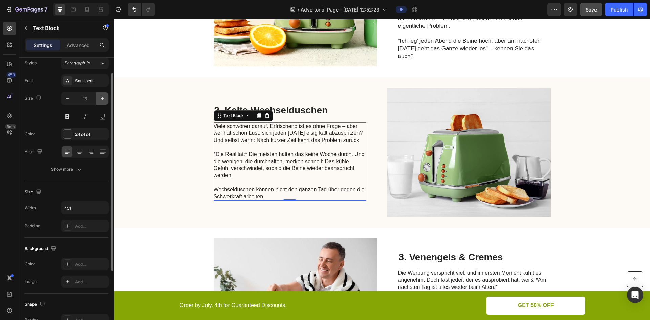
click at [101, 97] on icon "button" at bounding box center [102, 98] width 7 height 7
type input "17"
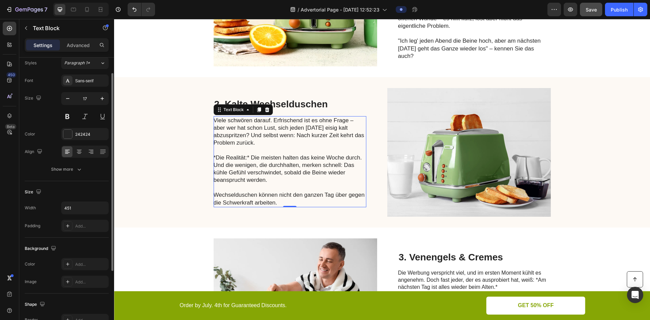
scroll to position [339, 0]
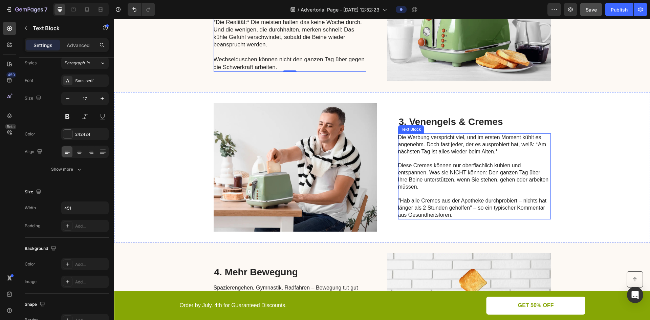
click at [449, 153] on p "Die Werbung verspricht viel, und im ersten Moment kühlt es angenehm. Doch fast …" at bounding box center [474, 144] width 152 height 21
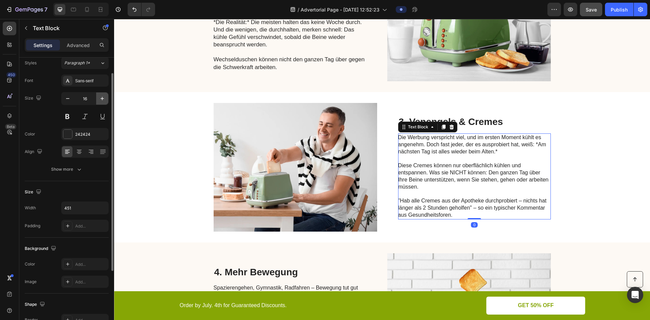
click at [102, 101] on icon "button" at bounding box center [102, 98] width 7 height 7
type input "17"
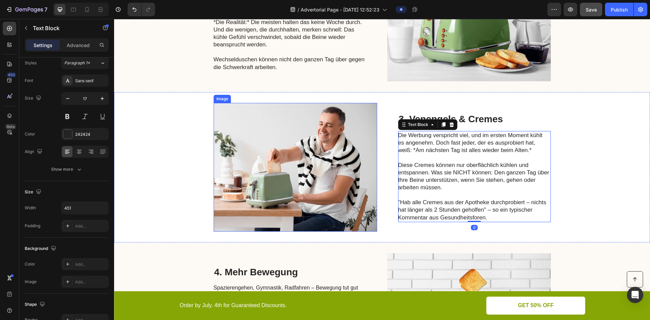
scroll to position [374, 0]
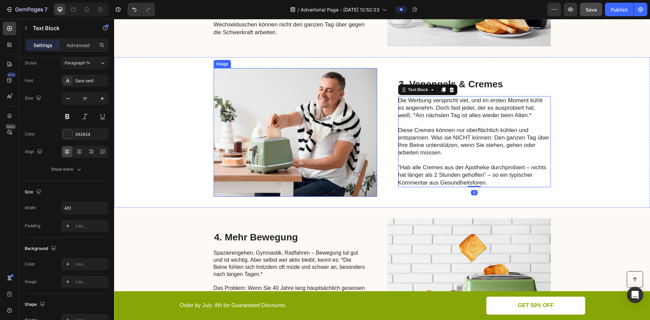
click at [312, 250] on p "Spazierengehen, Gymnastik, Radfahren – Bewegung tut gut und ist wichtig. Aber s…" at bounding box center [290, 264] width 152 height 28
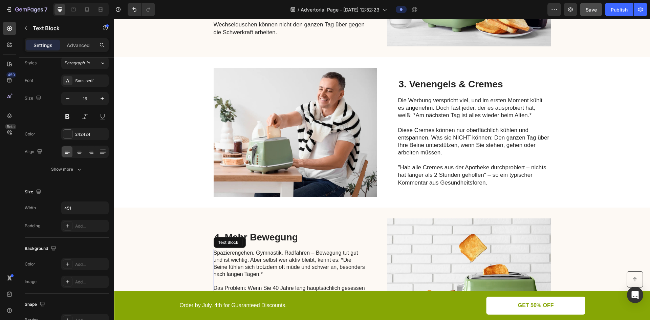
click at [303, 250] on p "Spazierengehen, Gymnastik, Radfahren – Bewegung tut gut und ist wichtig. Aber s…" at bounding box center [290, 264] width 152 height 28
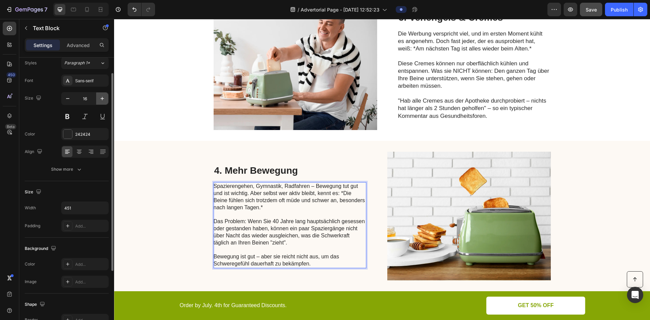
click at [101, 98] on icon "button" at bounding box center [102, 98] width 7 height 7
type input "17"
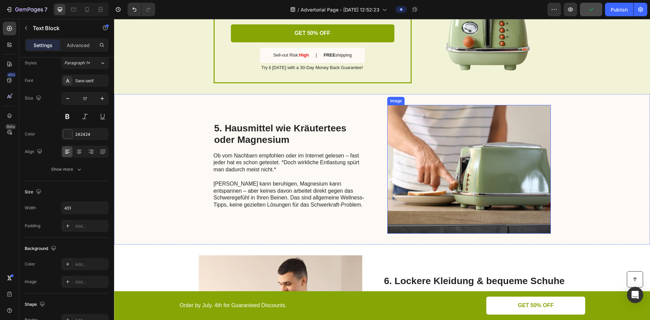
scroll to position [813, 0]
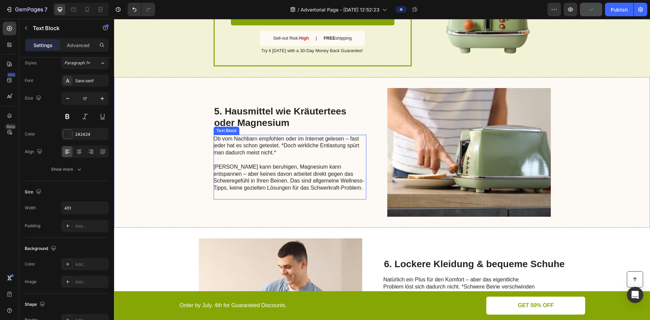
click at [313, 176] on p "[PERSON_NAME] kann beruhigen, Magnesium kann entspannen – aber keines davon arb…" at bounding box center [290, 178] width 152 height 42
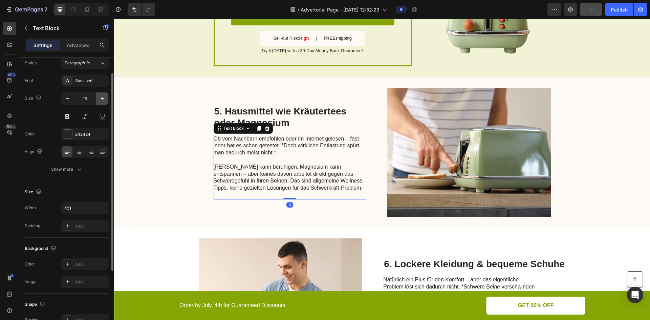
click at [103, 101] on icon "button" at bounding box center [102, 98] width 7 height 7
type input "17"
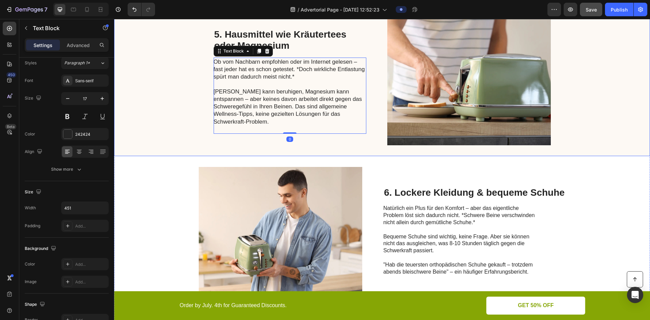
scroll to position [949, 0]
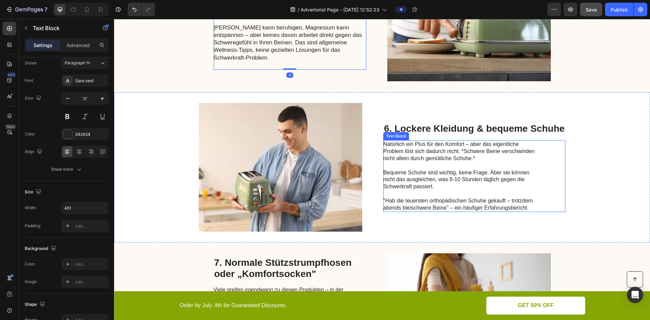
click at [453, 177] on p "Natürlich ein Plus für den Komfort – aber das eigentliche Problem löst sich dad…" at bounding box center [459, 176] width 152 height 70
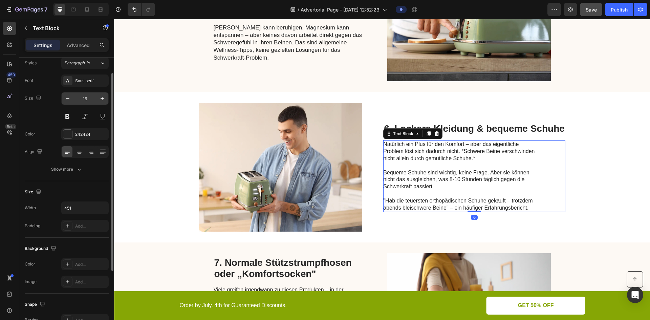
click at [90, 97] on input "16" at bounding box center [85, 98] width 22 height 12
click at [104, 97] on icon "button" at bounding box center [102, 98] width 7 height 7
type input "17"
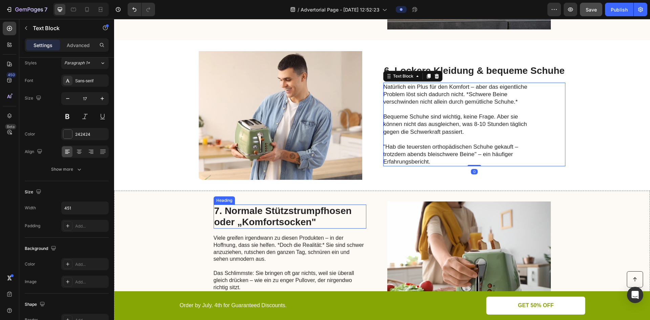
scroll to position [1050, 0]
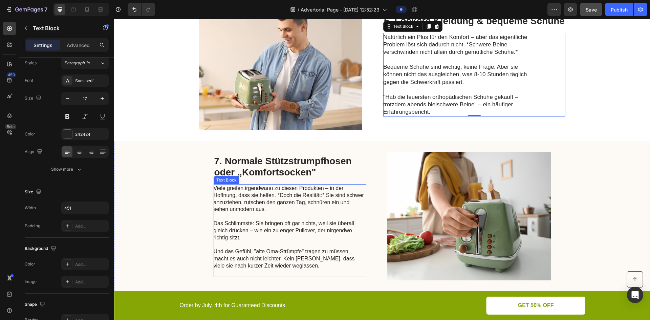
click at [281, 217] on p "Viele greifen irgendwann zu diesen Produkten – in der Hoffnung, dass sie helfen…" at bounding box center [290, 213] width 152 height 56
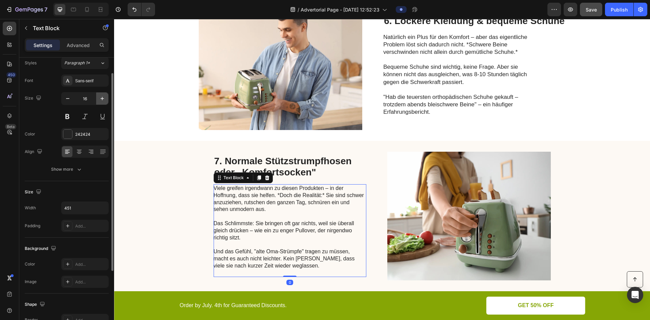
click at [104, 102] on icon "button" at bounding box center [102, 98] width 7 height 7
type input "17"
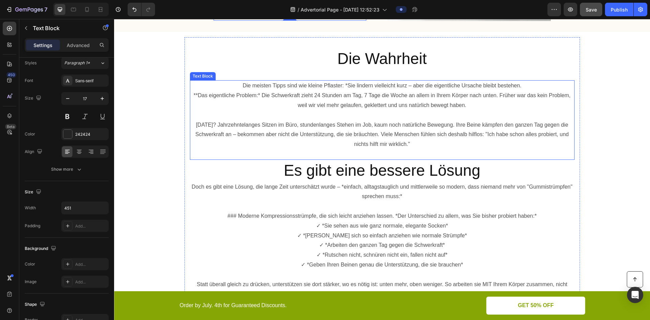
scroll to position [1253, 0]
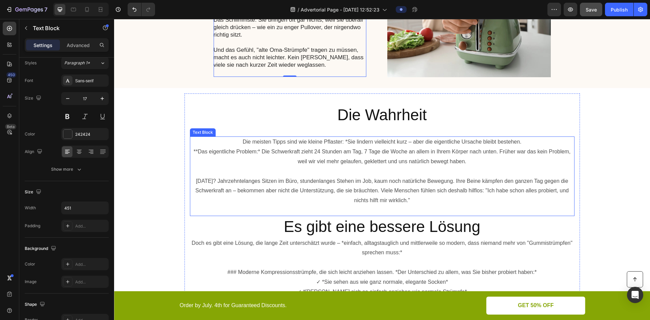
click at [386, 152] on p "**Das eigentliche Problem:* Die Schwerkraft zieht 24 Stunden am Tag, 7 Tage die…" at bounding box center [382, 157] width 383 height 20
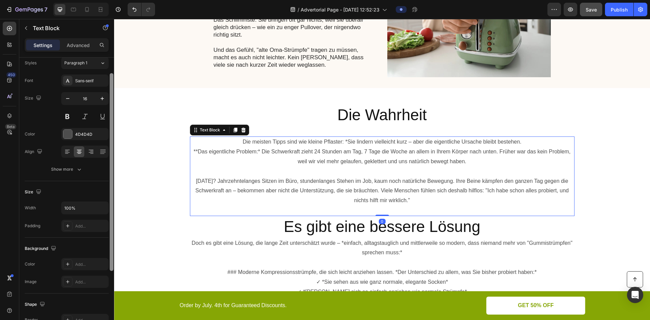
click at [109, 98] on div at bounding box center [111, 199] width 5 height 282
click at [105, 98] on icon "button" at bounding box center [102, 98] width 7 height 7
type input "17"
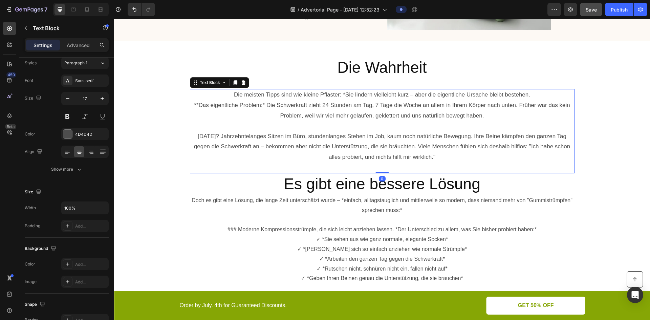
scroll to position [1389, 0]
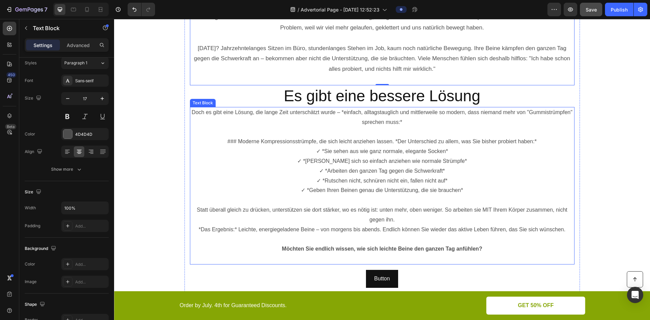
click at [304, 160] on p "✓ *[PERSON_NAME] sich so einfach anziehen wie normale Strümpfe*" at bounding box center [382, 162] width 383 height 10
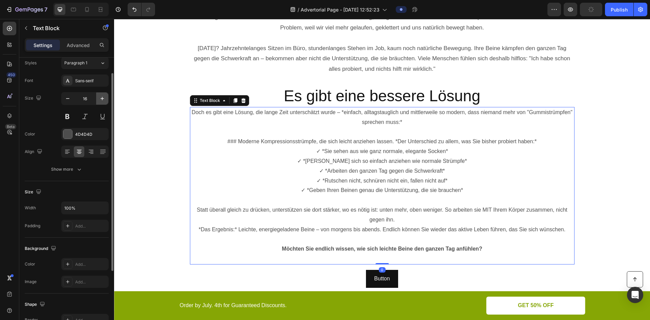
click at [103, 97] on icon "button" at bounding box center [102, 98] width 7 height 7
type input "17"
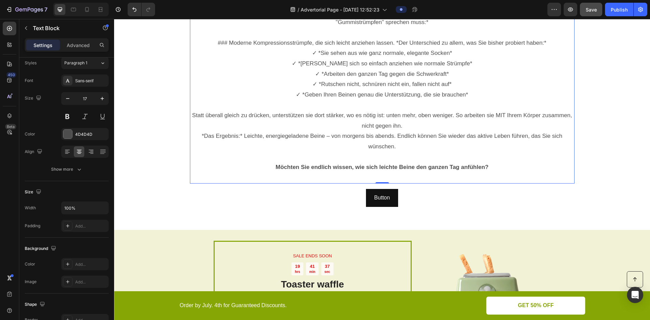
scroll to position [1457, 0]
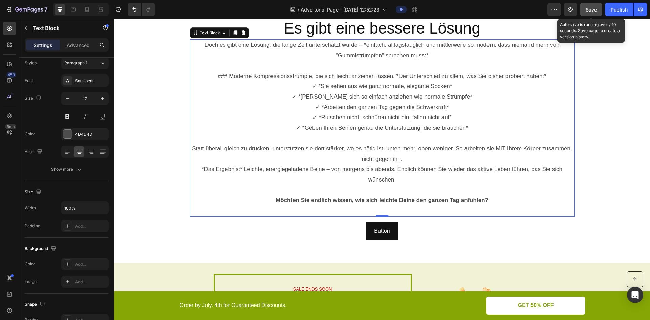
click at [603, 9] on button "Save" at bounding box center [591, 10] width 22 height 14
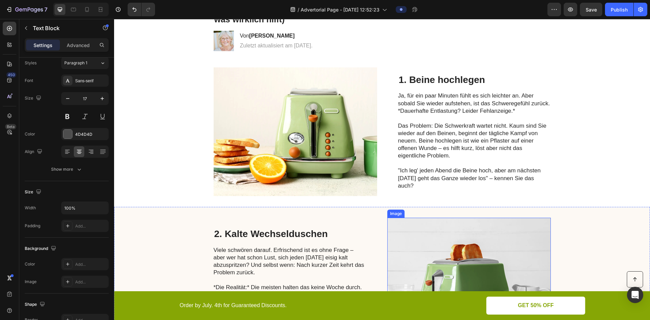
scroll to position [102, 0]
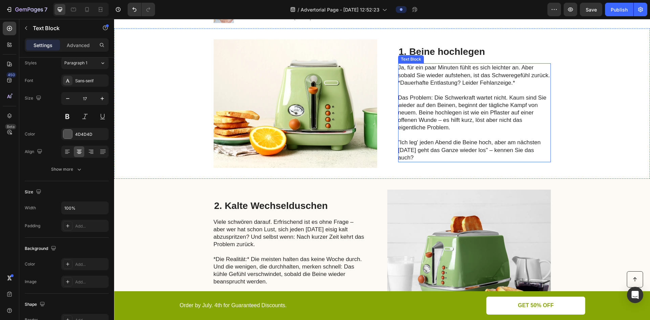
click at [460, 132] on p at bounding box center [474, 134] width 152 height 7
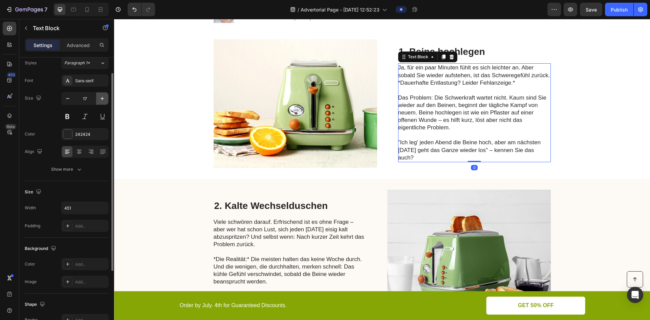
click at [106, 101] on button "button" at bounding box center [102, 98] width 12 height 12
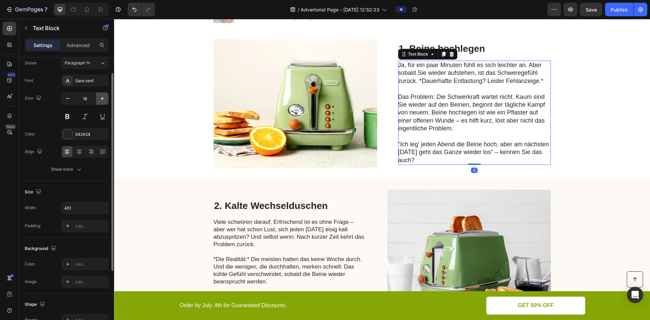
click at [106, 101] on button "button" at bounding box center [102, 98] width 12 height 12
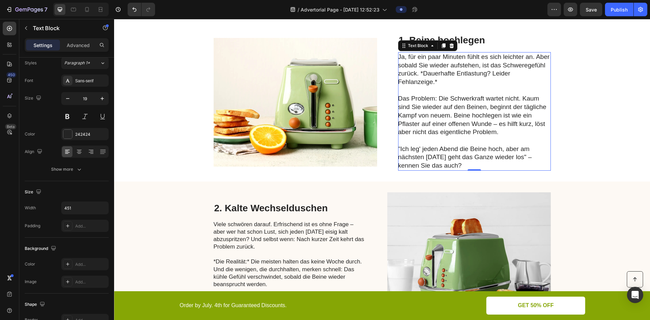
scroll to position [68, 0]
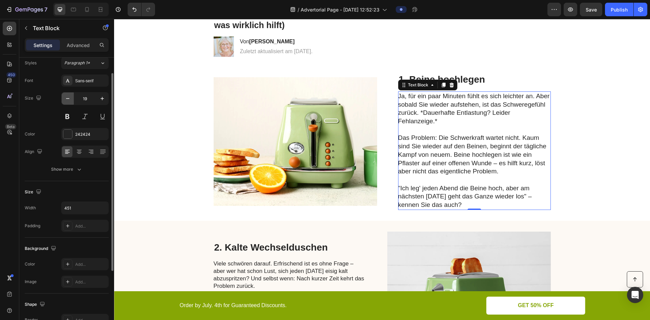
click at [72, 98] on button "button" at bounding box center [68, 98] width 12 height 12
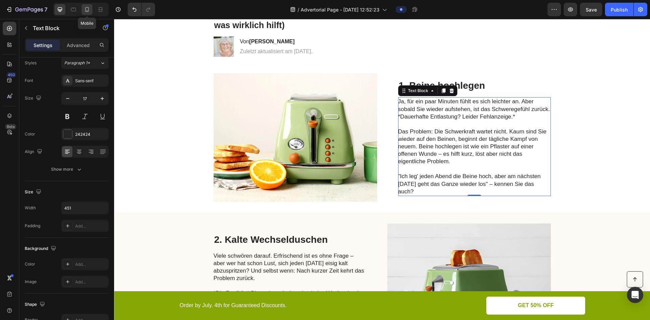
click at [85, 9] on icon at bounding box center [87, 9] width 7 height 7
type input "14"
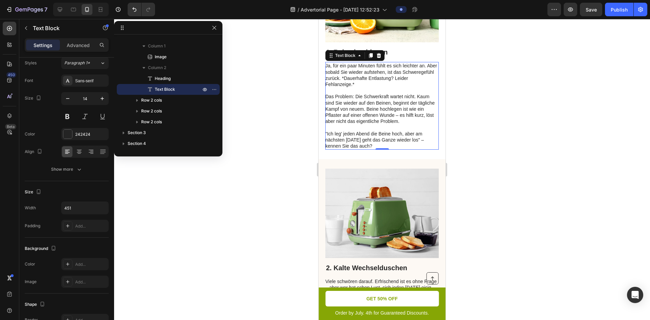
scroll to position [180, 0]
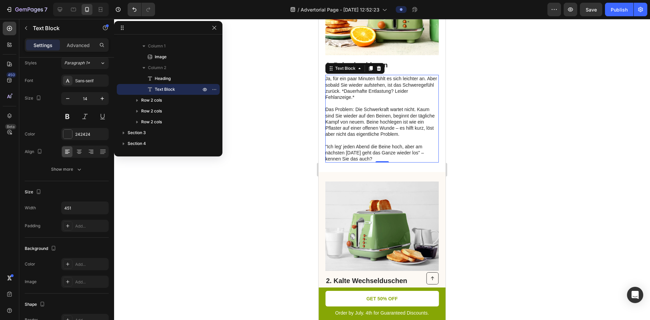
click at [272, 108] on div at bounding box center [382, 169] width 536 height 301
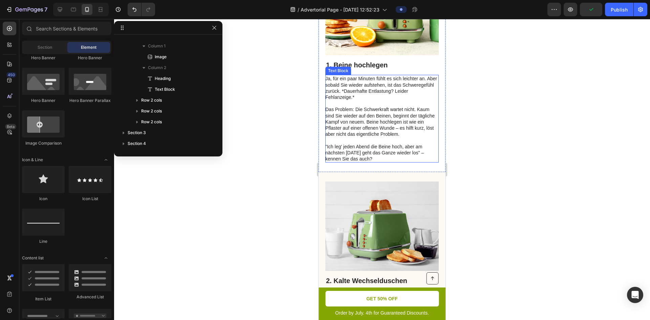
click at [405, 113] on p "Ja, für ein paar Minuten fühlt es sich leichter an. Aber sobald Sie wieder aufs…" at bounding box center [382, 107] width 113 height 62
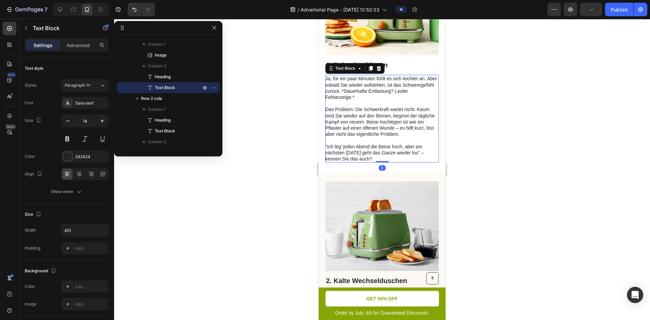
click at [285, 93] on div at bounding box center [382, 169] width 536 height 301
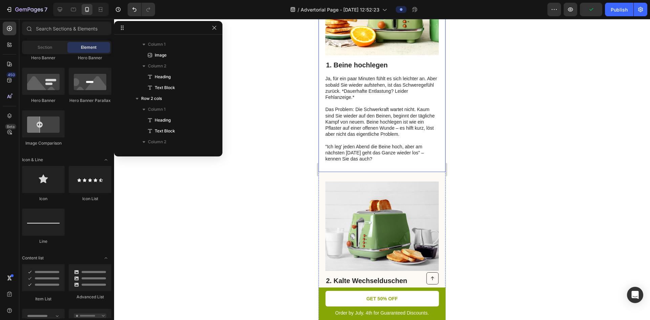
click at [390, 120] on p "Ja, für ein paar Minuten fühlt es sich leichter an. Aber sobald Sie wieder aufs…" at bounding box center [382, 107] width 113 height 62
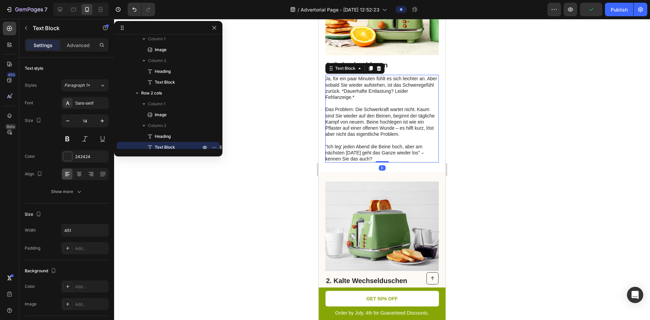
scroll to position [210, 0]
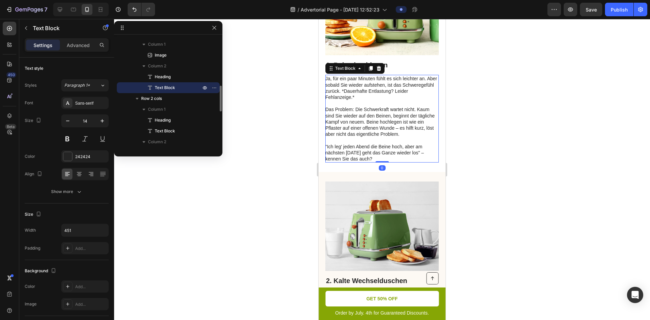
click at [252, 94] on div at bounding box center [382, 169] width 536 height 301
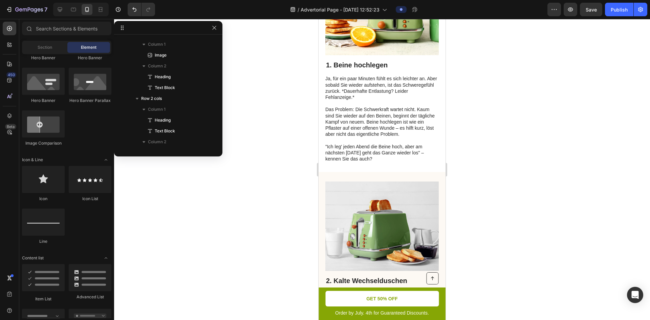
click at [217, 32] on div at bounding box center [168, 28] width 108 height 14
click at [214, 28] on icon "button" at bounding box center [214, 28] width 4 height 4
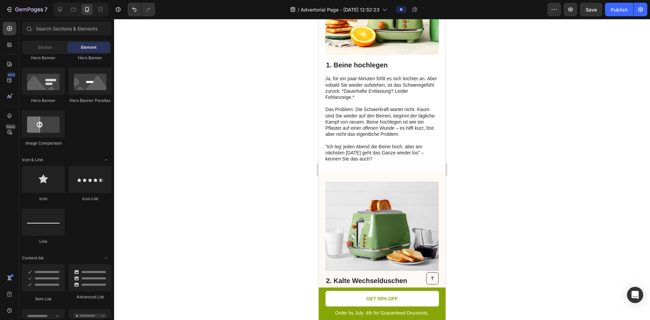
click at [376, 107] on p "Ja, für ein paar Minuten fühlt es sich leichter an. Aber sobald Sie wieder aufs…" at bounding box center [382, 107] width 113 height 62
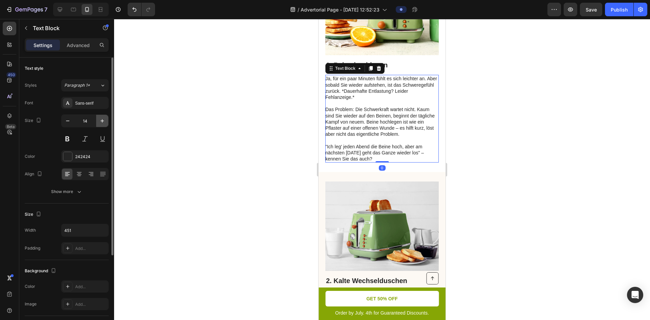
click at [104, 124] on icon "button" at bounding box center [102, 121] width 7 height 7
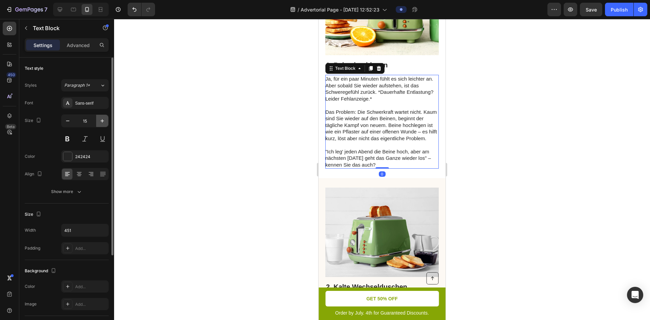
click at [104, 124] on icon "button" at bounding box center [102, 121] width 7 height 7
type input "16"
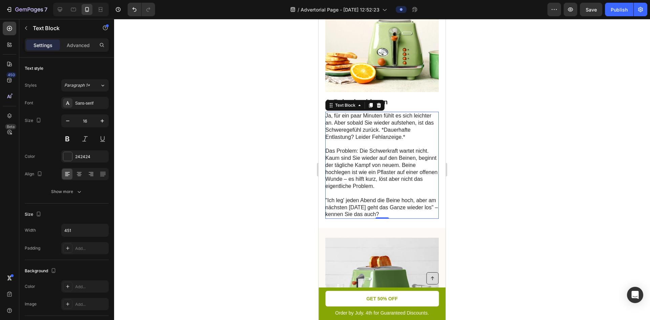
scroll to position [180, 0]
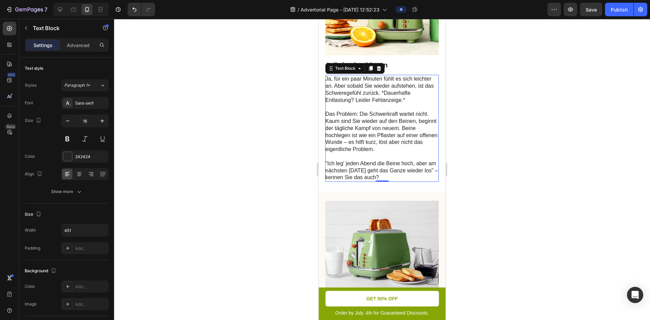
click at [390, 116] on p "Ja, für ein paar Minuten fühlt es sich leichter an. Aber sobald Sie wieder aufs…" at bounding box center [382, 115] width 113 height 78
click at [382, 69] on h2 "1. Beine hochlegen" at bounding box center [382, 65] width 113 height 10
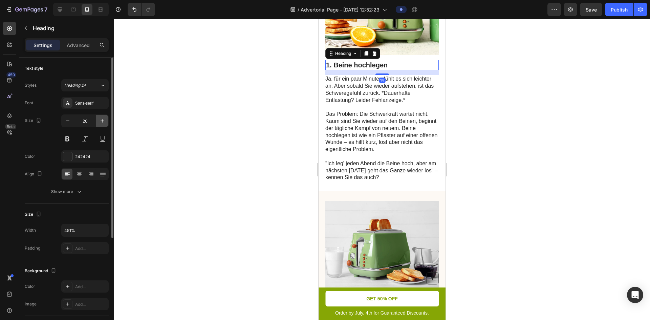
click at [102, 119] on icon "button" at bounding box center [102, 120] width 3 height 3
click at [104, 119] on icon "button" at bounding box center [102, 121] width 7 height 7
type input "23"
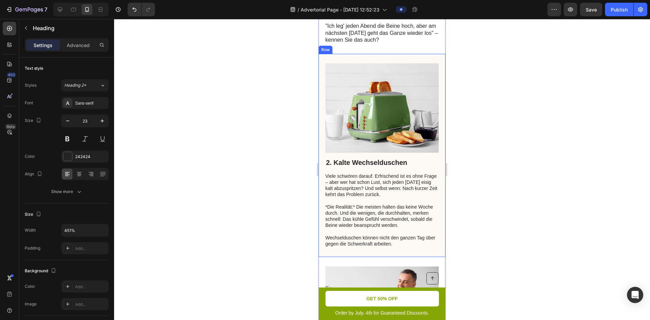
scroll to position [349, 0]
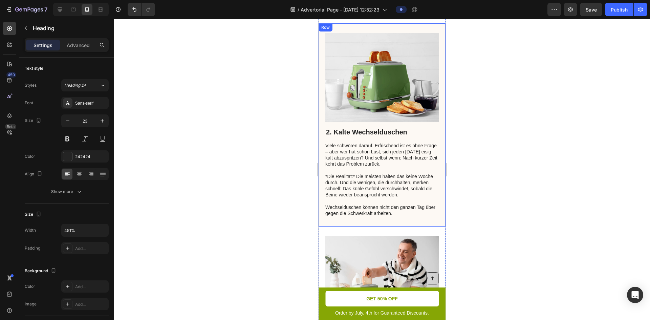
click at [376, 128] on h2 "2. Kalte Wechselduschen" at bounding box center [382, 132] width 113 height 10
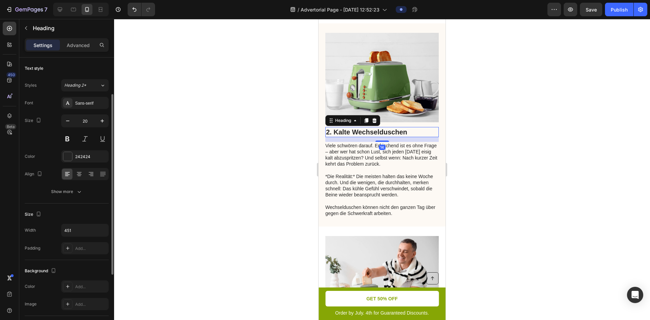
scroll to position [22, 0]
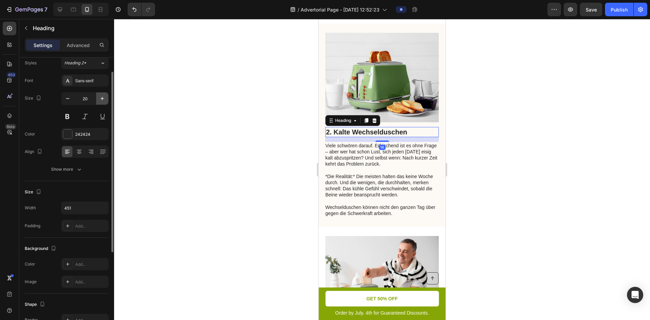
click at [100, 98] on icon "button" at bounding box center [102, 98] width 7 height 7
type input "23"
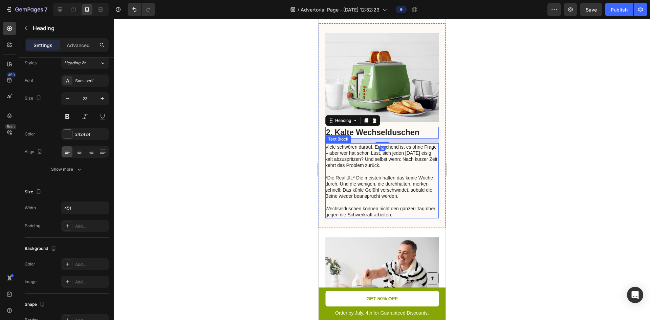
scroll to position [485, 0]
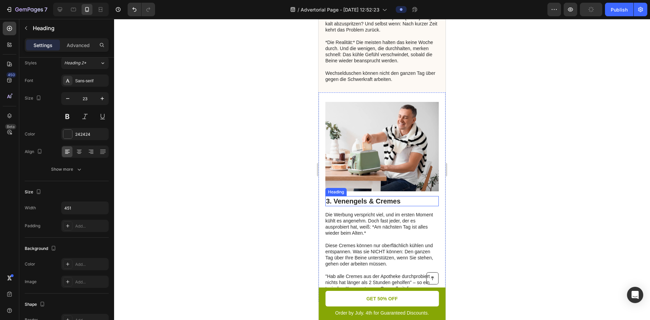
click at [364, 196] on h2 "3. Venengels & Cremes" at bounding box center [382, 201] width 113 height 10
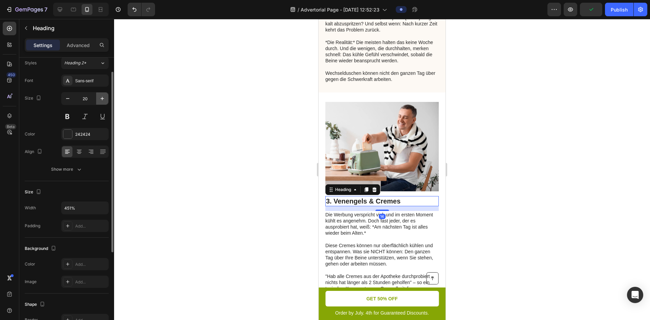
click at [101, 99] on icon "button" at bounding box center [102, 98] width 7 height 7
type input "23"
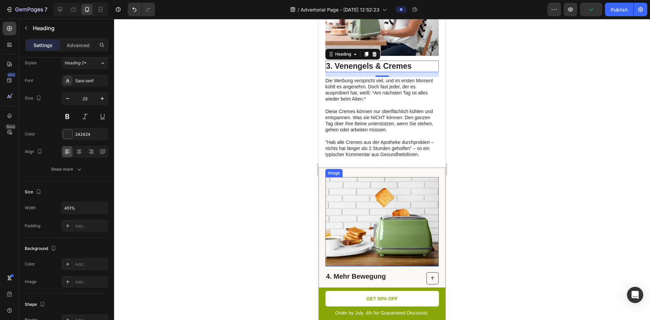
scroll to position [669, 0]
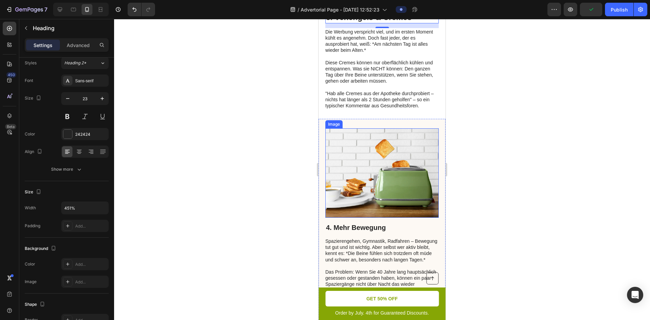
click at [365, 238] on p "Spazierengehen, Gymnastik, Radfahren – Bewegung tut gut und ist wichtig. Aber s…" at bounding box center [382, 250] width 113 height 25
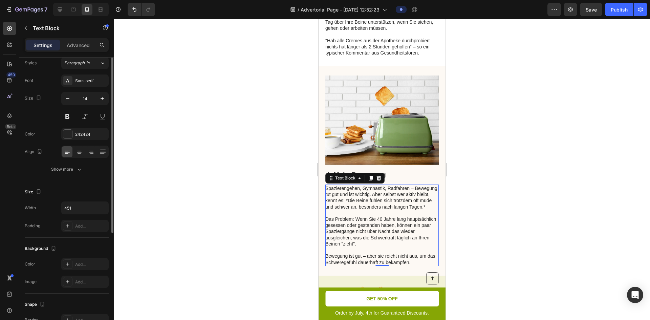
scroll to position [0, 0]
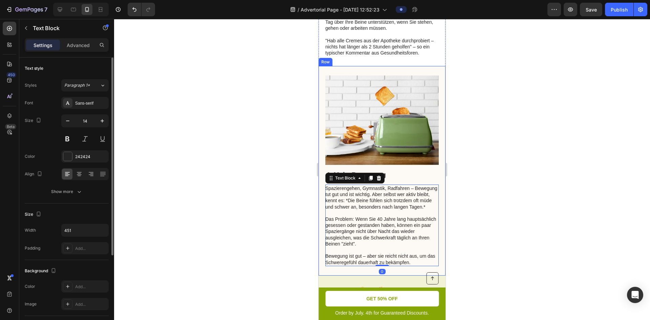
click at [415, 170] on div "4. Mehr Bewegung Heading Spazierengehen, Gymnastik, Radfahren – Bewegung tut gu…" at bounding box center [382, 218] width 113 height 97
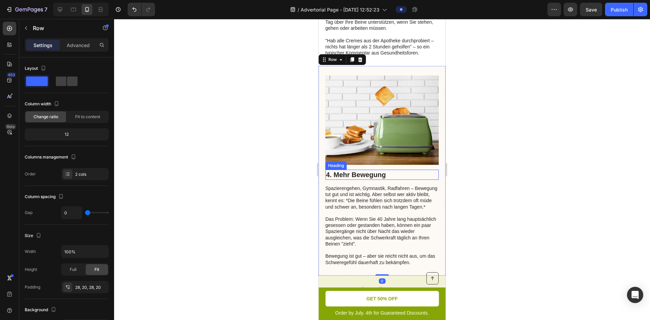
click at [370, 170] on h2 "4. Mehr Bewegung" at bounding box center [382, 175] width 113 height 10
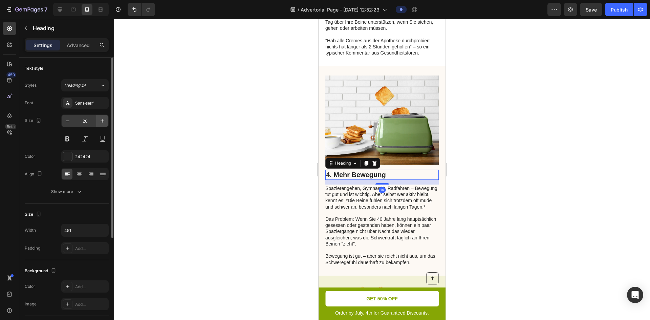
click at [101, 122] on icon "button" at bounding box center [102, 121] width 7 height 7
type input "23"
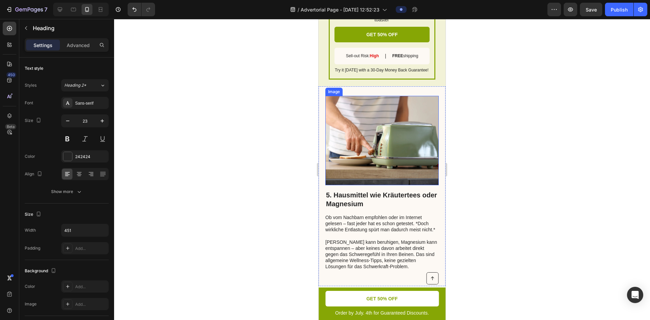
scroll to position [1196, 0]
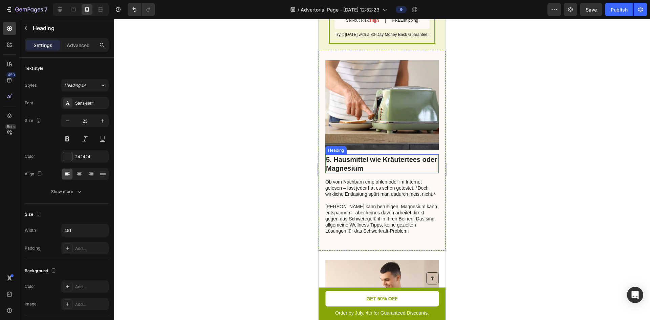
click at [361, 162] on h2 "5. Hausmittel wie Kräutertees oder Magnesium" at bounding box center [382, 163] width 113 height 19
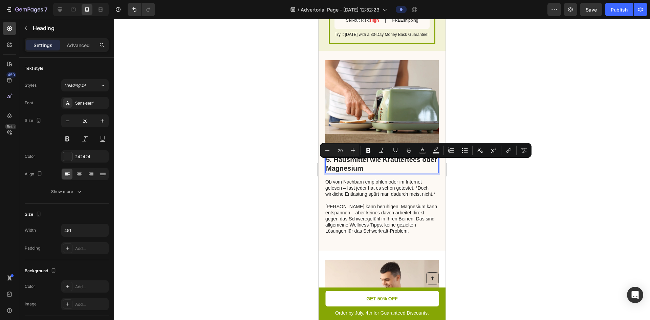
click at [406, 164] on p "5. Hausmittel wie Kräutertees oder Magnesium" at bounding box center [382, 164] width 112 height 18
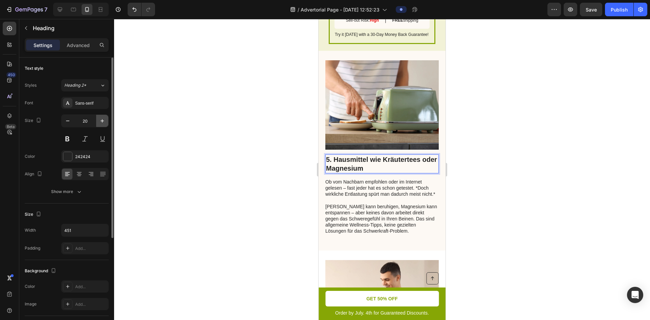
click at [104, 122] on icon "button" at bounding box center [102, 121] width 7 height 7
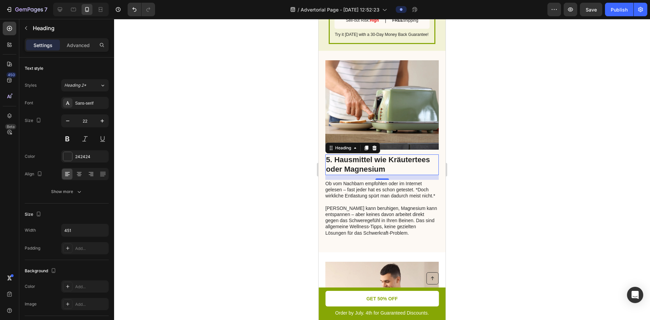
type input "23"
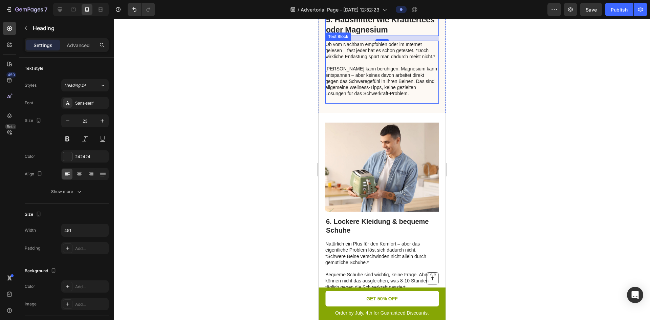
scroll to position [1366, 0]
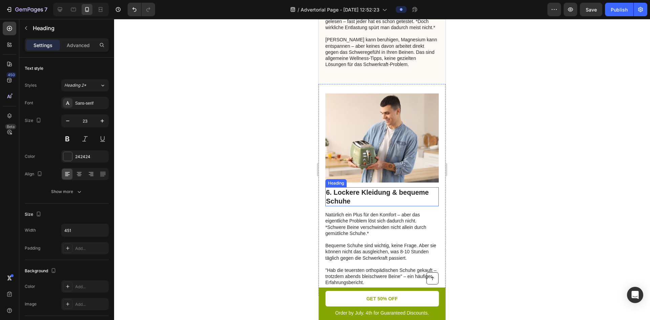
click at [347, 206] on h2 "6. Lockere Kleidung & bequeme Schuhe" at bounding box center [382, 196] width 113 height 19
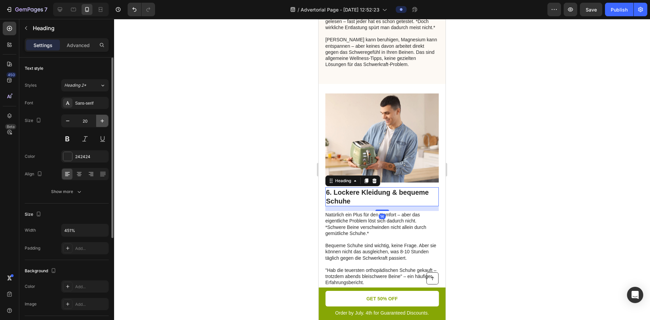
click at [100, 123] on icon "button" at bounding box center [102, 121] width 7 height 7
type input "23"
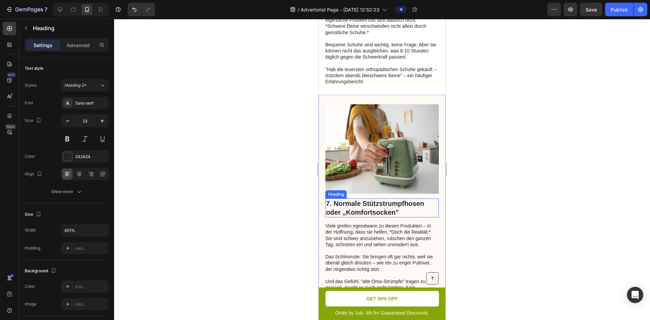
scroll to position [1637, 0]
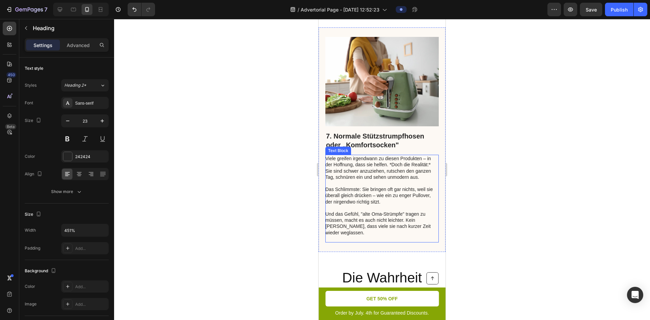
click at [383, 150] on h2 "7. Normale Stützstrumpfhosen oder „Komfortsocken"" at bounding box center [382, 140] width 113 height 19
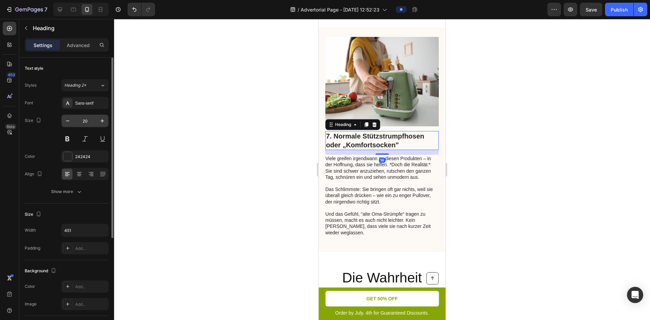
click at [89, 119] on input "20" at bounding box center [85, 121] width 22 height 12
click at [104, 120] on icon "button" at bounding box center [102, 121] width 7 height 7
type input "23"
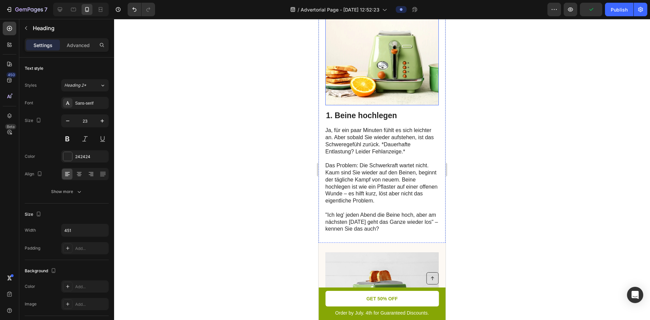
scroll to position [203, 0]
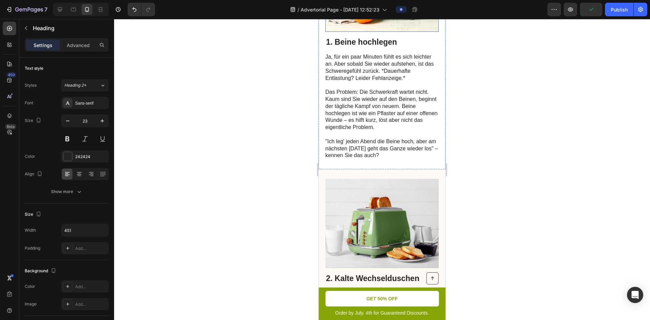
click at [409, 111] on p "Ja, für ein paar Minuten fühlt es sich leichter an. Aber sobald Sie wieder aufs…" at bounding box center [382, 93] width 113 height 78
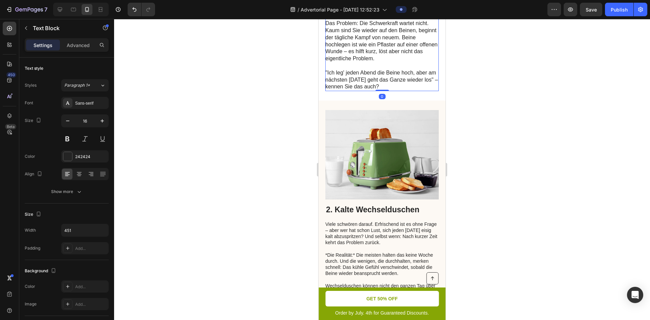
scroll to position [373, 0]
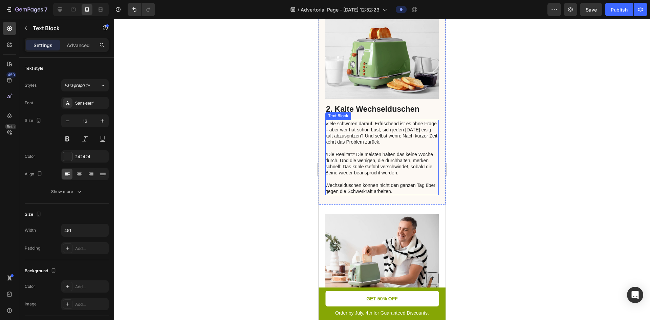
click at [398, 158] on p "Viele schwören darauf. Erfrischend ist es ohne Frage – aber wer hat schon Lust,…" at bounding box center [382, 158] width 113 height 74
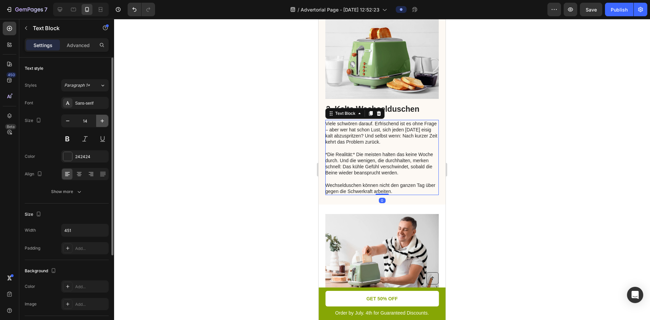
click at [102, 121] on icon "button" at bounding box center [102, 121] width 7 height 7
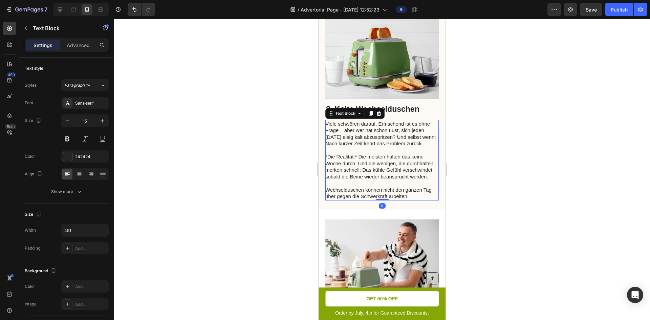
type input "16"
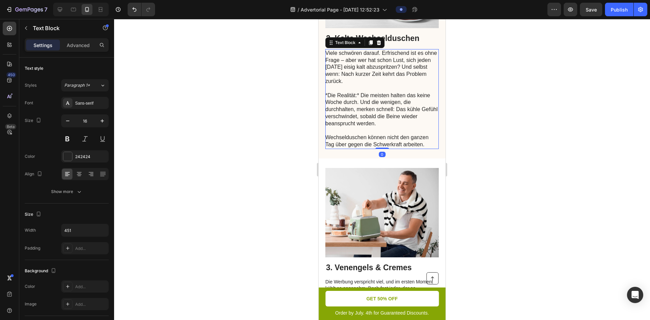
scroll to position [542, 0]
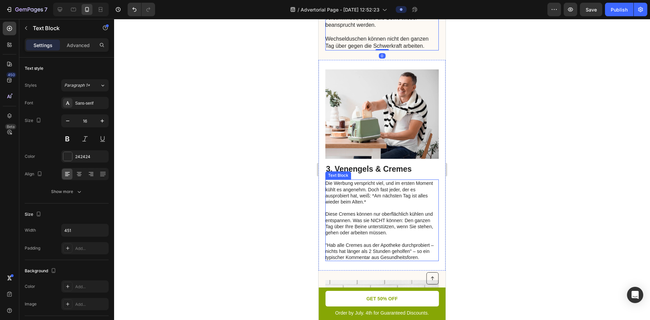
click at [359, 211] on p "Diese Cremes können nur oberflächlich kühlen und entspannen. Was sie NICHT könn…" at bounding box center [382, 223] width 113 height 25
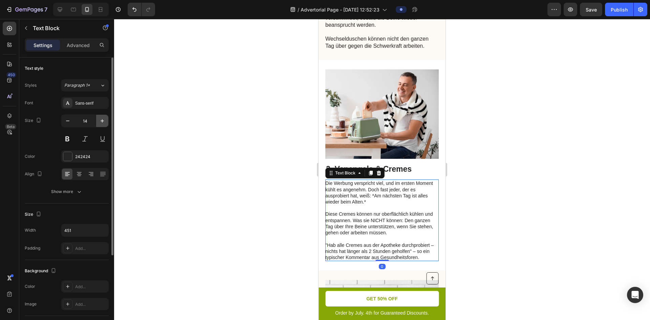
click at [106, 124] on button "button" at bounding box center [102, 121] width 12 height 12
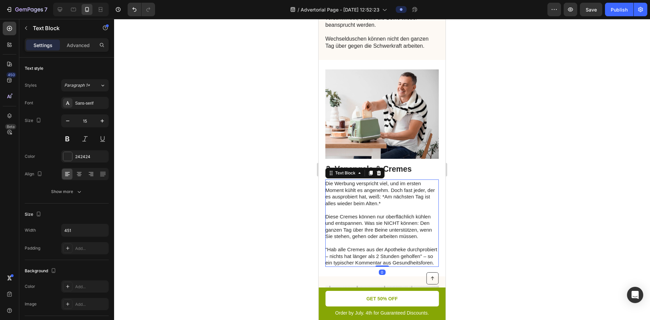
type input "16"
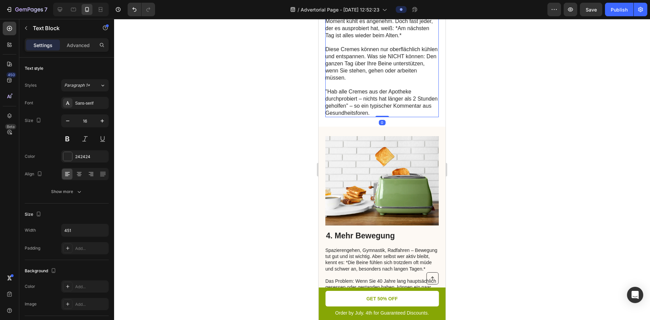
scroll to position [881, 0]
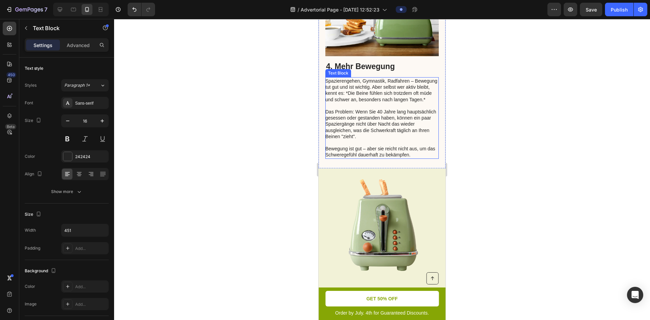
click at [361, 140] on p "Das Problem: Wenn Sie 40 Jahre lang hauptsächlich gesessen oder gestanden haben…" at bounding box center [382, 131] width 113 height 56
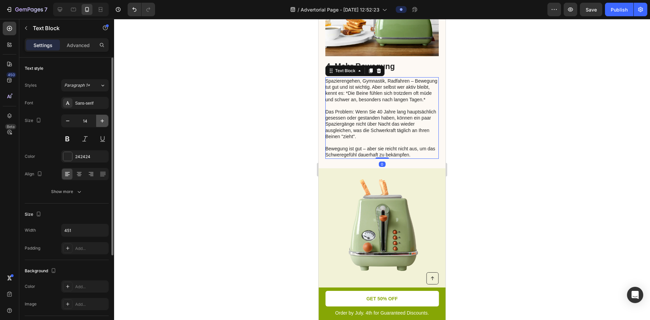
click at [103, 120] on icon "button" at bounding box center [102, 121] width 7 height 7
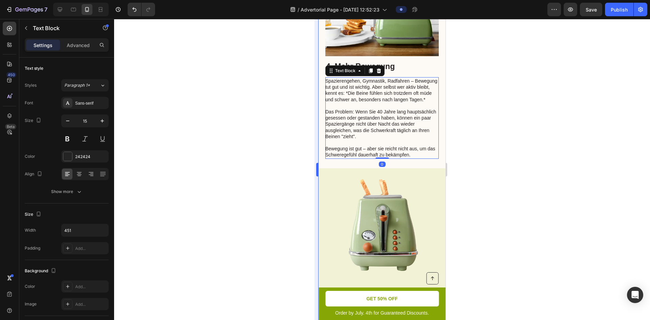
type input "16"
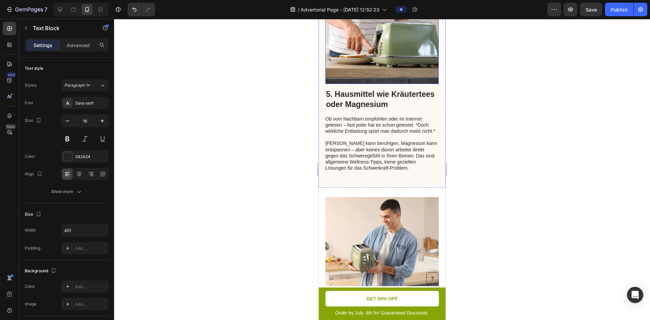
scroll to position [1389, 0]
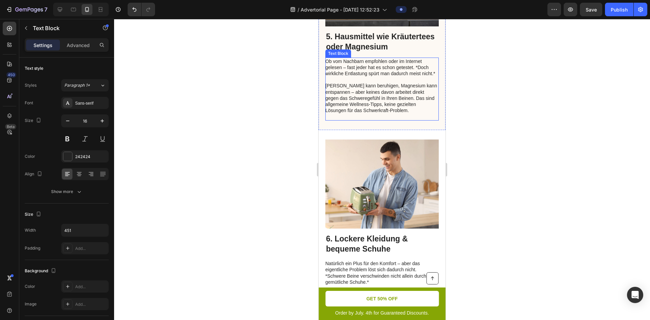
click at [379, 120] on p "[PERSON_NAME] kann beruhigen, Magnesium kann entspannen – aber keines davon arb…" at bounding box center [382, 98] width 113 height 43
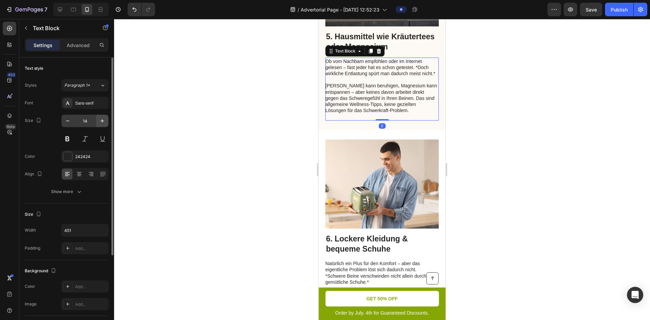
click at [107, 124] on button "button" at bounding box center [102, 121] width 12 height 12
type input "16"
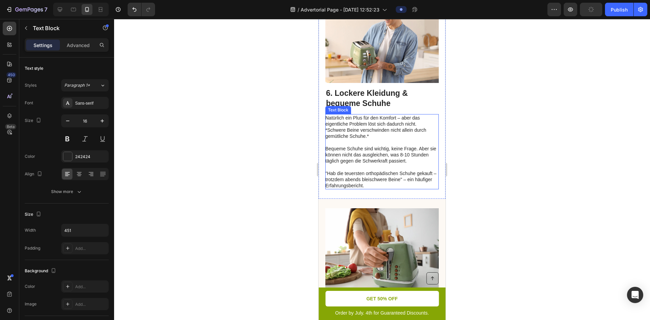
scroll to position [1626, 0]
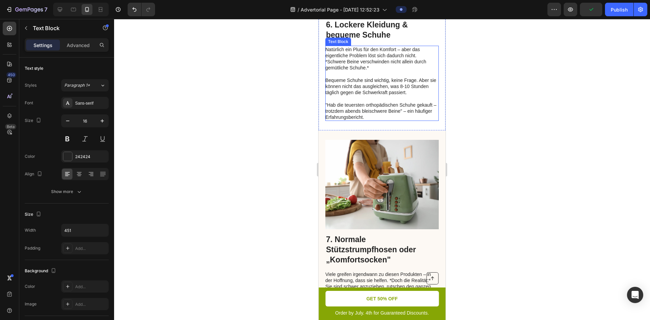
click at [382, 111] on p "Natürlich ein Plus für den Komfort – aber das eigentliche Problem löst sich dad…" at bounding box center [382, 83] width 113 height 74
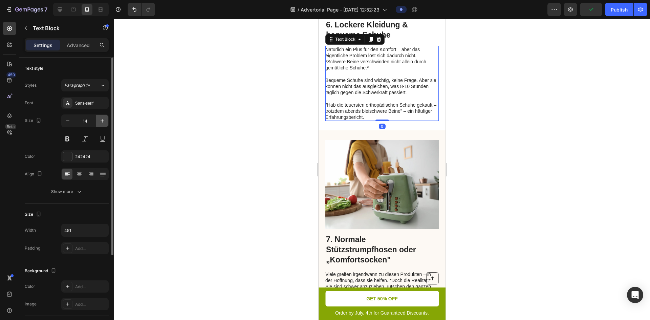
click at [104, 124] on icon "button" at bounding box center [102, 121] width 7 height 7
click at [103, 124] on icon "button" at bounding box center [102, 121] width 7 height 7
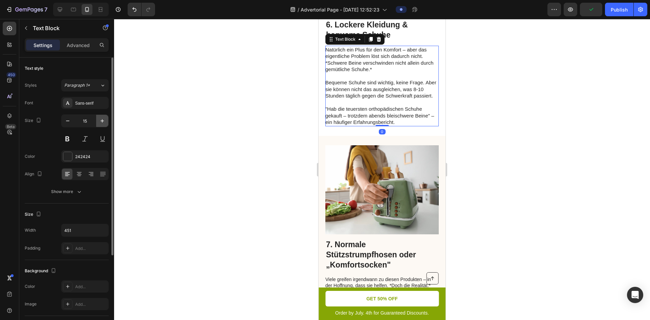
type input "16"
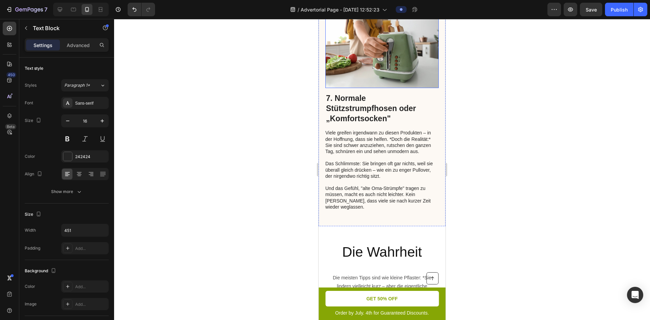
scroll to position [1796, 0]
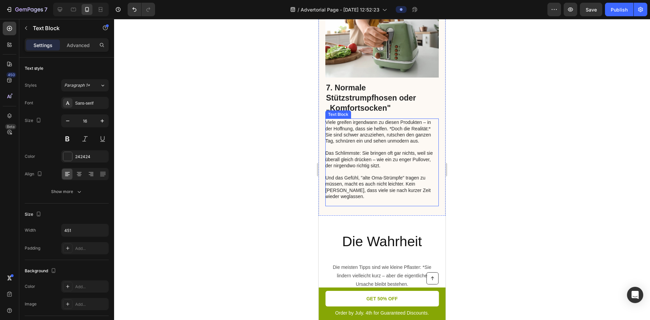
click at [366, 142] on p "Viele greifen irgendwann zu diesen Produkten – in der Hoffnung, dass sie helfen…" at bounding box center [382, 143] width 113 height 49
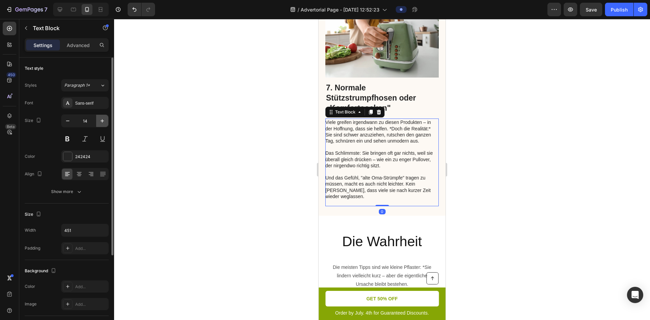
click at [106, 116] on button "button" at bounding box center [102, 121] width 12 height 12
click at [106, 115] on button "button" at bounding box center [102, 121] width 12 height 12
type input "16"
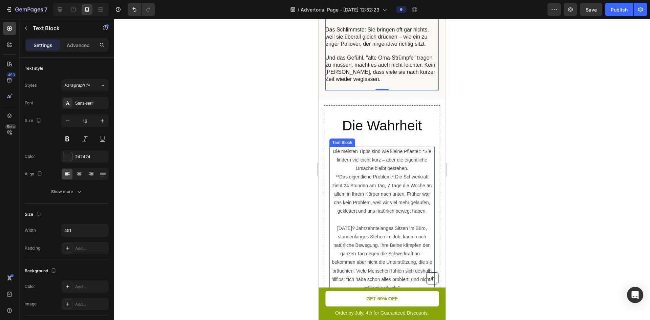
scroll to position [2033, 0]
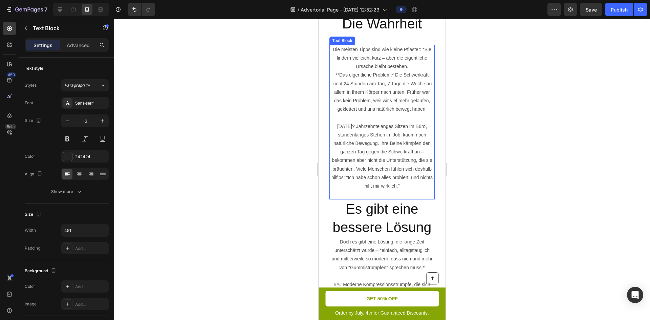
click at [386, 154] on p "[DATE]? Jahrzehntelanges Sitzen im Büro, stundenlanges Stehen im Job, kaum noch…" at bounding box center [382, 156] width 104 height 68
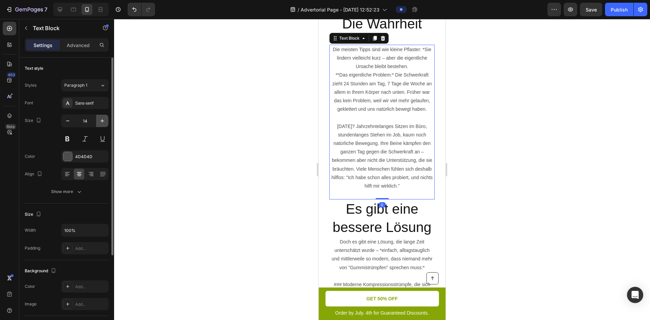
click at [104, 121] on icon "button" at bounding box center [102, 121] width 7 height 7
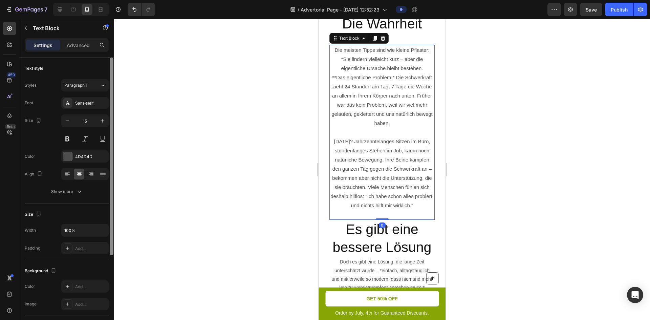
type input "16"
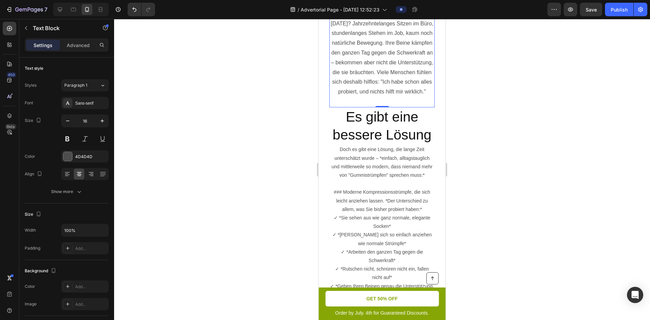
scroll to position [2202, 0]
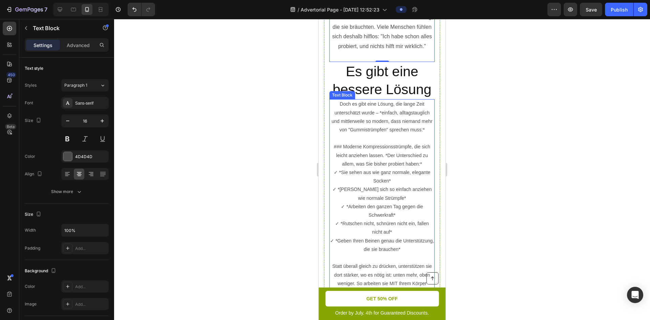
click at [397, 134] on p "Doch es gibt eine Lösung, die lange Zeit unterschätzt wurde – *einfach, alltags…" at bounding box center [382, 117] width 104 height 34
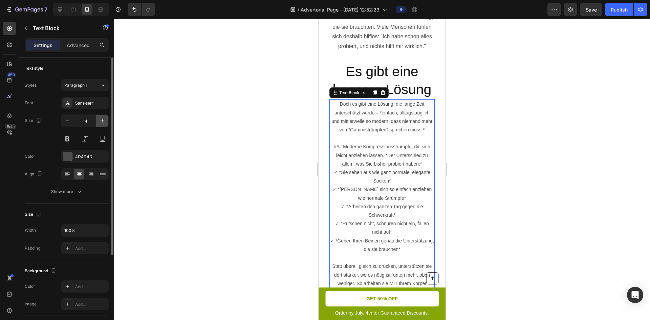
click at [98, 116] on button "button" at bounding box center [102, 121] width 12 height 12
type input "16"
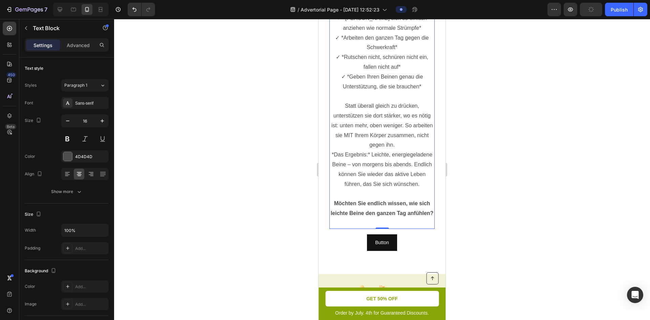
scroll to position [2473, 0]
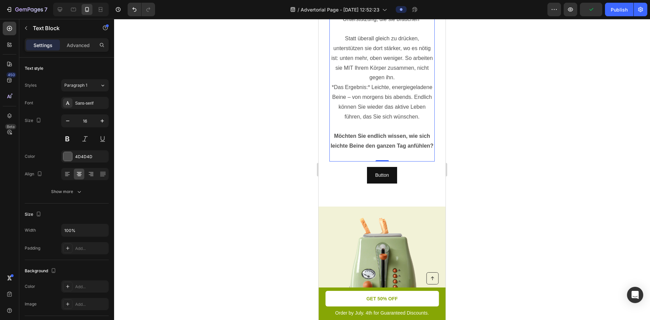
click at [606, 54] on div at bounding box center [382, 169] width 536 height 301
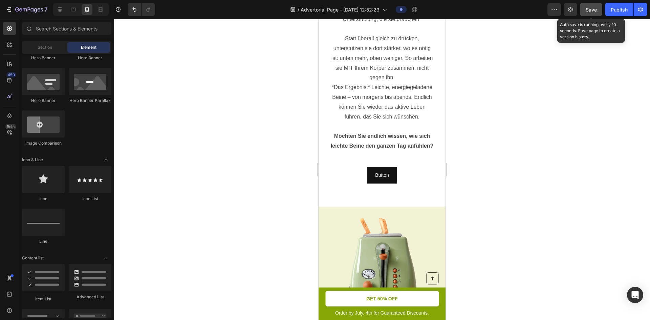
click at [596, 14] on button "Save" at bounding box center [591, 10] width 22 height 14
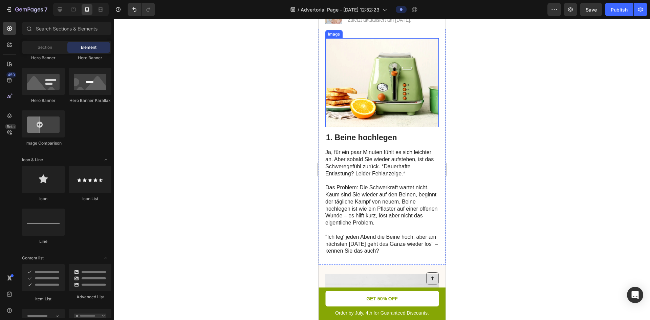
scroll to position [136, 0]
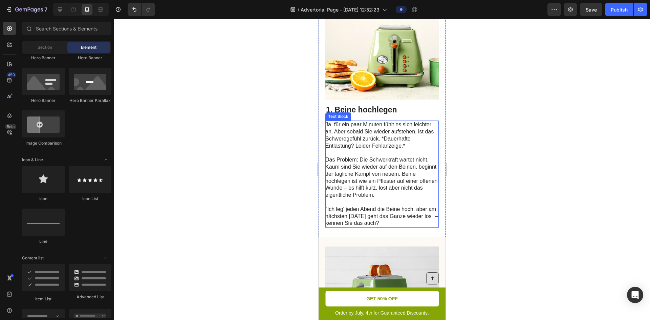
click at [387, 146] on p "Ja, für ein paar Minuten fühlt es sich leichter an. Aber sobald Sie wieder aufs…" at bounding box center [382, 160] width 113 height 78
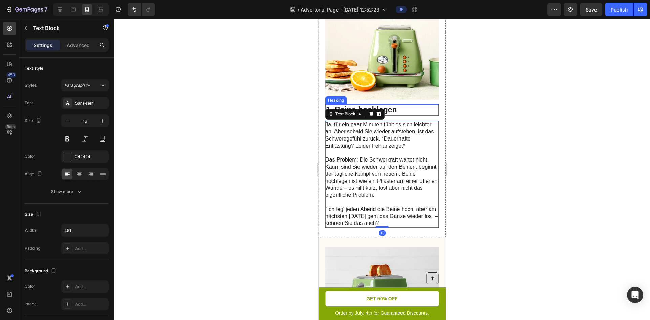
click at [399, 111] on h2 "1. Beine hochlegen" at bounding box center [382, 110] width 113 height 12
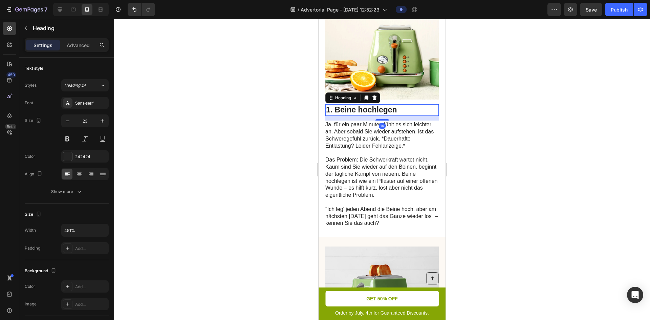
click at [382, 146] on p "Ja, für ein paar Minuten fühlt es sich leichter an. Aber sobald Sie wieder aufs…" at bounding box center [382, 160] width 113 height 78
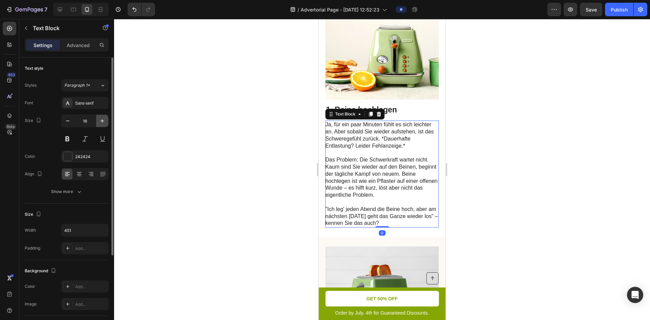
click at [99, 122] on icon "button" at bounding box center [102, 121] width 7 height 7
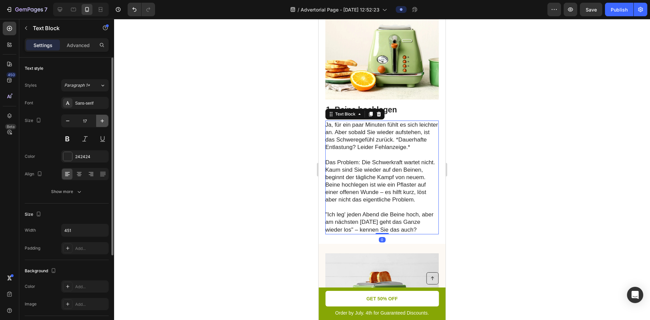
type input "18"
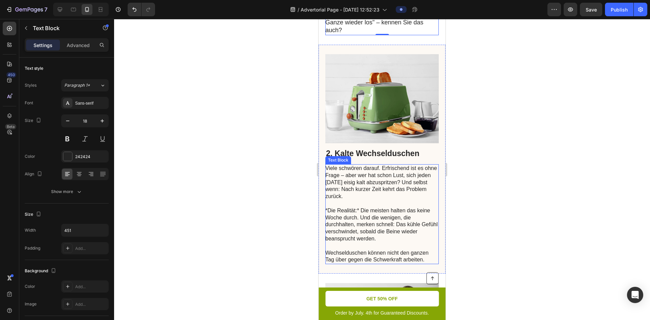
scroll to position [440, 0]
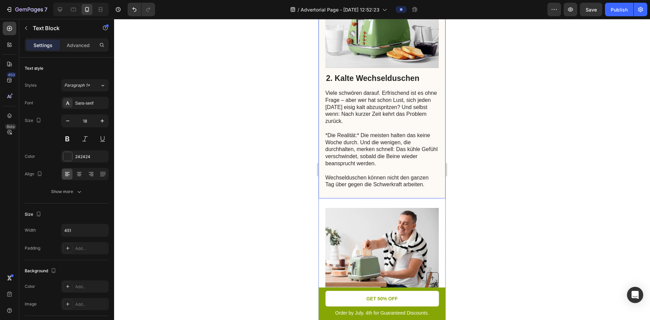
click at [374, 151] on p "Viele schwören darauf. Erfrischend ist es ohne Frage – aber wer hat schon Lust,…" at bounding box center [382, 139] width 113 height 99
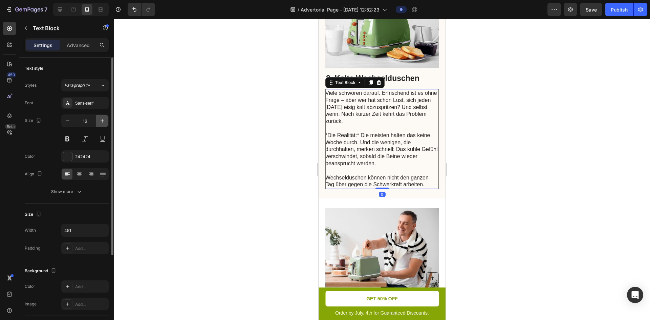
click at [103, 119] on icon "button" at bounding box center [102, 121] width 7 height 7
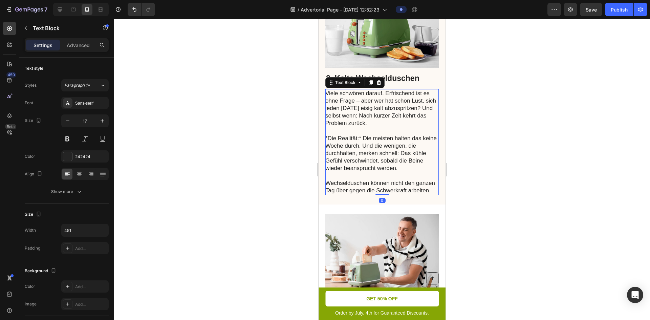
type input "18"
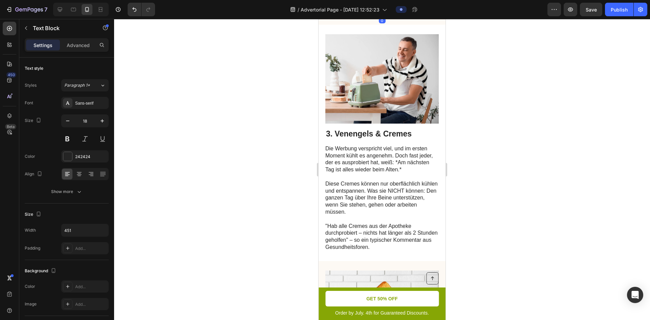
scroll to position [678, 0]
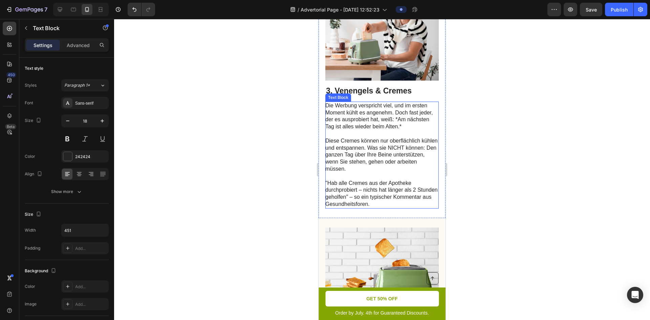
click at [397, 157] on p "Diese Cremes können nur oberflächlich kühlen und entspannen. Was sie NICHT könn…" at bounding box center [382, 155] width 113 height 35
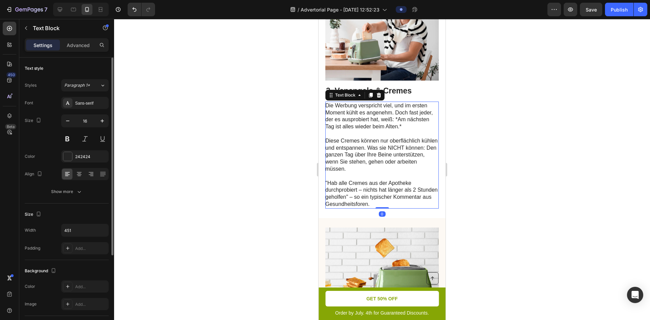
click at [94, 118] on input "16" at bounding box center [85, 121] width 22 height 12
click at [100, 118] on icon "button" at bounding box center [102, 121] width 7 height 7
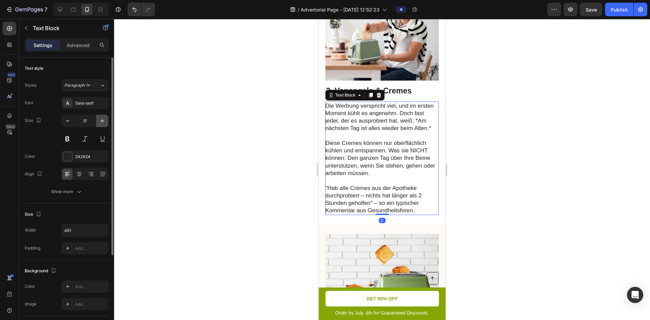
type input "18"
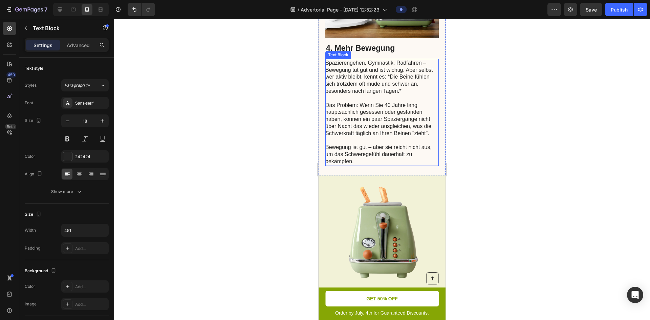
scroll to position [949, 0]
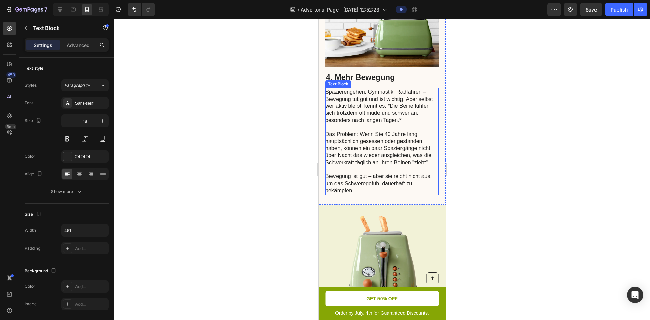
click at [371, 151] on p "Das Problem: Wenn Sie 40 Jahre lang hauptsächlich gesessen oder gestanden haben…" at bounding box center [382, 159] width 113 height 70
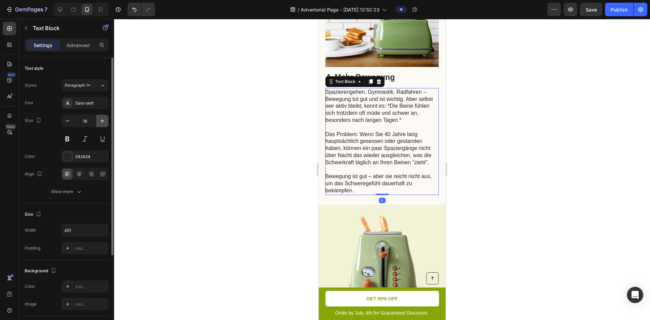
click at [101, 122] on icon "button" at bounding box center [102, 121] width 7 height 7
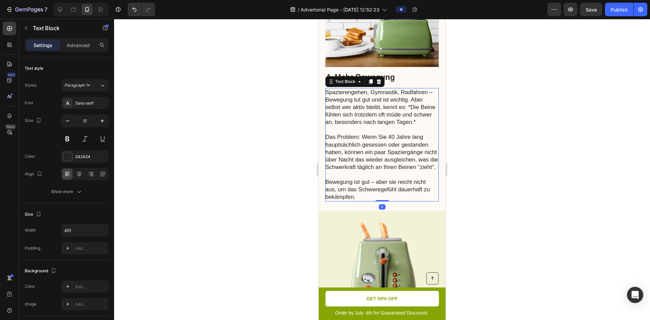
type input "18"
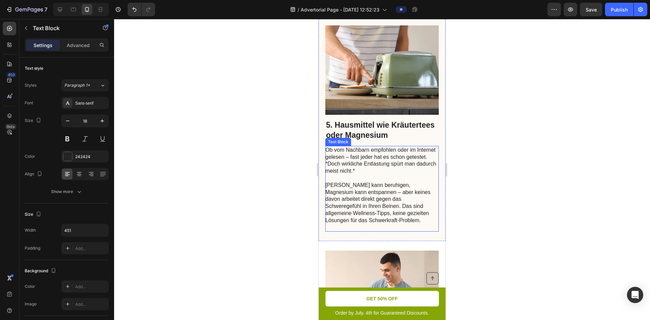
scroll to position [1423, 0]
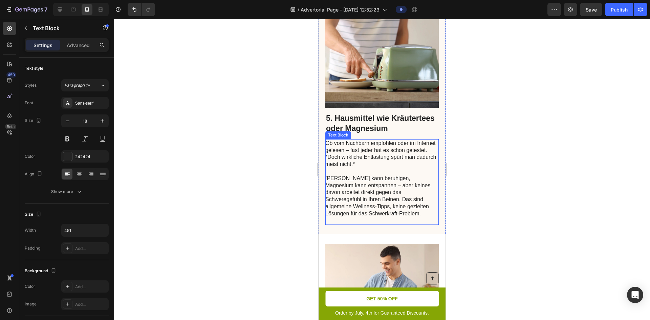
click at [387, 188] on p "[PERSON_NAME] kann beruhigen, Magnesium kann entspannen – aber keines davon arb…" at bounding box center [382, 196] width 113 height 56
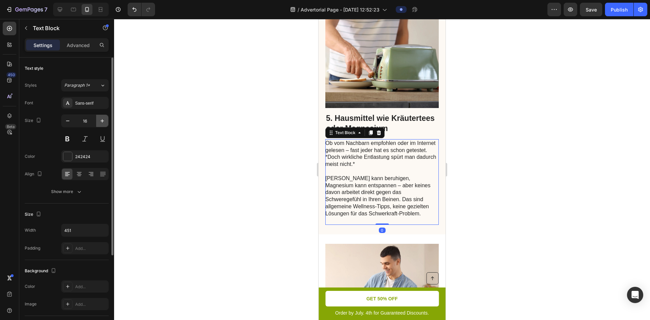
click at [98, 118] on button "button" at bounding box center [102, 121] width 12 height 12
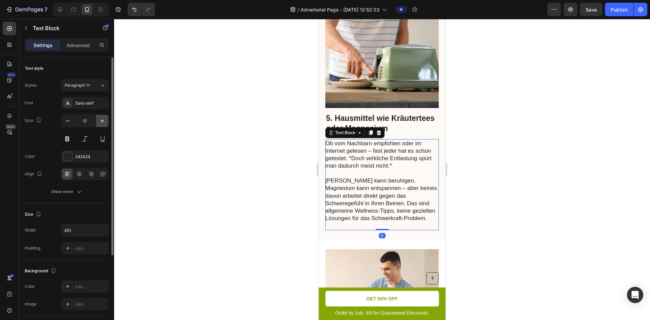
type input "18"
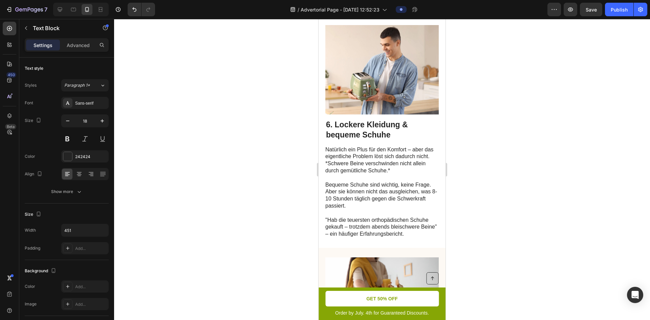
scroll to position [1762, 0]
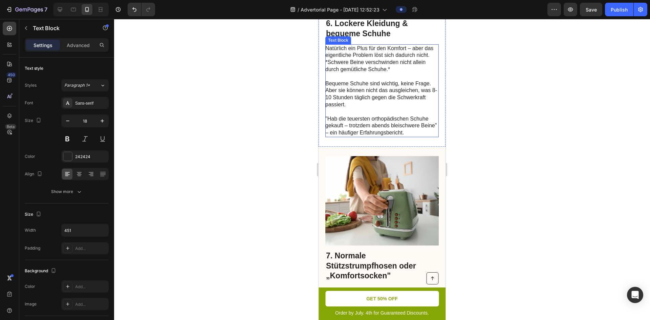
click at [371, 124] on p "Natürlich ein Plus für den Komfort – aber das eigentliche Problem löst sich dad…" at bounding box center [382, 90] width 113 height 91
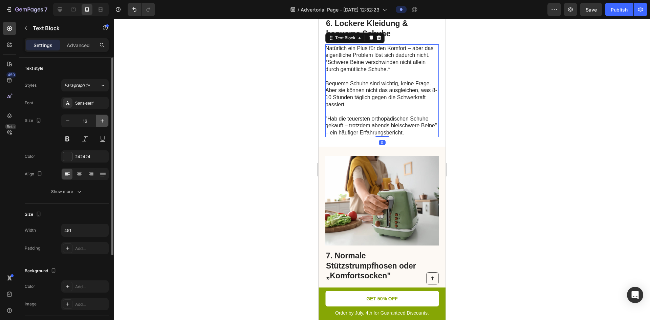
click at [105, 122] on icon "button" at bounding box center [102, 121] width 7 height 7
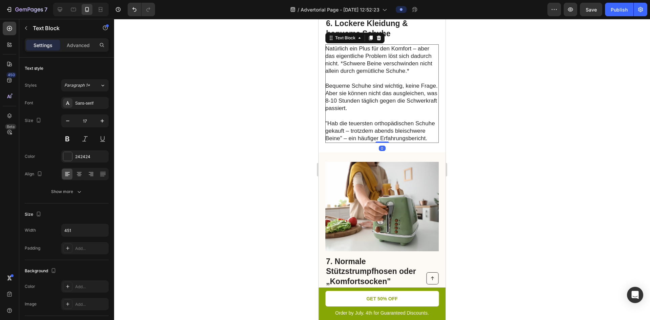
type input "18"
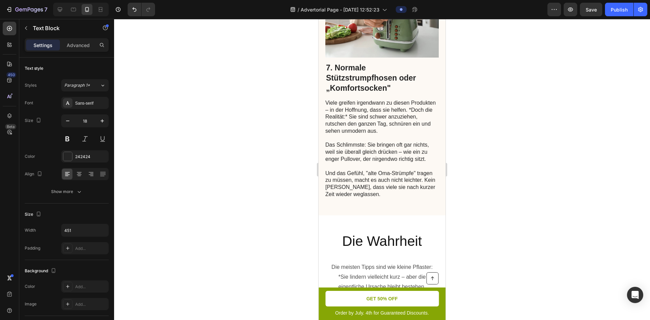
scroll to position [1999, 0]
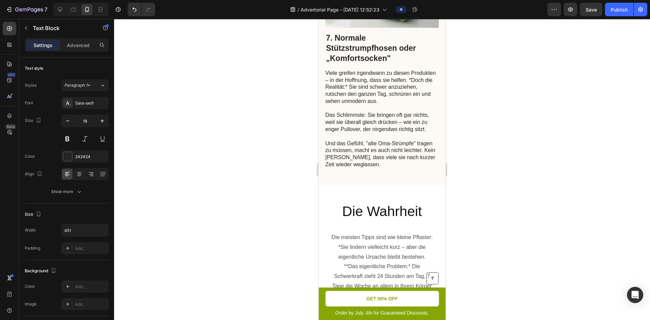
click at [373, 133] on p "Viele greifen irgendwann zu diesen Produkten – in der Hoffnung, dass sie helfen…" at bounding box center [382, 101] width 113 height 63
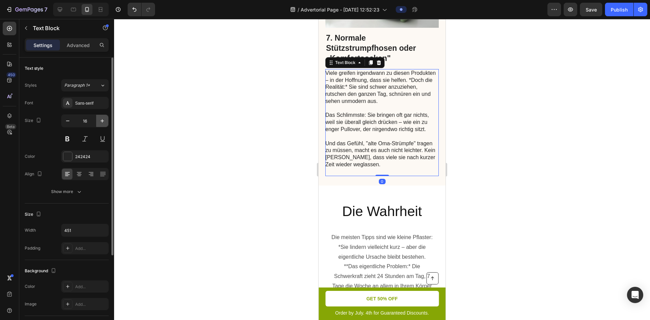
click at [103, 120] on icon "button" at bounding box center [102, 121] width 7 height 7
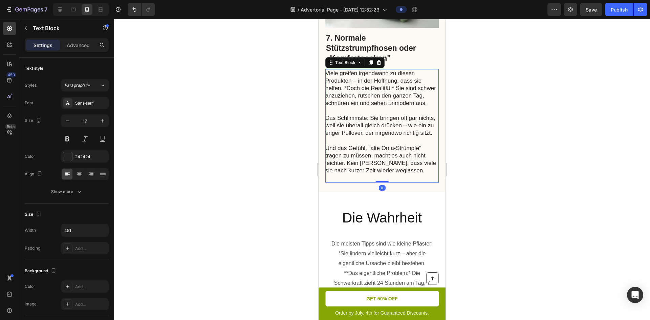
type input "18"
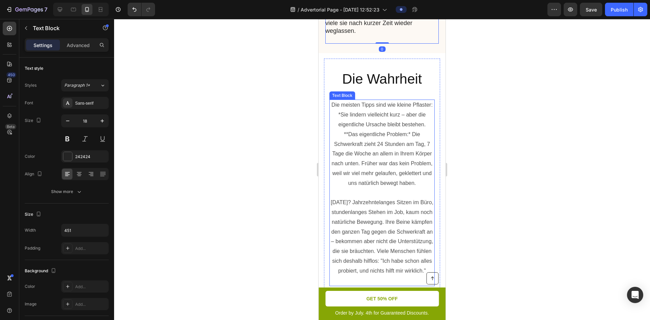
scroll to position [2202, 0]
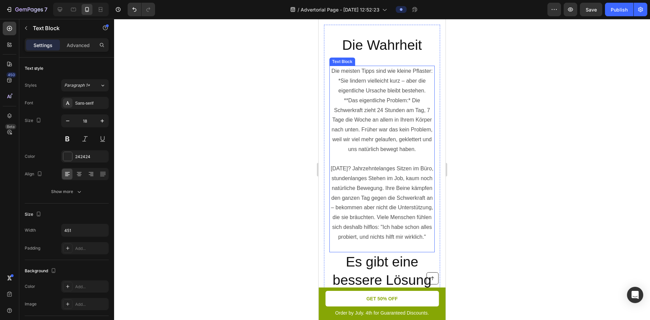
click at [391, 154] on p "**Das eigentliche Problem:* Die Schwerkraft zieht 24 Stunden am Tag, 7 Tage die…" at bounding box center [382, 125] width 104 height 59
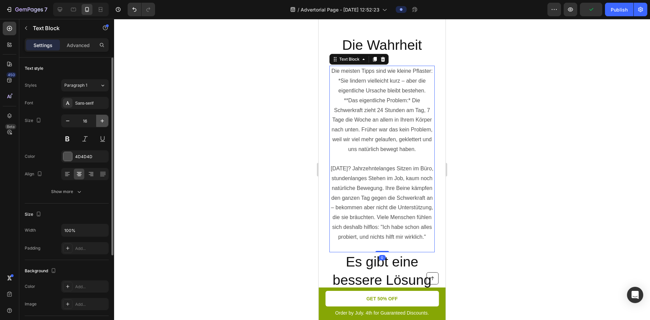
click at [106, 124] on button "button" at bounding box center [102, 121] width 12 height 12
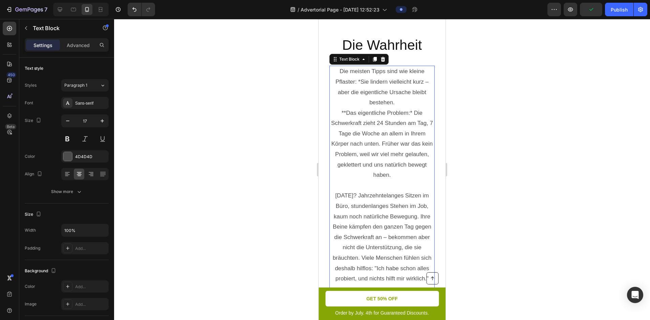
type input "18"
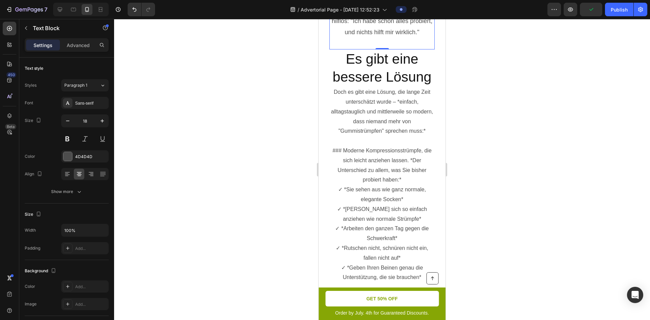
click at [370, 166] on p "### Moderne Kompressionsstrümpfe, die sich leicht anziehen lassen. *Der Untersc…" at bounding box center [382, 165] width 104 height 39
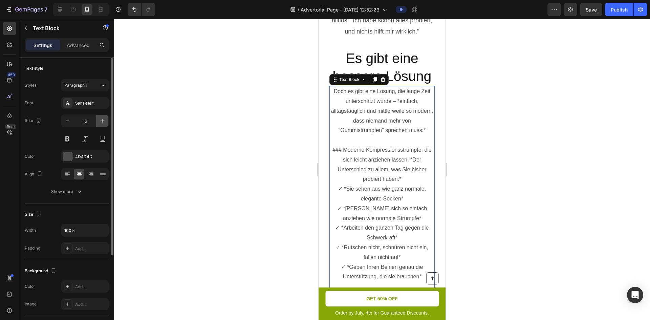
click at [103, 119] on icon "button" at bounding box center [102, 121] width 7 height 7
click at [103, 118] on icon "button" at bounding box center [102, 121] width 7 height 7
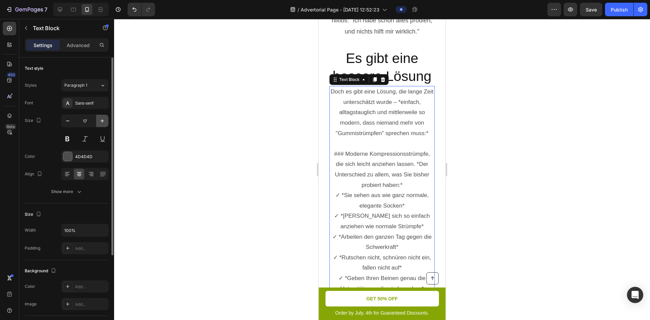
type input "18"
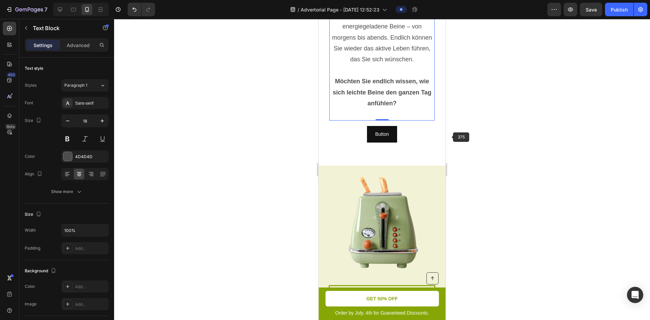
scroll to position [2812, 0]
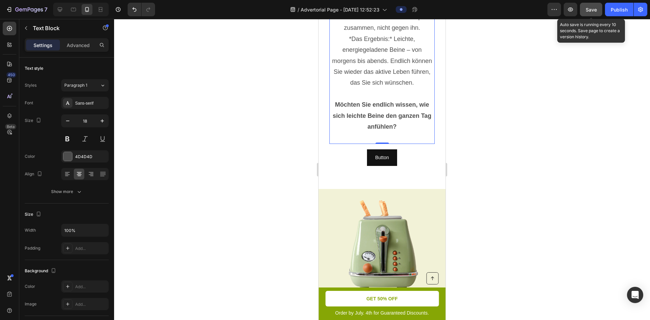
click at [600, 16] on button "Save" at bounding box center [591, 10] width 22 height 14
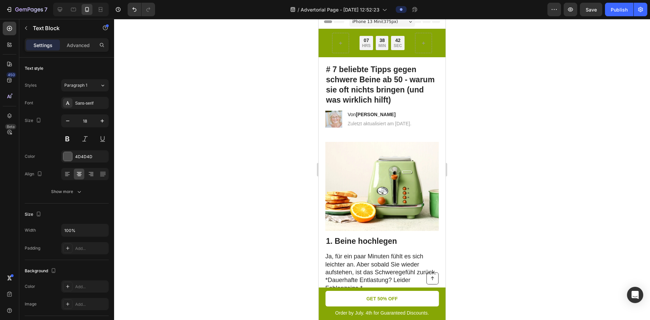
scroll to position [102, 0]
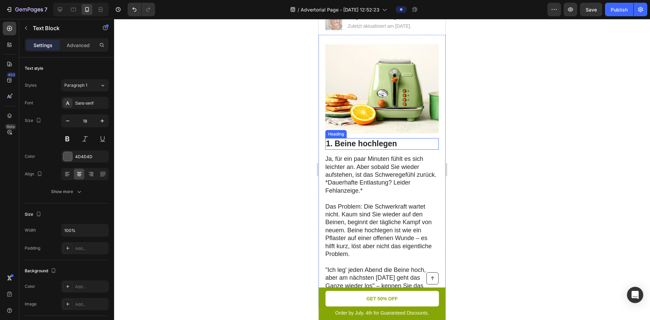
click at [387, 148] on h2 "1. Beine hochlegen" at bounding box center [382, 144] width 113 height 12
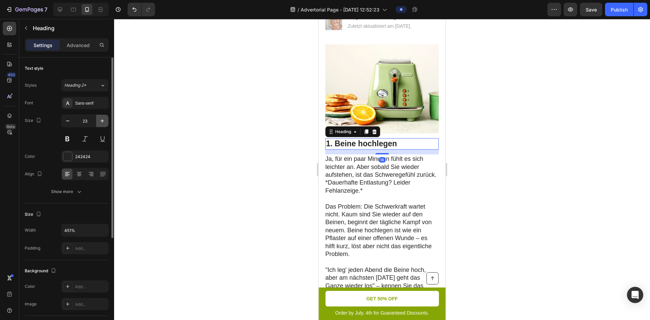
click at [103, 124] on icon "button" at bounding box center [102, 121] width 7 height 7
type input "25"
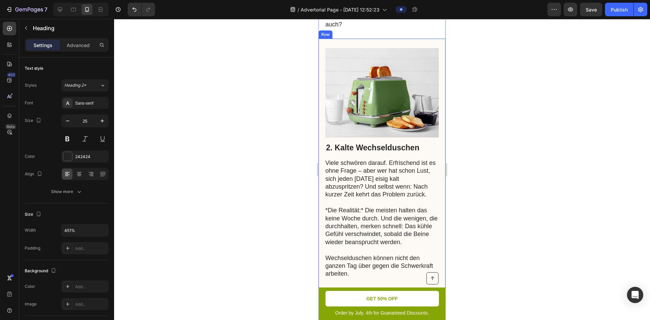
scroll to position [373, 0]
click at [387, 149] on h2 "2. Kalte Wechselduschen" at bounding box center [382, 148] width 113 height 12
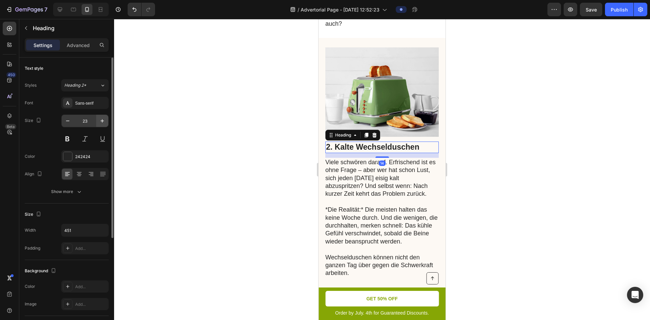
click at [99, 121] on icon "button" at bounding box center [102, 121] width 7 height 7
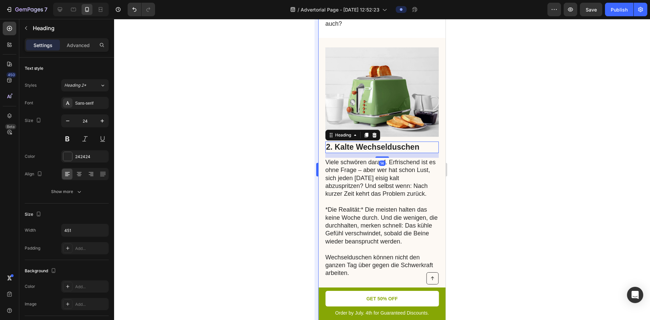
type input "25"
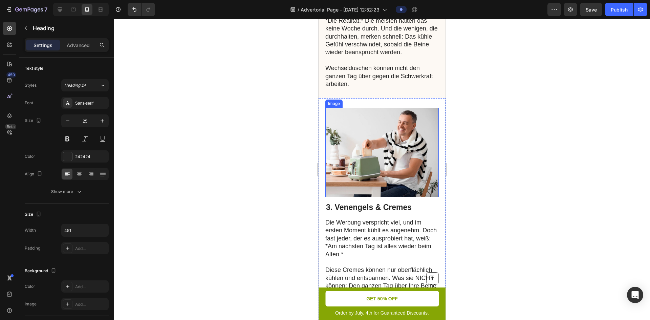
scroll to position [576, 0]
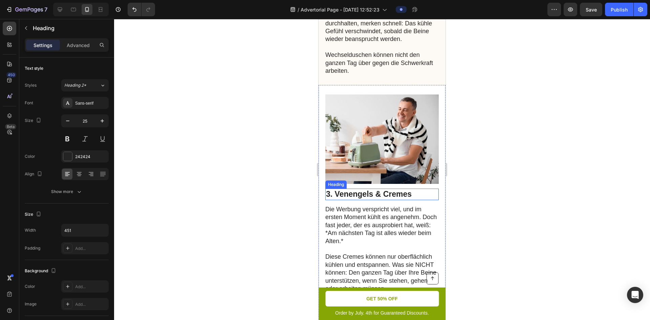
click at [368, 189] on h2 "3. Venengels & Cremes" at bounding box center [382, 195] width 113 height 12
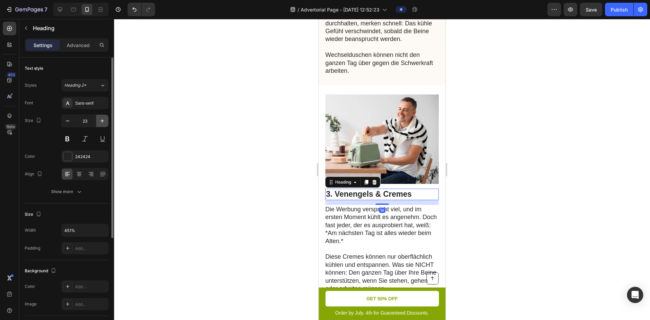
click at [103, 123] on icon "button" at bounding box center [102, 121] width 7 height 7
click at [103, 121] on icon "button" at bounding box center [102, 121] width 7 height 7
type input "25"
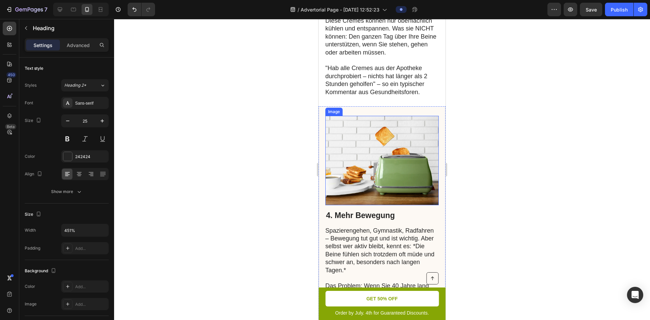
scroll to position [880, 0]
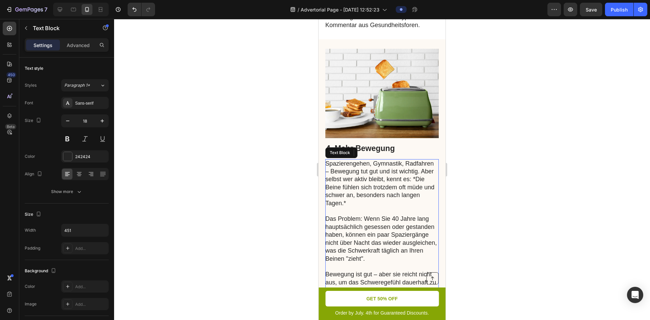
click at [372, 160] on p "Spazierengehen, Gymnastik, Radfahren – Bewegung tut gut und ist wichtig. Aber s…" at bounding box center [382, 183] width 113 height 47
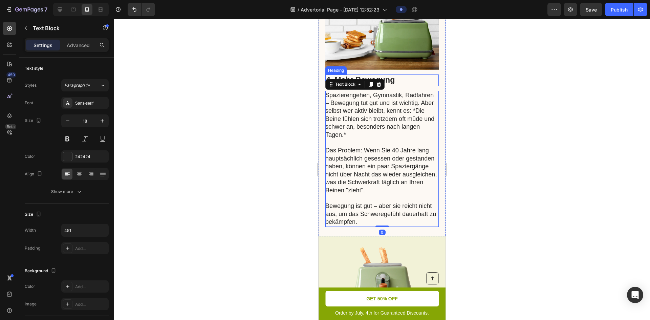
click at [395, 75] on h2 "4. Mehr Bewegung" at bounding box center [382, 81] width 113 height 12
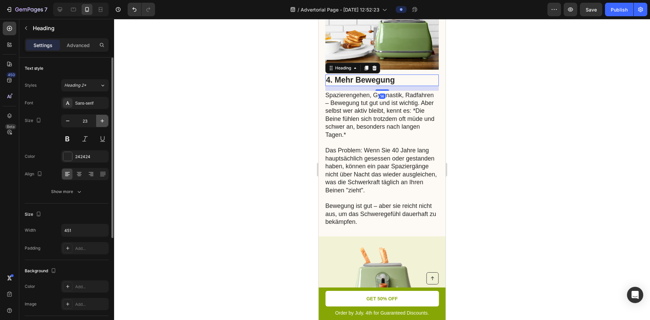
click at [103, 116] on button "button" at bounding box center [102, 121] width 12 height 12
type input "25"
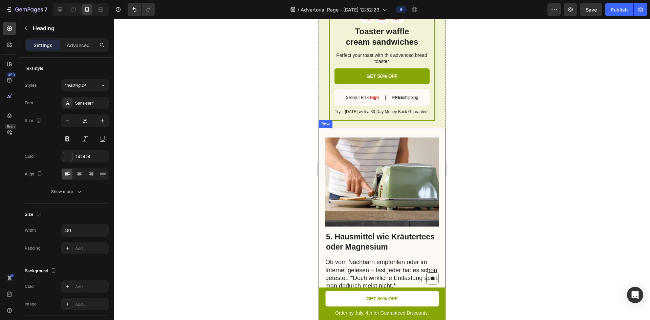
scroll to position [1355, 0]
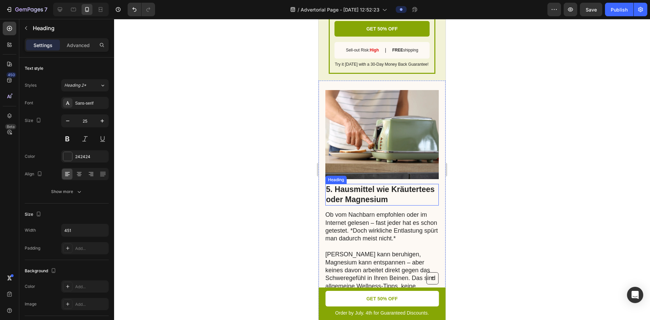
click at [351, 186] on h2 "5. Hausmittel wie Kräutertees oder Magnesium" at bounding box center [382, 195] width 113 height 22
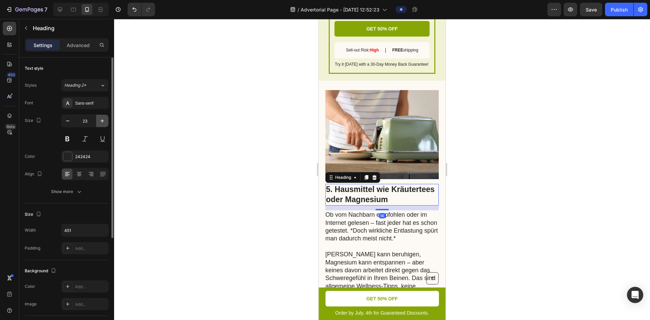
click at [103, 118] on icon "button" at bounding box center [102, 121] width 7 height 7
type input "25"
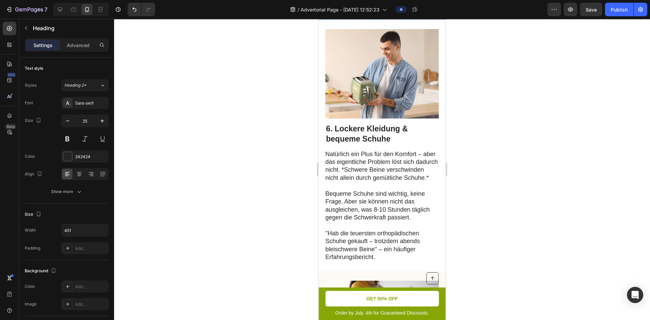
scroll to position [1728, 0]
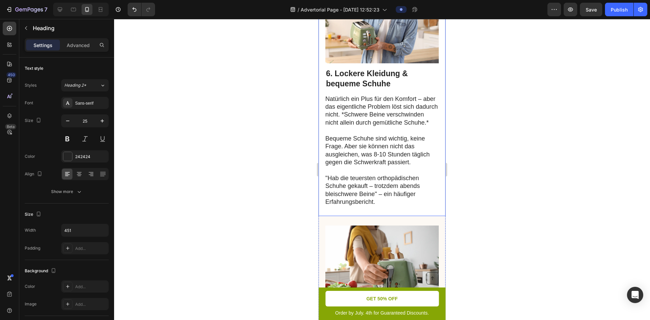
click at [380, 89] on h2 "6. Lockere Kleidung & bequeme Schuhe" at bounding box center [382, 79] width 113 height 22
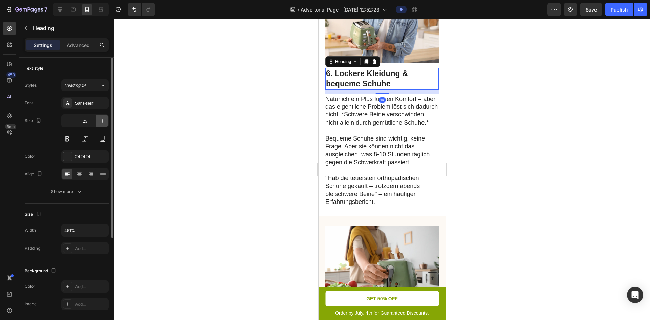
click at [105, 118] on icon "button" at bounding box center [102, 121] width 7 height 7
type input "25"
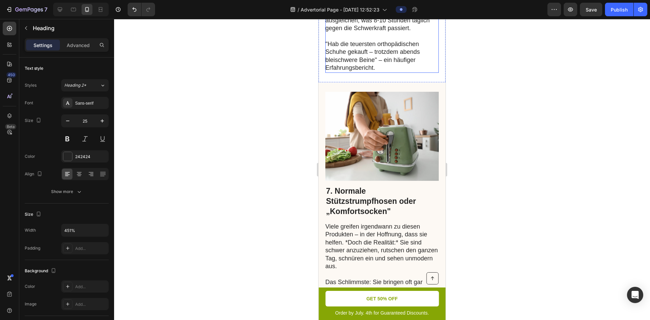
scroll to position [1931, 0]
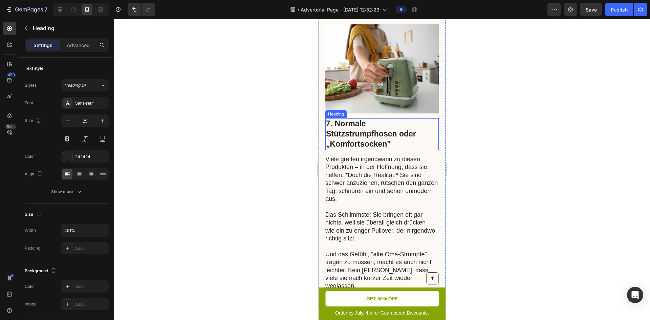
click at [369, 134] on h2 "7. Normale Stützstrumpfhosen oder „Komfortsocken"" at bounding box center [382, 134] width 113 height 32
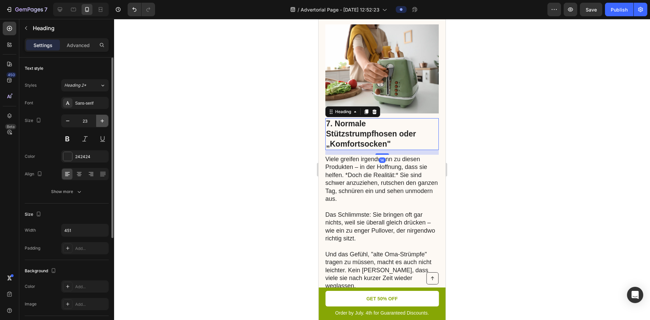
click at [100, 121] on icon "button" at bounding box center [102, 121] width 7 height 7
type input "25"
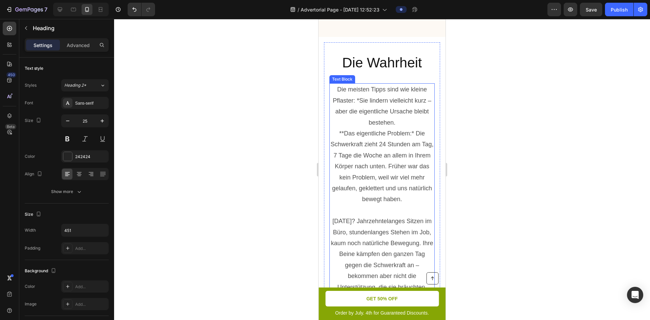
scroll to position [2168, 0]
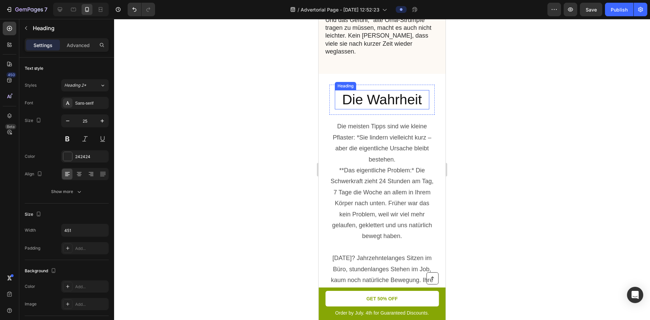
click at [387, 105] on h2 "Die Wahrheit" at bounding box center [382, 99] width 95 height 19
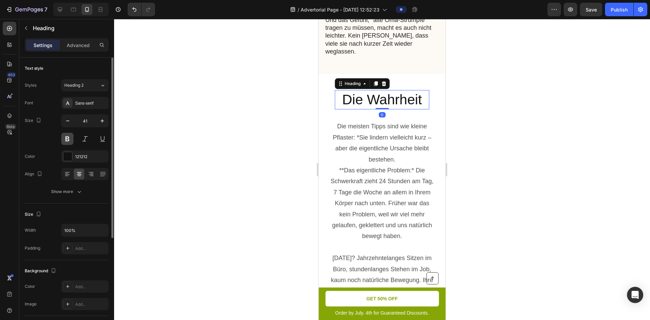
click at [68, 137] on button at bounding box center [67, 139] width 12 height 12
click at [106, 123] on button "button" at bounding box center [102, 121] width 12 height 12
click at [63, 122] on button "button" at bounding box center [68, 121] width 12 height 12
type input "42"
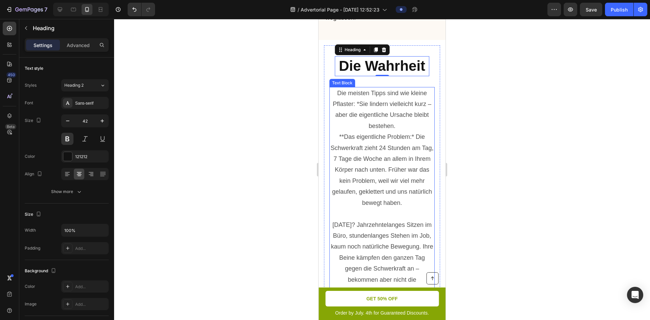
scroll to position [2236, 0]
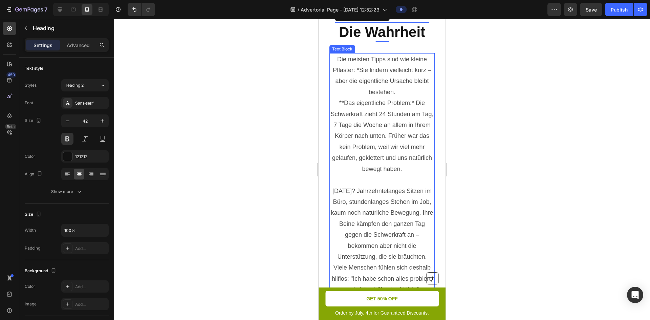
click at [395, 134] on p "**Das eigentliche Problem:* Die Schwerkraft zieht 24 Stunden am Tag, 7 Tage die…" at bounding box center [382, 136] width 104 height 77
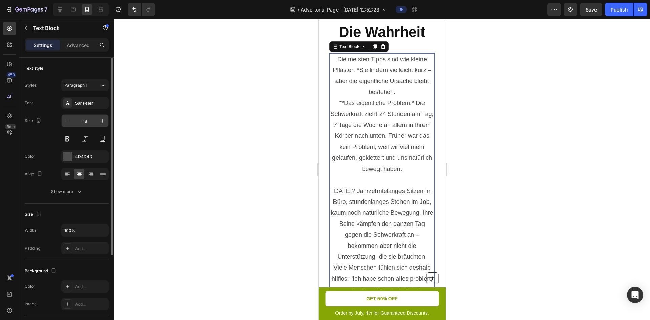
click at [108, 123] on div "18" at bounding box center [84, 121] width 47 height 13
click at [106, 122] on button "button" at bounding box center [102, 121] width 12 height 12
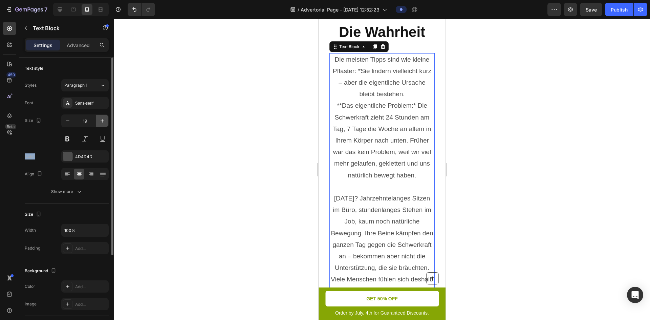
type input "20"
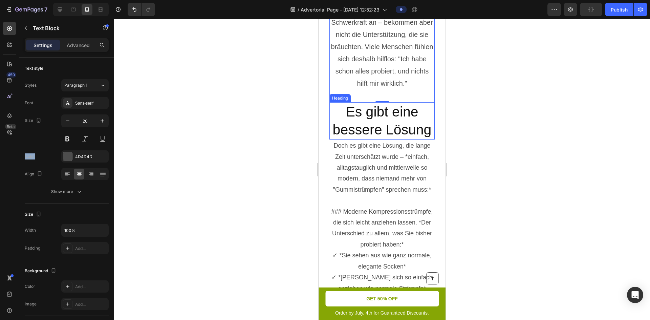
scroll to position [2507, 0]
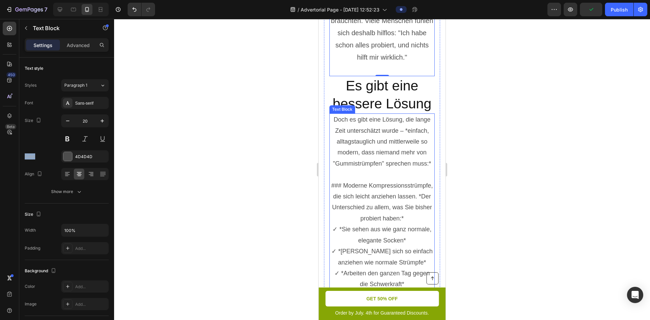
click at [368, 147] on p "Doch es gibt eine Lösung, die lange Zeit unterschätzt wurde – *einfach, alltags…" at bounding box center [382, 141] width 104 height 55
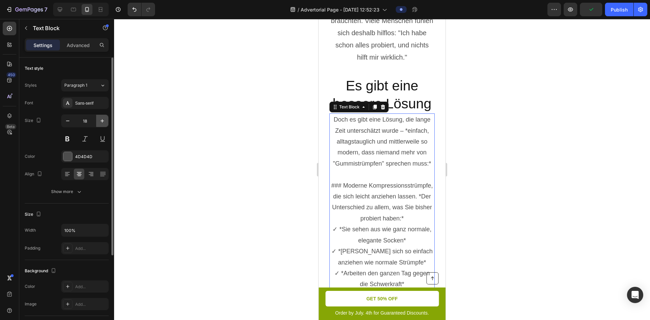
click at [105, 124] on button "button" at bounding box center [102, 121] width 12 height 12
type input "20"
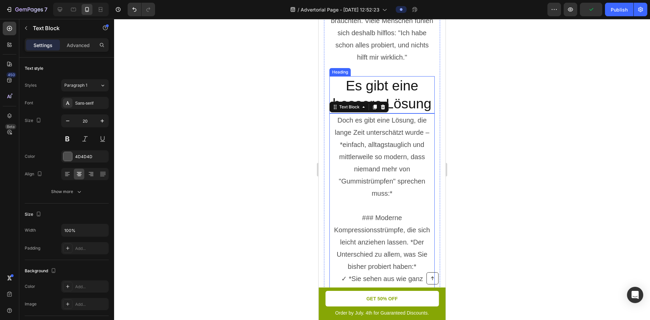
click at [371, 103] on h2 "Es gibt eine bessere Lösung" at bounding box center [382, 95] width 105 height 38
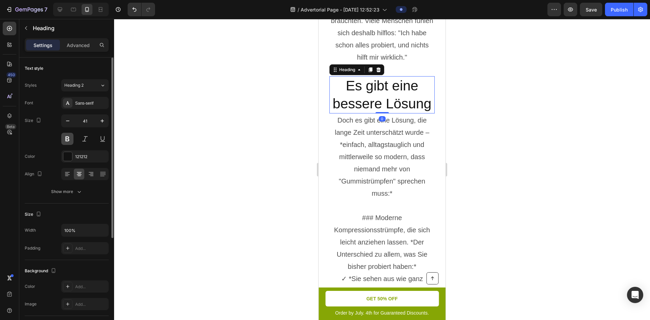
click at [72, 138] on button at bounding box center [67, 139] width 12 height 12
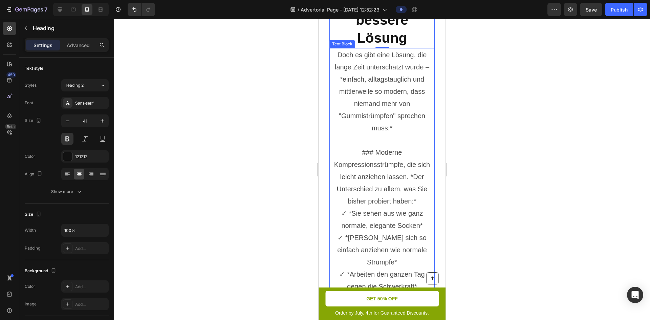
scroll to position [2541, 0]
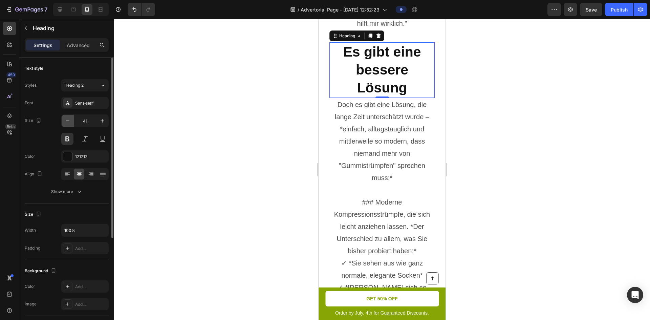
click at [64, 122] on button "button" at bounding box center [68, 121] width 12 height 12
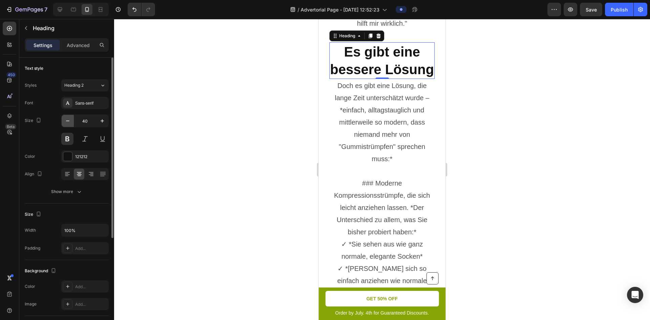
click at [65, 120] on icon "button" at bounding box center [67, 121] width 7 height 7
type input "38"
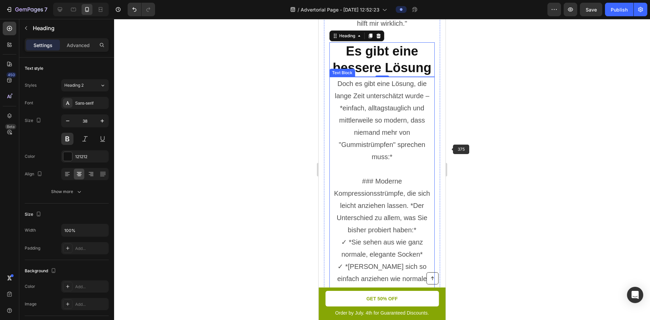
click at [496, 144] on div at bounding box center [382, 169] width 536 height 301
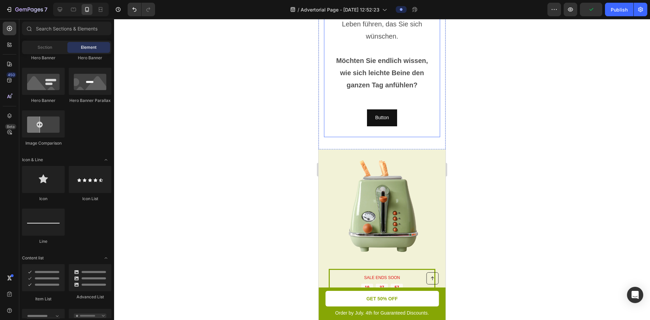
scroll to position [3015, 0]
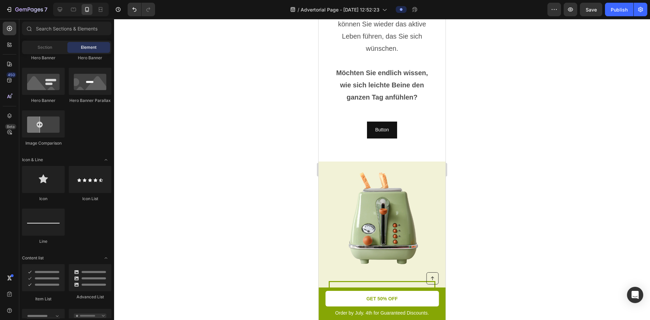
click at [601, 33] on div at bounding box center [382, 169] width 536 height 301
click at [592, 15] on button "Save" at bounding box center [591, 10] width 22 height 14
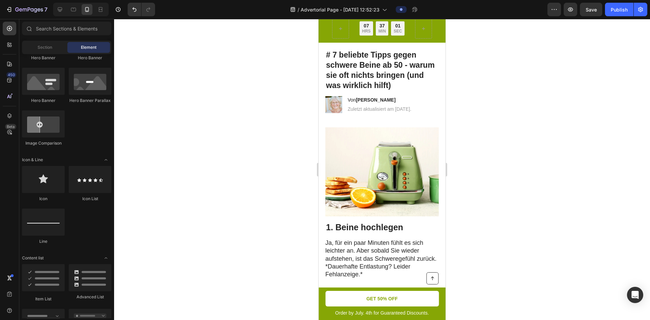
scroll to position [0, 0]
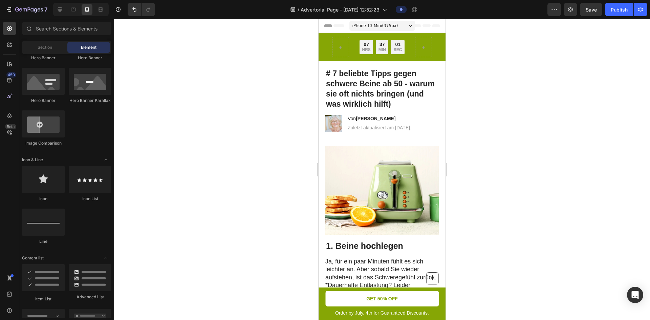
drag, startPoint x: 445, startPoint y: 179, endPoint x: 771, endPoint y: 43, distance: 352.8
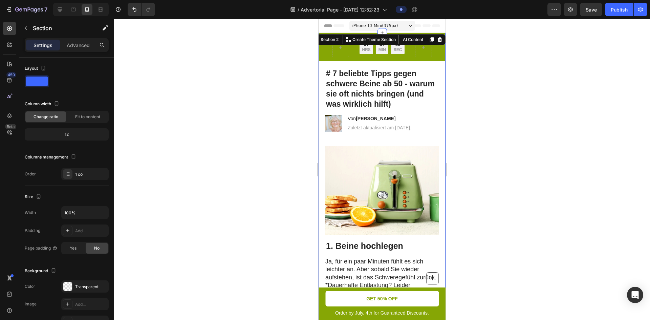
click at [374, 83] on h1 "# 7 beliebte Tipps gegen schwere Beine ab 50 - warum sie oft nichts bringen (un…" at bounding box center [382, 89] width 113 height 42
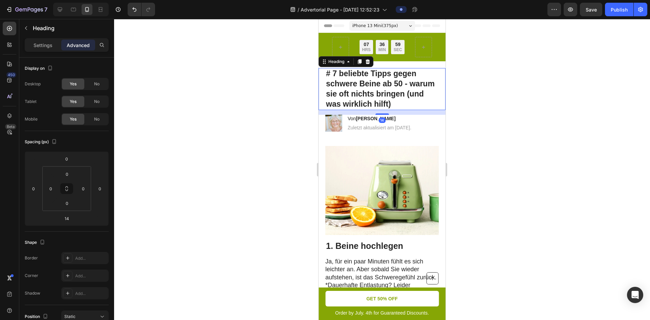
click at [343, 89] on h1 "# 7 beliebte Tipps gegen schwere Beine ab 50 - warum sie oft nichts bringen (un…" at bounding box center [382, 89] width 113 height 42
click at [343, 89] on p "# 7 beliebte Tipps gegen schwere Beine ab 50 - warum sie oft nichts bringen (un…" at bounding box center [382, 89] width 112 height 41
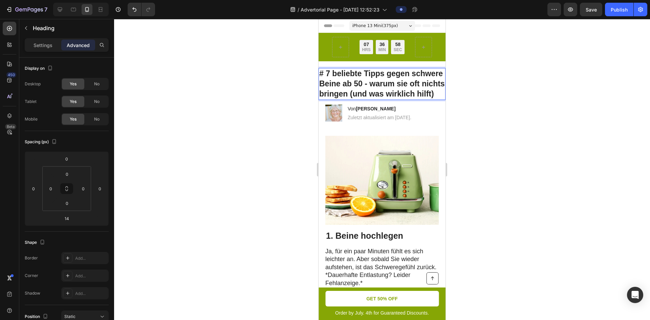
click at [381, 93] on p "# 7 beliebte Tipps gegen schwere Beine ab 50 - warum sie oft nichts bringen (un…" at bounding box center [382, 84] width 126 height 30
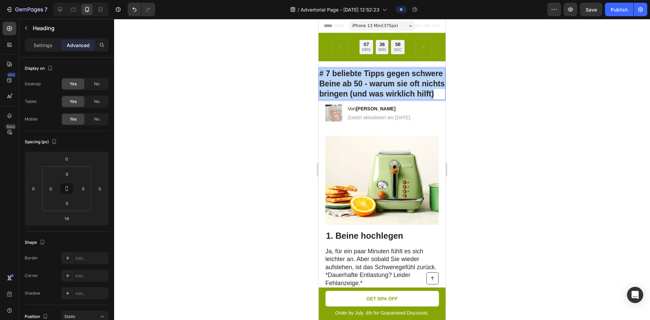
click at [381, 93] on p "# 7 beliebte Tipps gegen schwere Beine ab 50 - warum sie oft nichts bringen (un…" at bounding box center [382, 84] width 126 height 30
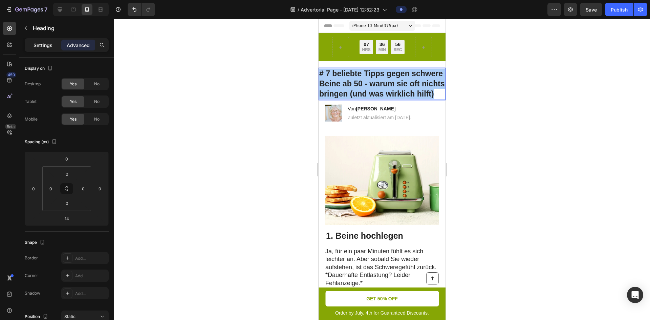
click at [48, 40] on div "Settings" at bounding box center [43, 45] width 34 height 11
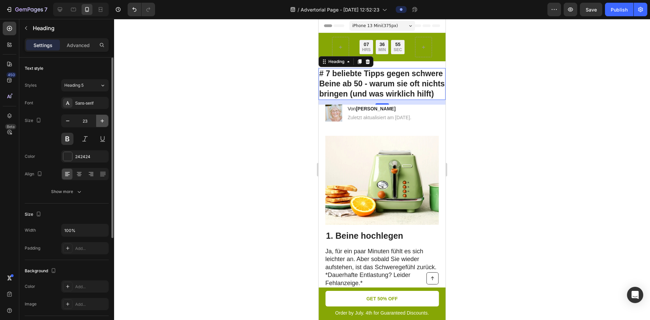
click at [101, 121] on icon "button" at bounding box center [102, 121] width 7 height 7
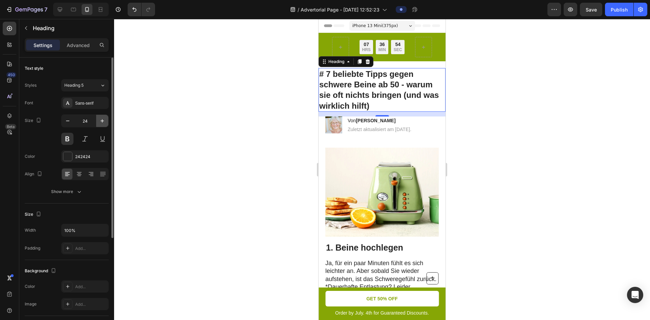
click at [101, 121] on icon "button" at bounding box center [102, 121] width 7 height 7
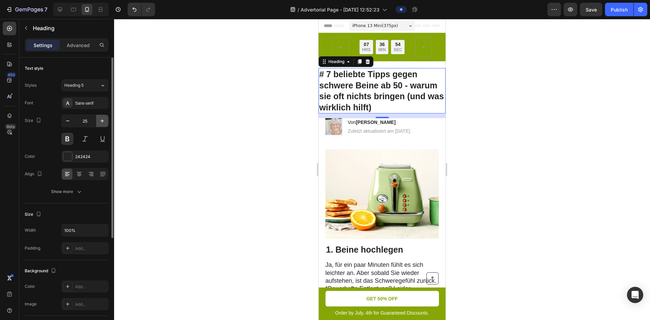
click at [101, 121] on icon "button" at bounding box center [102, 121] width 7 height 7
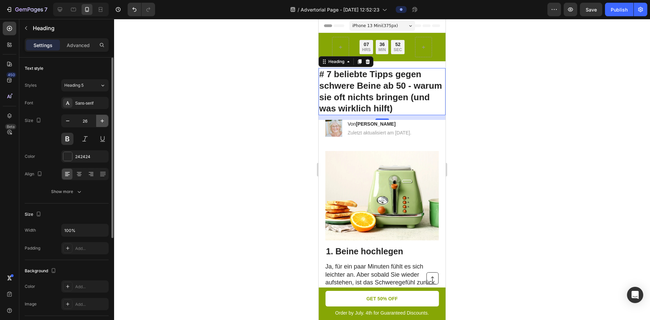
click at [101, 121] on icon "button" at bounding box center [102, 121] width 7 height 7
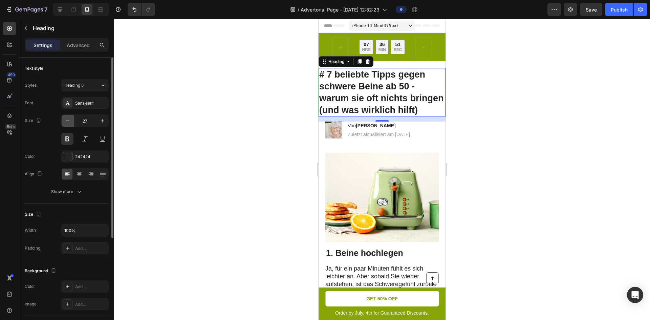
click at [65, 120] on icon "button" at bounding box center [67, 121] width 7 height 7
type input "26"
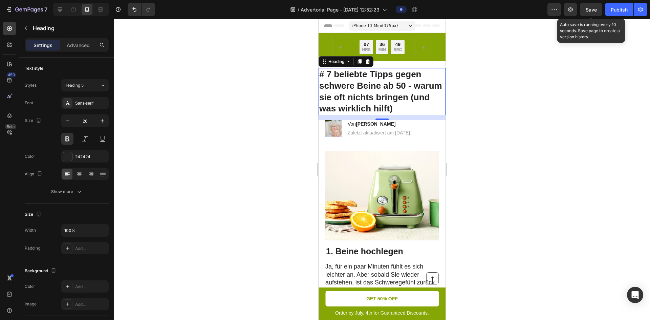
click at [595, 12] on span "Save" at bounding box center [591, 10] width 11 height 6
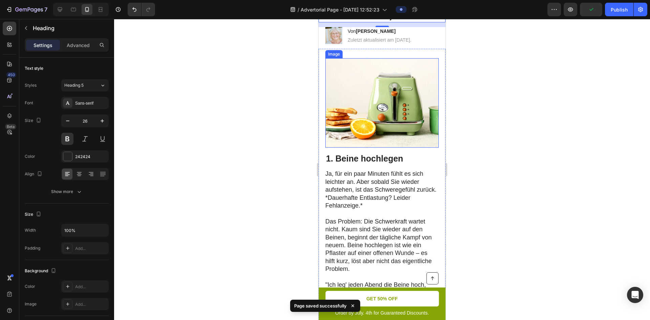
scroll to position [136, 0]
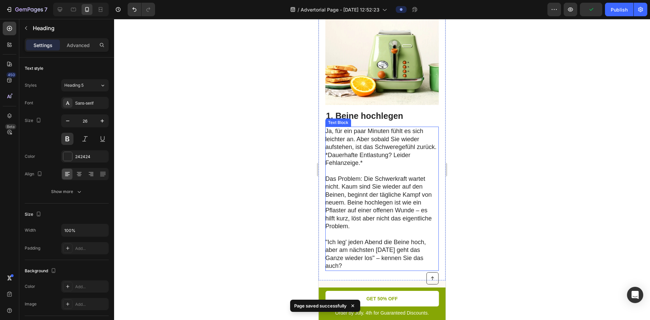
click at [394, 141] on p "Ja, für ein paar Minuten fühlt es sich leichter an. Aber sobald Sie wieder aufs…" at bounding box center [382, 178] width 113 height 103
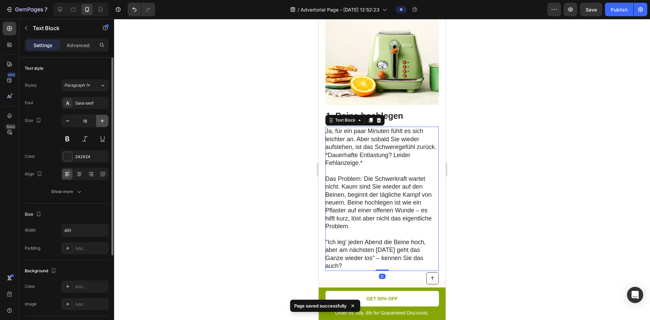
click at [102, 123] on icon "button" at bounding box center [102, 121] width 7 height 7
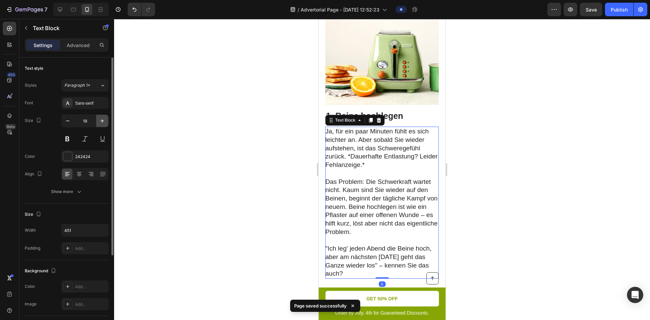
click at [102, 123] on icon "button" at bounding box center [102, 121] width 7 height 7
type input "20"
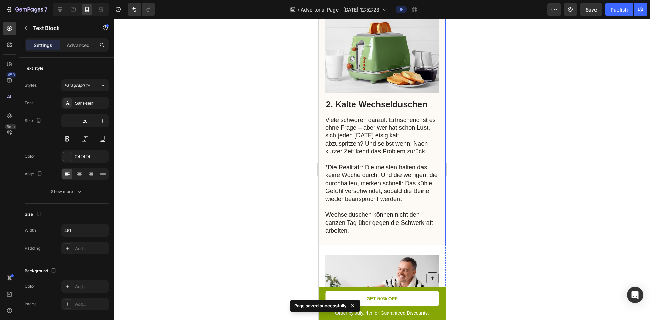
scroll to position [440, 0]
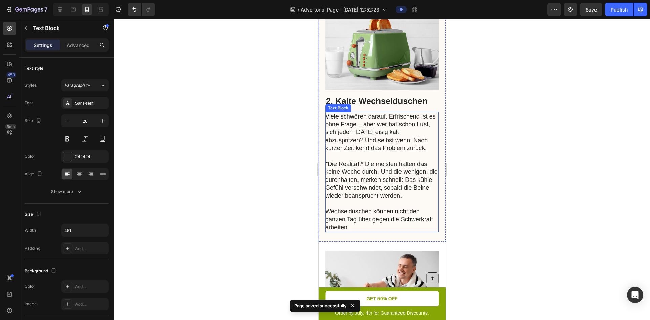
click at [415, 185] on p "Viele schwören darauf. Erfrischend ist es ohne Frage – aber wer hat schon Lust,…" at bounding box center [382, 172] width 113 height 119
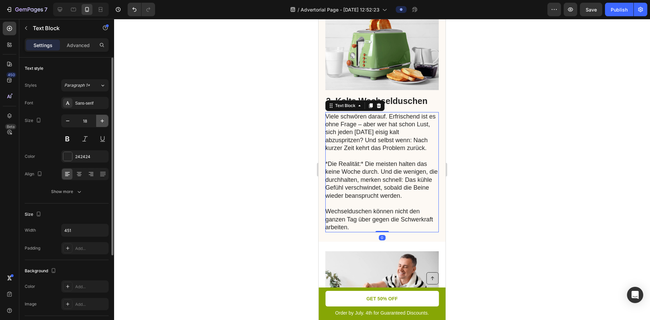
click at [103, 126] on button "button" at bounding box center [102, 121] width 12 height 12
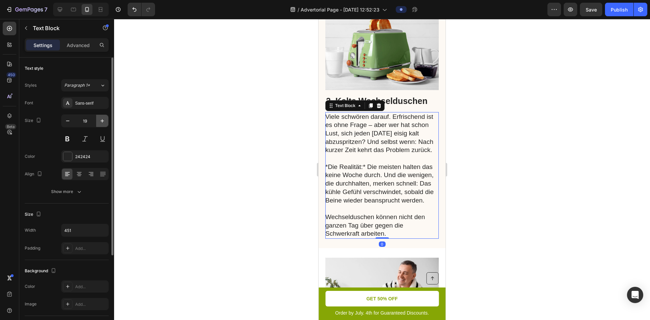
type input "20"
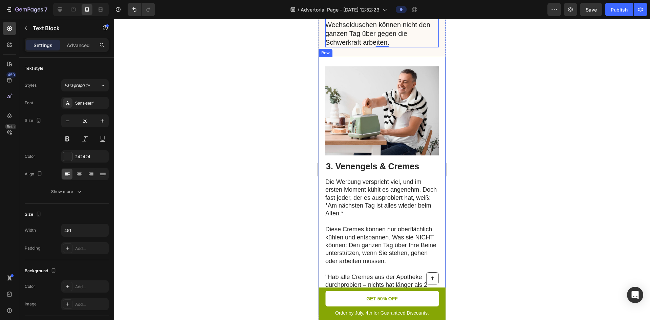
scroll to position [711, 0]
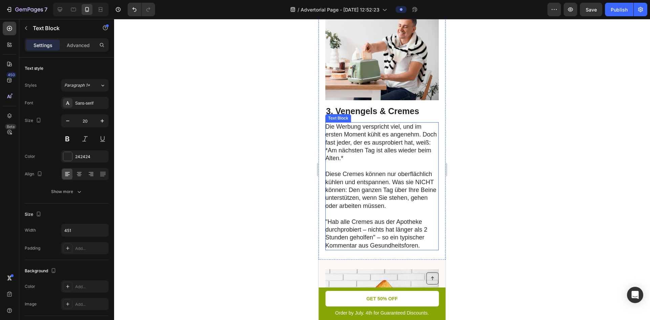
drag, startPoint x: 403, startPoint y: 192, endPoint x: 378, endPoint y: 203, distance: 27.0
click at [402, 193] on p "Diese Cremes können nur oberflächlich kühlen und entspannen. Was sie NICHT könn…" at bounding box center [382, 190] width 113 height 40
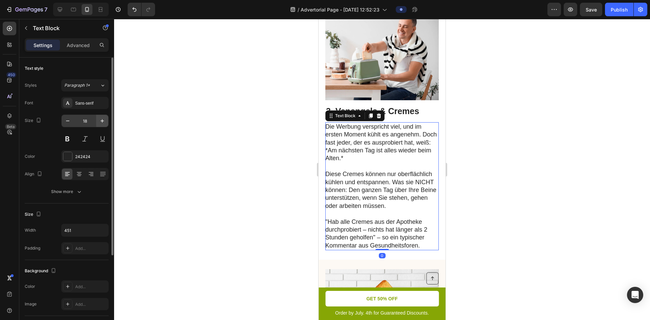
click at [97, 120] on button "button" at bounding box center [102, 121] width 12 height 12
type input "20"
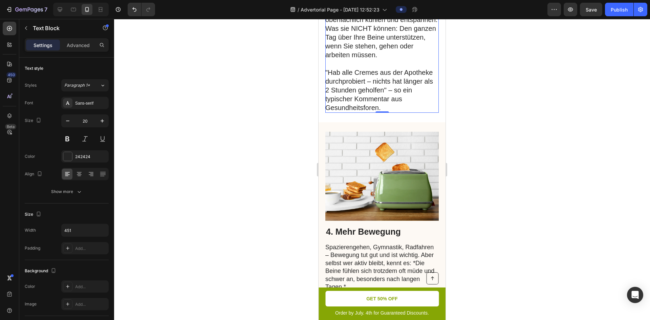
scroll to position [925, 0]
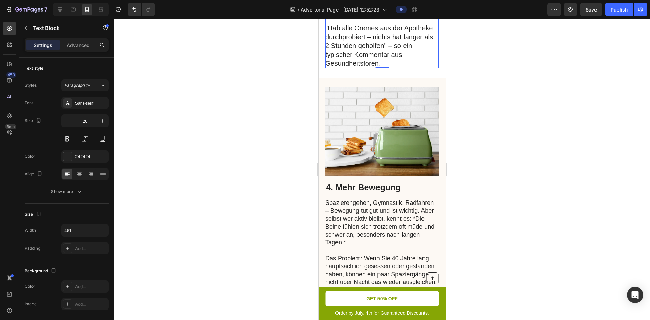
click at [393, 199] on p "Spazierengehen, Gymnastik, Radfahren – Bewegung tut gut und ist wichtig. Aber s…" at bounding box center [382, 222] width 113 height 47
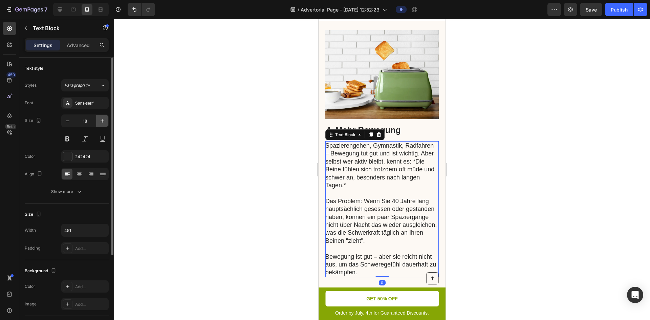
click at [102, 123] on icon "button" at bounding box center [102, 121] width 7 height 7
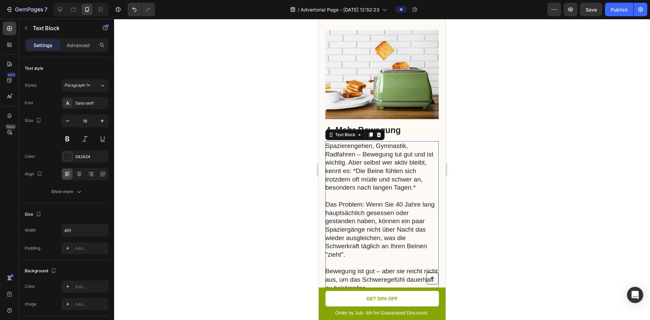
type input "20"
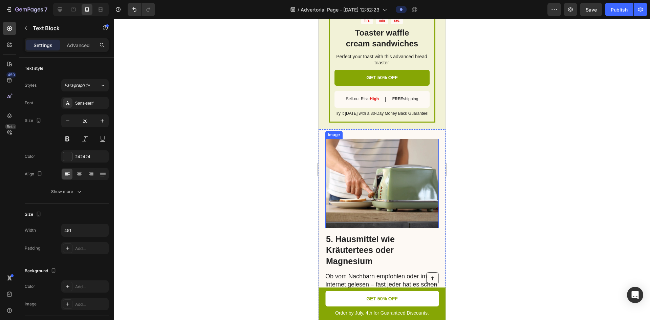
scroll to position [1558, 0]
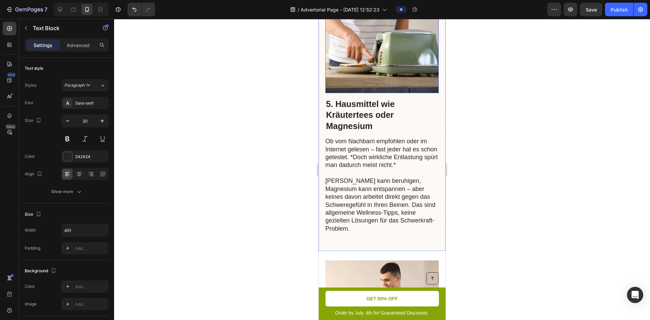
click at [365, 196] on p "[PERSON_NAME] kann beruhigen, Magnesium kann entspannen – aber keines davon arb…" at bounding box center [382, 204] width 113 height 71
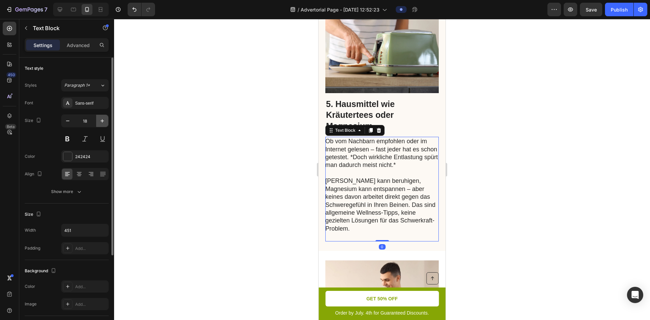
click at [107, 121] on button "button" at bounding box center [102, 121] width 12 height 12
type input "20"
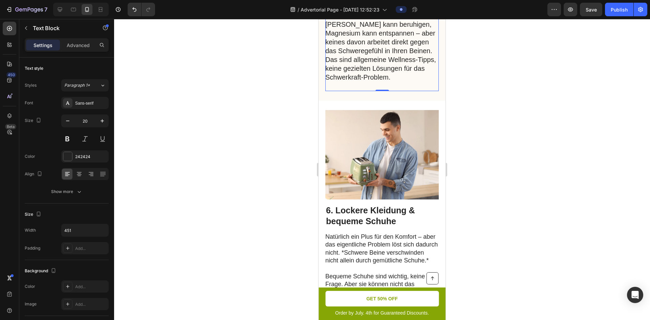
scroll to position [1796, 0]
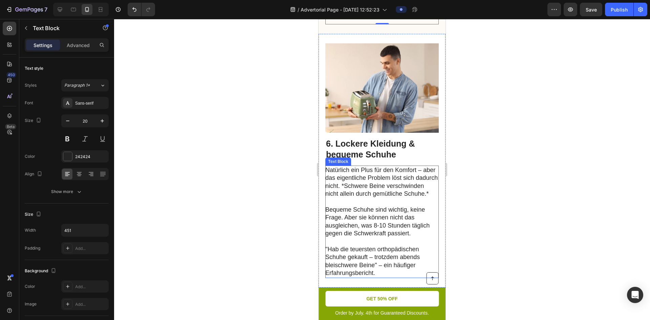
click at [362, 193] on p "Natürlich ein Plus für den Komfort – aber das eigentliche Problem löst sich dad…" at bounding box center [382, 221] width 113 height 111
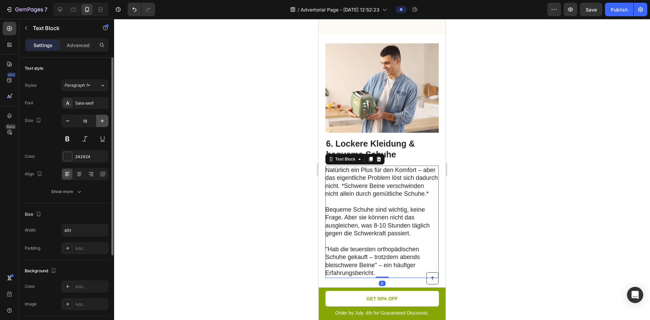
click at [100, 117] on button "button" at bounding box center [102, 121] width 12 height 12
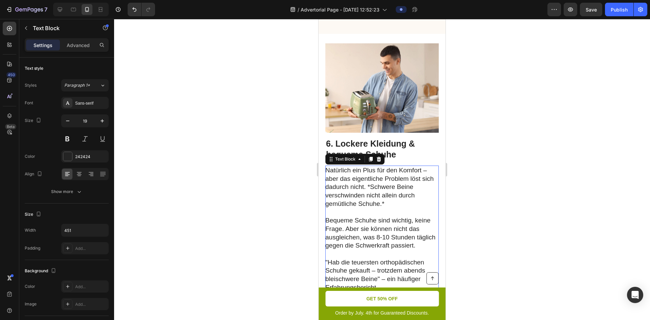
type input "20"
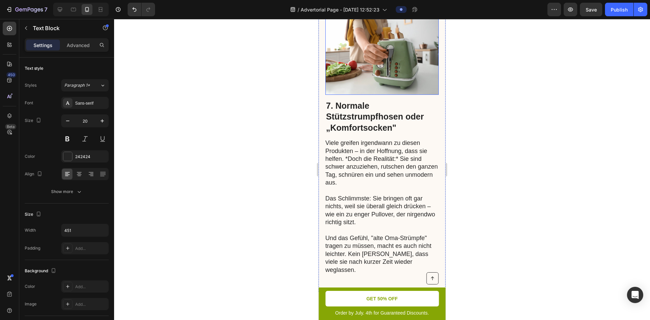
scroll to position [2168, 0]
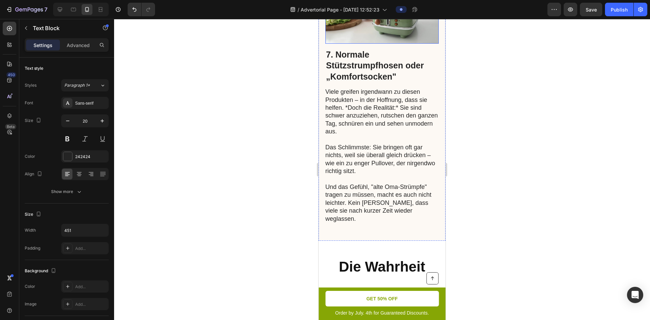
click at [369, 177] on p at bounding box center [382, 179] width 113 height 8
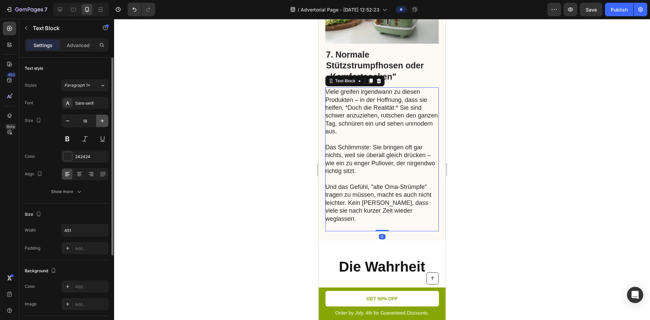
click at [104, 123] on icon "button" at bounding box center [102, 121] width 7 height 7
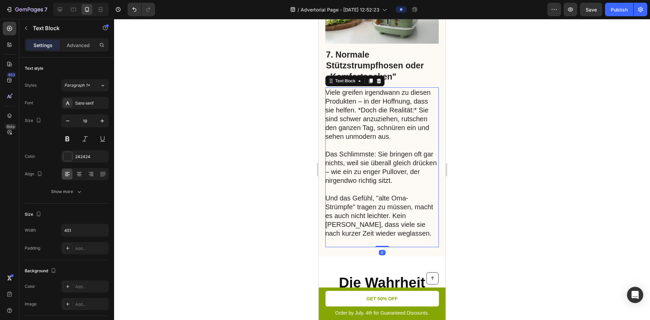
type input "20"
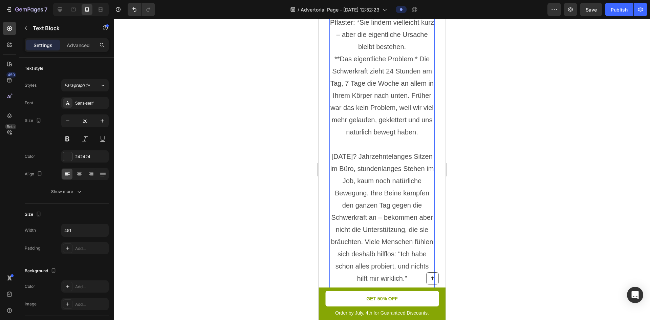
scroll to position [2473, 0]
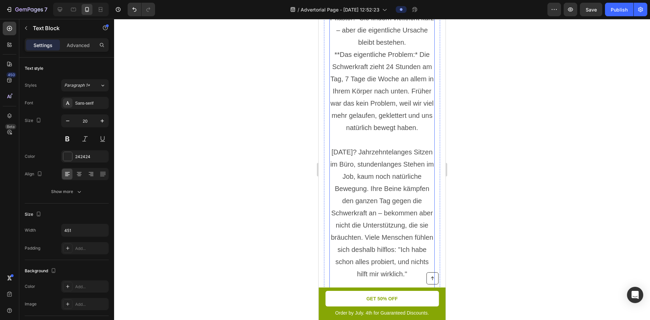
click at [382, 172] on p "[DATE]? Jahrzehntelanges Sitzen im Büro, stundenlanges Stehen im Job, kaum noch…" at bounding box center [382, 213] width 104 height 134
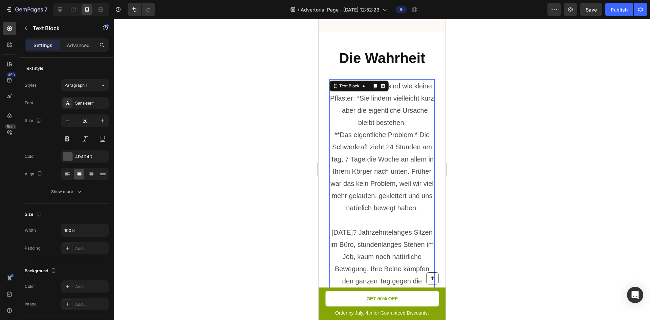
scroll to position [2371, 0]
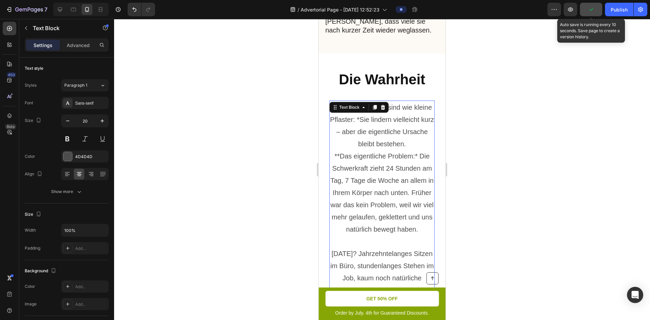
click at [584, 12] on button "button" at bounding box center [591, 10] width 22 height 14
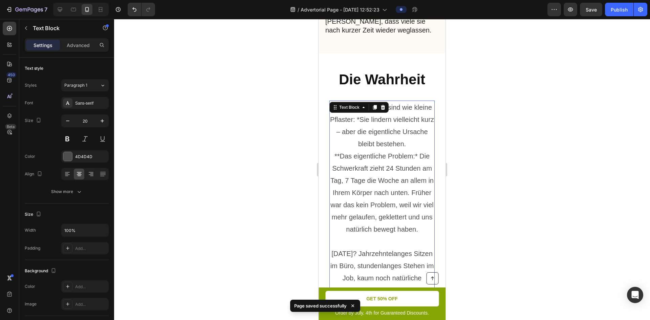
click at [587, 55] on div at bounding box center [382, 169] width 536 height 301
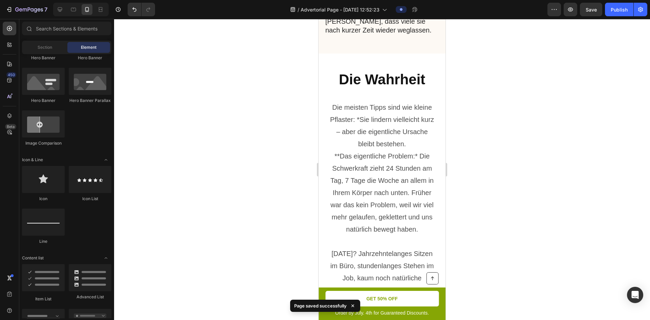
click at [592, 8] on span "Save" at bounding box center [591, 10] width 11 height 6
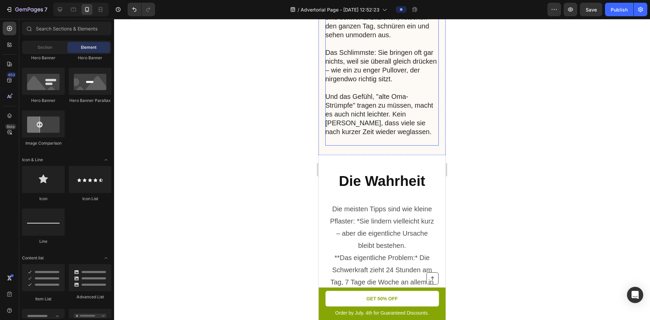
scroll to position [2202, 0]
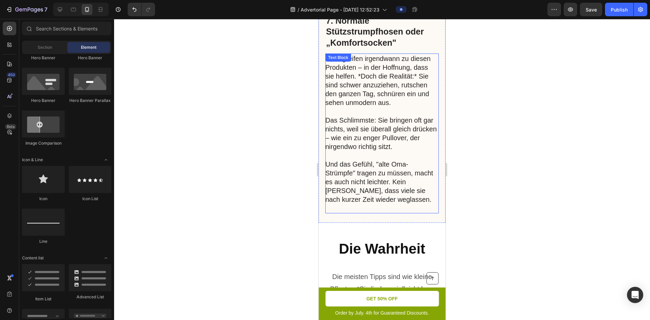
click at [403, 103] on p "Viele greifen irgendwann zu diesen Produkten – in der Hoffnung, dass sie helfen…" at bounding box center [382, 102] width 113 height 97
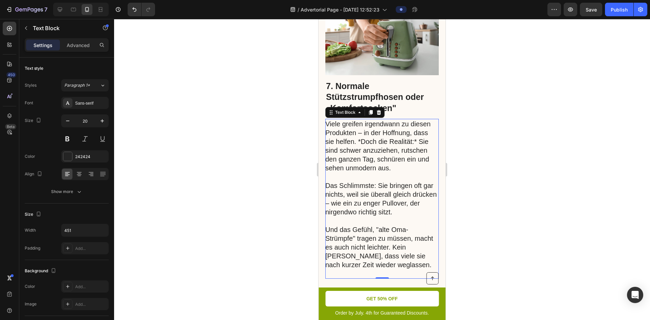
scroll to position [2134, 0]
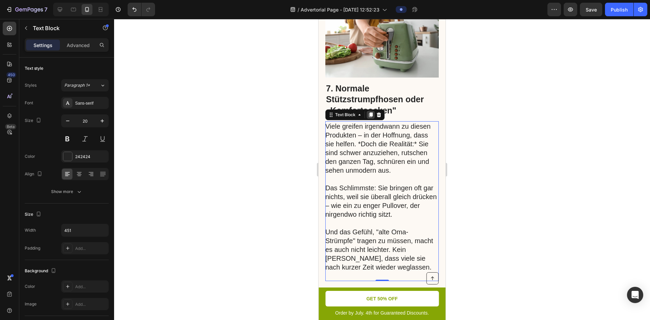
click at [369, 113] on icon at bounding box center [370, 114] width 5 height 5
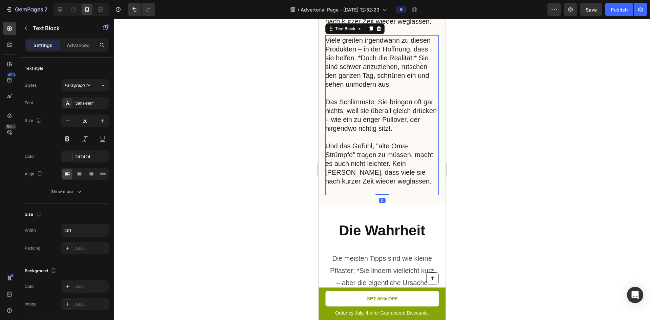
scroll to position [2368, 0]
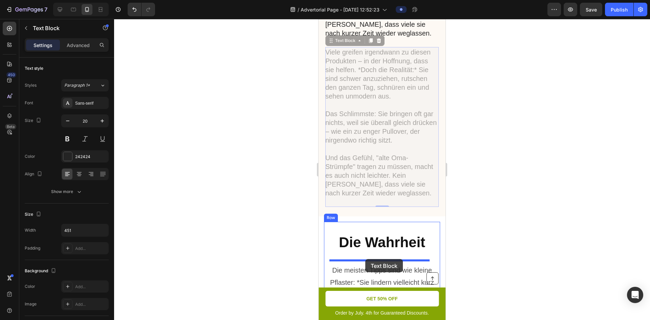
drag, startPoint x: 331, startPoint y: 41, endPoint x: 366, endPoint y: 259, distance: 221.2
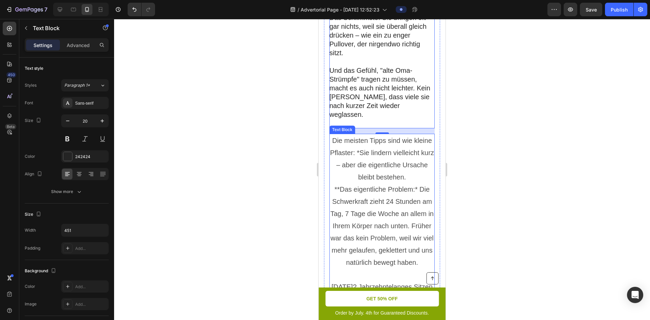
scroll to position [2538, 0]
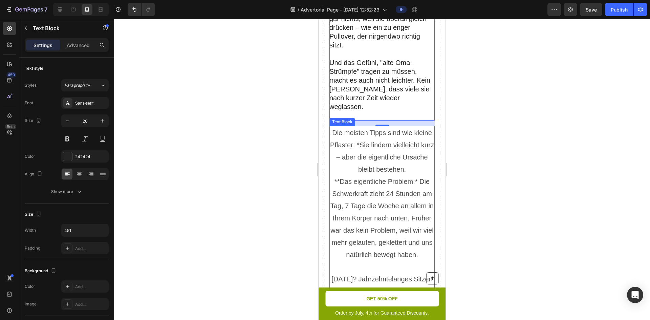
click at [415, 204] on p "**Das eigentliche Problem:* Die Schwerkraft zieht 24 Stunden am Tag, 7 Tage die…" at bounding box center [382, 217] width 104 height 85
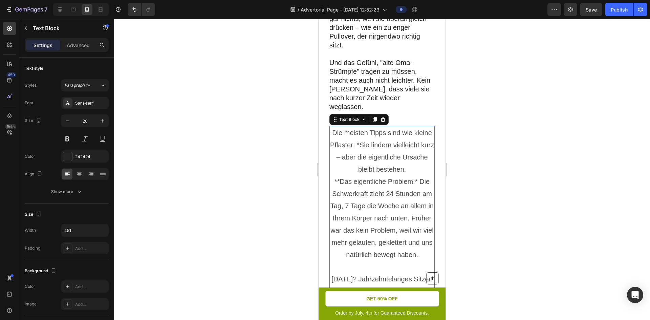
click at [415, 204] on p "**Das eigentliche Problem:* Die Schwerkraft zieht 24 Stunden am Tag, 7 Tage die…" at bounding box center [382, 217] width 104 height 85
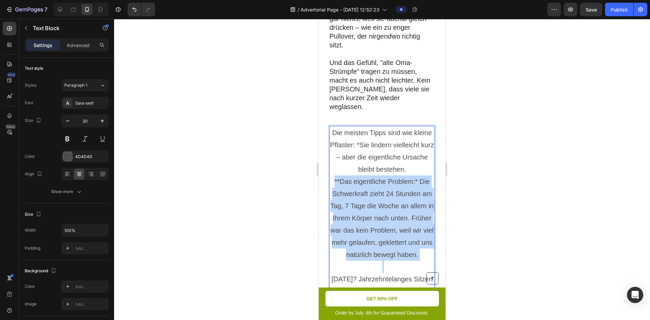
click at [415, 204] on p "**Das eigentliche Problem:* Die Schwerkraft zieht 24 Stunden am Tag, 7 Tage die…" at bounding box center [382, 217] width 104 height 85
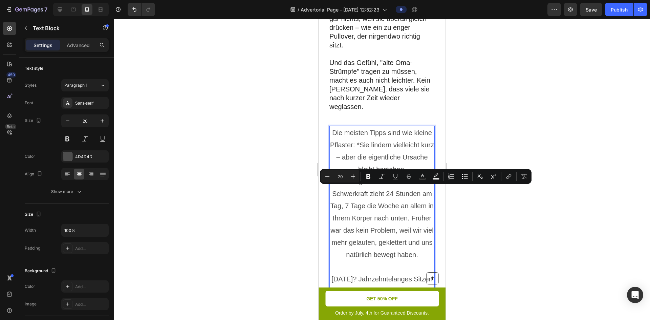
click at [345, 141] on p "Die meisten Tipps sind wie kleine Pflaster: *Sie lindern vielleicht kurz – aber…" at bounding box center [382, 151] width 104 height 49
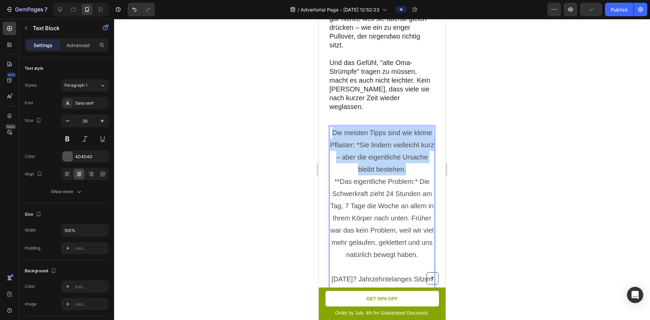
drag, startPoint x: 335, startPoint y: 126, endPoint x: 397, endPoint y: 179, distance: 82.2
click at [397, 175] on p "Die meisten Tipps sind wie kleine Pflaster: *Sie lindern vielleicht kurz – aber…" at bounding box center [382, 151] width 104 height 49
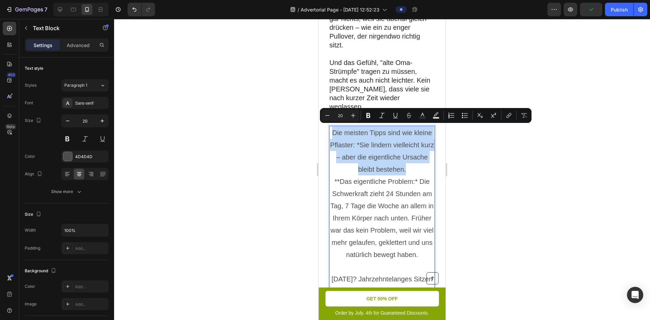
copy p "Die meisten Tipps sind wie kleine Pflaster: *Sie lindern vielleicht kurz – aber…"
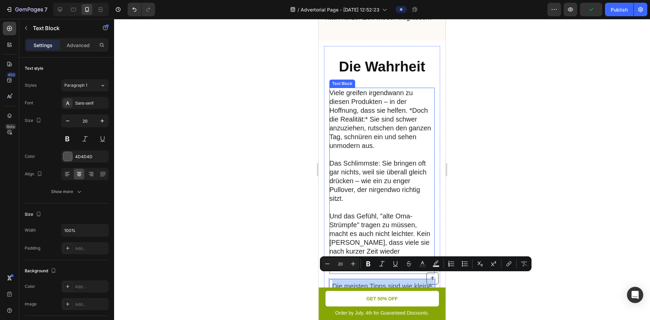
scroll to position [2368, 0]
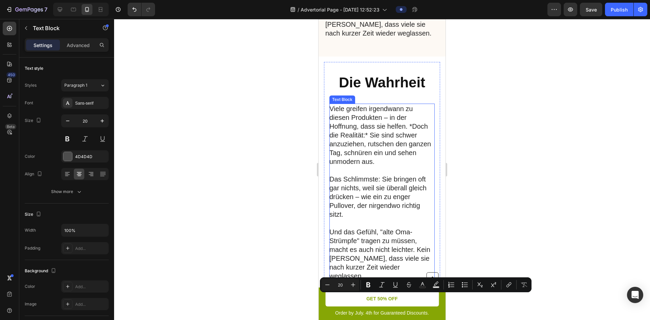
click at [398, 139] on p "Viele greifen irgendwann zu diesen Produkten – in der Hoffnung, dass sie helfen…" at bounding box center [382, 161] width 105 height 115
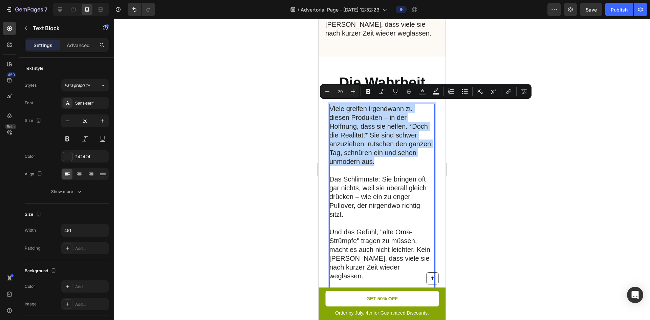
drag, startPoint x: 397, startPoint y: 160, endPoint x: 331, endPoint y: 105, distance: 86.1
click at [331, 105] on p "Viele greifen irgendwann zu diesen Produkten – in der Hoffnung, dass sie helfen…" at bounding box center [382, 161] width 105 height 115
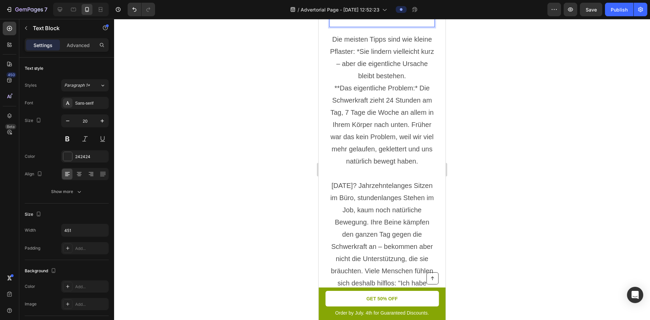
scroll to position [2606, 0]
click at [400, 150] on p "**Das eigentliche Problem:* Die Schwerkraft zieht 24 Stunden am Tag, 7 Tage die…" at bounding box center [382, 123] width 104 height 85
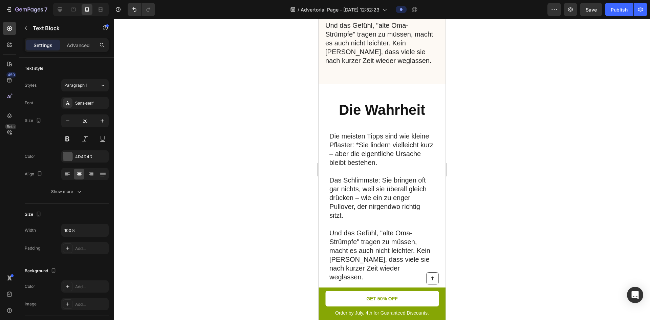
scroll to position [2334, 0]
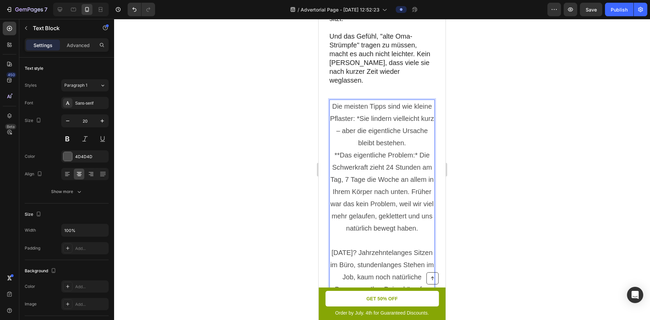
click at [388, 149] on p "Die meisten Tipps sind wie kleine Pflaster: *Sie lindern vielleicht kurz – aber…" at bounding box center [382, 124] width 104 height 49
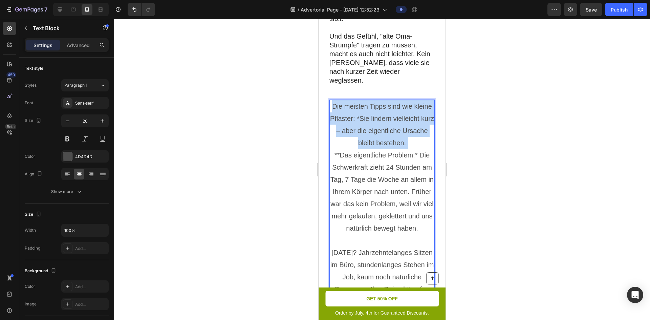
click at [388, 149] on p "Die meisten Tipps sind wie kleine Pflaster: *Sie lindern vielleicht kurz – aber…" at bounding box center [382, 124] width 104 height 49
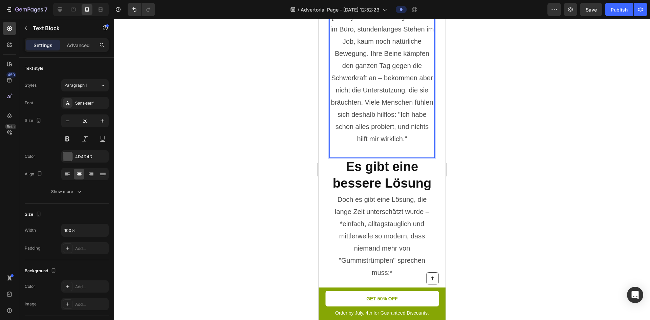
scroll to position [2775, 0]
click at [402, 144] on p "[DATE]? Jahrzehntelanges Sitzen im Büro, stundenlanges Stehen im Job, kaum noch…" at bounding box center [382, 76] width 104 height 134
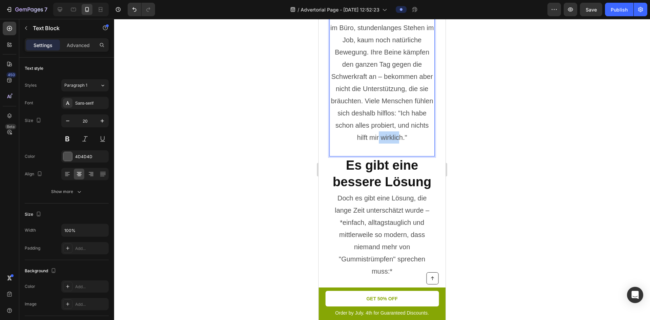
click at [402, 144] on p "[DATE]? Jahrzehntelanges Sitzen im Büro, stundenlanges Stehen im Job, kaum noch…" at bounding box center [382, 76] width 104 height 134
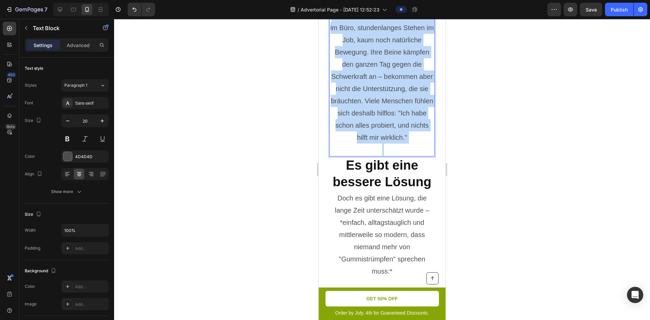
click at [402, 144] on p "[DATE]? Jahrzehntelanges Sitzen im Büro, stundenlanges Stehen im Job, kaum noch…" at bounding box center [382, 76] width 104 height 134
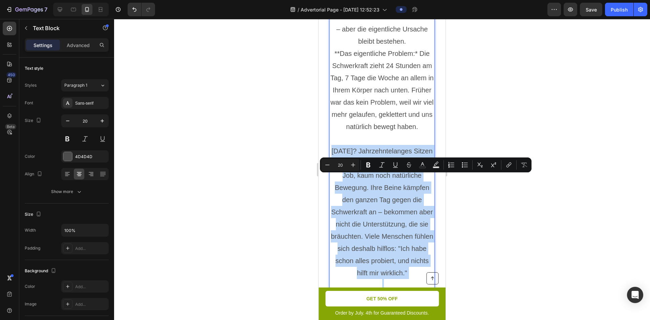
scroll to position [2741, 0]
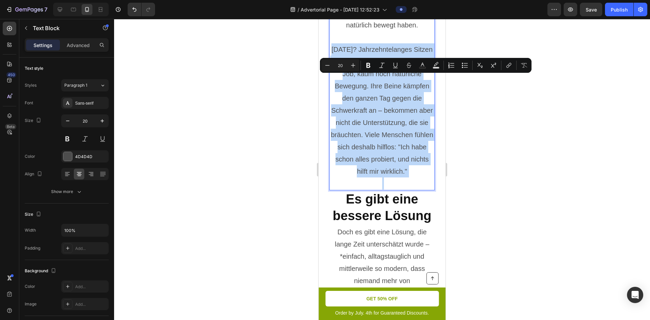
click at [397, 178] on p "[DATE]? Jahrzehntelanges Sitzen im Büro, stundenlanges Stehen im Job, kaum noch…" at bounding box center [382, 110] width 104 height 134
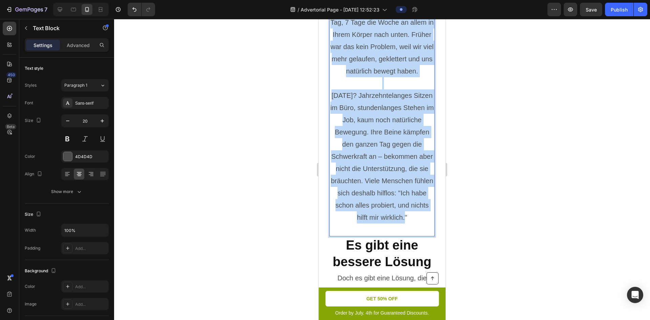
scroll to position [2576, 0]
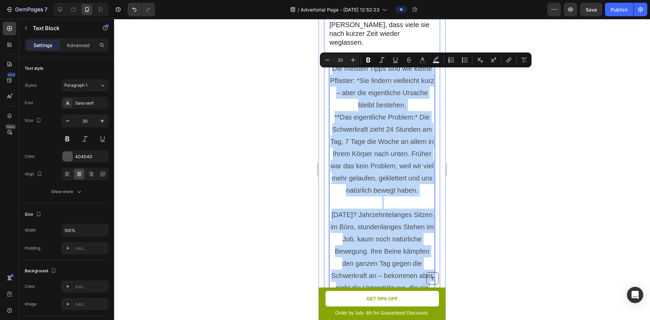
drag, startPoint x: 415, startPoint y: 202, endPoint x: 325, endPoint y: 75, distance: 156.2
copy div "Die meisten Tipps sind wie kleine Pflaster: *Sie lindern vielleicht kurz – aber…"
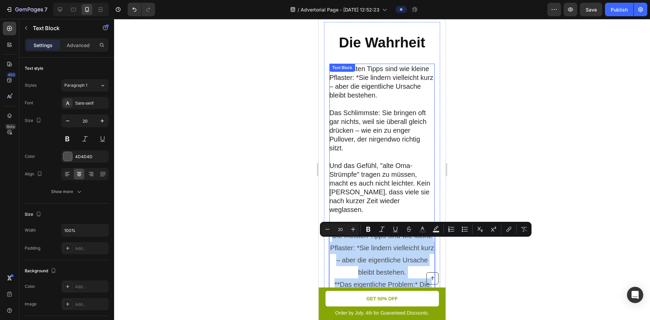
scroll to position [2406, 0]
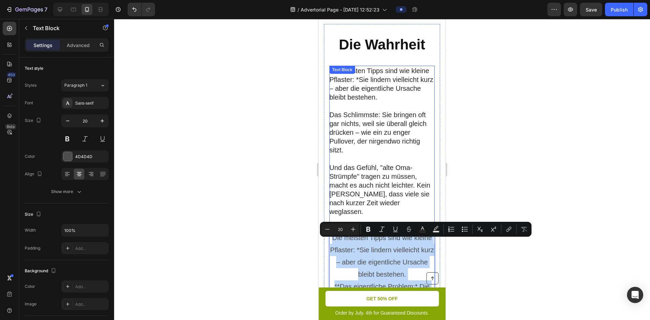
click at [385, 123] on p "Die meisten Tipps sind wie kleine Pflaster: *Sie lindern vielleicht kurz – aber…" at bounding box center [382, 110] width 105 height 88
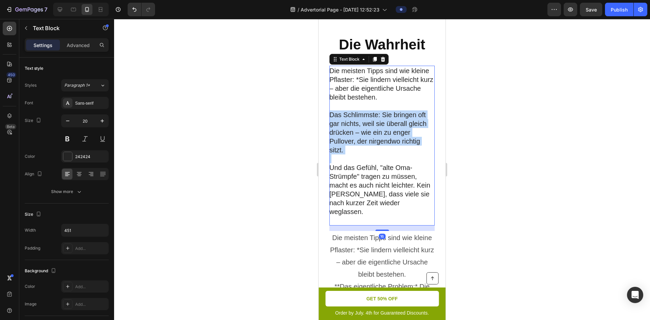
click at [385, 123] on p "Die meisten Tipps sind wie kleine Pflaster: *Sie lindern vielleicht kurz – aber…" at bounding box center [382, 110] width 105 height 88
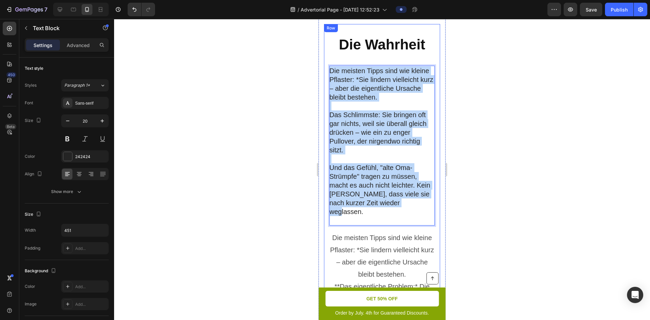
drag, startPoint x: 394, startPoint y: 215, endPoint x: 325, endPoint y: 68, distance: 163.1
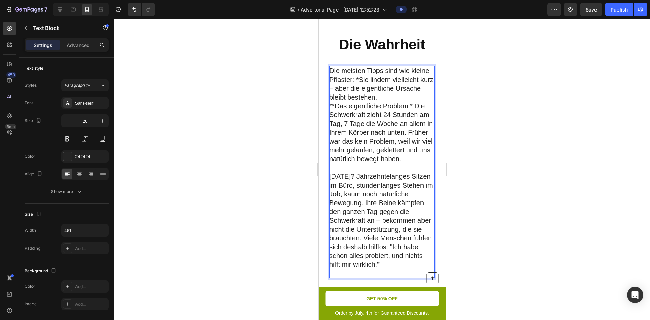
click at [378, 102] on p "Die meisten Tipps sind wie kleine Pflaster: *Sie lindern vielleicht kurz – aber…" at bounding box center [382, 83] width 105 height 35
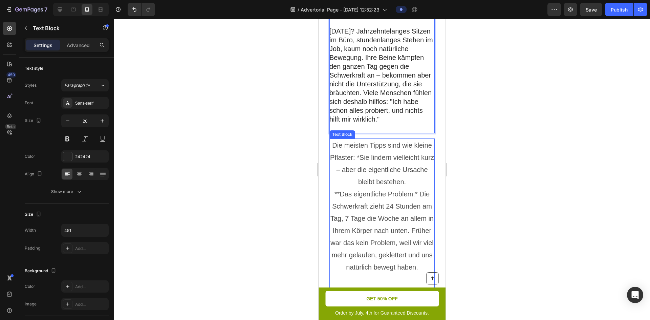
scroll to position [2576, 0]
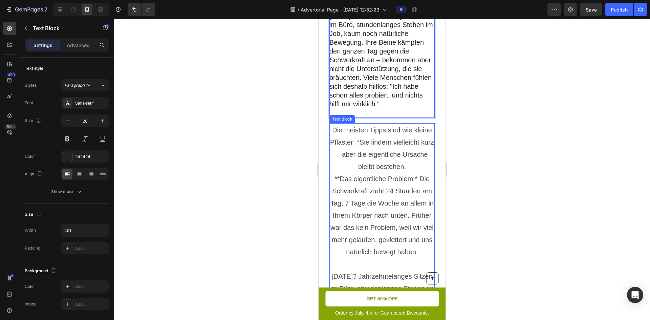
click at [405, 168] on p "Die meisten Tipps sind wie kleine Pflaster: *Sie lindern vielleicht kurz – aber…" at bounding box center [382, 148] width 104 height 49
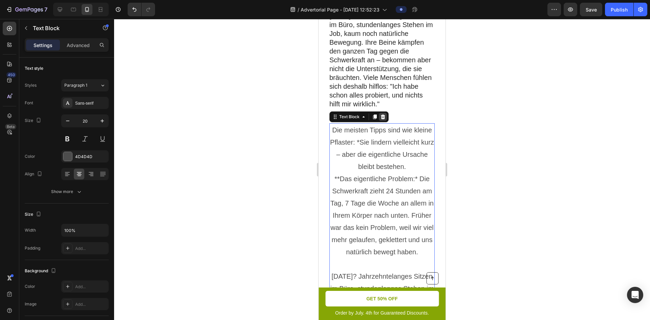
click at [382, 119] on icon at bounding box center [383, 117] width 4 height 5
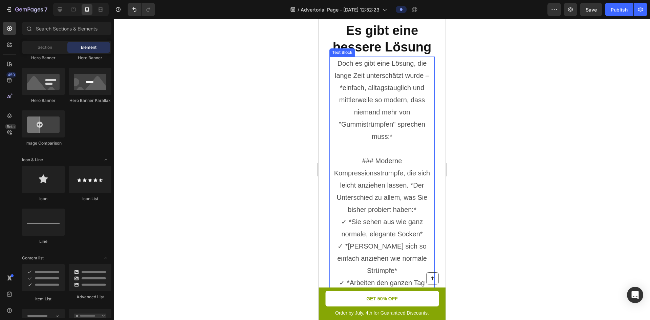
click at [396, 143] on p "Doch es gibt eine Lösung, die lange Zeit unterschätzt wurde – *einfach, alltags…" at bounding box center [382, 99] width 104 height 85
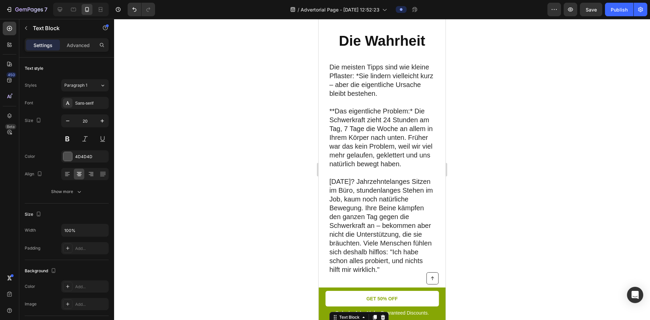
scroll to position [2406, 0]
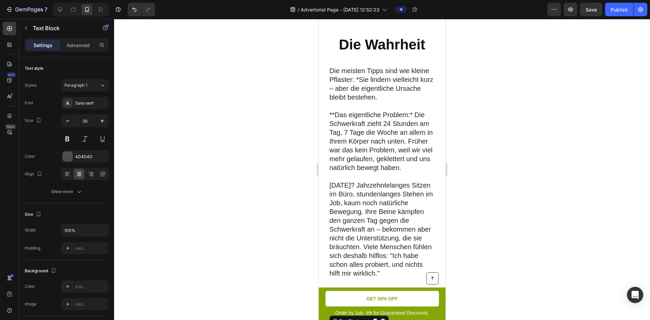
click at [373, 118] on p "**Das eigentliche Problem:* Die Schwerkraft zieht 24 Stunden am Tag, 7 Tage die…" at bounding box center [382, 141] width 105 height 62
click at [375, 57] on icon at bounding box center [375, 59] width 4 height 5
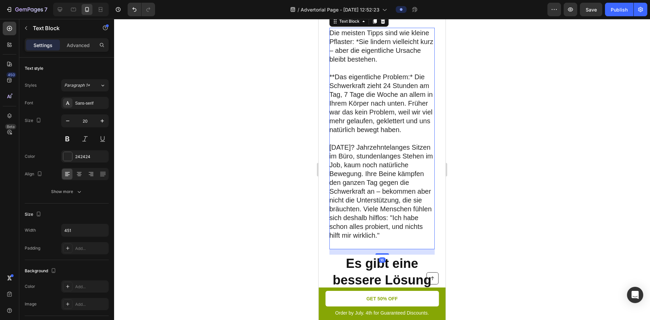
scroll to position [2659, 0]
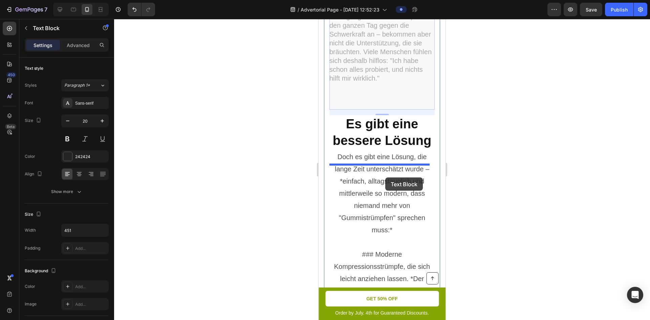
drag, startPoint x: 336, startPoint y: 50, endPoint x: 384, endPoint y: 178, distance: 136.7
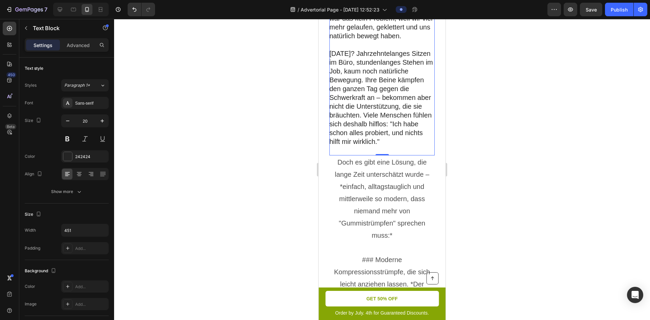
scroll to position [2923, 0]
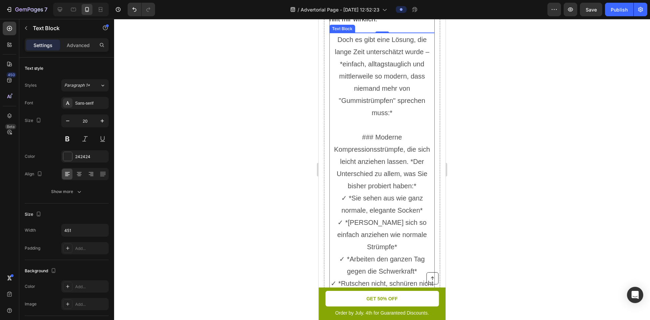
click at [394, 90] on p "Doch es gibt eine Lösung, die lange Zeit unterschätzt wurde – *einfach, alltags…" at bounding box center [382, 76] width 104 height 85
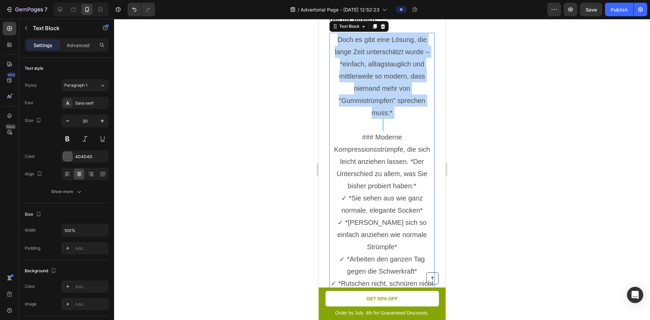
click at [394, 90] on p "Doch es gibt eine Lösung, die lange Zeit unterschätzt wurde – *einfach, alltags…" at bounding box center [382, 76] width 104 height 85
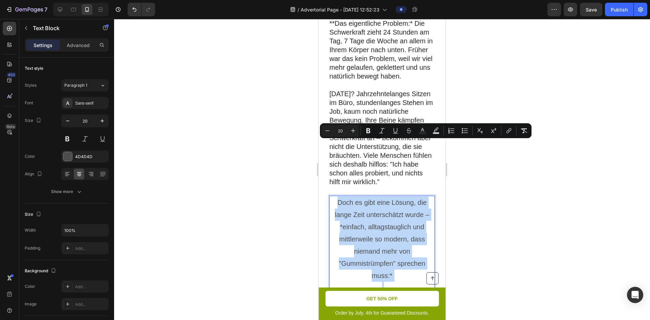
scroll to position [2753, 0]
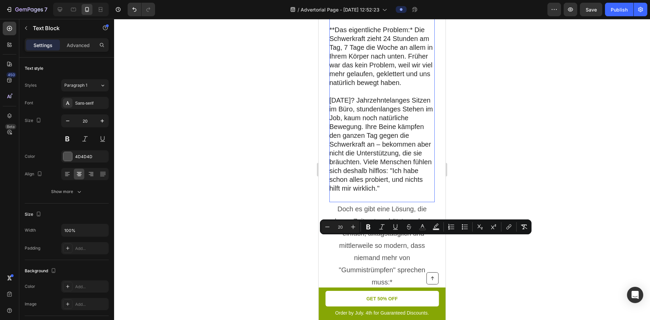
click at [394, 87] on p "**Das eigentliche Problem:* Die Schwerkraft zieht 24 Stunden am Tag, 7 Tage die…" at bounding box center [382, 56] width 105 height 62
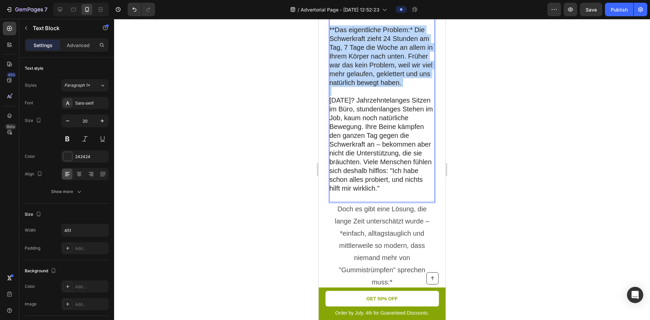
click at [394, 87] on p "**Das eigentliche Problem:* Die Schwerkraft zieht 24 Stunden am Tag, 7 Tage die…" at bounding box center [382, 56] width 105 height 62
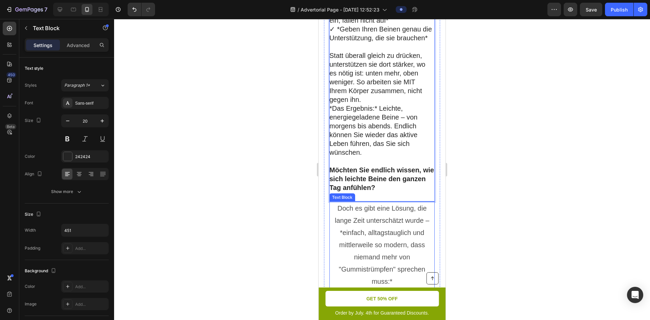
scroll to position [2950, 0]
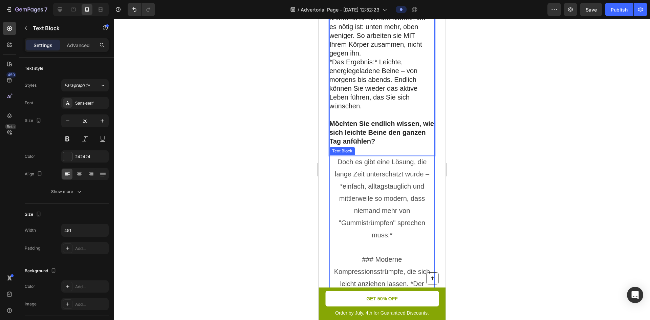
click at [380, 185] on p "Doch es gibt eine Lösung, die lange Zeit unterschätzt wurde – *einfach, alltags…" at bounding box center [382, 198] width 104 height 85
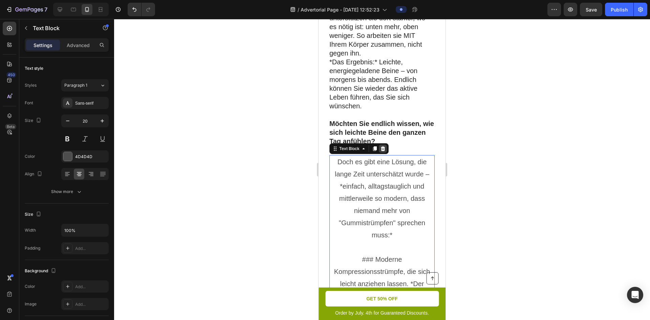
click at [381, 153] on div at bounding box center [383, 149] width 8 height 8
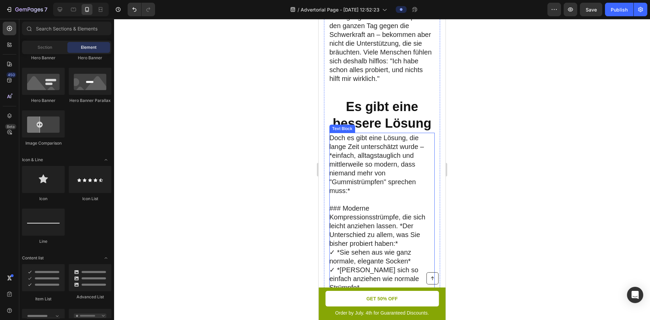
scroll to position [2611, 0]
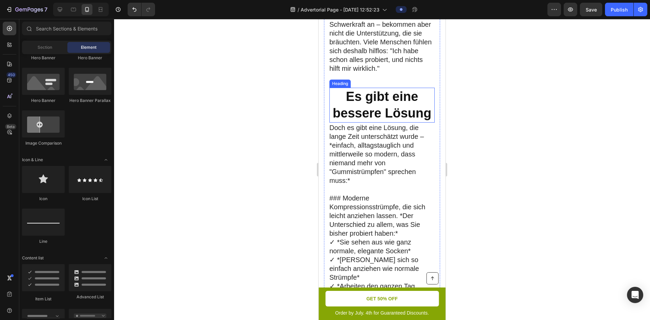
click at [426, 122] on h2 "Es gibt eine bessere Lösung" at bounding box center [382, 105] width 105 height 35
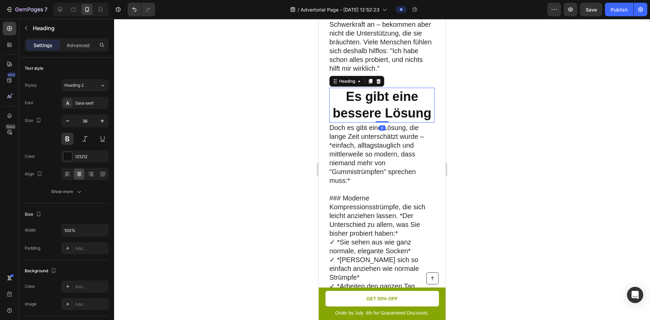
click at [456, 119] on div at bounding box center [382, 169] width 536 height 301
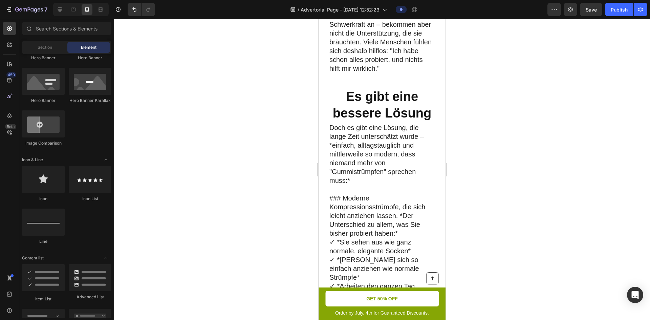
click at [399, 113] on h2 "Es gibt eine bessere Lösung" at bounding box center [382, 105] width 105 height 35
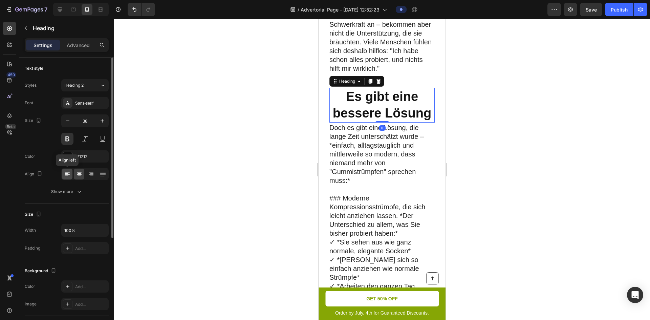
click at [70, 171] on icon at bounding box center [67, 174] width 7 height 7
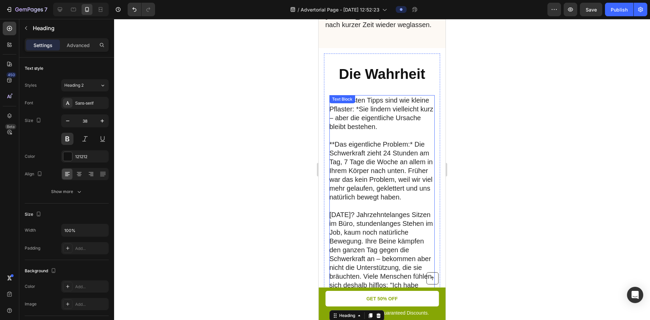
scroll to position [2340, 0]
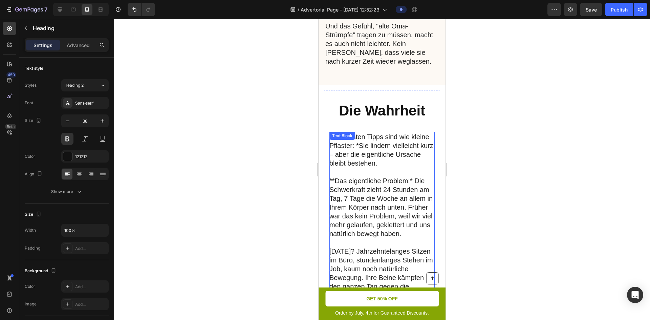
click at [377, 114] on h2 "Die Wahrheit" at bounding box center [382, 111] width 95 height 20
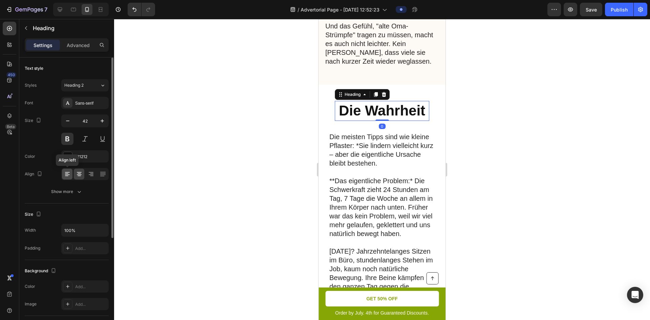
click at [65, 175] on icon at bounding box center [67, 174] width 7 height 7
click at [338, 112] on h2 "Die Wahrheit" at bounding box center [382, 111] width 95 height 20
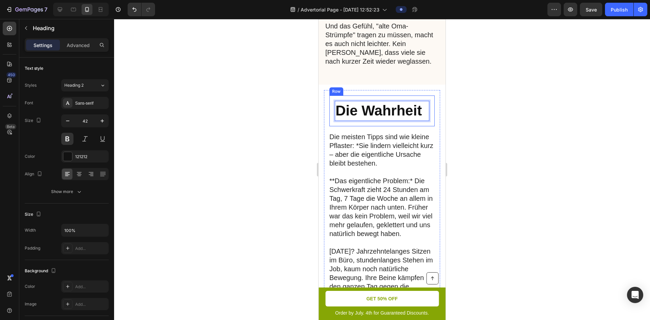
click at [333, 115] on div "Die Wahrheit Heading 0 Row" at bounding box center [382, 111] width 105 height 31
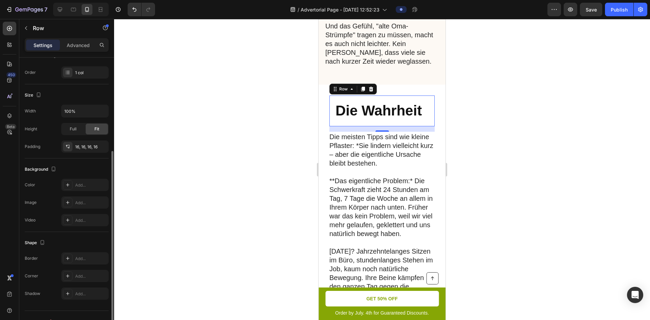
scroll to position [114, 0]
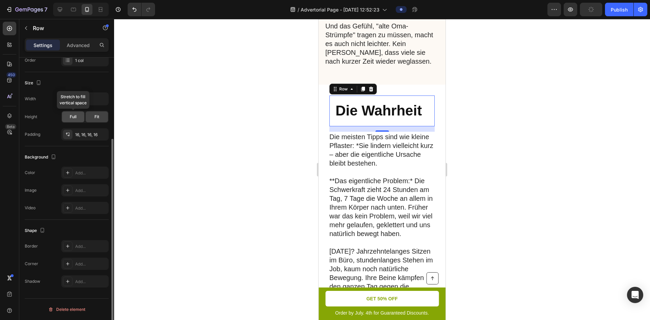
click at [83, 122] on div "Full" at bounding box center [73, 116] width 22 height 11
click at [93, 117] on div "Fit" at bounding box center [97, 116] width 22 height 11
click at [367, 96] on div "Die Wahrheit Heading Row 16" at bounding box center [382, 111] width 105 height 31
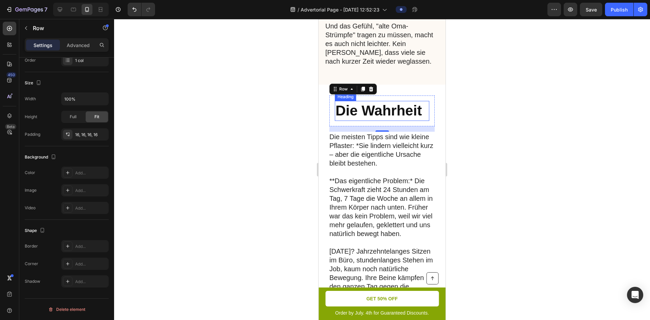
click at [416, 115] on p "Die Wahrheit" at bounding box center [382, 111] width 93 height 19
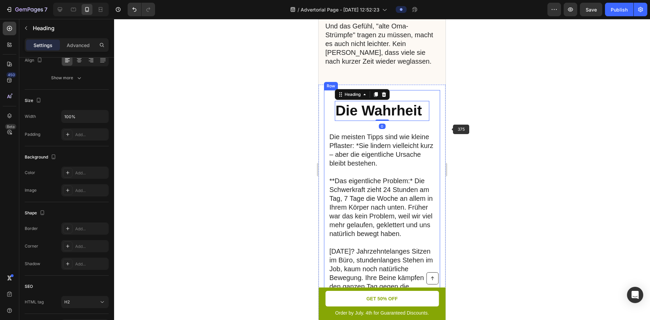
scroll to position [0, 0]
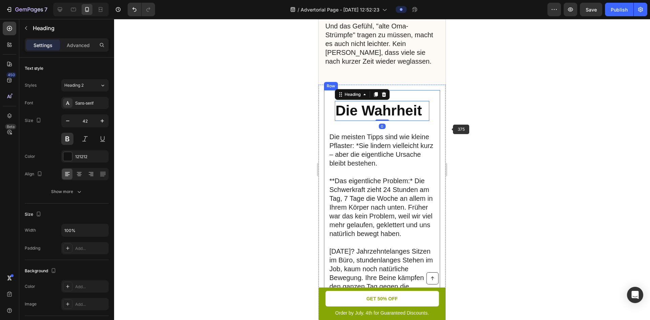
click at [455, 133] on div at bounding box center [382, 169] width 536 height 301
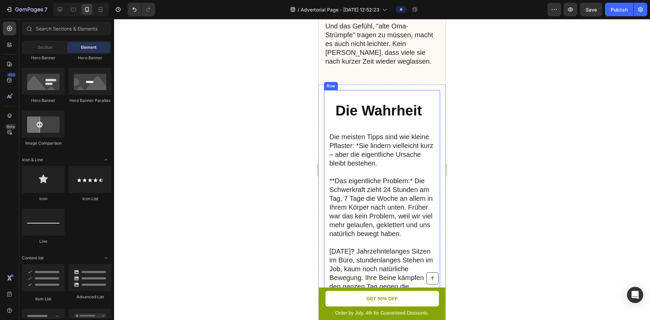
click at [386, 112] on p "Die Wahrheit" at bounding box center [382, 111] width 93 height 19
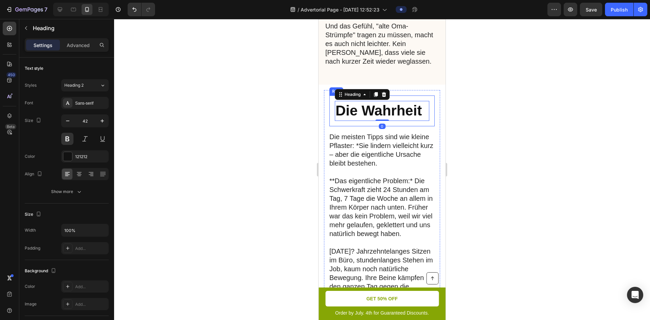
click at [358, 132] on p "Die meisten Tipps sind wie kleine Pflaster: *Sie lindern vielleicht kurz – aber…" at bounding box center [382, 149] width 105 height 35
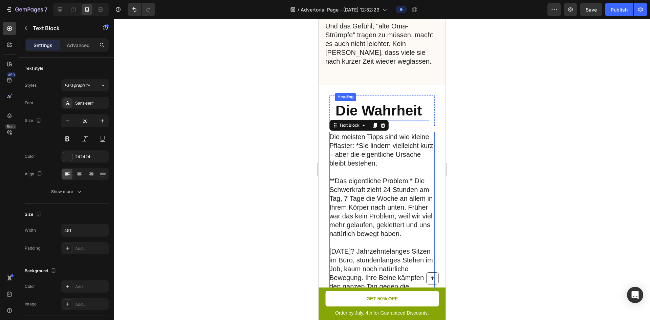
click at [347, 111] on p "Die Wahrheit" at bounding box center [382, 111] width 93 height 19
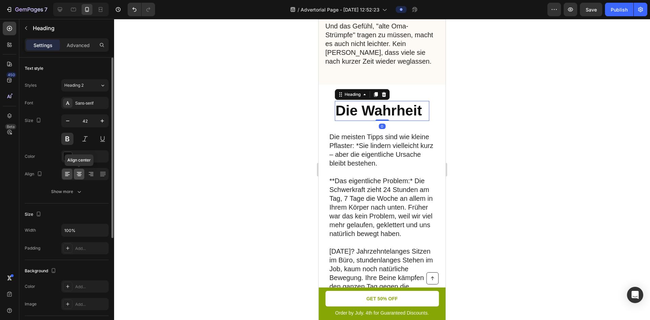
click at [78, 171] on icon at bounding box center [79, 174] width 7 height 7
click at [92, 176] on icon at bounding box center [91, 176] width 3 height 1
click at [102, 173] on icon at bounding box center [102, 173] width 5 height 0
click at [72, 173] on div at bounding box center [67, 174] width 11 height 11
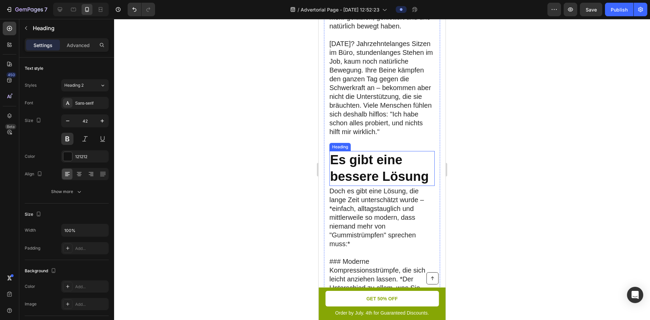
scroll to position [2611, 0]
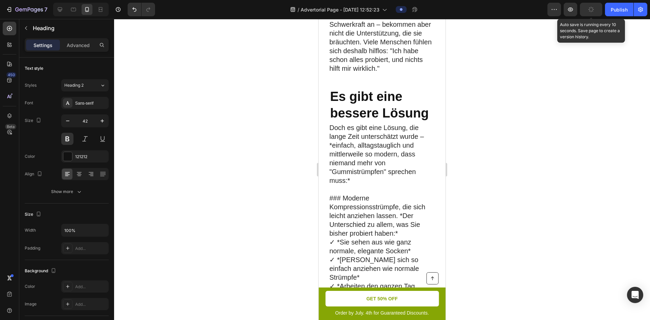
click at [599, 7] on button "button" at bounding box center [591, 10] width 22 height 14
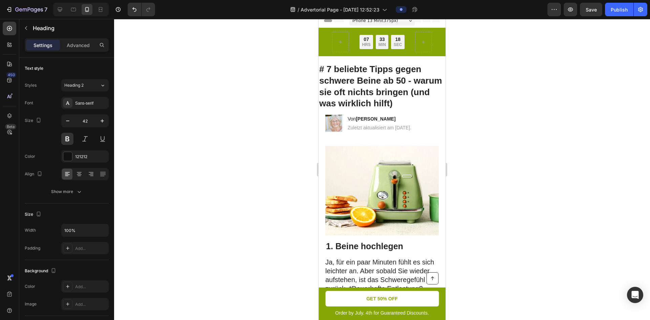
scroll to position [0, 0]
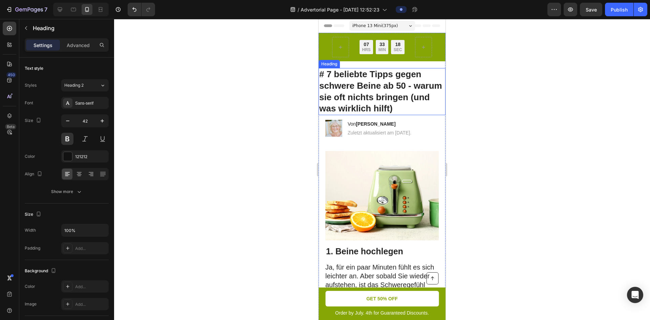
click at [378, 93] on h1 "# 7 beliebte Tipps gegen schwere Beine ab 50 - warum sie oft nichts bringen (un…" at bounding box center [382, 91] width 127 height 47
click at [331, 92] on h1 "# 7 beliebte Tipps gegen schwere Beine ab 50 - warum sie oft nichts bringen (un…" at bounding box center [382, 91] width 127 height 47
click at [331, 92] on p "# 7 beliebte Tipps gegen schwere Beine ab 50 - warum sie oft nichts bringen (un…" at bounding box center [382, 92] width 126 height 46
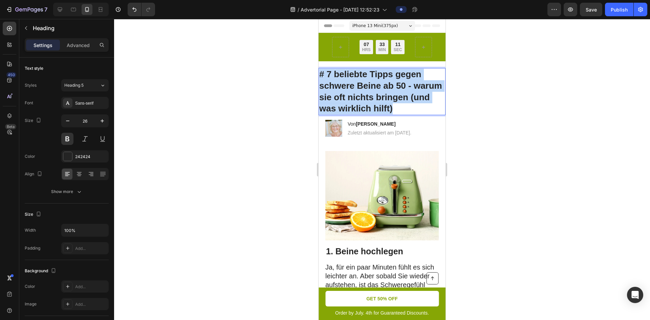
click at [331, 92] on p "# 7 beliebte Tipps gegen schwere Beine ab 50 - warum sie oft nichts bringen (un…" at bounding box center [382, 92] width 126 height 46
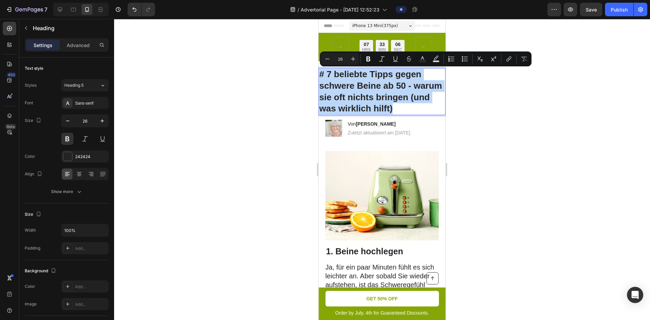
click at [399, 104] on p "# 7 beliebte Tipps gegen schwere Beine ab 50 - warum sie oft nichts bringen (un…" at bounding box center [382, 92] width 126 height 46
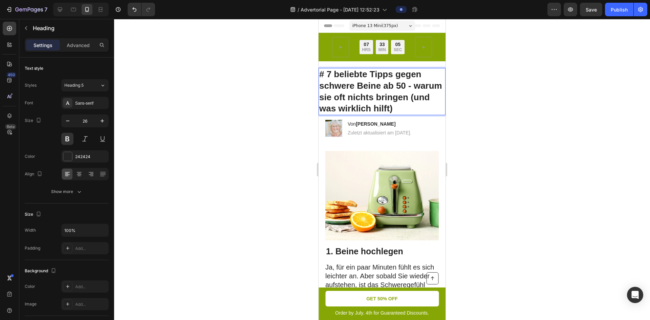
click at [483, 104] on div at bounding box center [382, 169] width 536 height 301
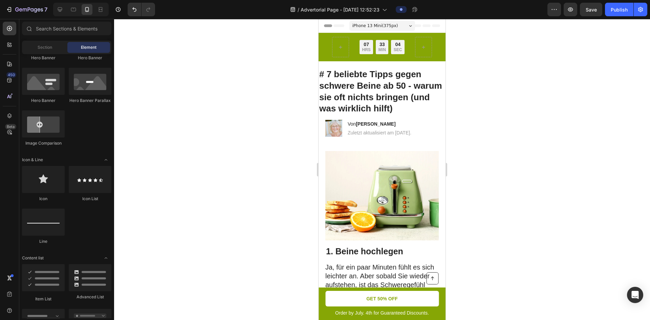
click at [410, 95] on p "# 7 beliebte Tipps gegen schwere Beine ab 50 - warum sie oft nichts bringen (un…" at bounding box center [382, 92] width 126 height 46
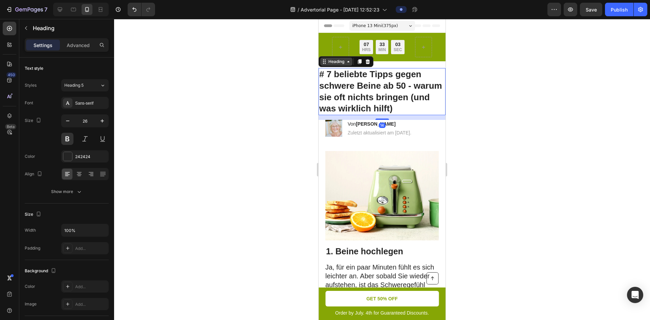
click at [340, 60] on div "Heading" at bounding box center [336, 62] width 19 height 6
click at [80, 174] on icon at bounding box center [79, 174] width 5 height 1
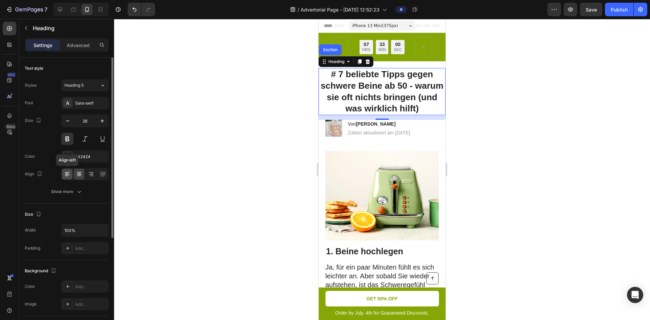
click at [68, 174] on icon at bounding box center [67, 174] width 7 height 7
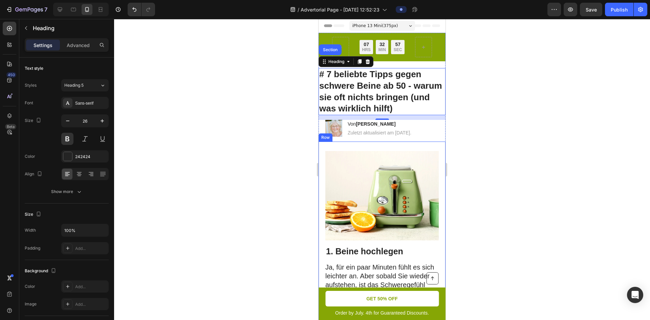
click at [357, 245] on div "Image" at bounding box center [382, 198] width 113 height 94
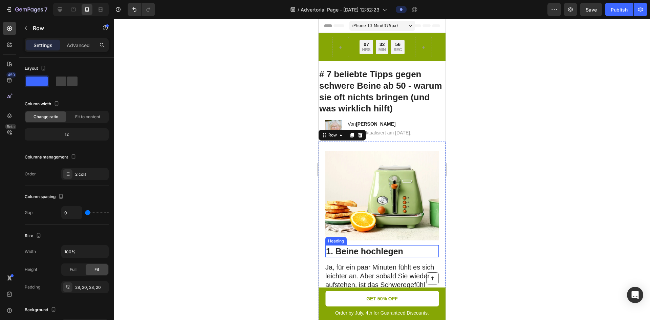
click at [358, 250] on h2 "1. Beine hochlegen" at bounding box center [382, 251] width 113 height 13
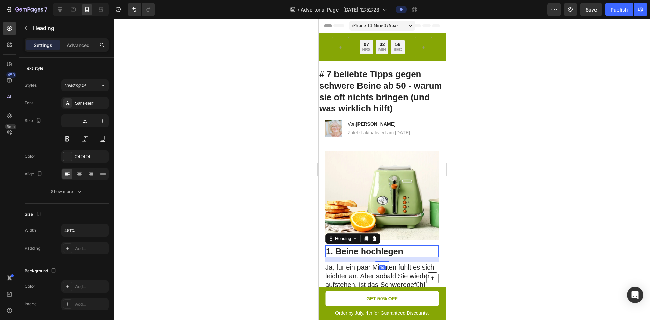
click at [423, 248] on h2 "1. Beine hochlegen" at bounding box center [382, 251] width 113 height 13
click at [496, 245] on div at bounding box center [382, 169] width 536 height 301
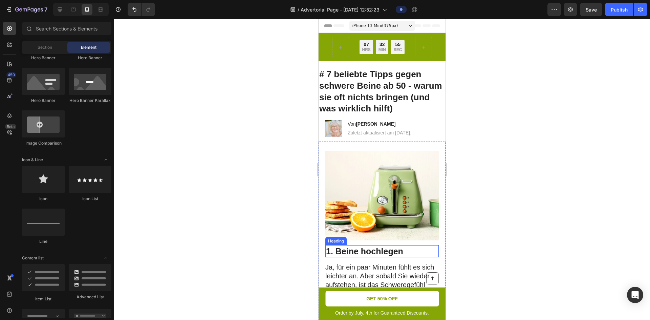
click at [392, 256] on p "1. Beine hochlegen" at bounding box center [382, 251] width 112 height 11
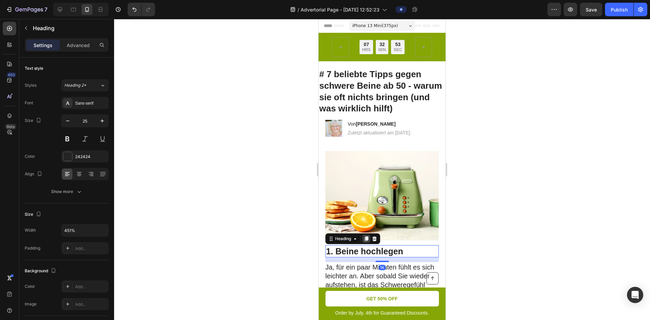
click at [369, 241] on icon at bounding box center [367, 238] width 4 height 5
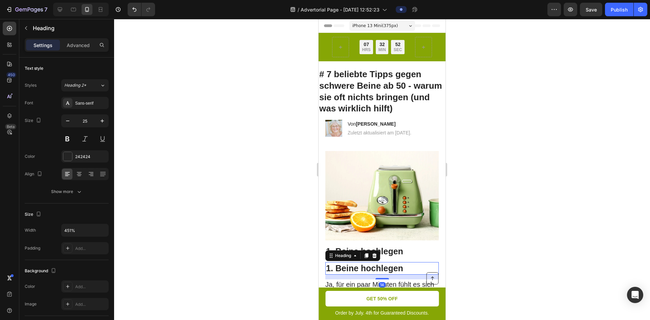
click at [333, 267] on h2 "1. Beine hochlegen" at bounding box center [382, 268] width 113 height 13
click at [358, 272] on p "1. Beine hochlegen" at bounding box center [382, 268] width 112 height 11
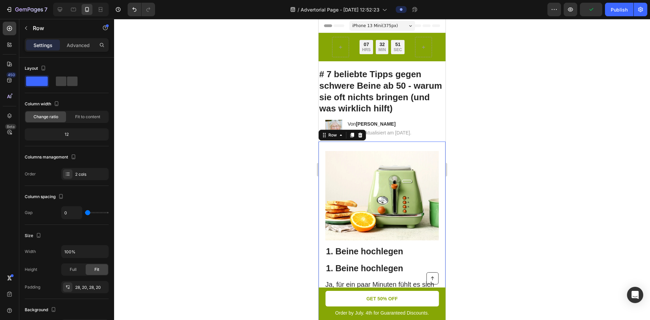
click at [355, 270] on p "1. Beine hochlegen" at bounding box center [382, 268] width 112 height 11
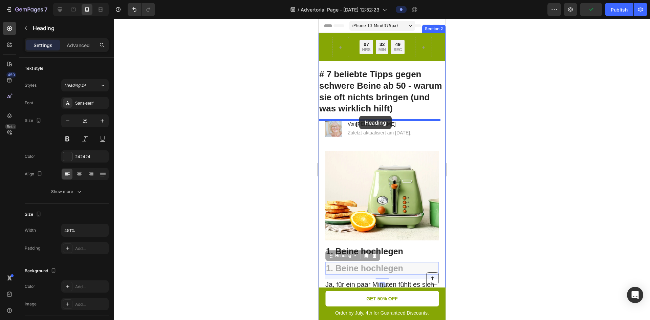
drag, startPoint x: 332, startPoint y: 259, endPoint x: 359, endPoint y: 116, distance: 145.5
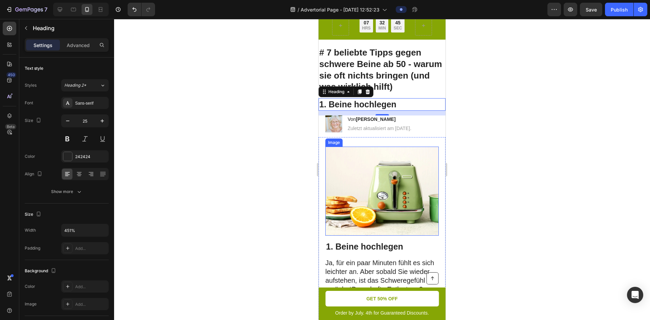
scroll to position [34, 0]
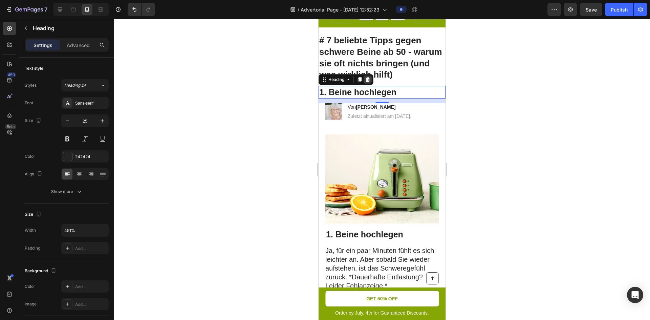
click at [371, 77] on icon at bounding box center [367, 79] width 5 height 5
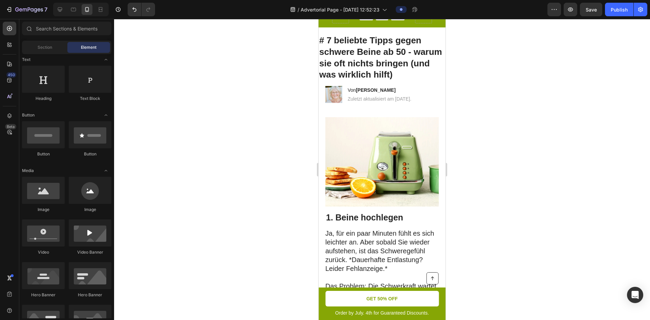
scroll to position [0, 0]
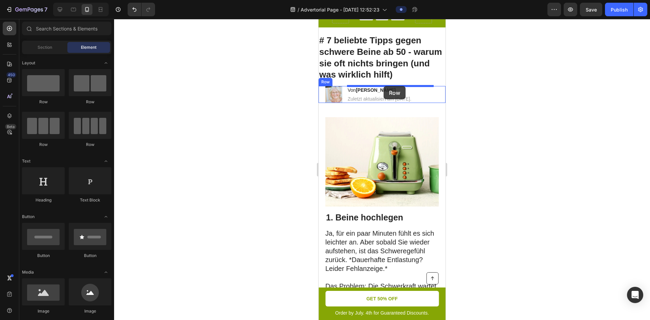
drag, startPoint x: 382, startPoint y: 109, endPoint x: 384, endPoint y: 86, distance: 22.8
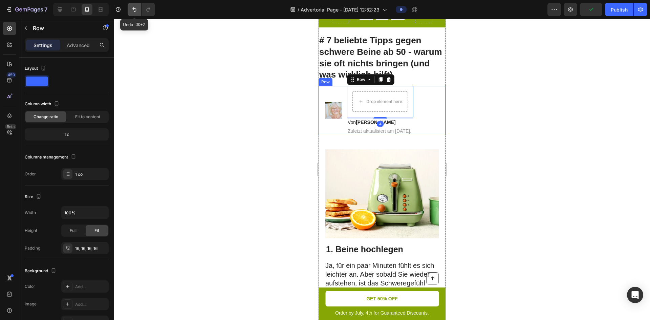
click at [137, 11] on icon "Undo/Redo" at bounding box center [134, 9] width 7 height 7
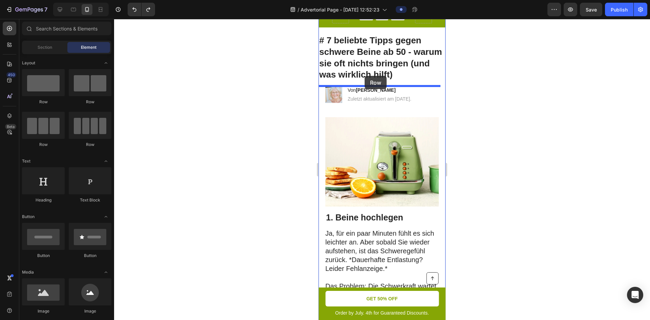
drag, startPoint x: 349, startPoint y: 111, endPoint x: 365, endPoint y: 77, distance: 37.5
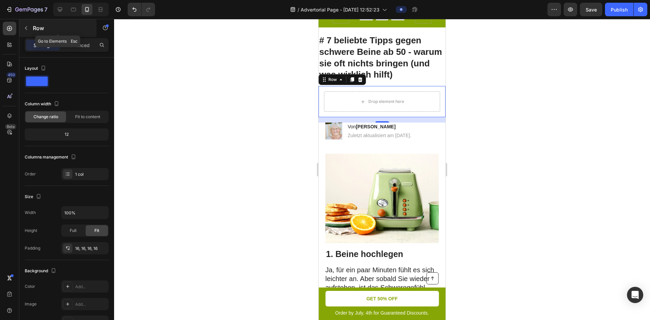
click at [32, 20] on div "Row" at bounding box center [57, 28] width 77 height 18
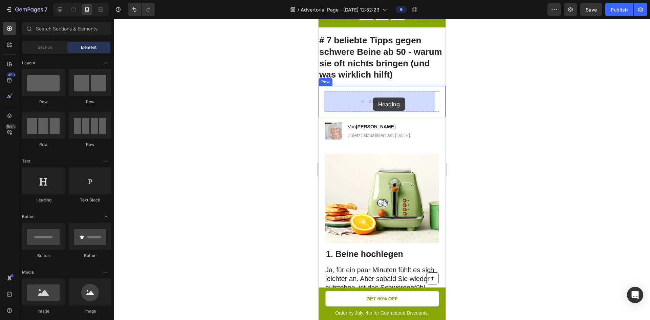
drag, startPoint x: 382, startPoint y: 210, endPoint x: 373, endPoint y: 98, distance: 113.2
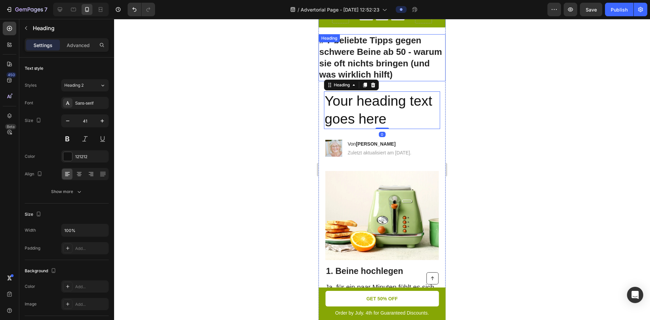
click at [383, 58] on p "# 7 beliebte Tipps gegen schwere Beine ab 50 - warum sie oft nichts bringen (un…" at bounding box center [382, 58] width 126 height 46
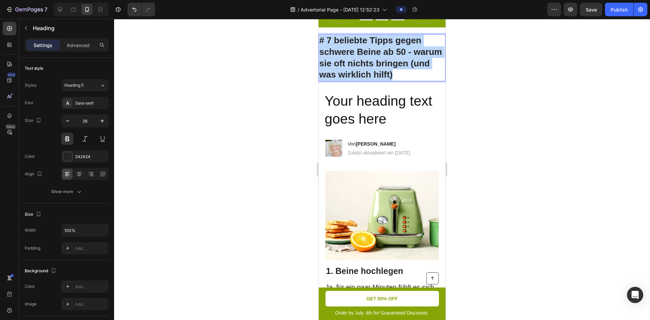
click at [383, 58] on p "# 7 beliebte Tipps gegen schwere Beine ab 50 - warum sie oft nichts bringen (un…" at bounding box center [382, 58] width 126 height 46
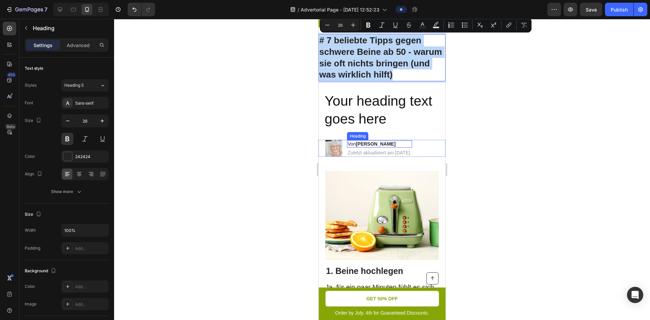
click at [380, 94] on h2 "Your heading text goes here" at bounding box center [382, 110] width 116 height 38
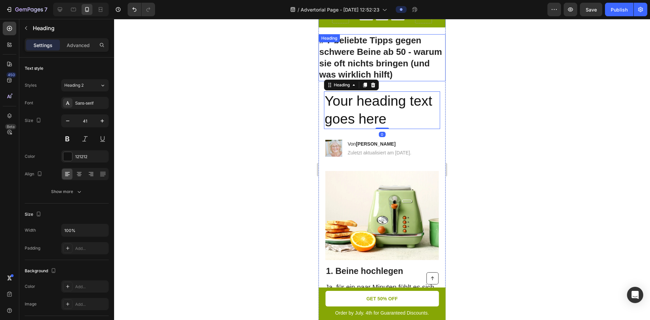
click at [389, 61] on p "# 7 beliebte Tipps gegen schwere Beine ab 50 - warum sie oft nichts bringen (un…" at bounding box center [382, 58] width 126 height 46
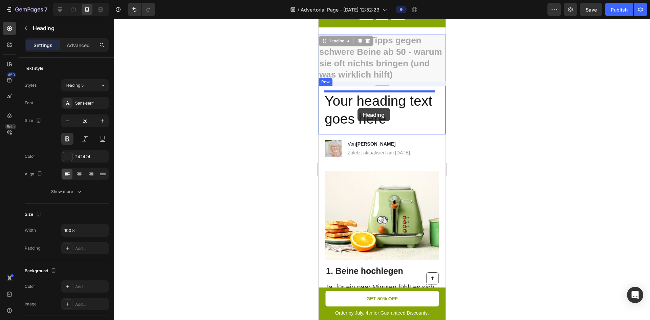
drag, startPoint x: 325, startPoint y: 43, endPoint x: 358, endPoint y: 108, distance: 72.6
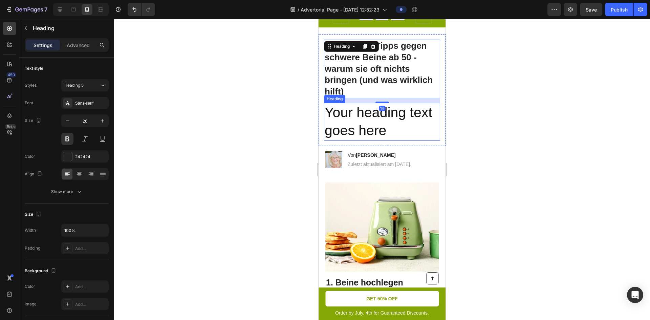
click at [389, 117] on h2 "Your heading text goes here" at bounding box center [382, 122] width 116 height 38
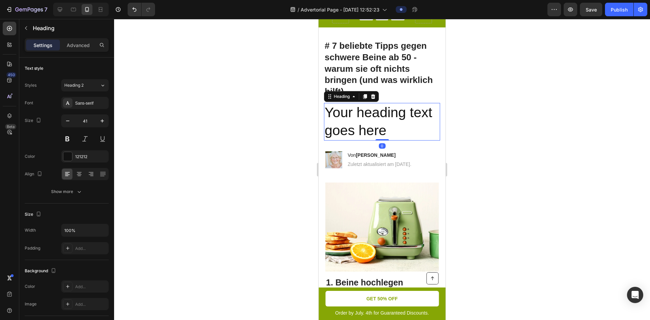
click at [389, 117] on h2 "Your heading text goes here" at bounding box center [382, 122] width 116 height 38
click at [389, 117] on p "Your heading text goes here" at bounding box center [382, 122] width 115 height 36
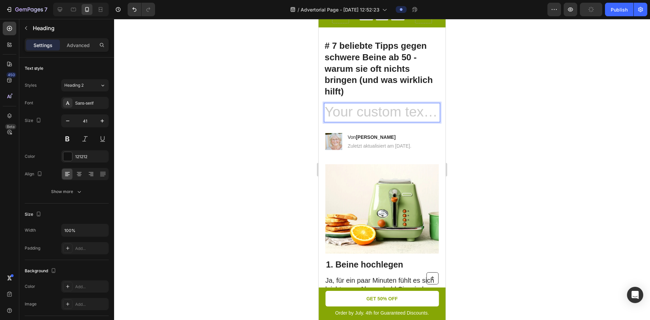
click at [538, 103] on div at bounding box center [382, 169] width 536 height 301
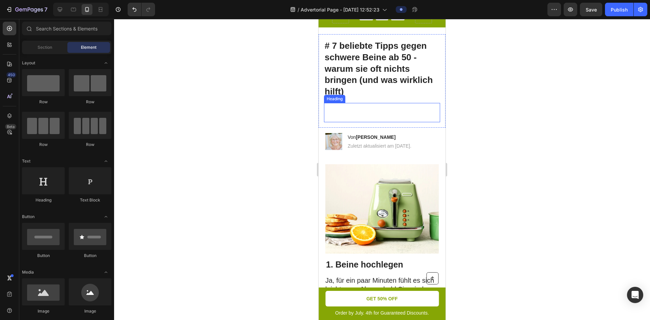
click at [407, 121] on p "Rich Text Editor. Editing area: main" at bounding box center [382, 113] width 115 height 18
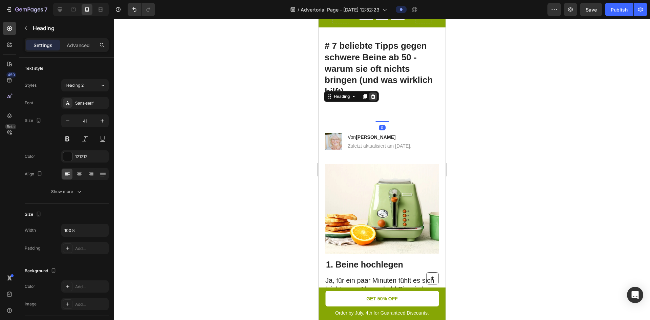
click at [375, 97] on icon at bounding box center [373, 96] width 4 height 5
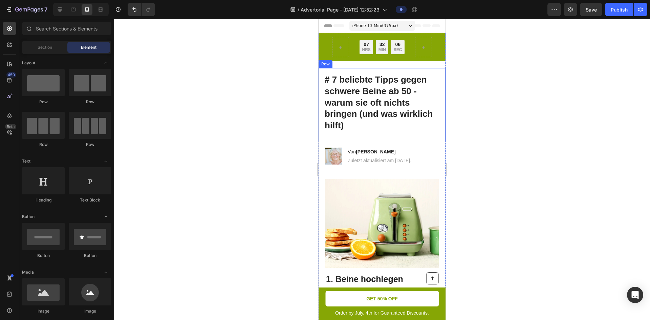
click at [375, 137] on div "# 7 beliebte Tipps gegen schwere Beine ab 50 - warum sie oft nichts bringen (un…" at bounding box center [382, 105] width 127 height 74
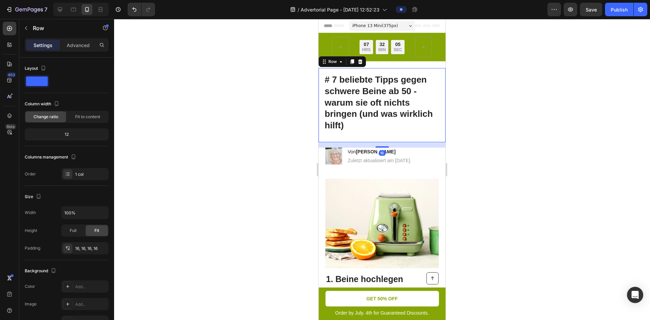
click at [375, 139] on div "# 7 beliebte Tipps gegen schwere Beine ab 50 - warum sie oft nichts bringen (un…" at bounding box center [382, 105] width 127 height 74
click at [376, 129] on h1 "# 7 beliebte Tipps gegen schwere Beine ab 50 - warum sie oft nichts bringen (un…" at bounding box center [382, 103] width 116 height 59
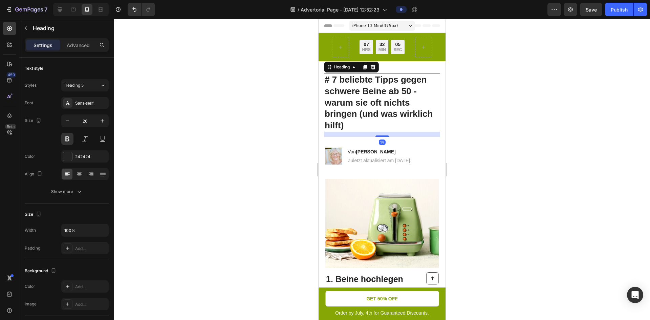
click at [374, 122] on h1 "# 7 beliebte Tipps gegen schwere Beine ab 50 - warum sie oft nichts bringen (un…" at bounding box center [382, 103] width 116 height 59
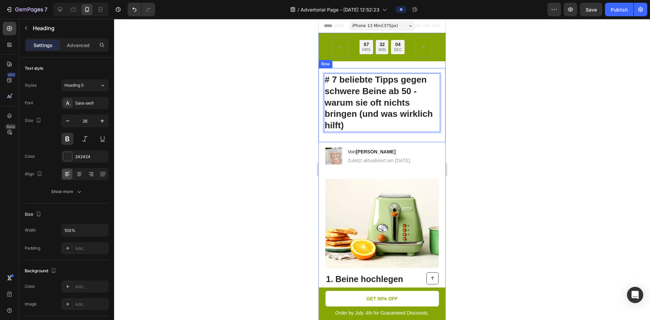
click at [350, 138] on div "# 7 beliebte Tipps gegen schwere Beine ab 50 - warum sie oft nichts bringen (un…" at bounding box center [382, 105] width 127 height 74
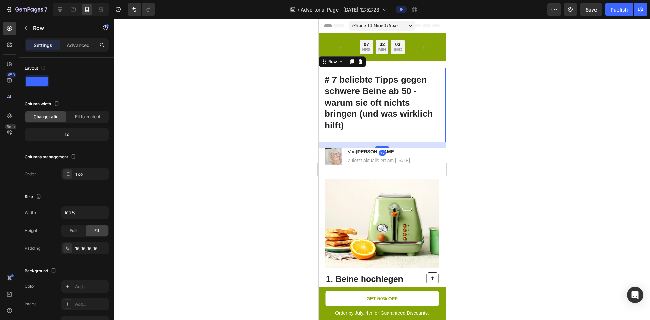
click at [346, 137] on div "# 7 beliebte Tipps gegen schwere Beine ab 50 - warum sie oft nichts bringen (un…" at bounding box center [382, 105] width 116 height 63
click at [373, 130] on p "# 7 beliebte Tipps gegen schwere Beine ab 50 - warum sie oft nichts bringen (un…" at bounding box center [382, 102] width 115 height 57
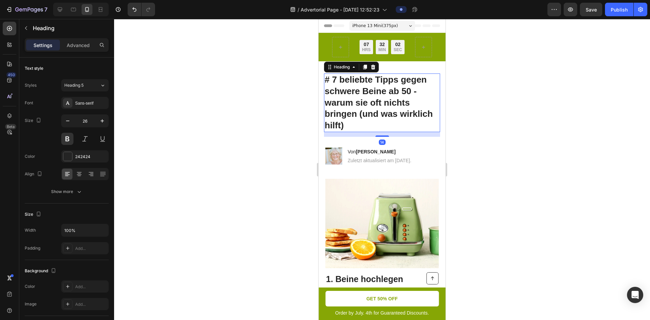
click at [477, 118] on div at bounding box center [382, 169] width 536 height 301
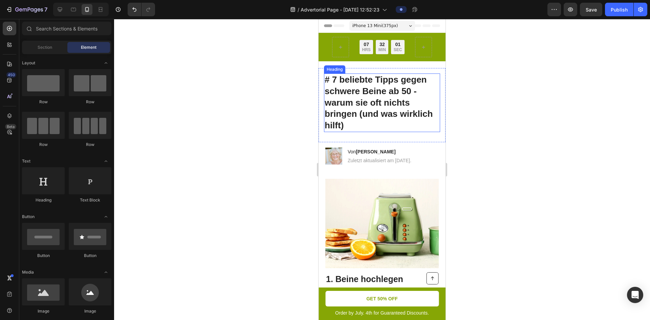
click at [411, 97] on p "# 7 beliebte Tipps gegen schwere Beine ab 50 - warum sie oft nichts bringen (un…" at bounding box center [382, 102] width 115 height 57
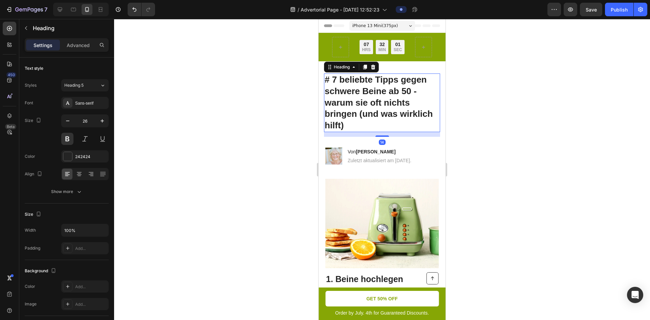
click at [515, 65] on div at bounding box center [382, 169] width 536 height 301
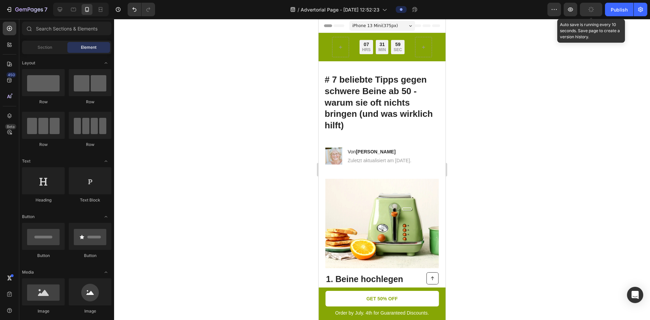
click at [593, 13] on button "button" at bounding box center [591, 10] width 22 height 14
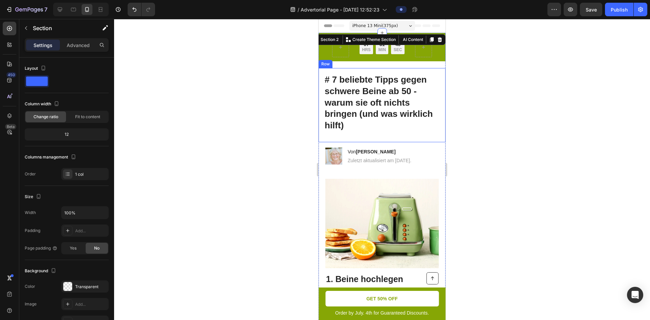
click at [354, 139] on div "# 7 beliebte Tipps gegen schwere Beine ab 50 - warum sie oft nichts bringen (un…" at bounding box center [382, 105] width 127 height 74
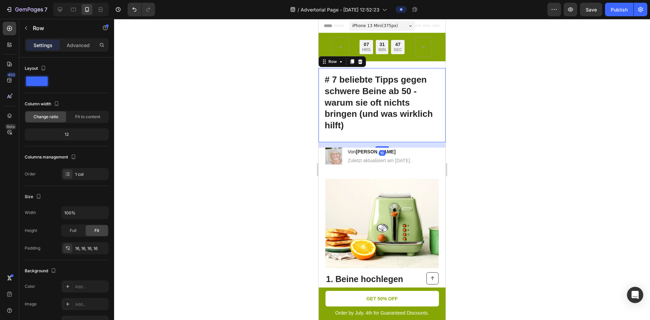
click at [354, 139] on div "# 7 beliebte Tipps gegen schwere Beine ab 50 - warum sie oft nichts bringen (un…" at bounding box center [382, 105] width 127 height 74
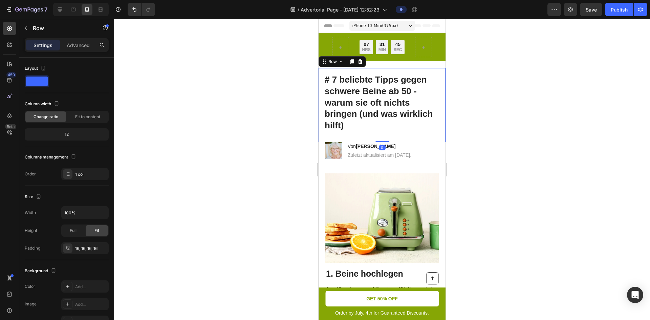
drag, startPoint x: 375, startPoint y: 147, endPoint x: 379, endPoint y: 135, distance: 12.5
click at [379, 135] on div "# 7 beliebte Tipps gegen schwere Beine ab 50 - warum sie oft nichts bringen (un…" at bounding box center [382, 105] width 127 height 74
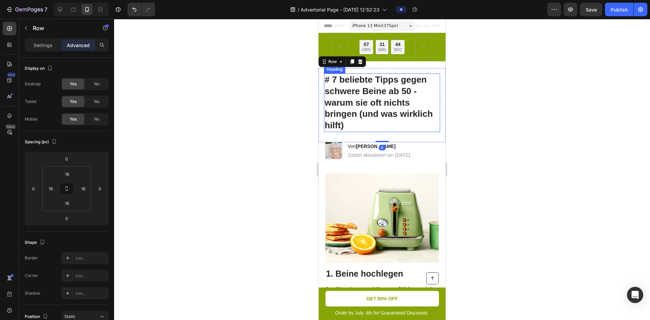
click at [492, 113] on div at bounding box center [382, 169] width 536 height 301
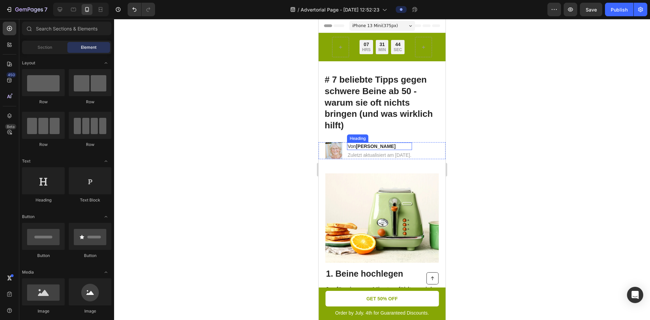
click at [389, 146] on h2 "Von [PERSON_NAME]" at bounding box center [379, 146] width 65 height 7
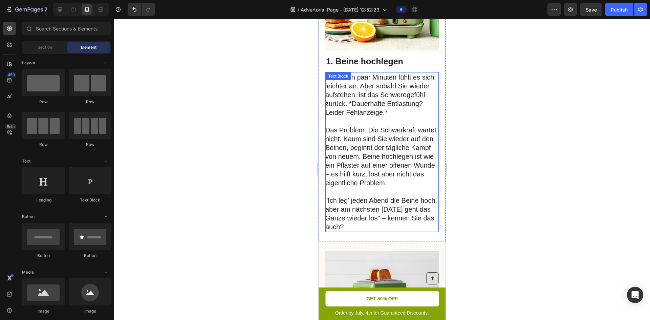
scroll to position [162, 0]
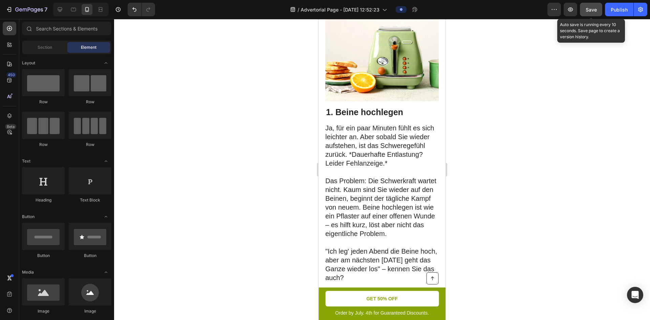
click at [597, 14] on button "Save" at bounding box center [591, 10] width 22 height 14
click at [580, 3] on button "Save" at bounding box center [591, 10] width 22 height 14
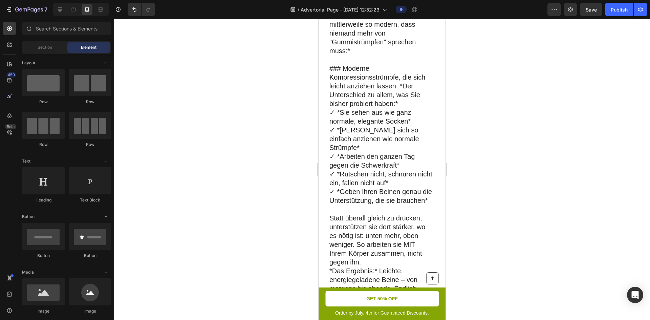
scroll to position [2706, 0]
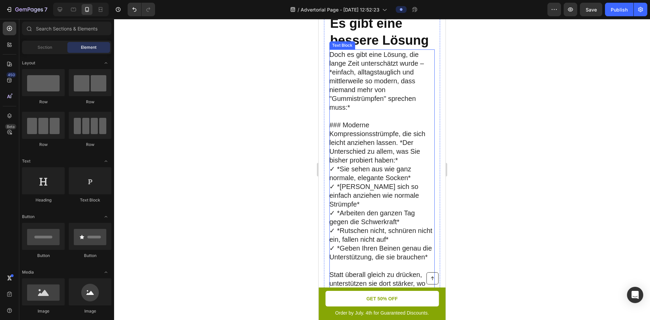
click at [379, 140] on p "### Moderne Kompressionsstrümpfe, die sich leicht anziehen lassen. *Der Untersc…" at bounding box center [382, 143] width 105 height 44
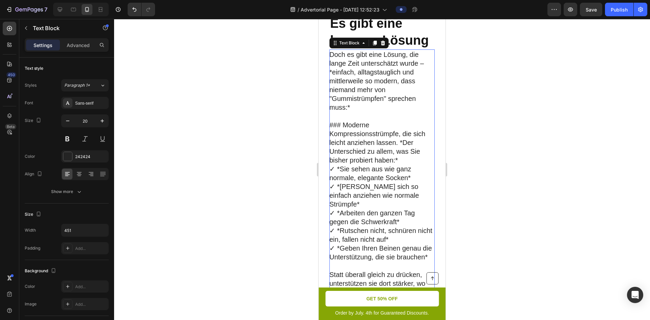
click at [379, 140] on p "### Moderne Kompressionsstrümpfe, die sich leicht anziehen lassen. *Der Untersc…" at bounding box center [382, 143] width 105 height 44
click at [353, 139] on p "### Moderne Kompressionsstrümpfe, die sich leicht anziehen lassen. *Der Untersc…" at bounding box center [382, 143] width 105 height 44
click at [346, 138] on p "### Moderne Kompressionsstrümpfe, die sich leicht anziehen lassen. *Der Untersc…" at bounding box center [382, 143] width 105 height 44
click at [344, 138] on p "### Moderne Kompressionsstrümpfe, die sich leicht anziehen lassen. *Der Untersc…" at bounding box center [382, 143] width 105 height 44
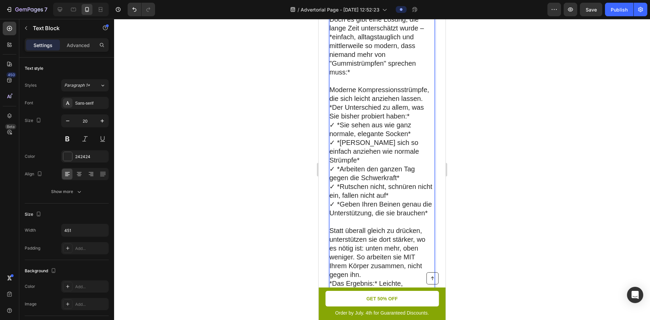
scroll to position [2808, 0]
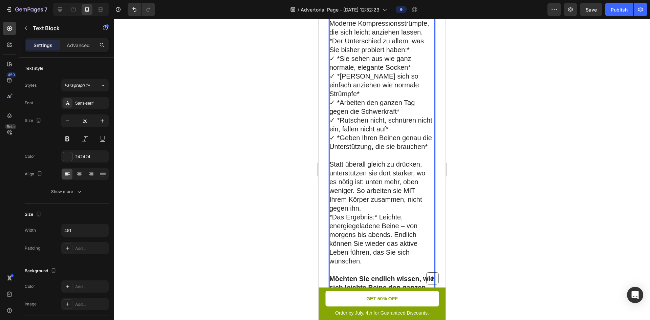
click at [340, 72] on p "✓ *Sie sehen aus wie ganz normale, elegante Socken*" at bounding box center [382, 63] width 105 height 18
click at [399, 54] on p "Moderne Kompressionsstrümpfe, die sich leicht anziehen lassen. *Der Unterschied…" at bounding box center [382, 36] width 105 height 35
click at [414, 72] on p "✓ Sie sehen aus wie ganz normale, elegante Socken*" at bounding box center [382, 63] width 105 height 18
click at [339, 98] on p "✓ *[PERSON_NAME] sich so einfach anziehen wie normale Strümpfe*" at bounding box center [382, 85] width 105 height 26
click at [361, 98] on p "✓ [PERSON_NAME] sich so einfach anziehen wie normale Strümpfe*" at bounding box center [382, 85] width 105 height 26
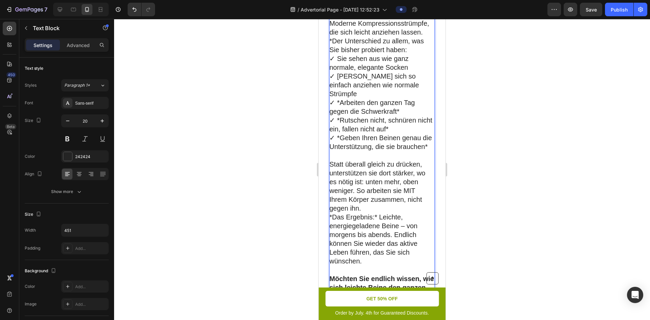
click at [339, 115] on p "✓ *Arbeiten den ganzen Tag gegen die Schwerkraft*" at bounding box center [382, 107] width 105 height 18
click at [340, 132] on p "✓ *Rutschen nicht, schnüren nicht ein, fallen nicht auf*" at bounding box center [382, 125] width 105 height 18
click at [339, 151] on p "✓ *Geben Ihren Beinen genau die Unterstützung, die sie brauchen*" at bounding box center [382, 142] width 105 height 18
click at [362, 151] on p "✓ Geben Ihren Beinen genau die Unterstützung, die sie brauchen*" at bounding box center [382, 142] width 105 height 18
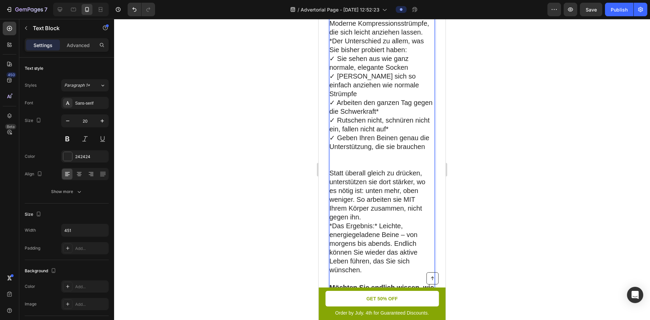
click at [410, 133] on p "✓ Rutschen nicht, schnüren nicht ein, fallen nicht auf*" at bounding box center [382, 125] width 105 height 18
click at [405, 133] on p "✓ Rutschen nicht, schnüren nicht ein, fallen nicht auf*" at bounding box center [382, 125] width 105 height 18
click at [400, 116] on p "✓ Arbeiten den ganzen Tag gegen die Schwerkraft*" at bounding box center [382, 107] width 105 height 18
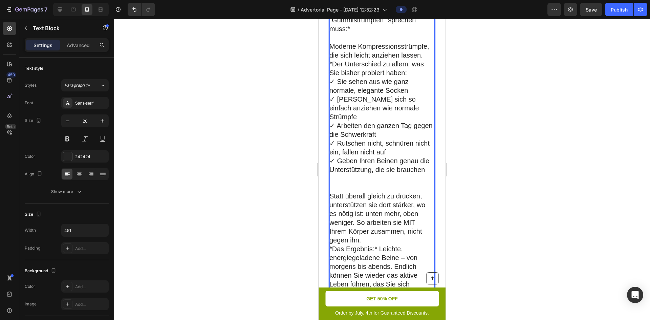
scroll to position [2774, 0]
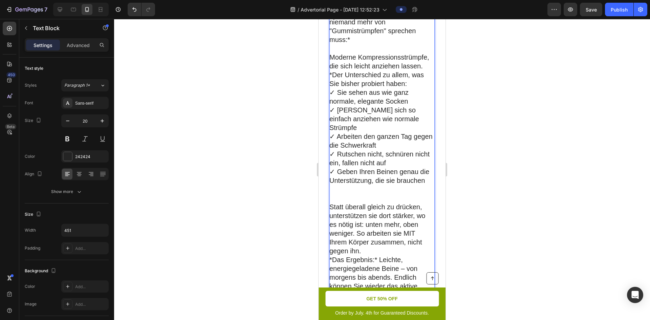
click at [402, 88] on p "Moderne Kompressionsstrümpfe, die sich leicht anziehen lassen. *Der Unterschied…" at bounding box center [382, 70] width 105 height 35
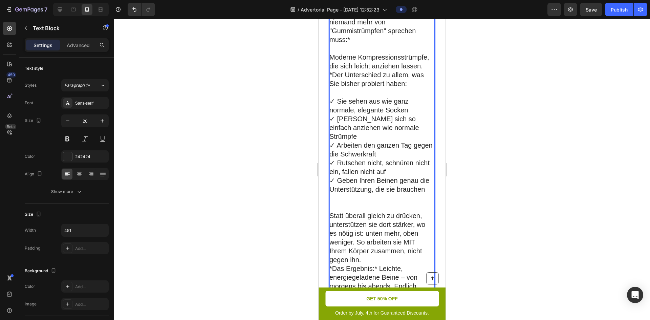
click at [411, 115] on p "✓ Sie sehen aus wie ganz normale, elegante Socken" at bounding box center [382, 106] width 105 height 18
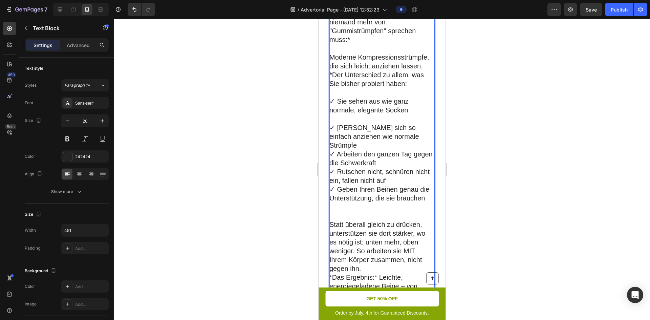
click at [425, 150] on p "✓ [PERSON_NAME] sich so einfach anziehen wie normale Strümpfe" at bounding box center [382, 136] width 105 height 26
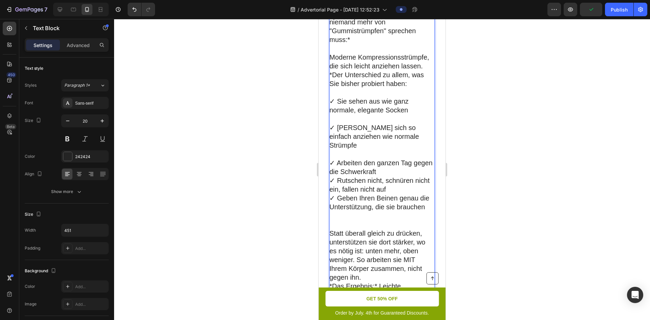
click at [412, 176] on p "✓ Arbeiten den ganzen Tag gegen die Schwerkraft" at bounding box center [382, 168] width 105 height 18
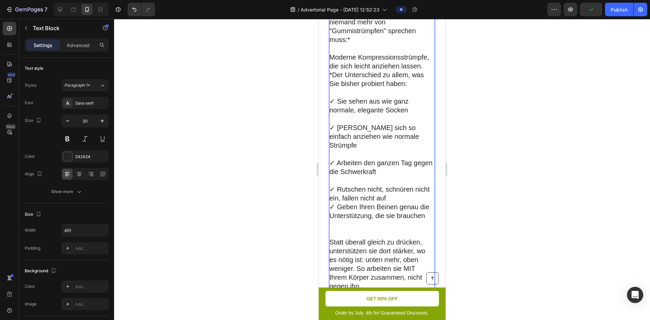
click at [411, 203] on p "✓ Rutschen nicht, schnüren nicht ein, fallen nicht auf" at bounding box center [382, 194] width 105 height 18
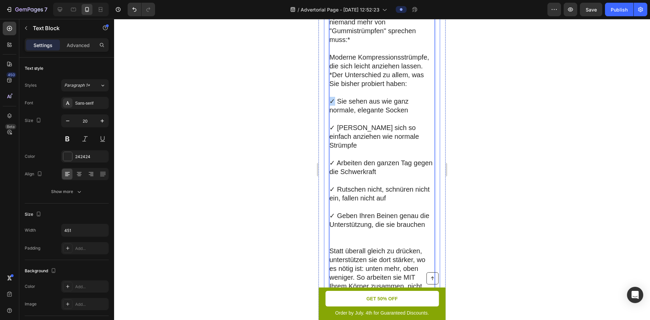
drag, startPoint x: 335, startPoint y: 125, endPoint x: 329, endPoint y: 126, distance: 5.8
click at [329, 126] on div "Die Wahrheit Heading Row Die meisten Tipps sind wie kleine Pflaster: *Sie linde…" at bounding box center [382, 55] width 116 height 752
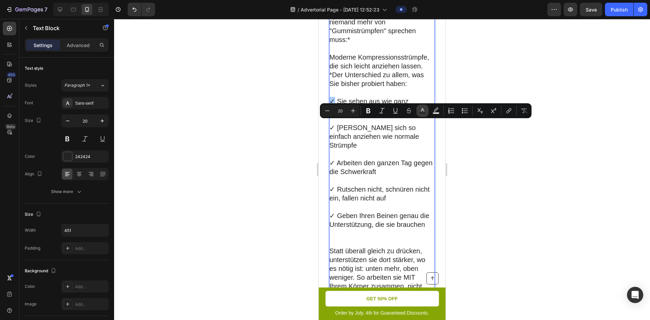
click at [422, 111] on icon "Editor contextual toolbar" at bounding box center [422, 110] width 3 height 4
type input "242424"
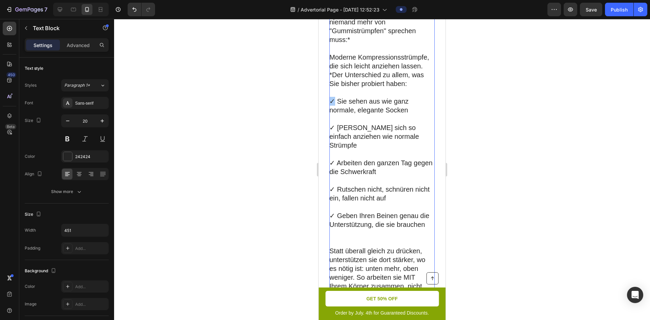
drag, startPoint x: 733, startPoint y: 223, endPoint x: 410, endPoint y: 207, distance: 323.6
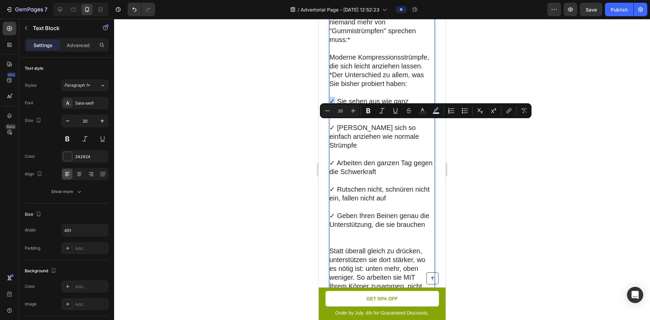
click at [335, 115] on p "✓ Sie sehen aus wie ganz normale, elegante Socken" at bounding box center [382, 106] width 105 height 18
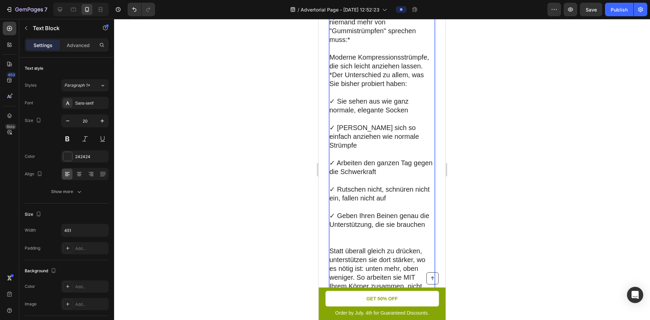
click at [334, 115] on p "✓ Sie sehen aus wie ganz normale, elegante Socken" at bounding box center [382, 106] width 105 height 18
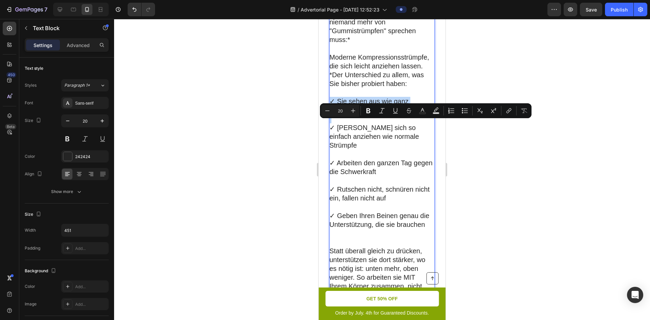
click at [333, 115] on p "✓ Sie sehen aus wie ganz normale, elegante Socken" at bounding box center [382, 106] width 105 height 18
click at [337, 115] on p "✓ Sie sehen aus wie ganz normale, elegante Socken" at bounding box center [382, 106] width 105 height 18
click at [331, 115] on p "✓ Sie sehen aus wie ganz normale, elegante Socken" at bounding box center [382, 106] width 105 height 18
click at [426, 112] on button "Text Color" at bounding box center [423, 111] width 12 height 12
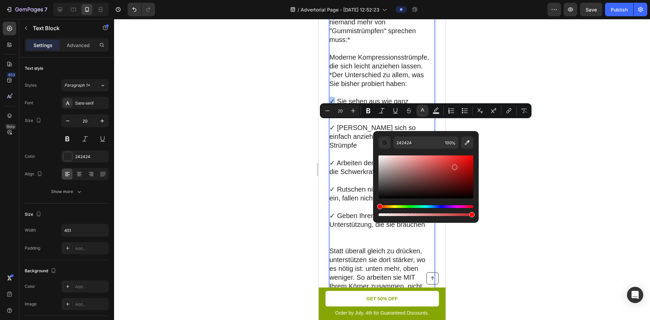
drag, startPoint x: 400, startPoint y: 166, endPoint x: 469, endPoint y: 170, distance: 68.6
click at [469, 171] on div "Editor contextual toolbar" at bounding box center [426, 176] width 95 height 43
click at [409, 208] on div "Editor contextual toolbar" at bounding box center [426, 210] width 95 height 11
click at [410, 207] on div "Editor contextual toolbar" at bounding box center [426, 210] width 95 height 11
click at [410, 207] on div "Hue" at bounding box center [426, 206] width 95 height 3
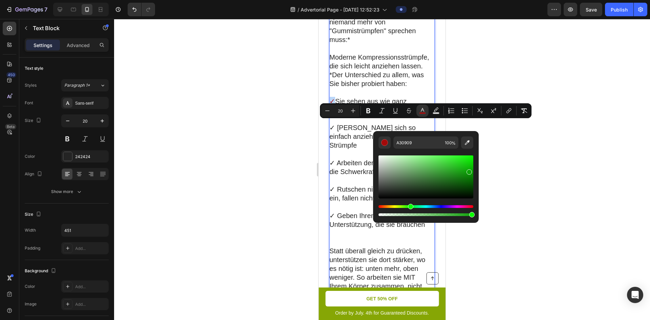
type input "0EA208"
click at [422, 143] on input "0EA208" at bounding box center [418, 143] width 49 height 12
click at [505, 133] on div at bounding box center [382, 169] width 536 height 301
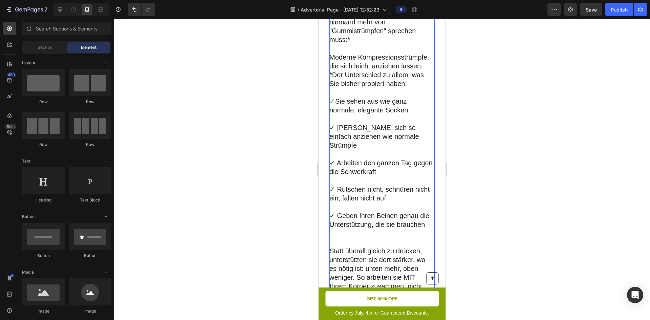
click at [331, 150] on p "✓ [PERSON_NAME] sich so einfach anziehen wie normale Strümpfe" at bounding box center [382, 136] width 105 height 26
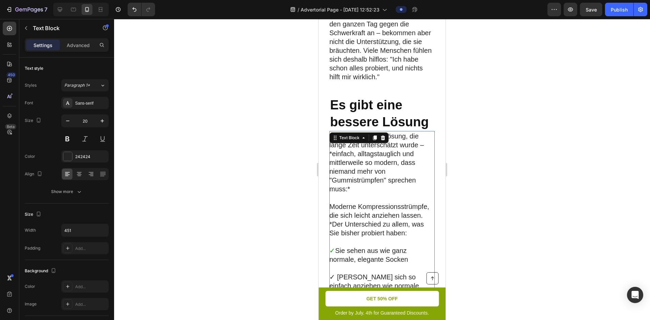
click at [331, 131] on h2 "Es gibt eine bessere Lösung" at bounding box center [382, 113] width 105 height 35
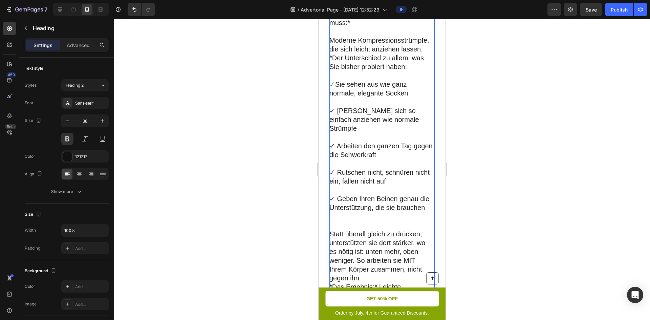
scroll to position [2843, 0]
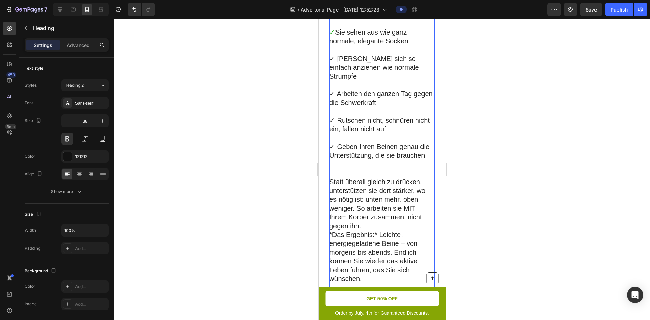
click at [335, 81] on p "✓ [PERSON_NAME] sich so einfach anziehen wie normale Strümpfe" at bounding box center [382, 67] width 105 height 26
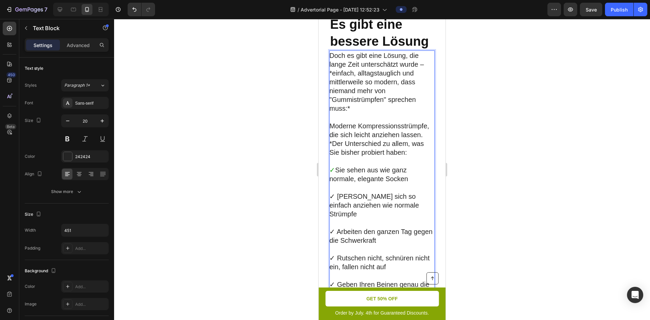
click at [334, 82] on div "Die Wahrheit Heading Row Die meisten Tipps sind wie kleine Pflaster: *Sie linde…" at bounding box center [382, 123] width 105 height 741
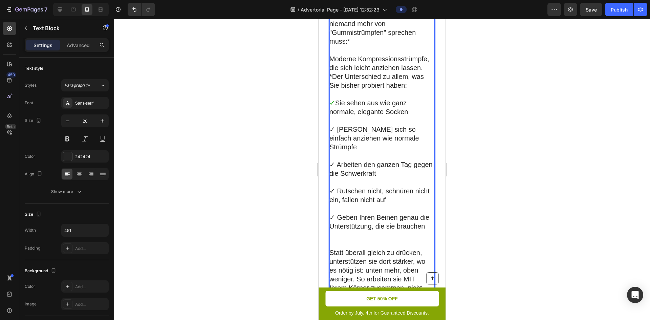
scroll to position [2776, 0]
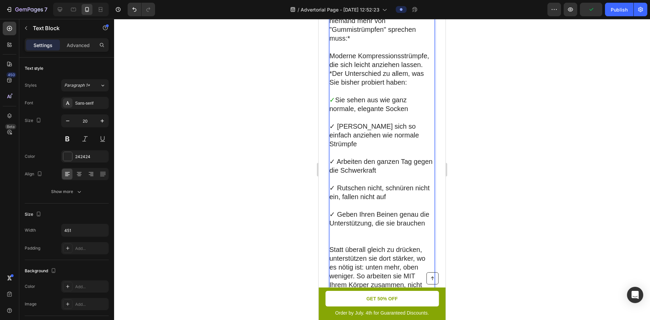
click at [333, 148] on p "✓ [PERSON_NAME] sich so einfach anziehen wie normale Strümpfe" at bounding box center [382, 135] width 105 height 26
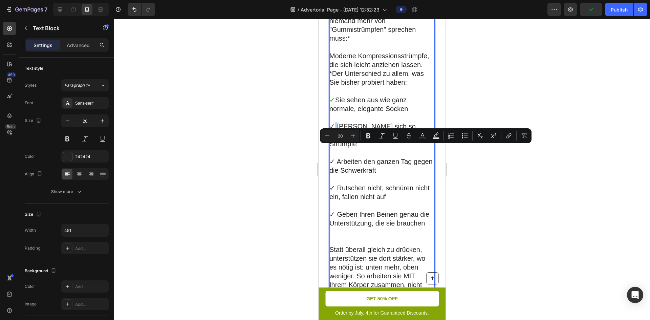
click at [337, 148] on p "✓ [PERSON_NAME] sich so einfach anziehen wie normale Strümpfe" at bounding box center [382, 135] width 105 height 26
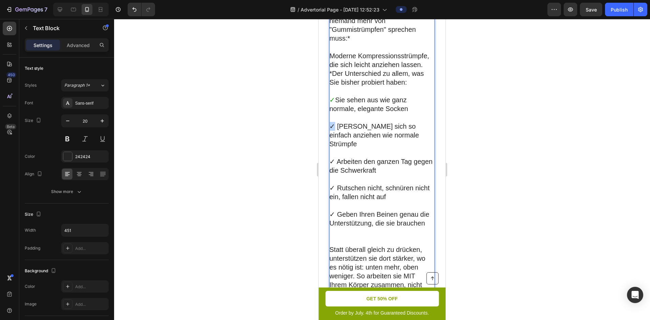
drag, startPoint x: 335, startPoint y: 149, endPoint x: 331, endPoint y: 150, distance: 3.7
click at [331, 148] on p "✓ [PERSON_NAME] sich so einfach anziehen wie normale Strümpfe" at bounding box center [382, 135] width 105 height 26
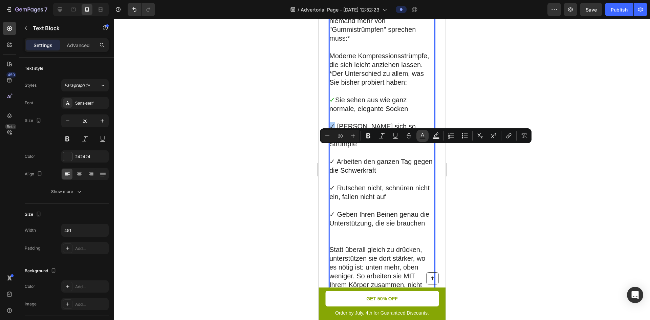
click at [421, 138] on rect "Editor contextual toolbar" at bounding box center [423, 139] width 6 height 2
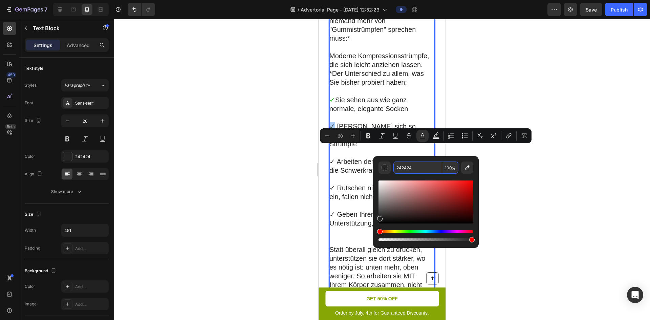
click at [415, 165] on input "242424" at bounding box center [418, 168] width 49 height 12
paste input "0EA208"
type input "0EA208"
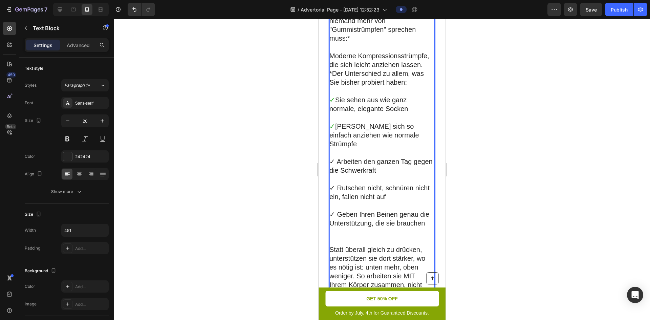
click at [335, 175] on p "✓ Arbeiten den ganzen Tag gegen die Schwerkraft" at bounding box center [382, 166] width 105 height 18
click at [332, 175] on p "✓ Arbeiten den ganzen Tag gegen die Schwerkraft" at bounding box center [382, 166] width 105 height 18
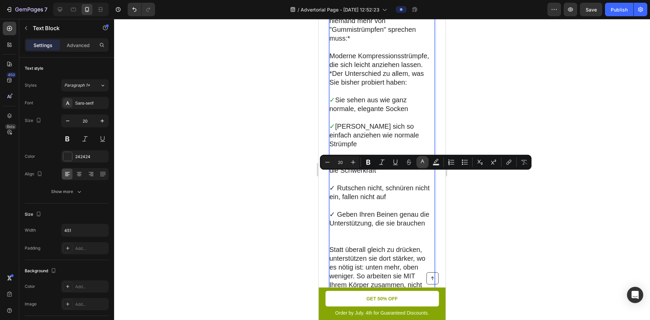
click at [420, 162] on icon "Editor contextual toolbar" at bounding box center [422, 162] width 7 height 7
type input "242424"
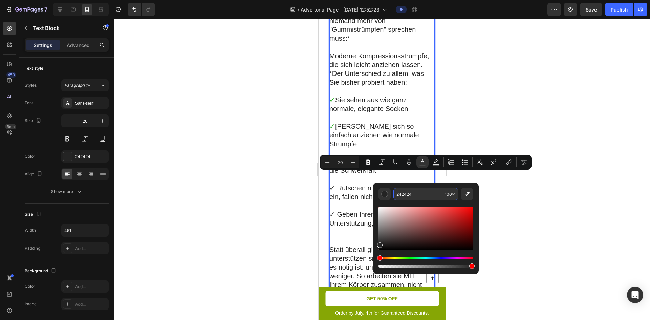
click at [403, 191] on input "242424" at bounding box center [418, 194] width 49 height 12
paste input "0EA208"
type input "0EA208"
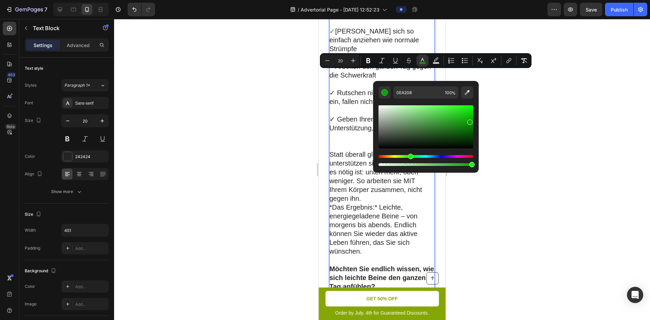
scroll to position [2877, 0]
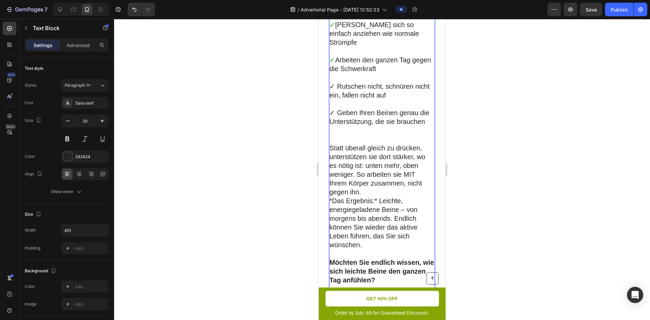
click at [334, 100] on p "✓ Rutschen nicht, schnüren nicht ein, fallen nicht auf" at bounding box center [382, 91] width 105 height 18
click at [332, 100] on p "✓ Rutschen nicht, schnüren nicht ein, fallen nicht auf" at bounding box center [382, 91] width 105 height 18
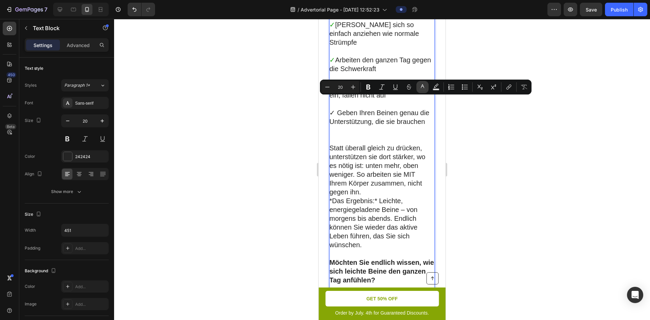
click at [420, 88] on icon "Editor contextual toolbar" at bounding box center [422, 87] width 7 height 7
type input "242424"
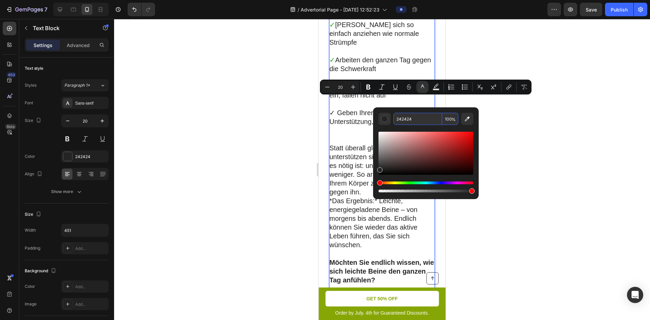
click at [418, 122] on input "242424" at bounding box center [418, 119] width 49 height 12
paste input "0EA208"
type input "0EA208"
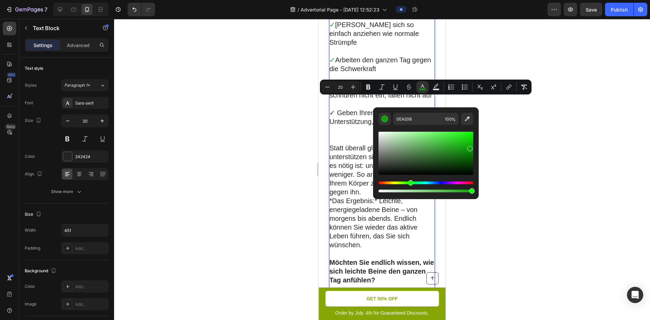
click at [332, 125] on p "✓ Geben Ihren Beinen genau die Unterstützung, die sie brauchen" at bounding box center [382, 117] width 105 height 18
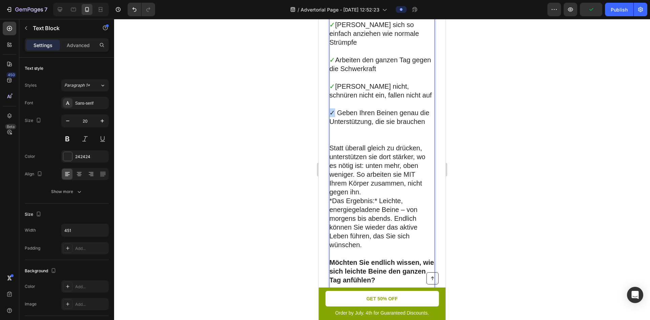
click at [332, 126] on p "✓ Geben Ihren Beinen genau die Unterstützung, die sie brauchen" at bounding box center [382, 117] width 105 height 18
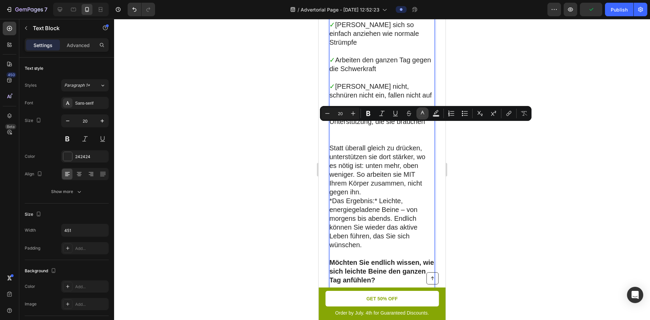
click at [418, 112] on button "color" at bounding box center [423, 113] width 12 height 12
type input "242424"
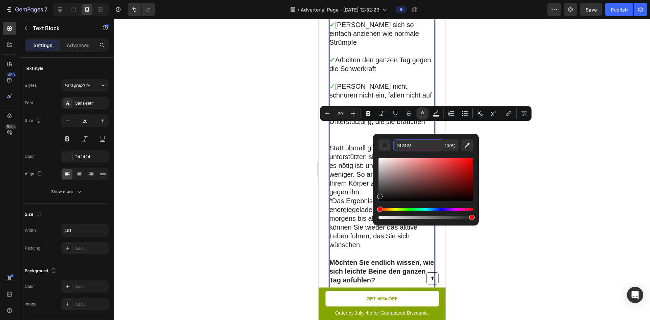
click at [419, 146] on input "242424" at bounding box center [418, 145] width 49 height 12
paste input "0EA208"
type input "0EA208"
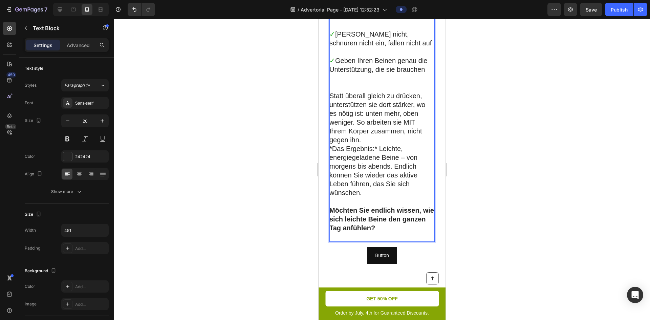
scroll to position [2945, 0]
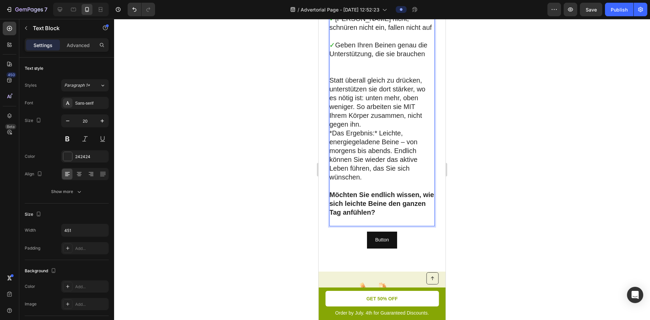
click at [378, 129] on p "Statt überall gleich zu drücken, unterstützen sie dort stärker, wo es nötig ist…" at bounding box center [382, 102] width 105 height 53
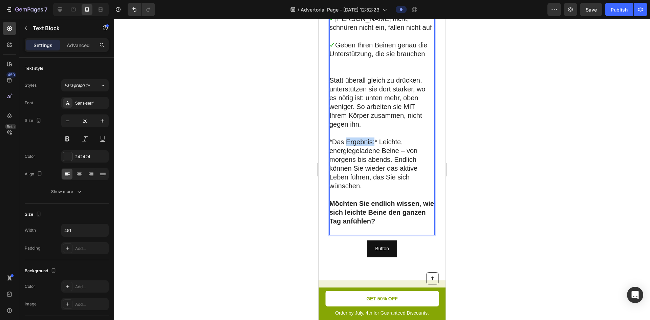
drag, startPoint x: 374, startPoint y: 156, endPoint x: 347, endPoint y: 158, distance: 27.5
click at [347, 158] on p "*Das Ergebnis:* Leichte, energiegeladene Beine – von morgens bis abends. Endlic…" at bounding box center [382, 164] width 105 height 53
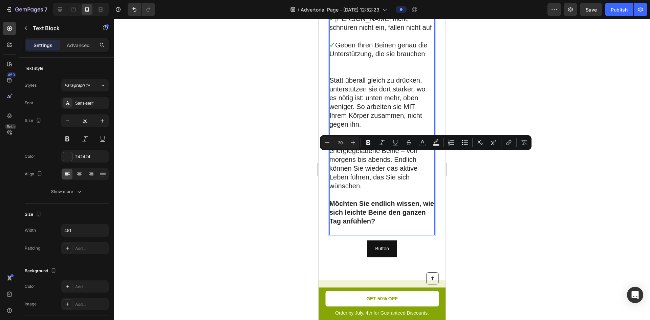
click at [401, 138] on div "Minus 20 Plus Bold Italic Underline Strikethrough color Text Background Color N…" at bounding box center [425, 143] width 209 height 12
click at [407, 125] on p "Statt überall gleich zu drücken, unterstützen sie dort stärker, wo es nötig ist…" at bounding box center [382, 102] width 105 height 53
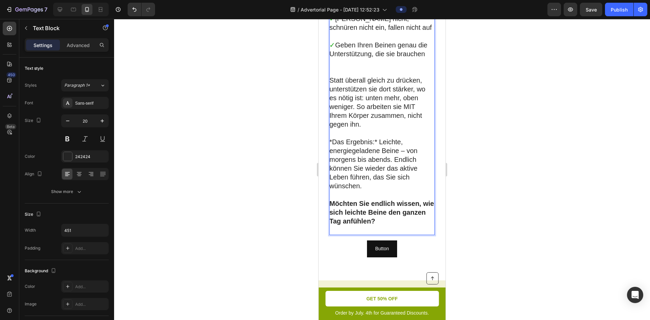
click at [379, 156] on p "*Das Ergebnis:* Leichte, energiegeladene Beine – von morgens bis abends. Endlic…" at bounding box center [382, 164] width 105 height 53
click at [379, 154] on p "*Das Ergebnis:* Leichte, energiegeladene Beine – von morgens bis abends. Endlic…" at bounding box center [382, 164] width 105 height 53
click at [333, 154] on p "*Das Ergebnis: Leichte, energiegeladene Beine – von morgens bis abends. Endlich…" at bounding box center [382, 164] width 105 height 53
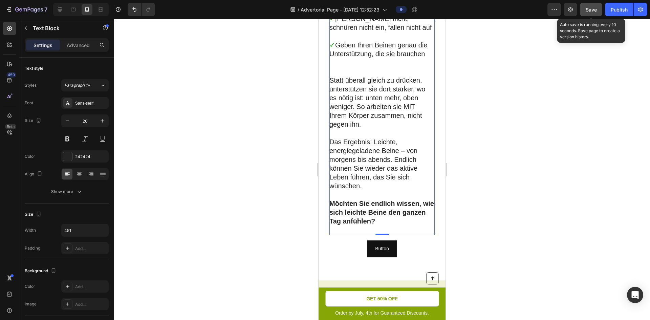
click at [582, 14] on button "Save" at bounding box center [591, 10] width 22 height 14
